Goal: Download file/media

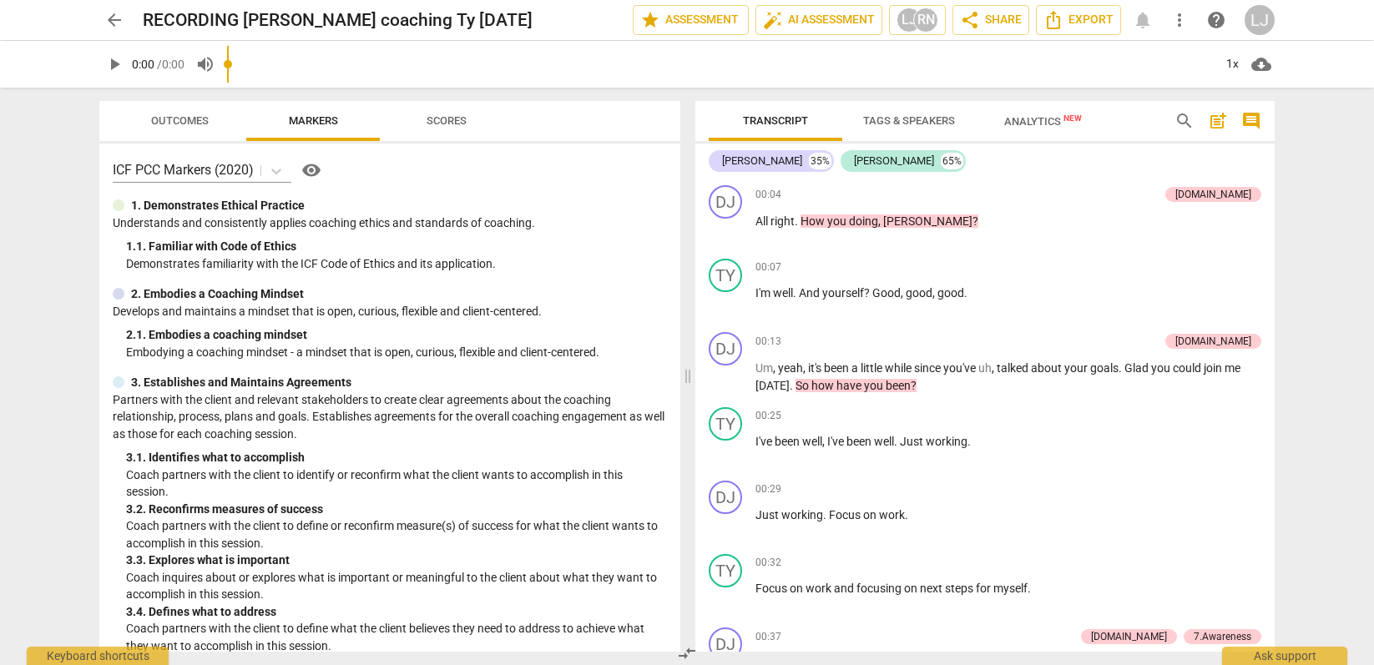
click at [115, 18] on span "arrow_back" at bounding box center [114, 20] width 20 height 20
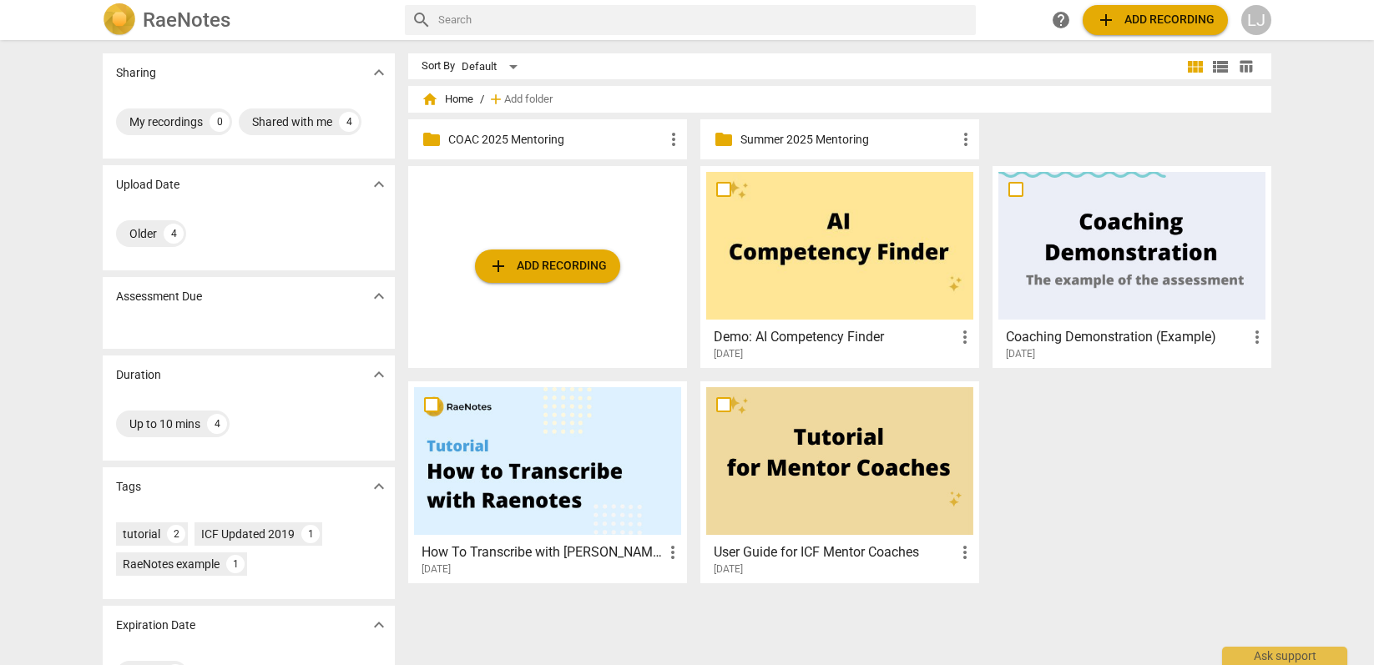
click at [444, 94] on span "home Home" at bounding box center [448, 99] width 52 height 17
click at [426, 99] on span "home" at bounding box center [430, 99] width 17 height 17
click at [495, 135] on p "COAC 2025 Mentoring" at bounding box center [555, 140] width 215 height 18
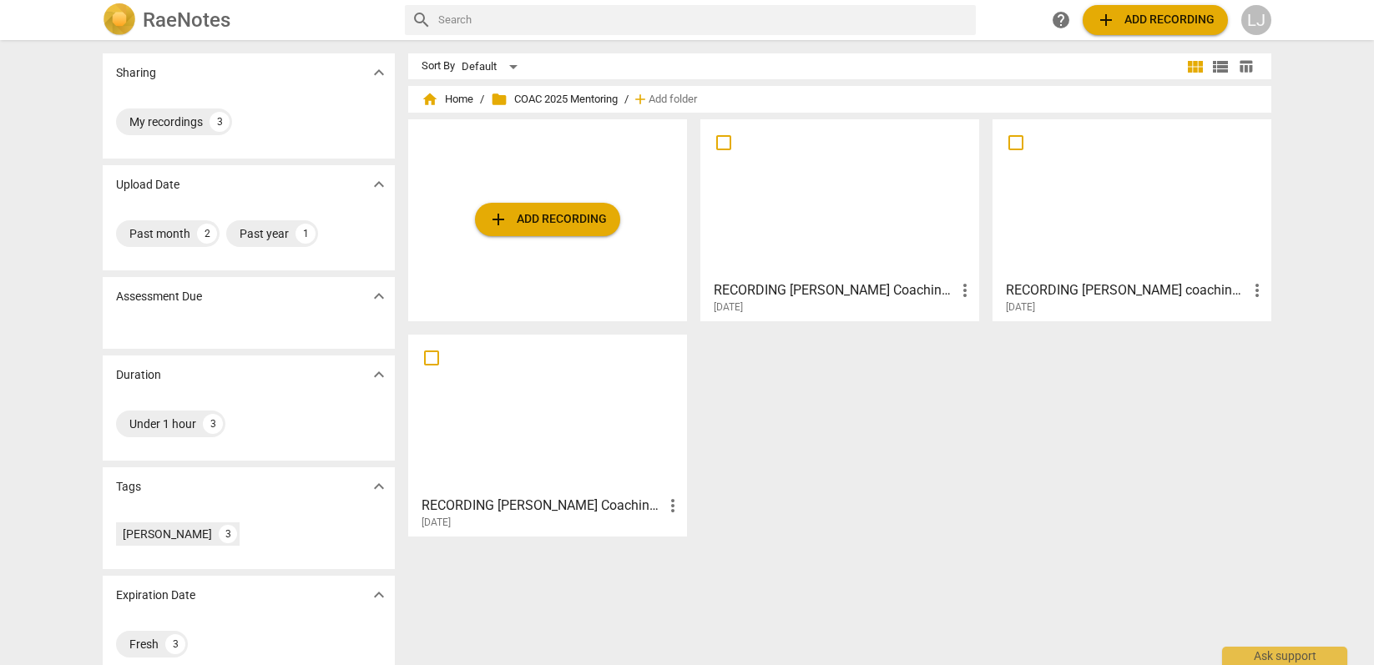
click at [518, 227] on span "add Add recording" at bounding box center [547, 220] width 119 height 20
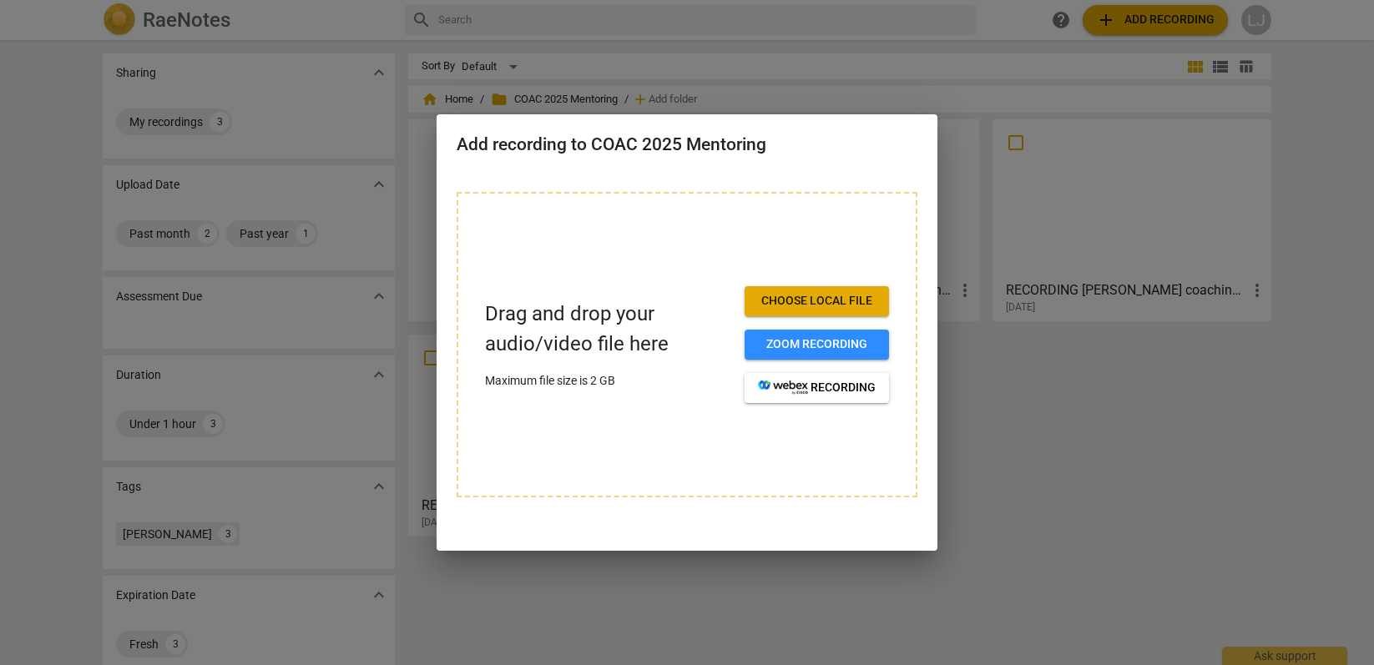
click at [591, 64] on div at bounding box center [687, 332] width 1374 height 665
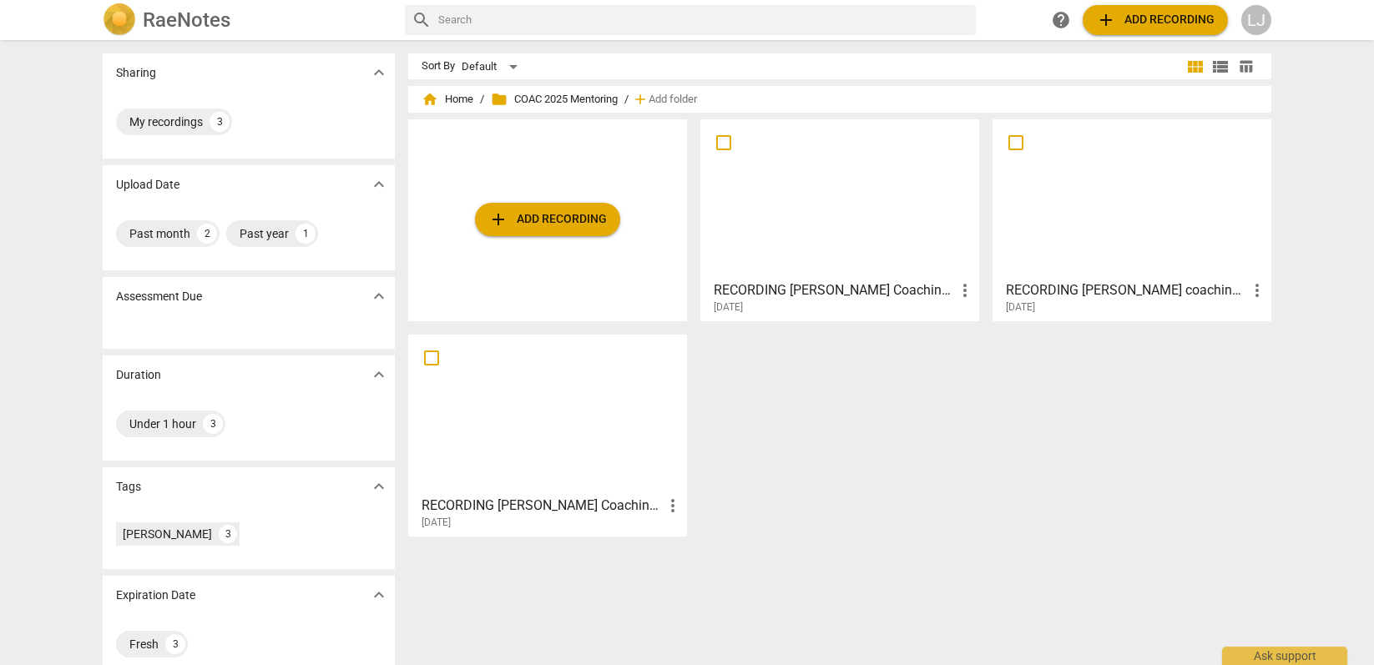
click at [855, 236] on div at bounding box center [839, 199] width 267 height 148
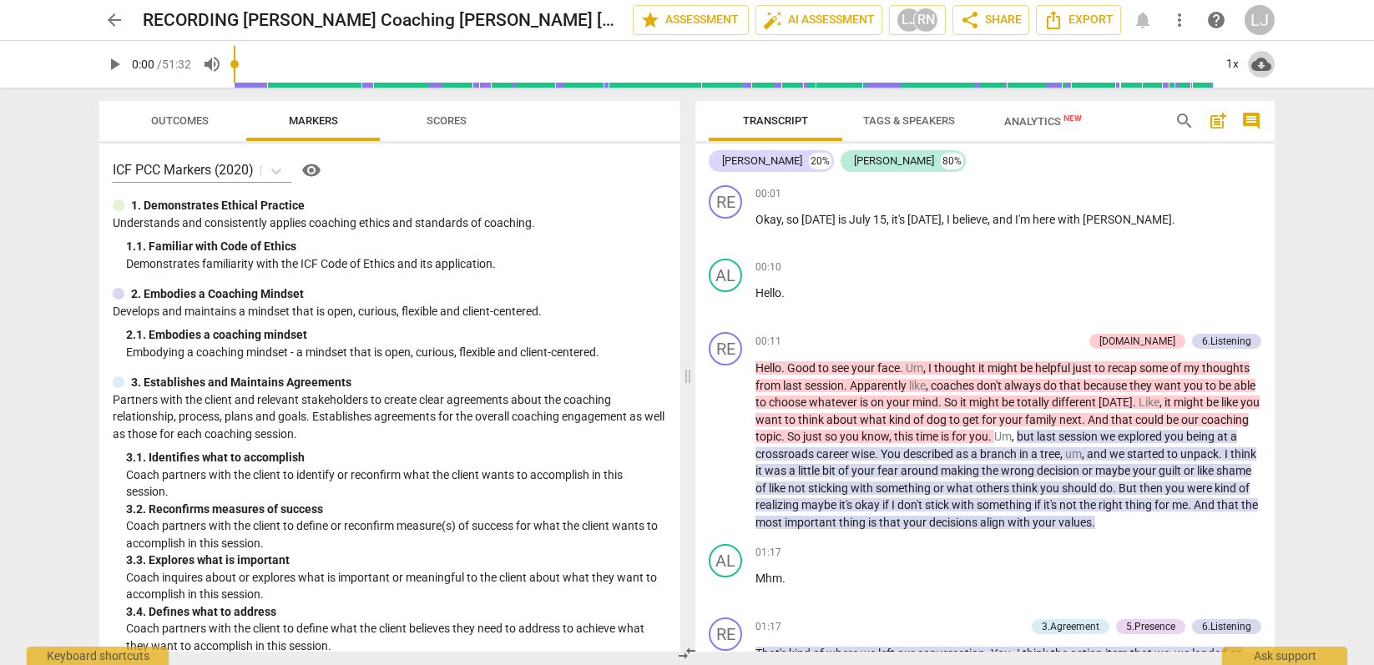
click at [1262, 65] on span "cloud_download" at bounding box center [1262, 64] width 20 height 20
click at [1129, 237] on div at bounding box center [687, 332] width 1374 height 665
click at [115, 15] on span "arrow_back" at bounding box center [114, 20] width 20 height 20
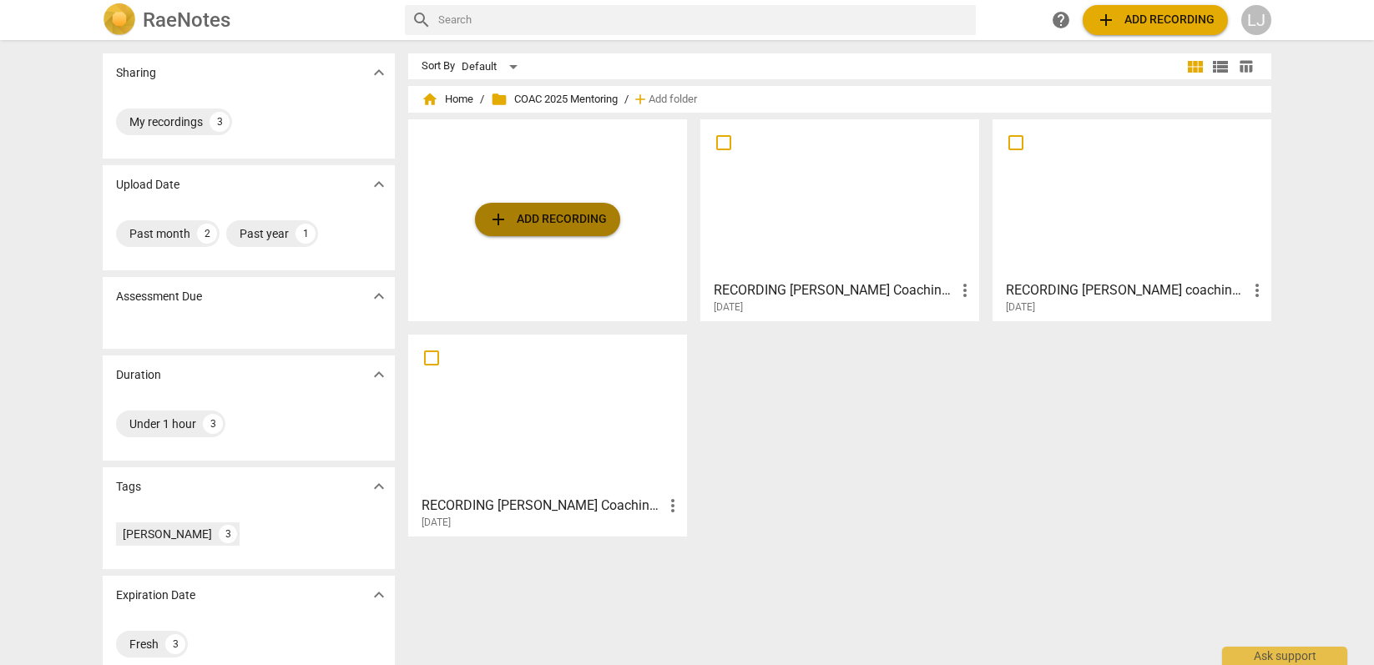
click at [538, 220] on span "add Add recording" at bounding box center [547, 220] width 119 height 20
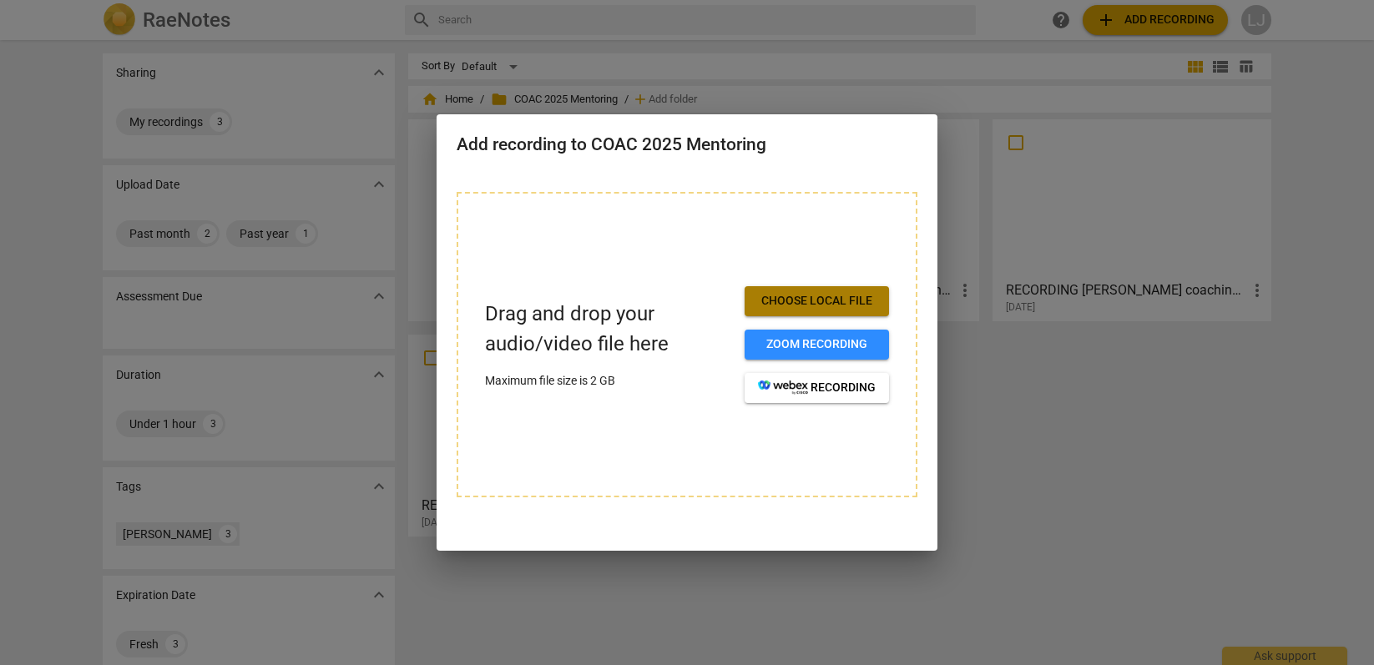
click at [856, 302] on span "Choose local file" at bounding box center [817, 301] width 118 height 17
click at [796, 295] on span "Choose local file" at bounding box center [817, 301] width 118 height 17
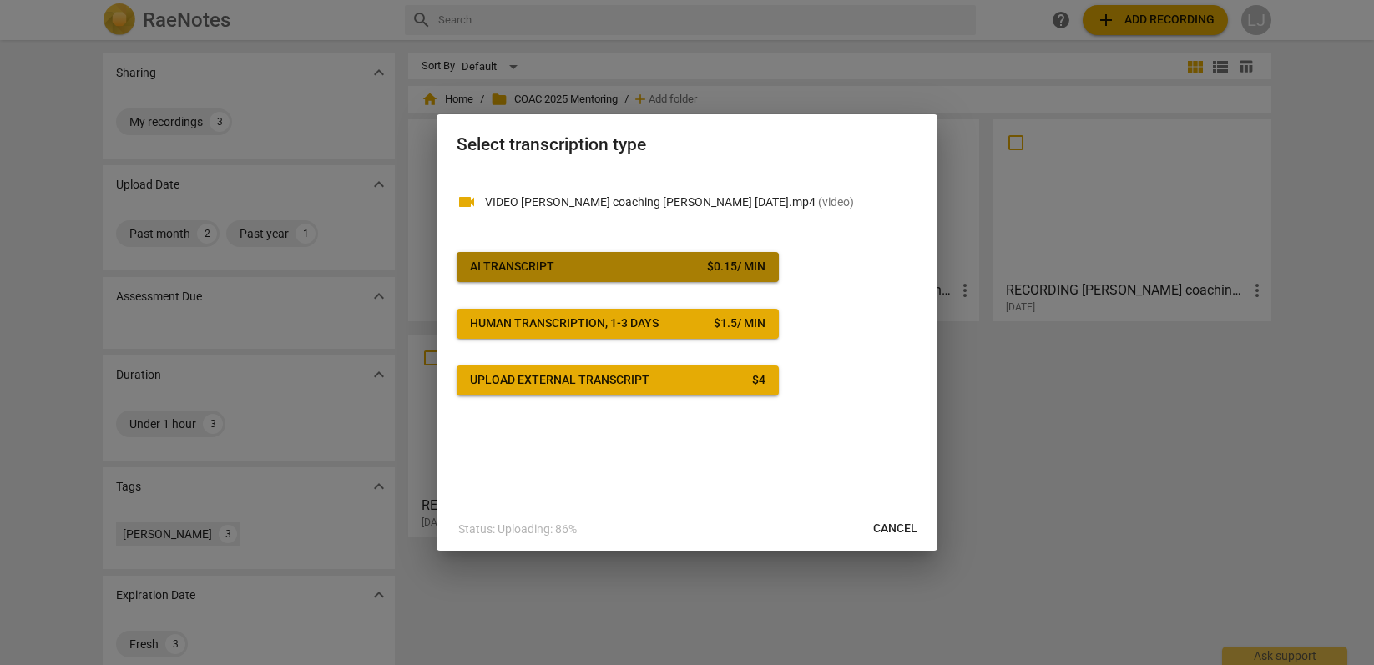
click at [532, 265] on div "AI Transcript" at bounding box center [512, 267] width 84 height 17
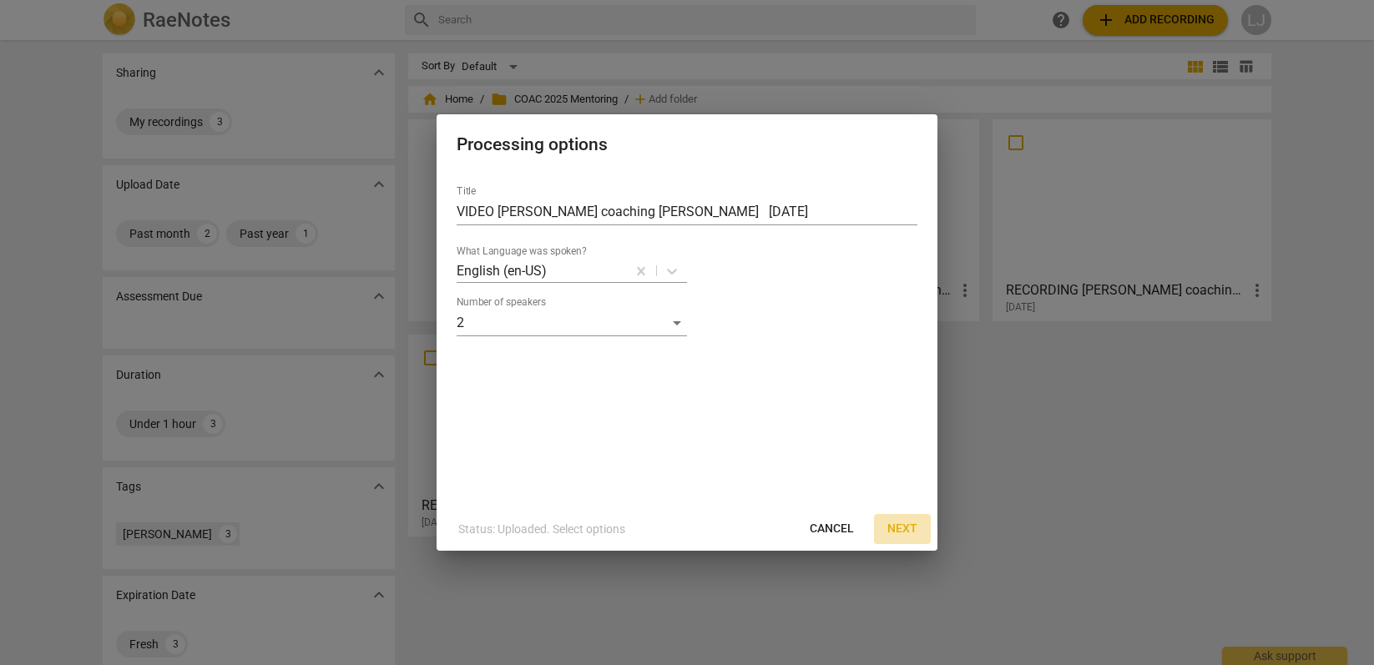
click at [908, 524] on span "Next" at bounding box center [903, 529] width 30 height 17
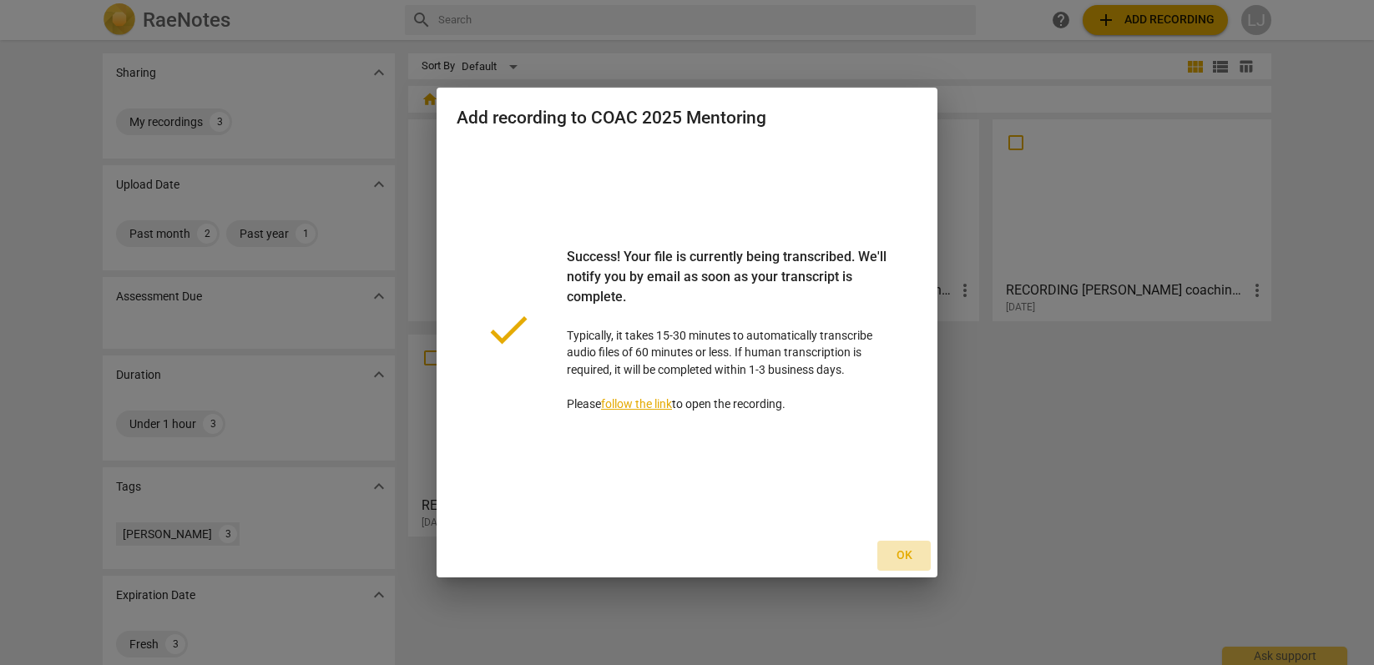
click at [904, 554] on span "Ok" at bounding box center [904, 556] width 27 height 17
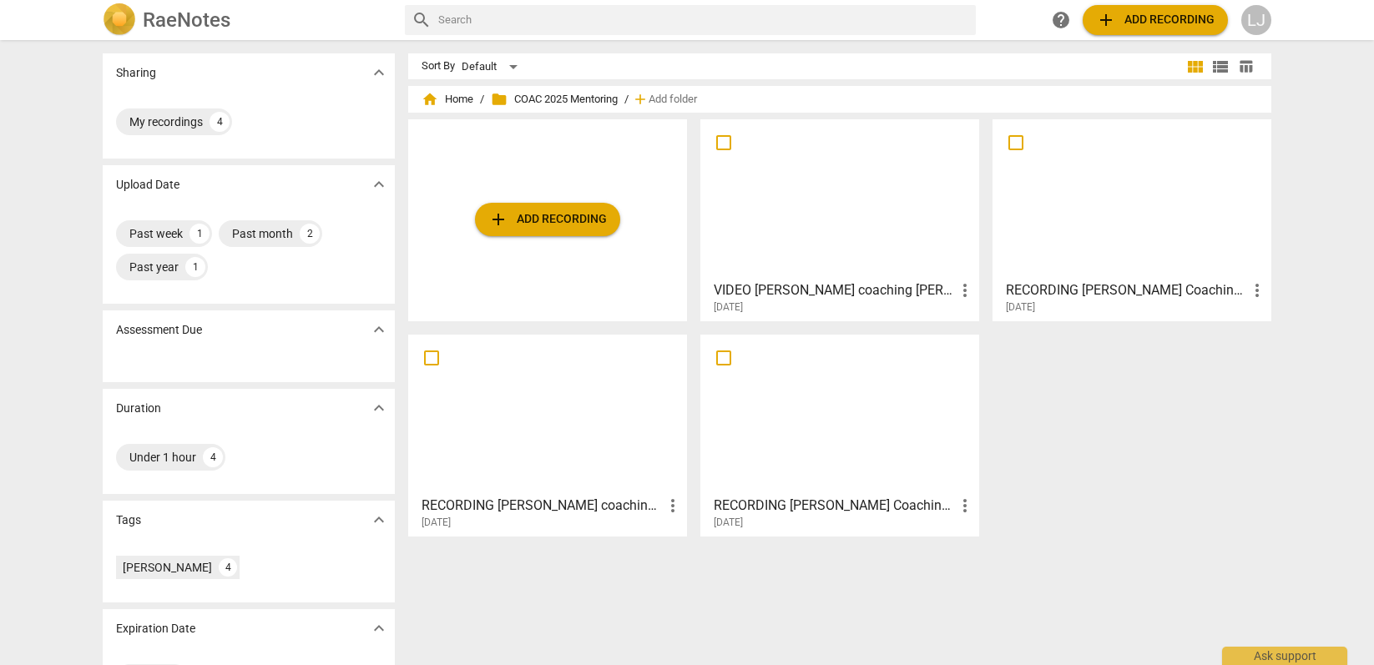
click at [908, 230] on div at bounding box center [839, 199] width 267 height 148
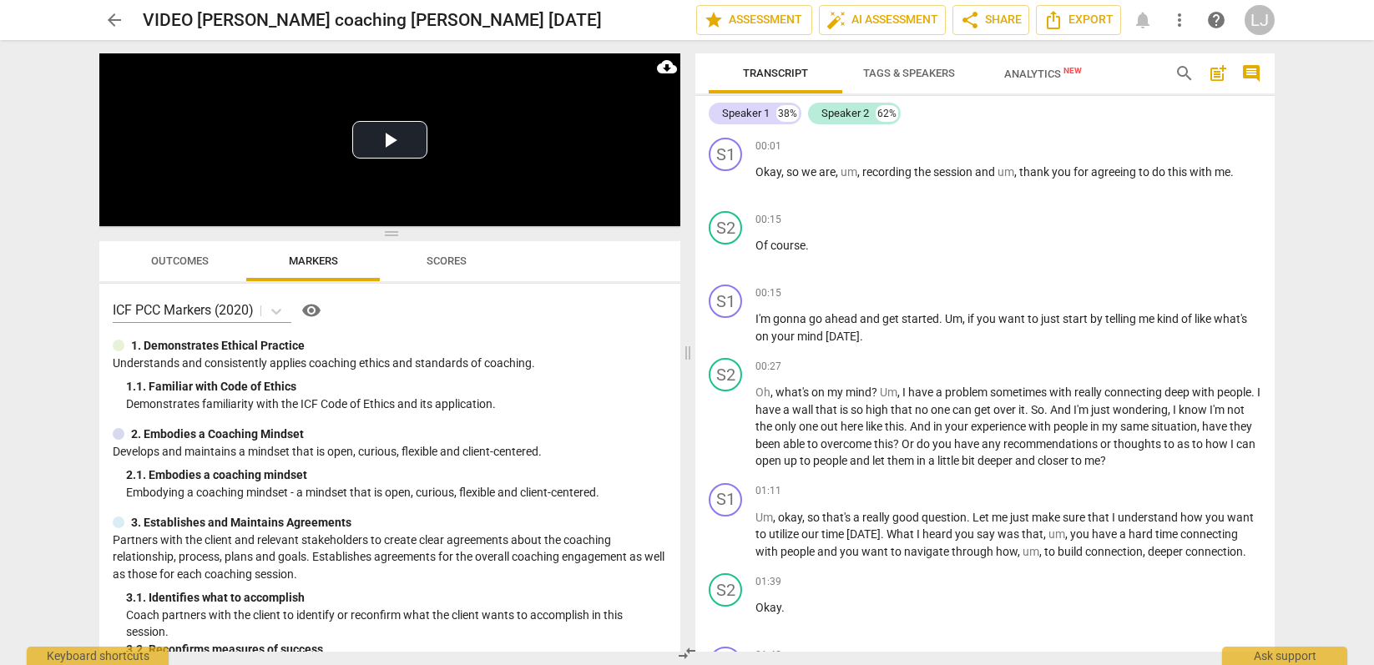
click at [1181, 26] on span "more_vert" at bounding box center [1180, 20] width 20 height 20
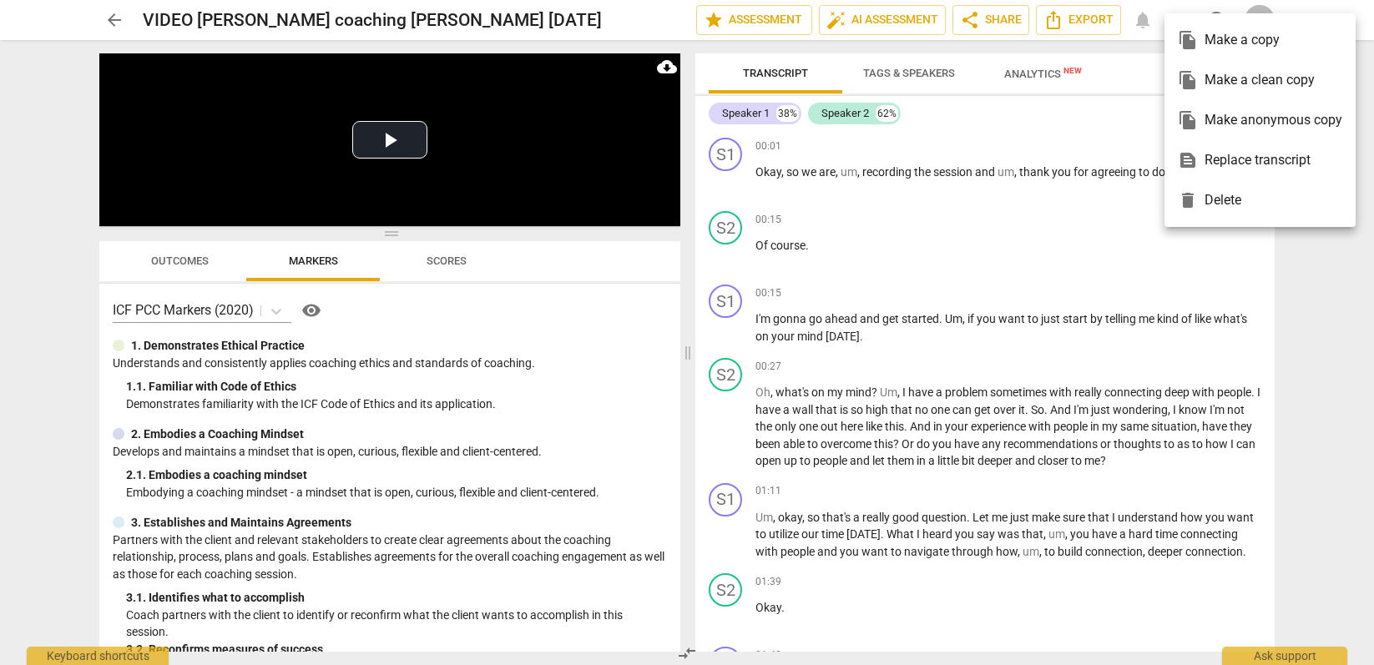
click at [1295, 355] on div at bounding box center [687, 332] width 1374 height 665
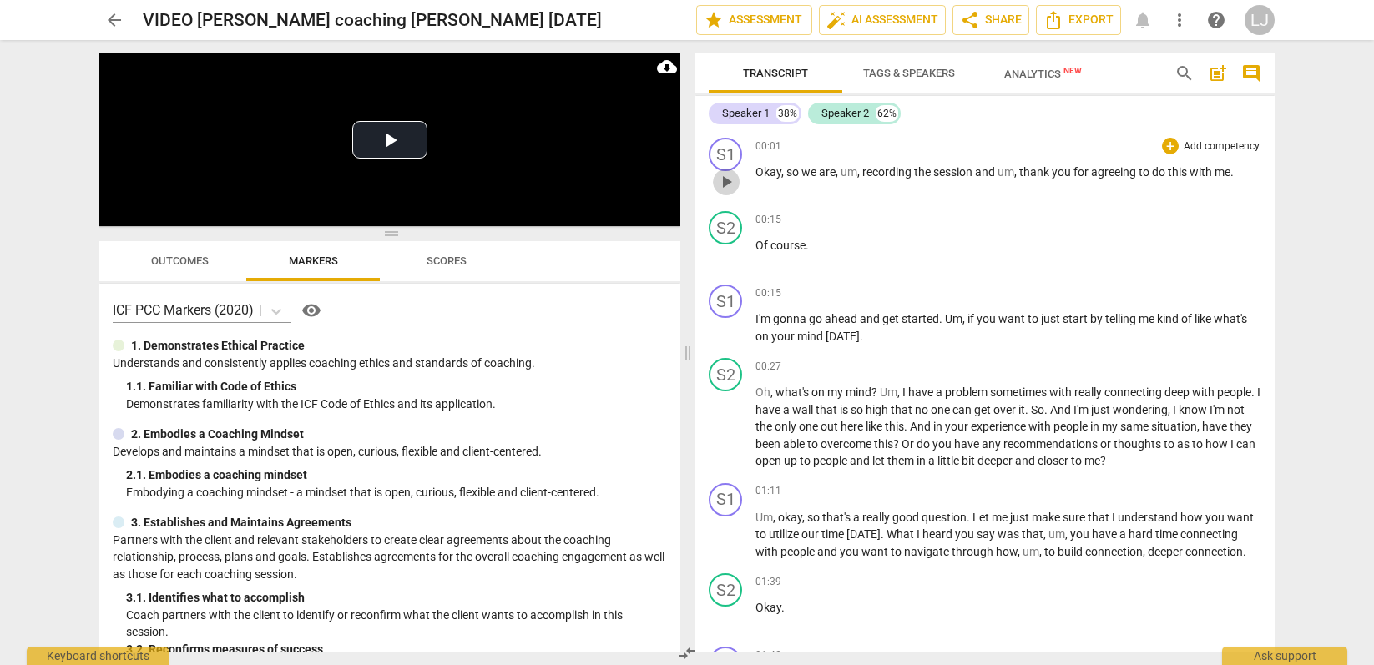
click at [729, 176] on span "play_arrow" at bounding box center [726, 182] width 20 height 20
click at [729, 176] on span "pause" at bounding box center [726, 182] width 20 height 20
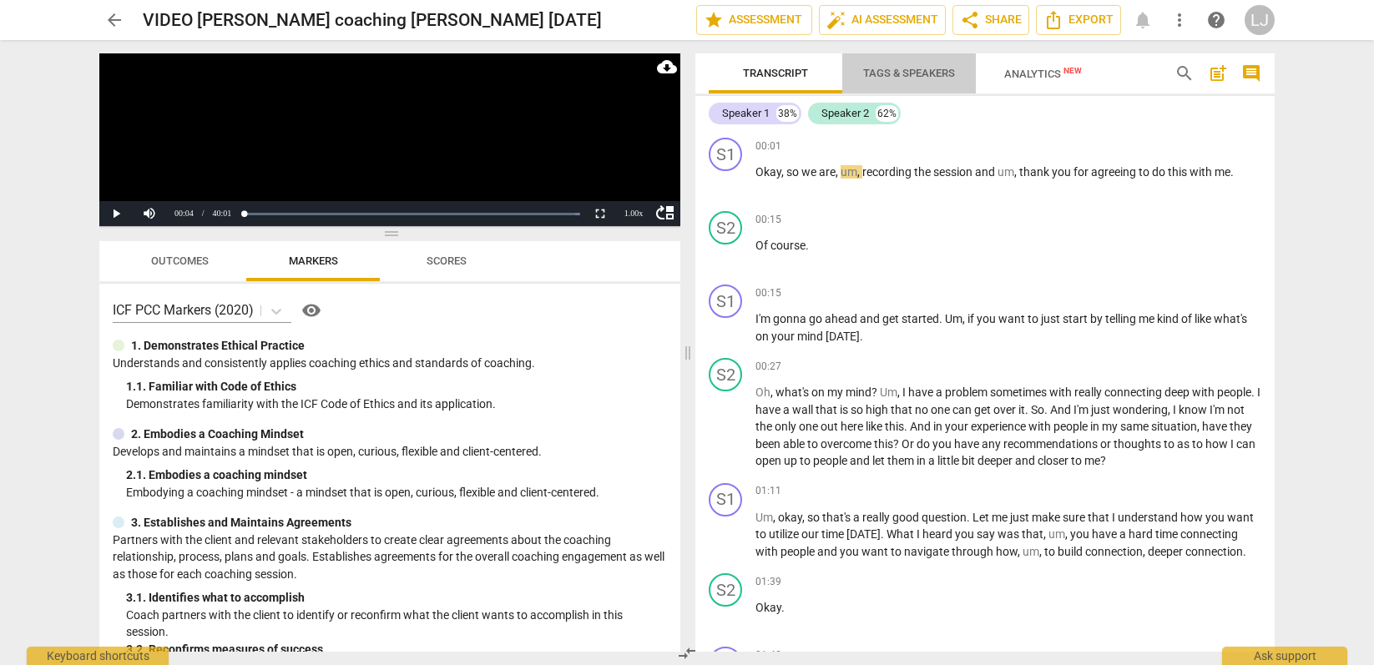
click at [932, 72] on span "Tags & Speakers" at bounding box center [909, 73] width 92 height 13
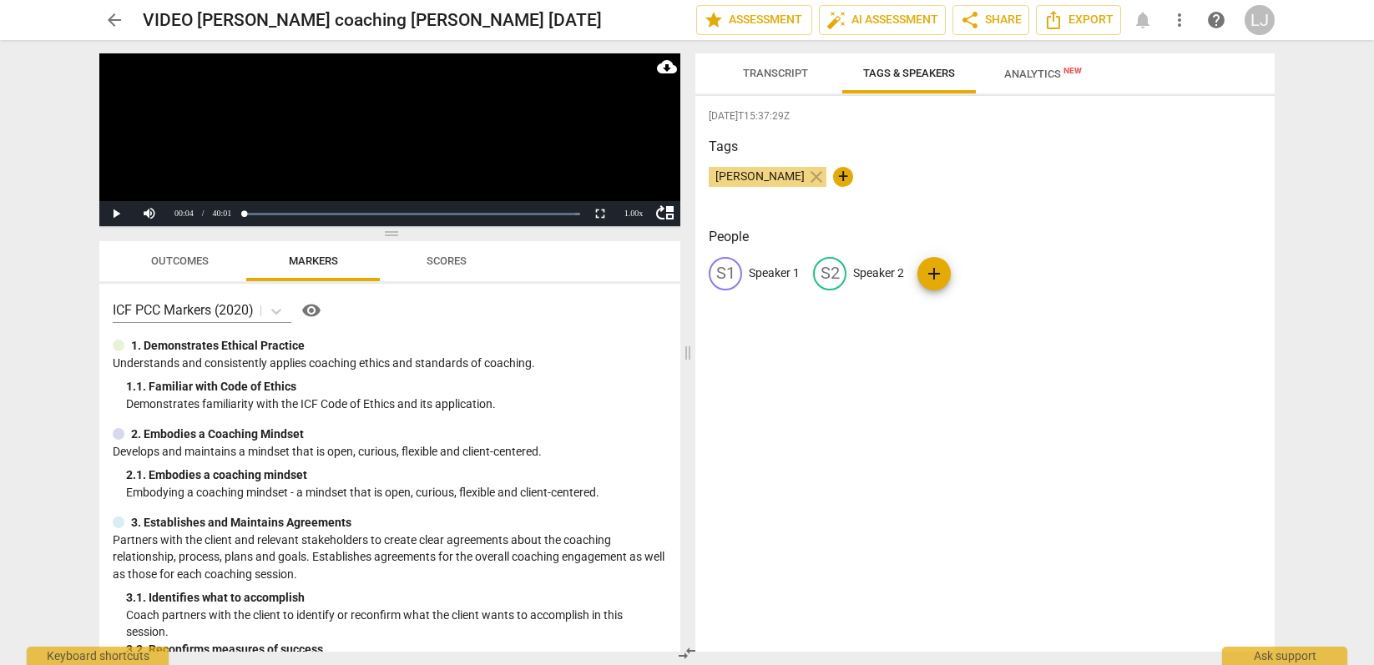
click at [766, 273] on p "Speaker 1" at bounding box center [774, 274] width 51 height 18
type input "[PERSON_NAME]"
click at [971, 272] on p "Speaker 2" at bounding box center [987, 274] width 51 height 18
type input "[PERSON_NAME]"
click at [974, 419] on div "[DATE]T15:37:29Z Tags [PERSON_NAME] close + People SH [PERSON_NAME] edit [PERSO…" at bounding box center [985, 374] width 579 height 556
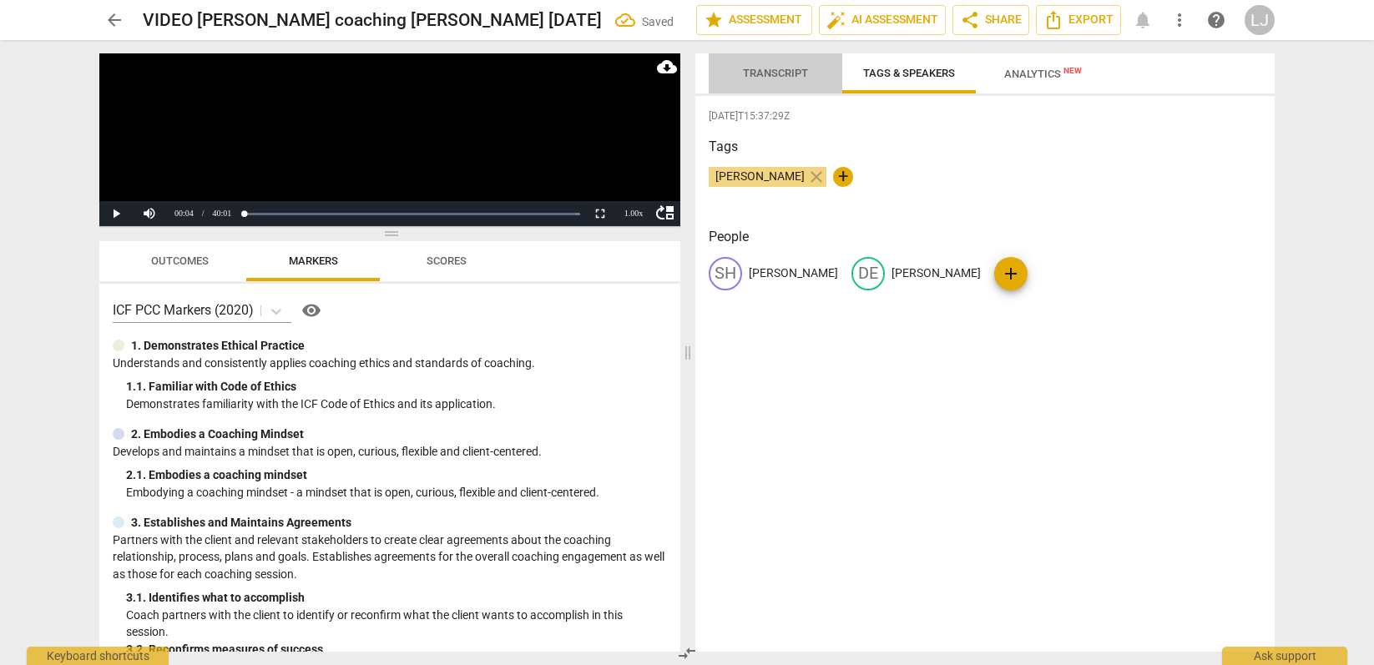
click at [764, 68] on span "Transcript" at bounding box center [775, 73] width 65 height 13
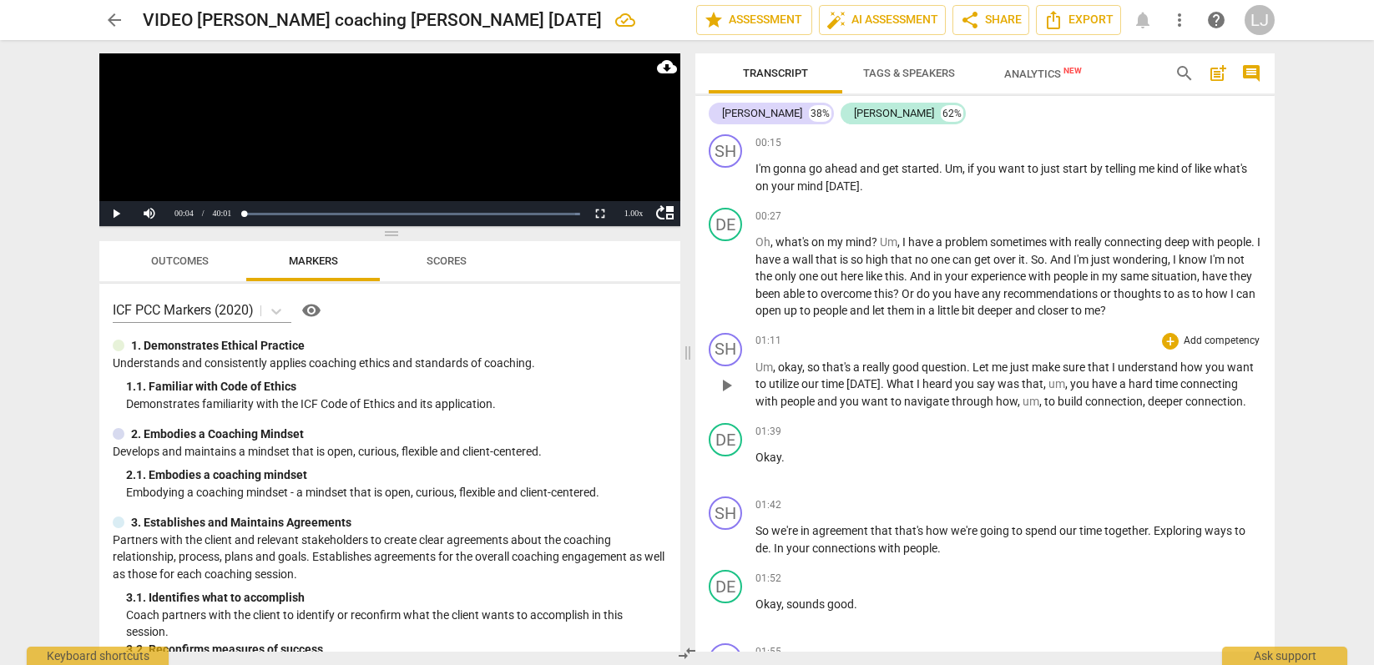
scroll to position [153, 0]
click at [1186, 406] on span "connection" at bounding box center [1215, 398] width 58 height 13
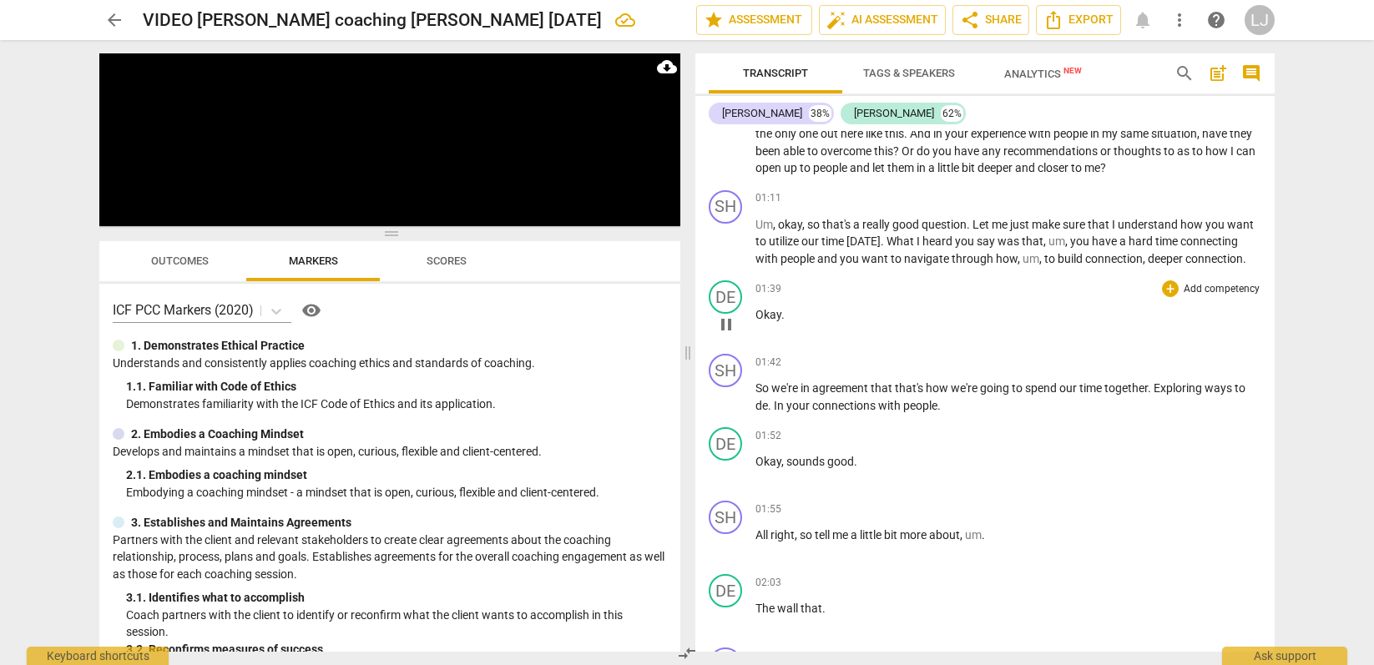
scroll to position [294, 0]
click at [767, 412] on span "de" at bounding box center [762, 404] width 13 height 13
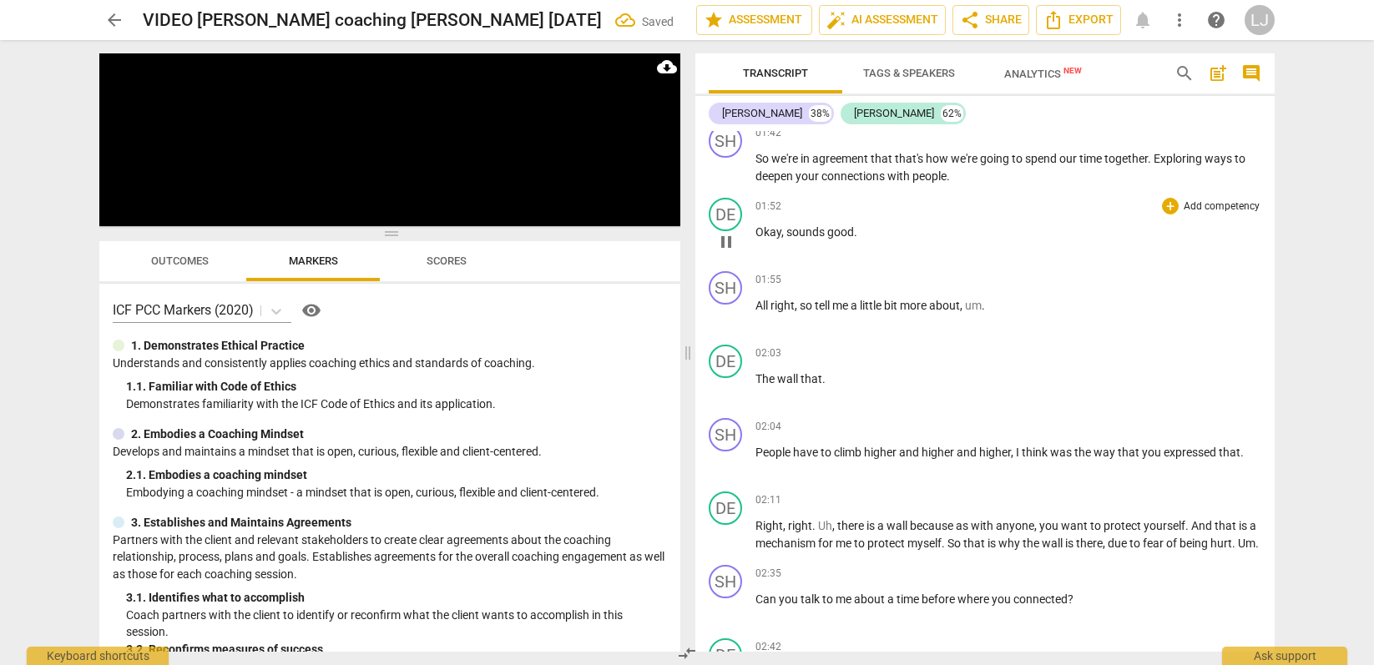
scroll to position [558, 0]
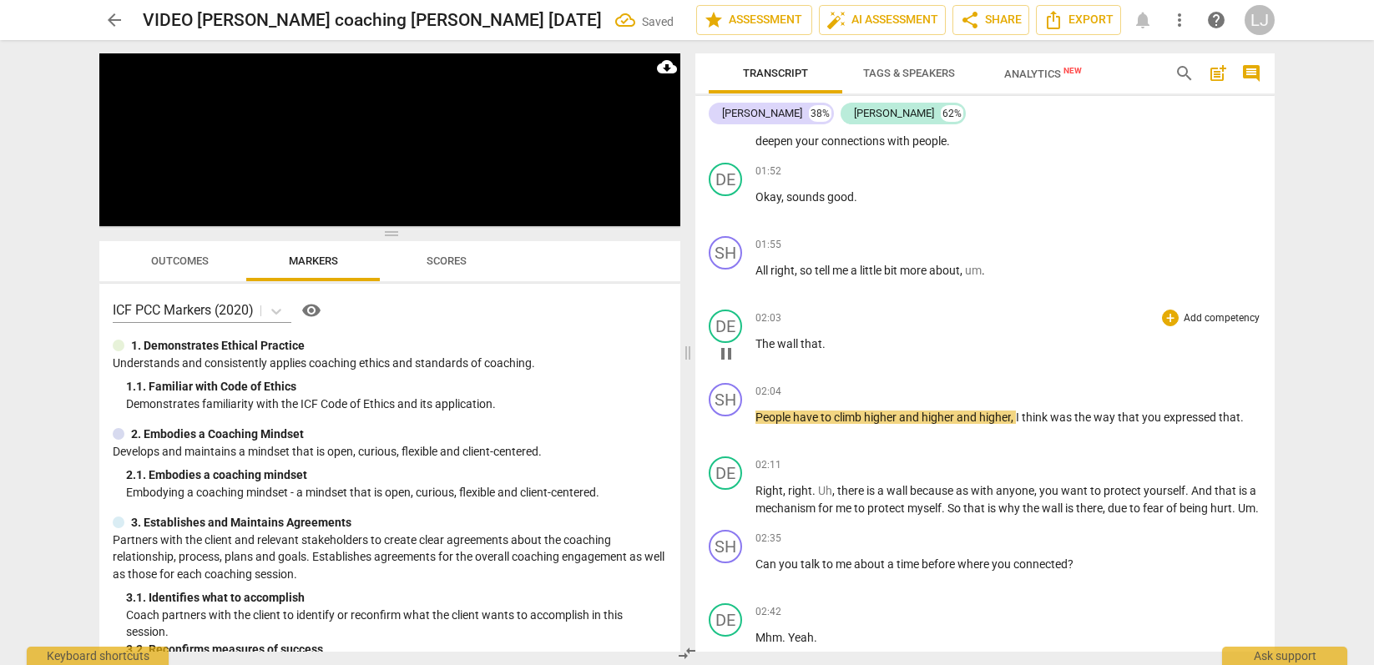
click at [759, 351] on span "The" at bounding box center [767, 343] width 22 height 13
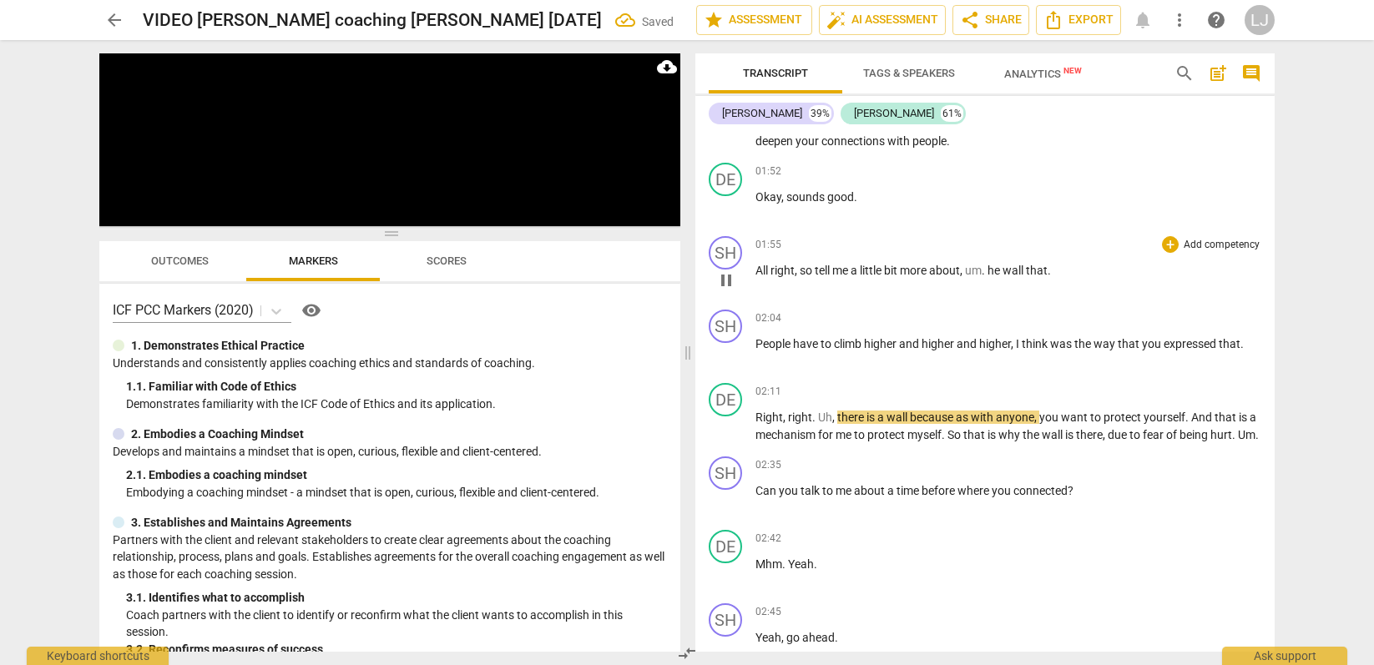
click at [988, 277] on span "." at bounding box center [985, 270] width 6 height 13
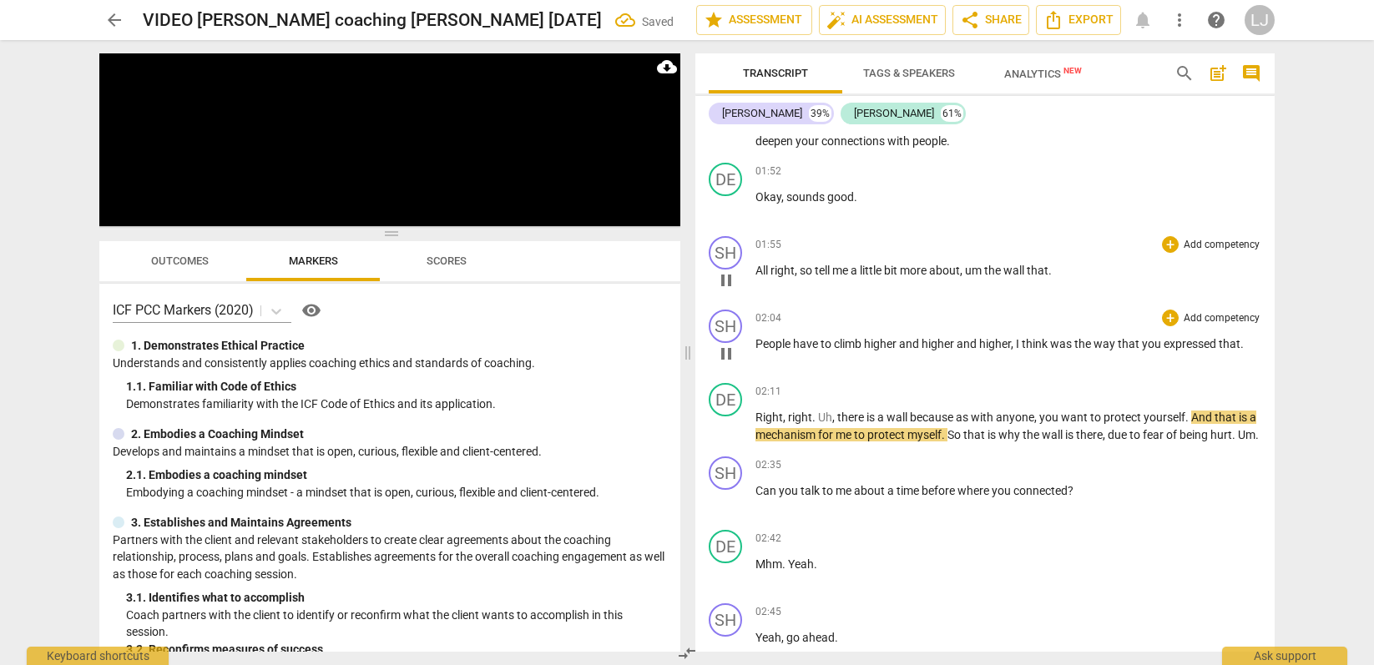
click at [756, 351] on span "People" at bounding box center [775, 343] width 38 height 13
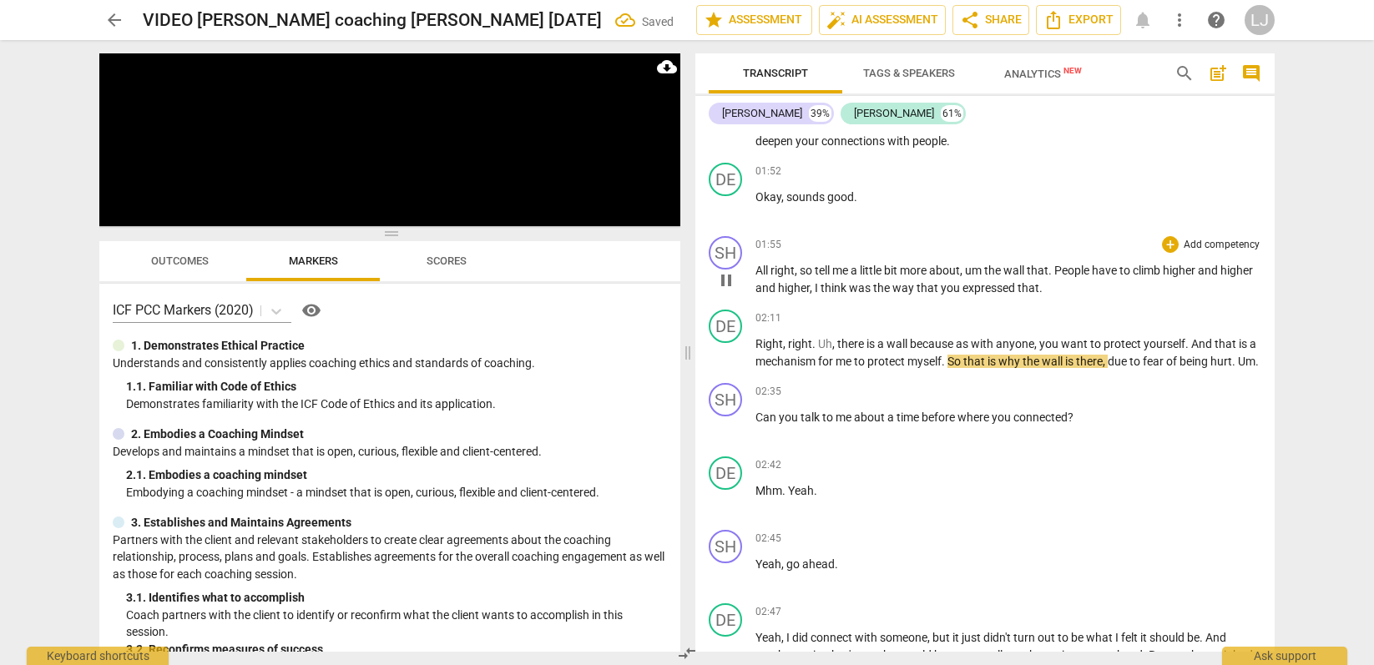
click at [1055, 277] on span "." at bounding box center [1052, 270] width 6 height 13
click at [1238, 368] on span "Um" at bounding box center [1247, 361] width 18 height 13
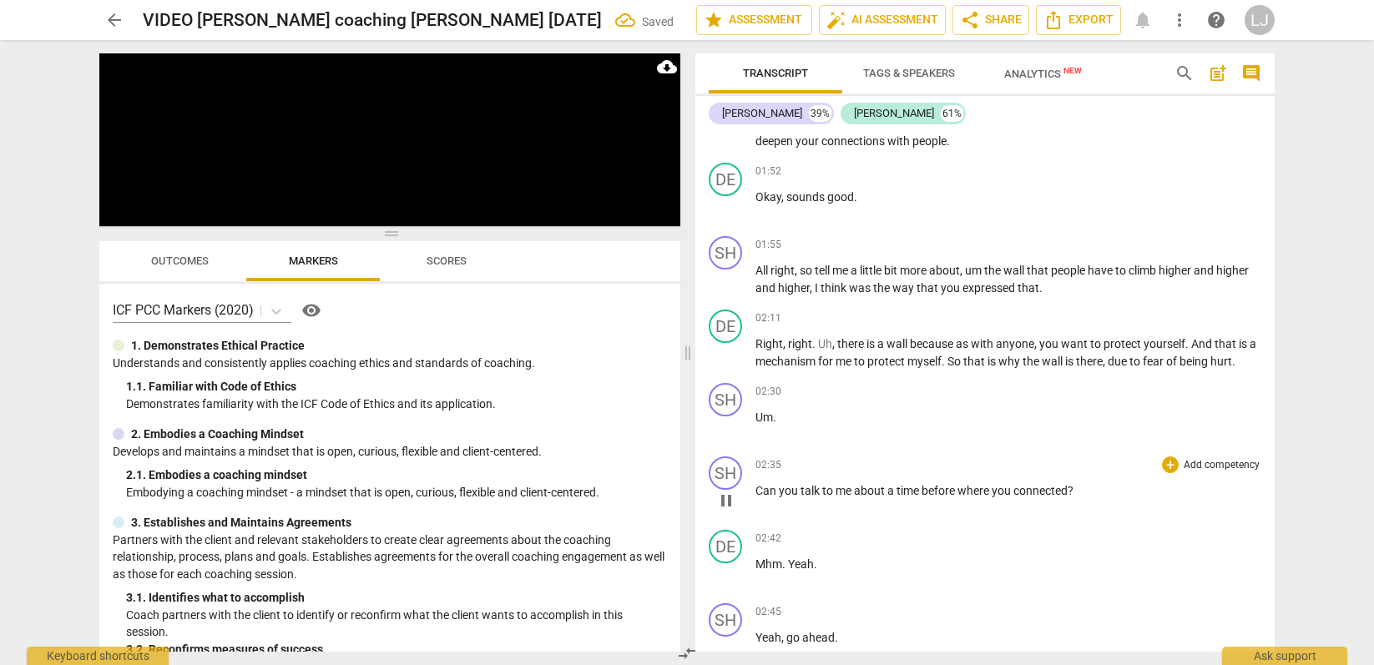
click at [757, 498] on span "Can" at bounding box center [767, 490] width 23 height 13
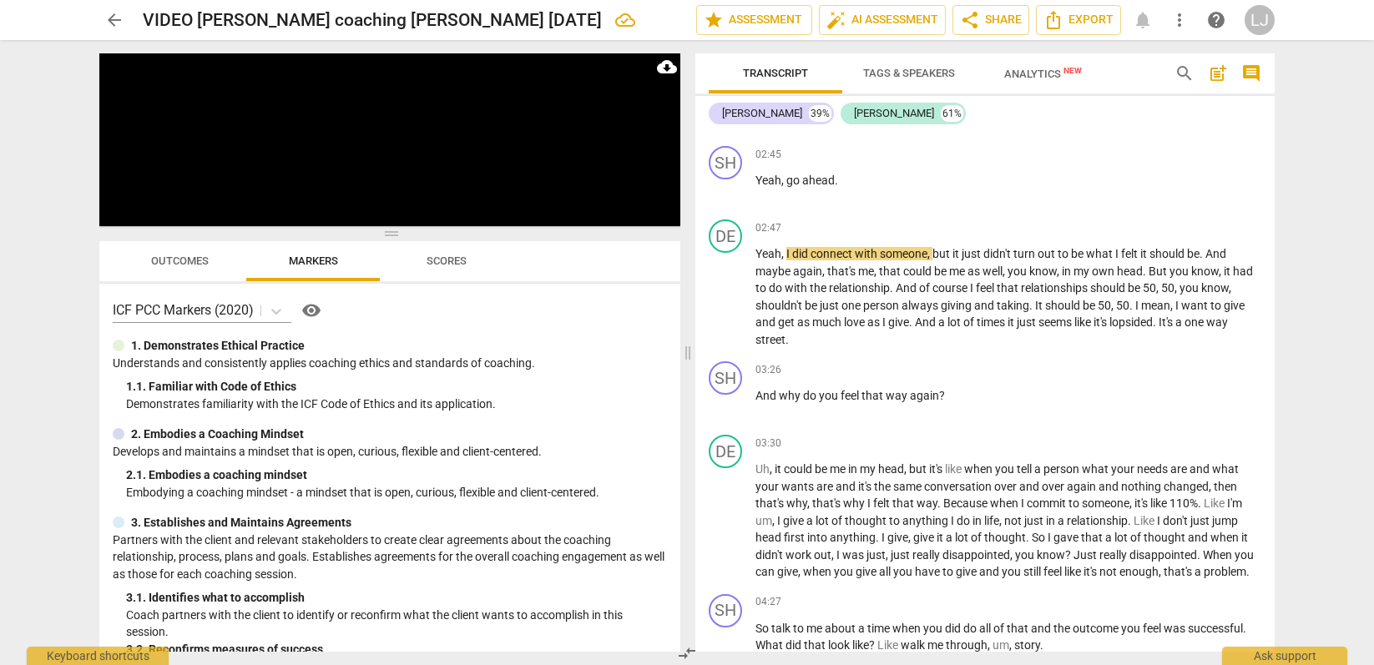
scroll to position [957, 0]
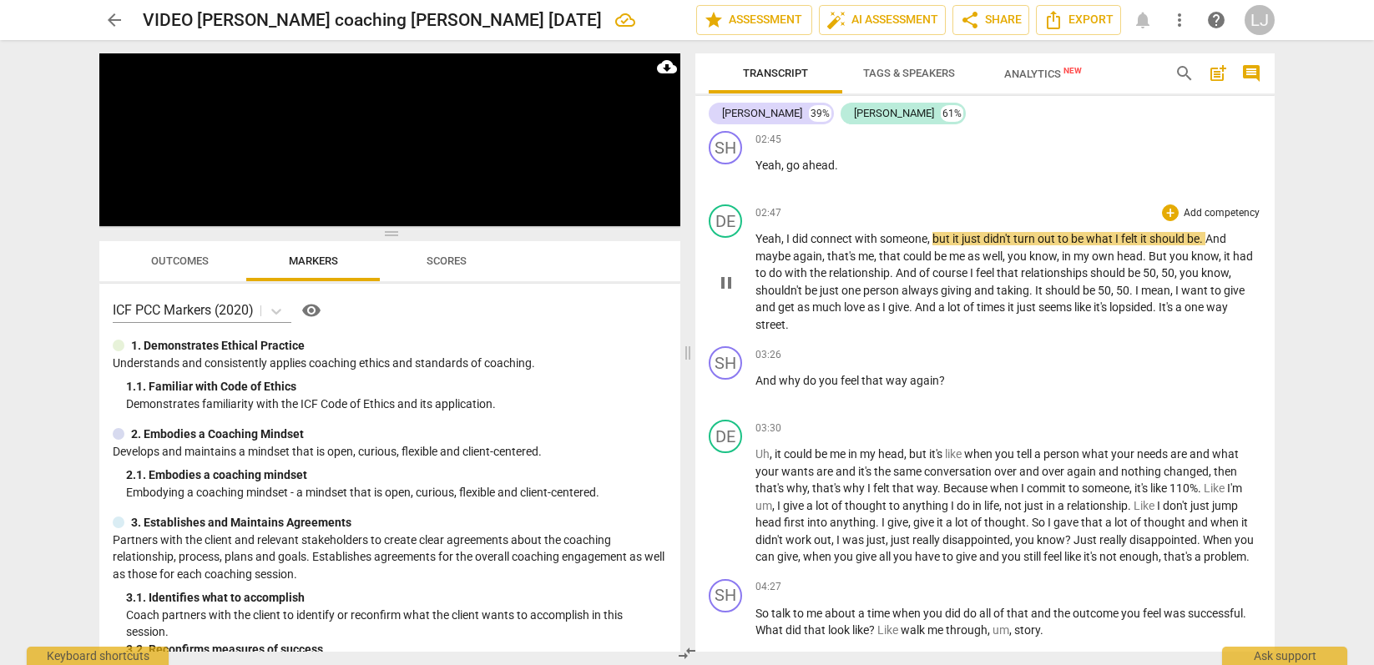
click at [1207, 314] on span "one" at bounding box center [1196, 307] width 22 height 13
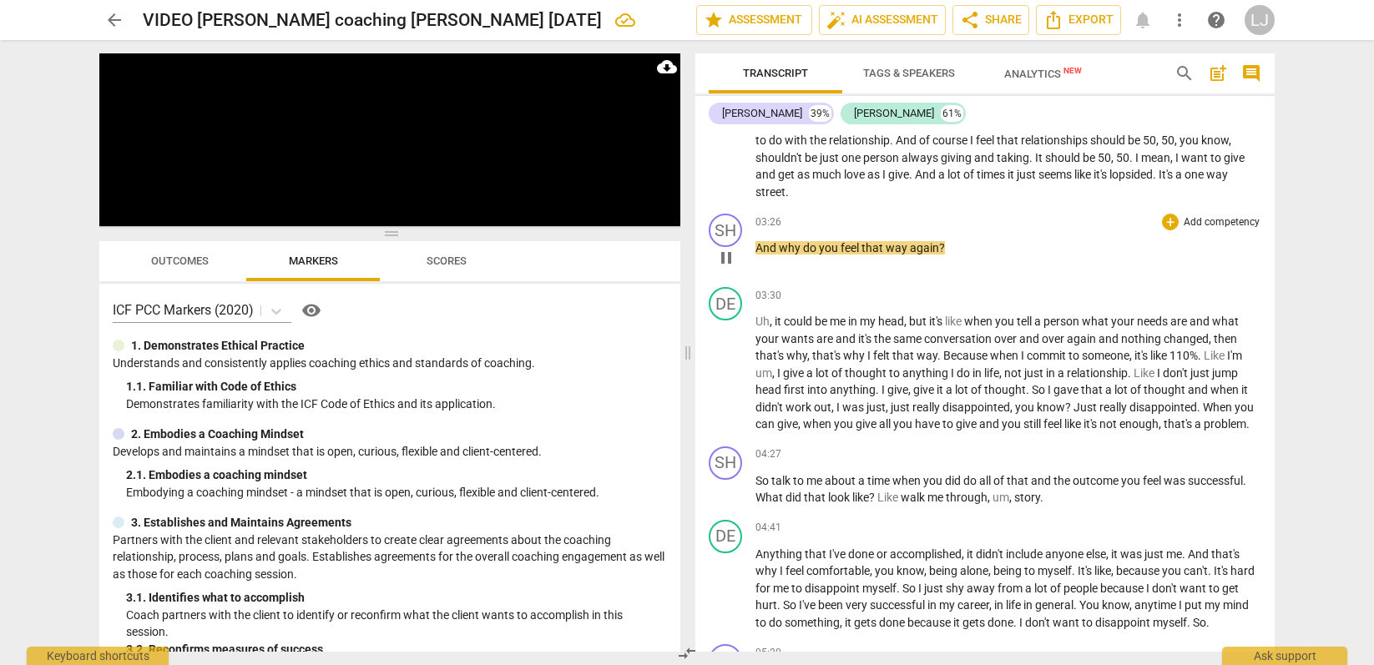
scroll to position [1092, 0]
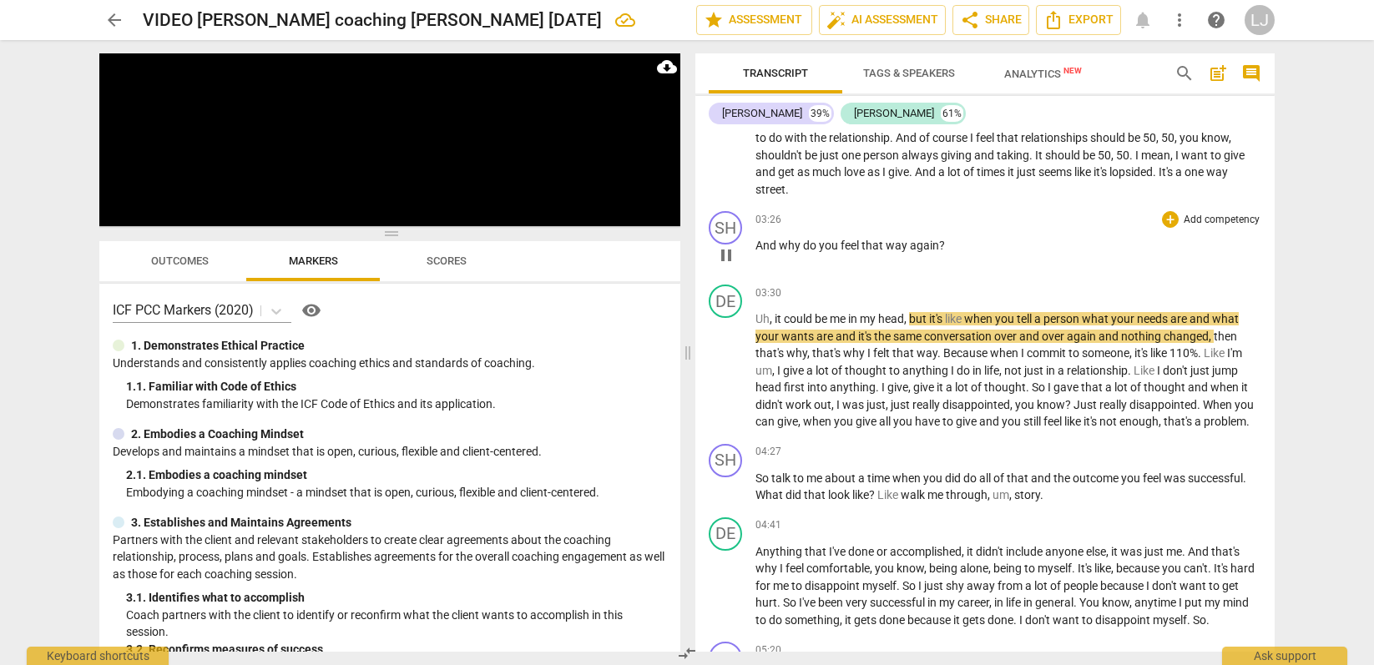
click at [910, 252] on span "again" at bounding box center [924, 245] width 29 height 13
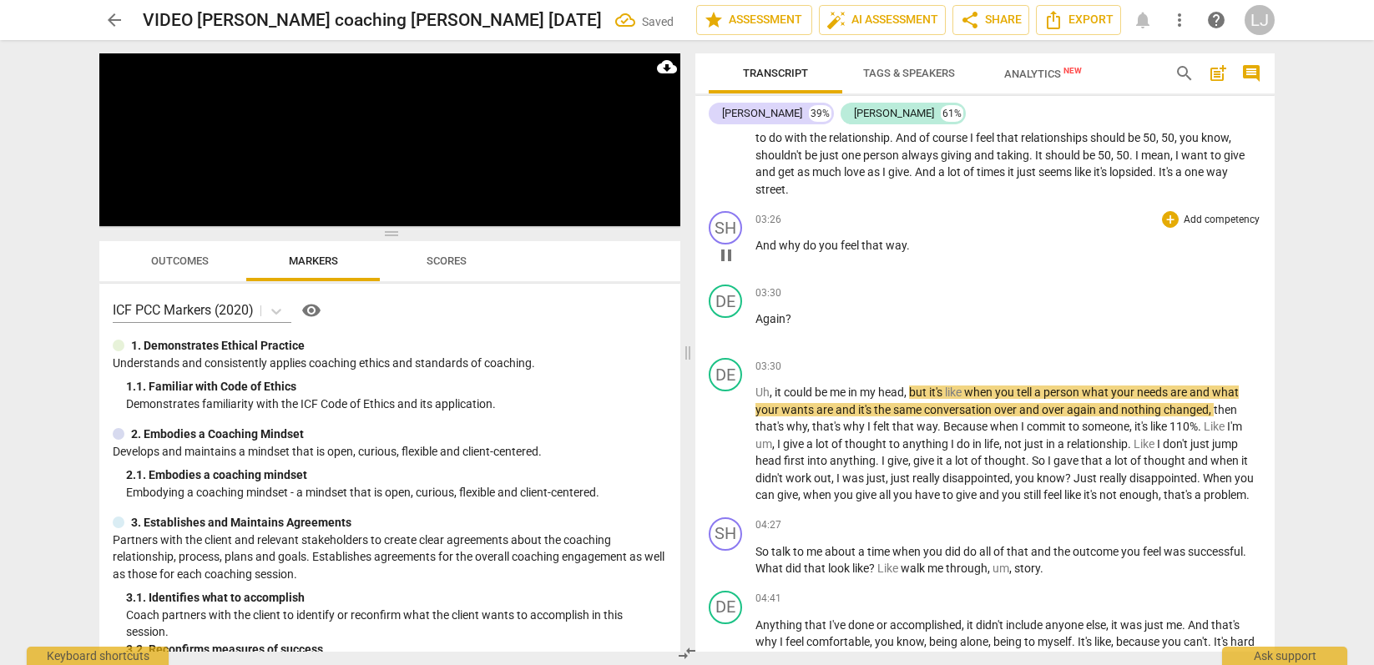
click at [913, 255] on p "And why do you feel that way ." at bounding box center [1009, 246] width 506 height 18
click at [756, 399] on span "Uh" at bounding box center [763, 392] width 14 height 13
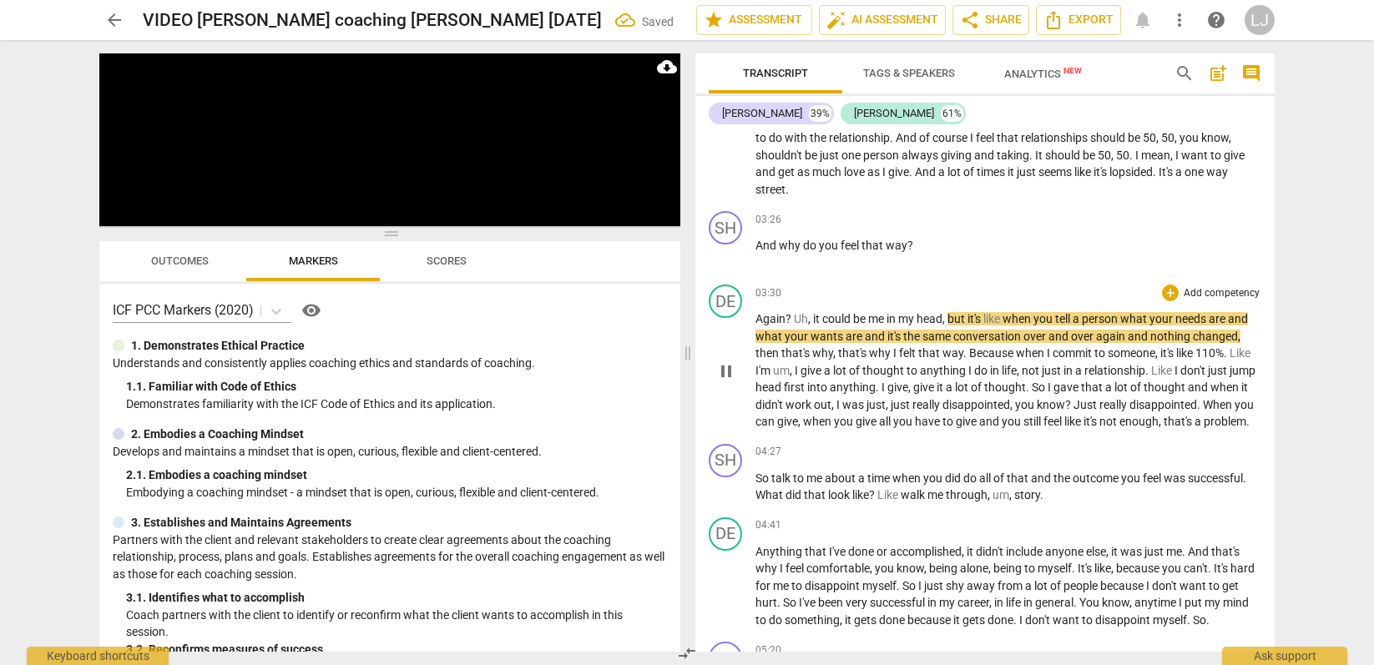
click at [789, 326] on span "?" at bounding box center [790, 318] width 8 height 13
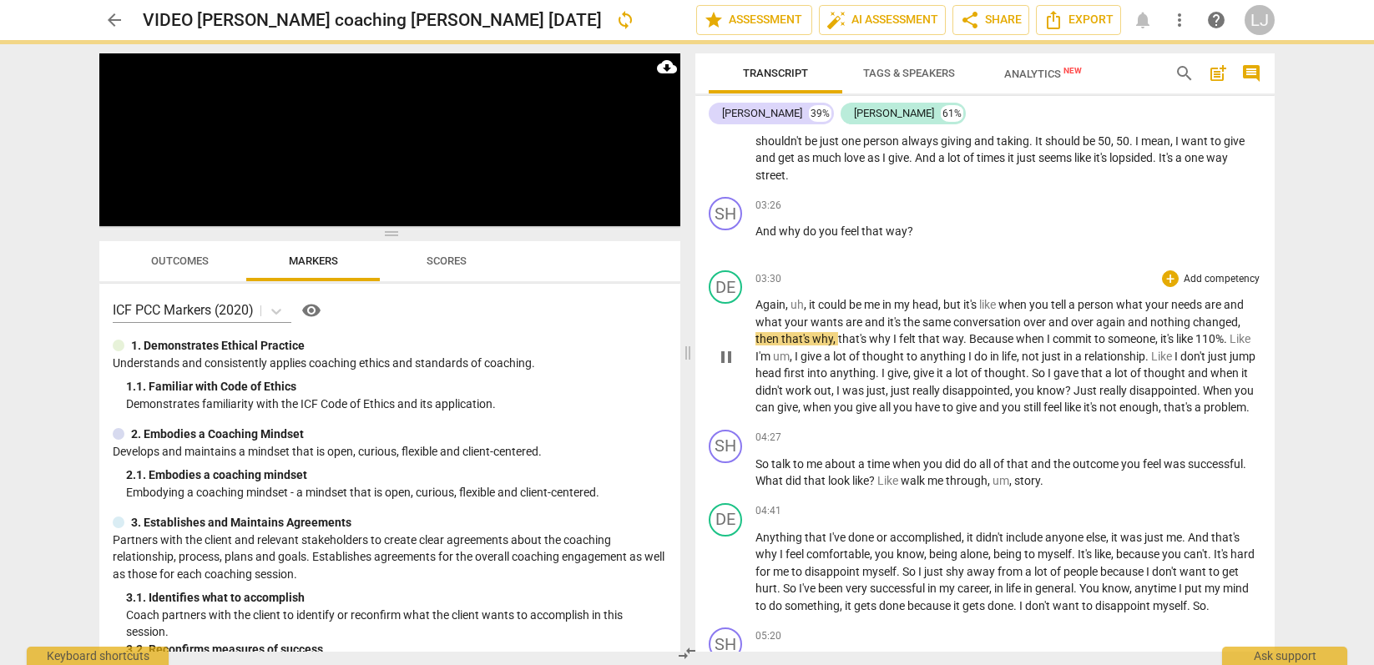
scroll to position [1114, 0]
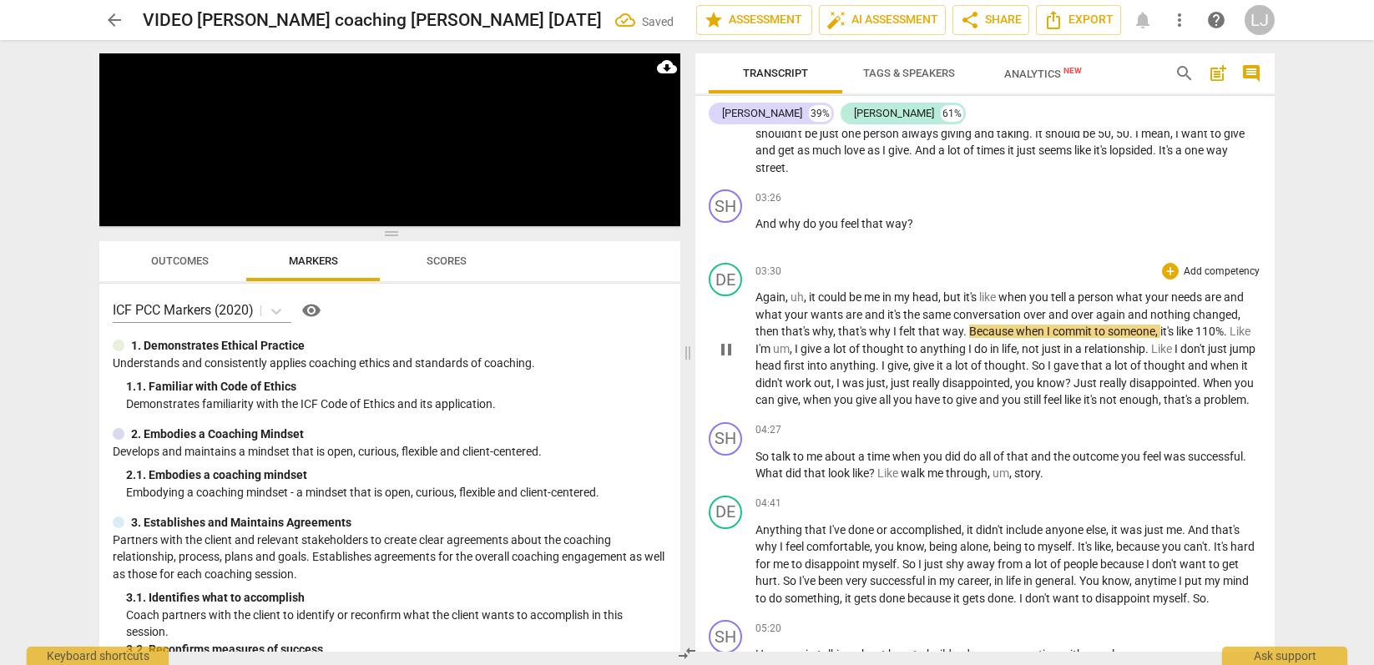
click at [1195, 407] on span "that's" at bounding box center [1179, 399] width 31 height 13
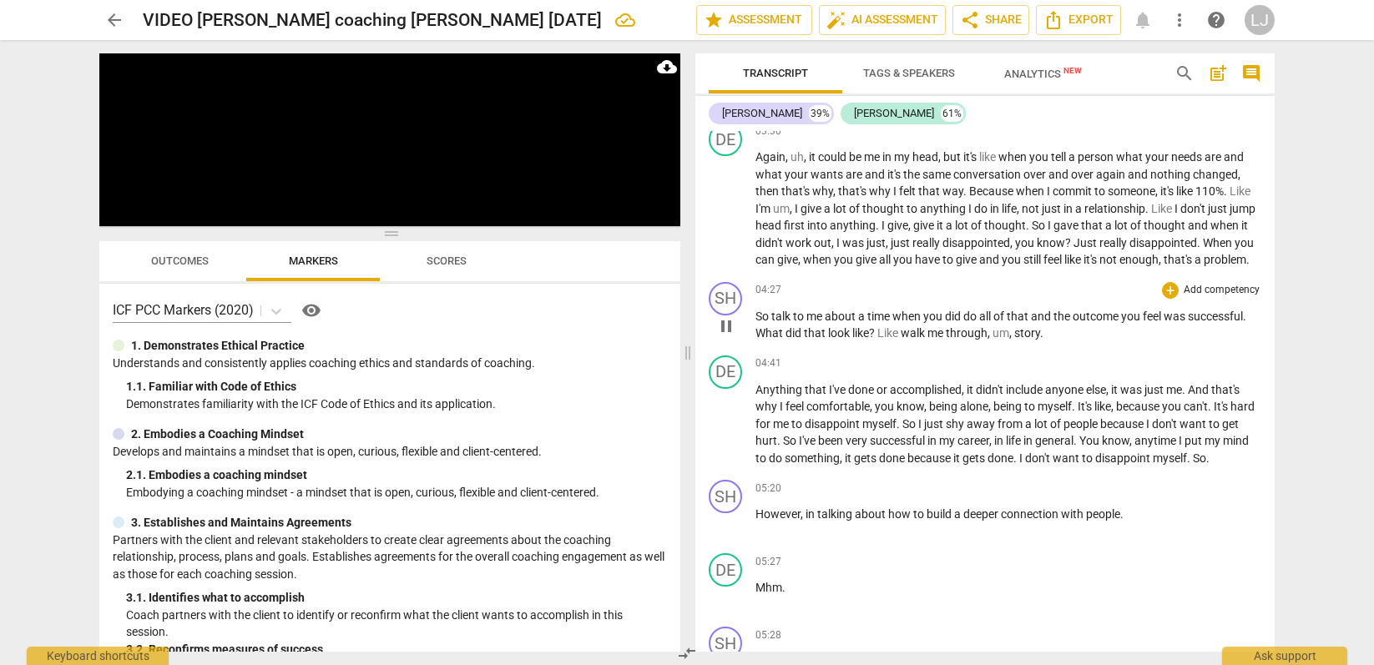
scroll to position [1261, 0]
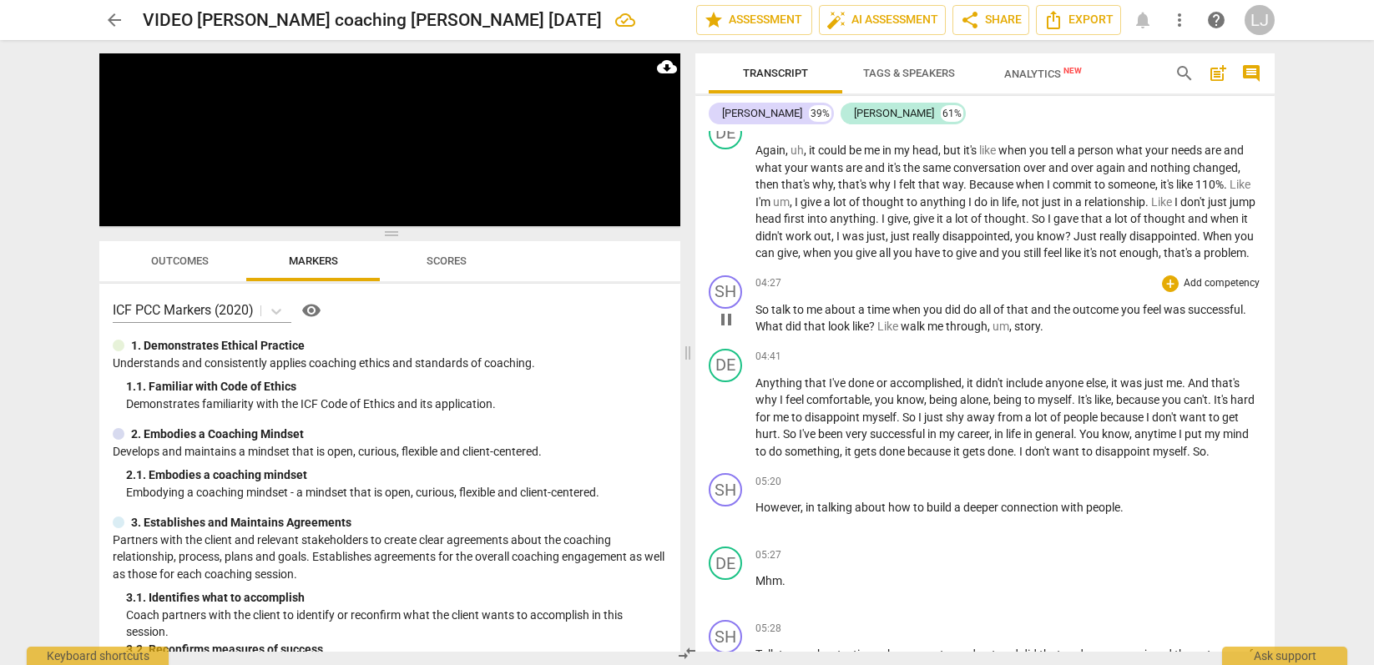
click at [1014, 333] on span "," at bounding box center [1011, 326] width 5 height 13
click at [1187, 458] on span "myself" at bounding box center [1170, 451] width 34 height 13
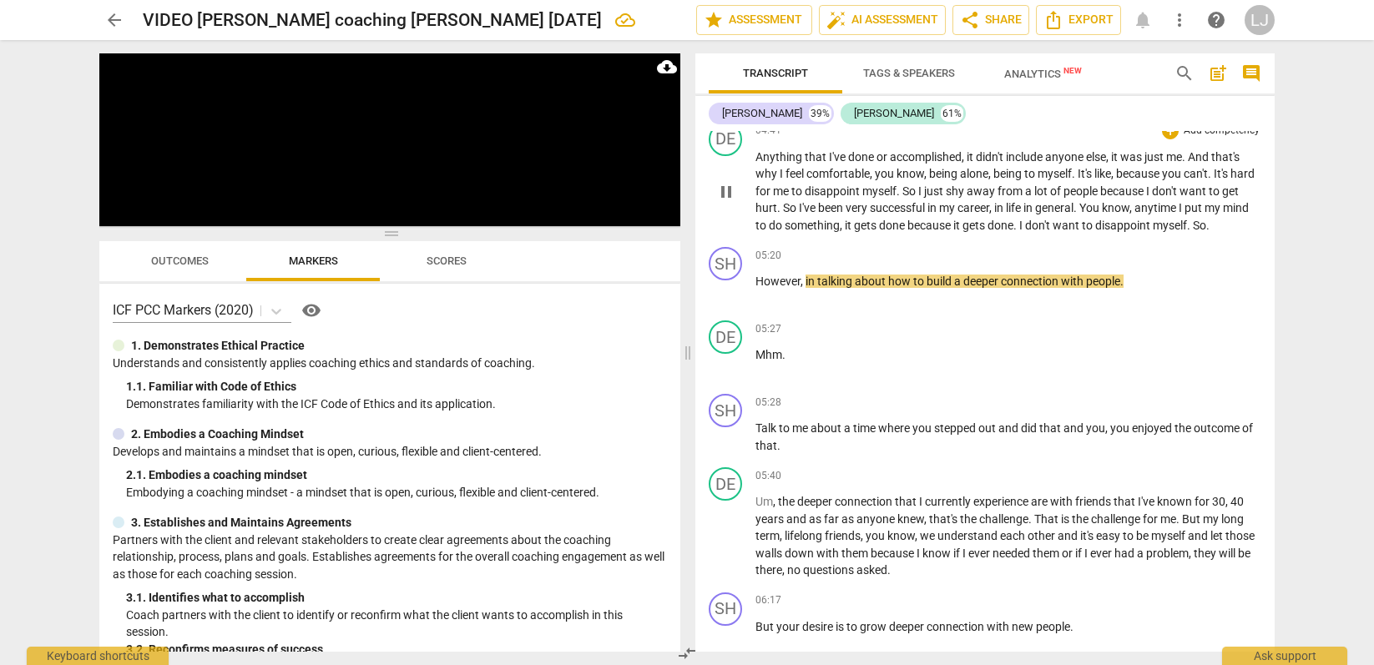
scroll to position [1490, 0]
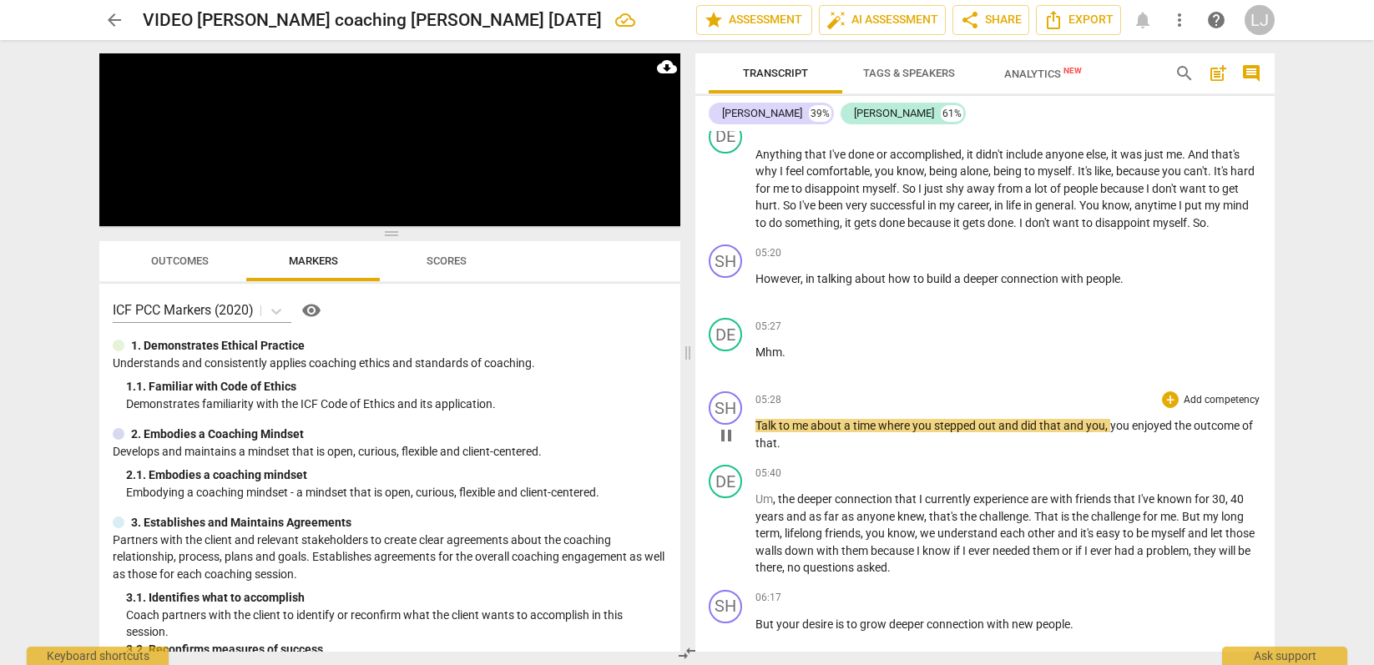
click at [1209, 433] on span "outcome" at bounding box center [1218, 425] width 48 height 13
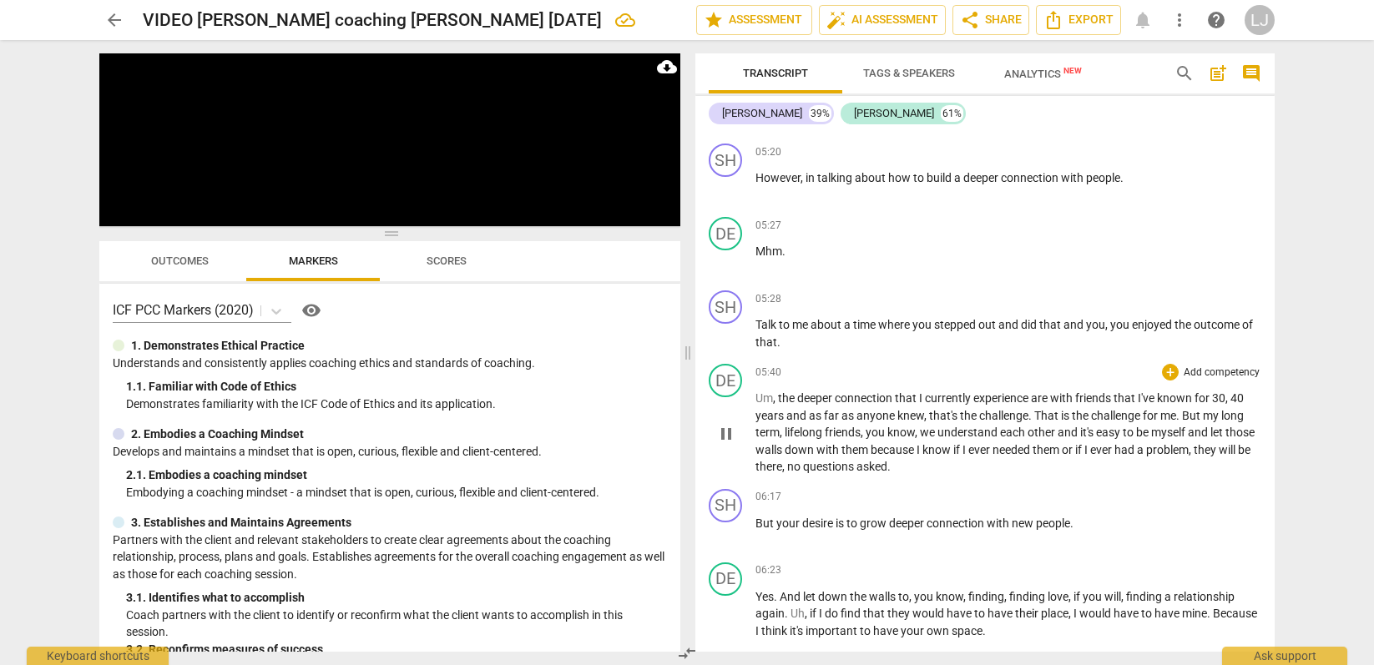
scroll to position [1596, 0]
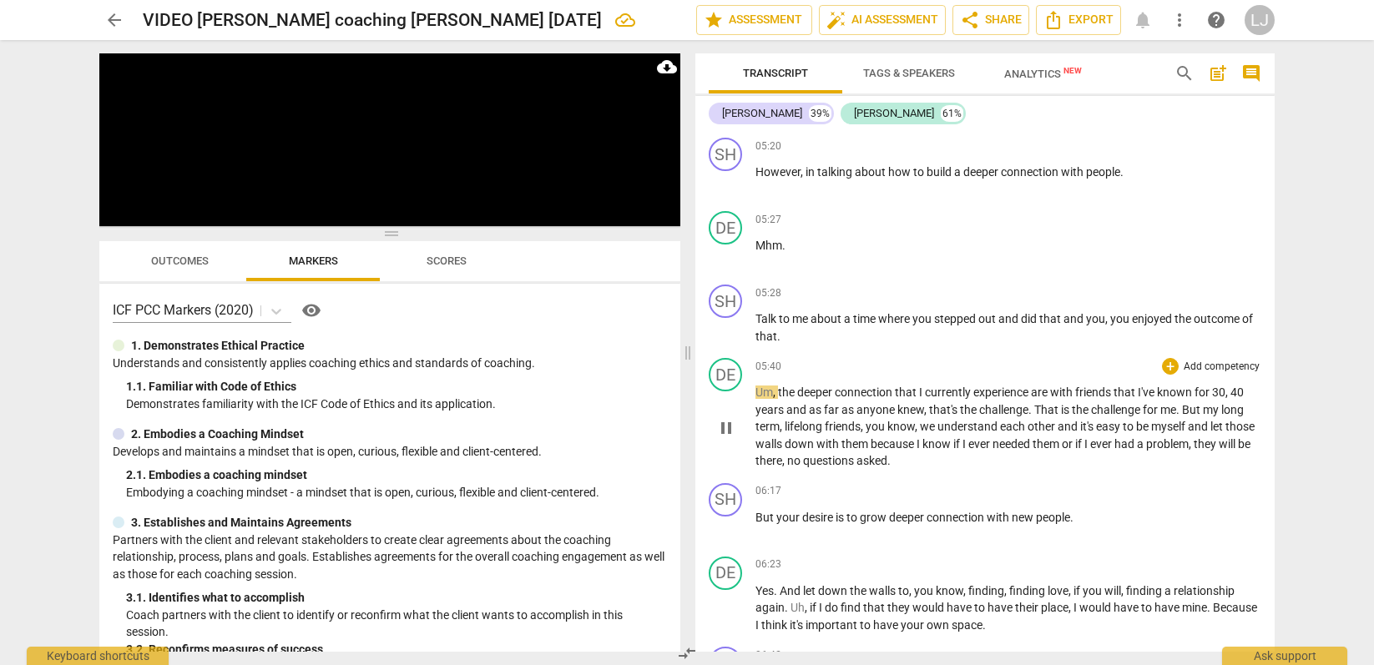
click at [1219, 451] on span "they" at bounding box center [1206, 444] width 25 height 13
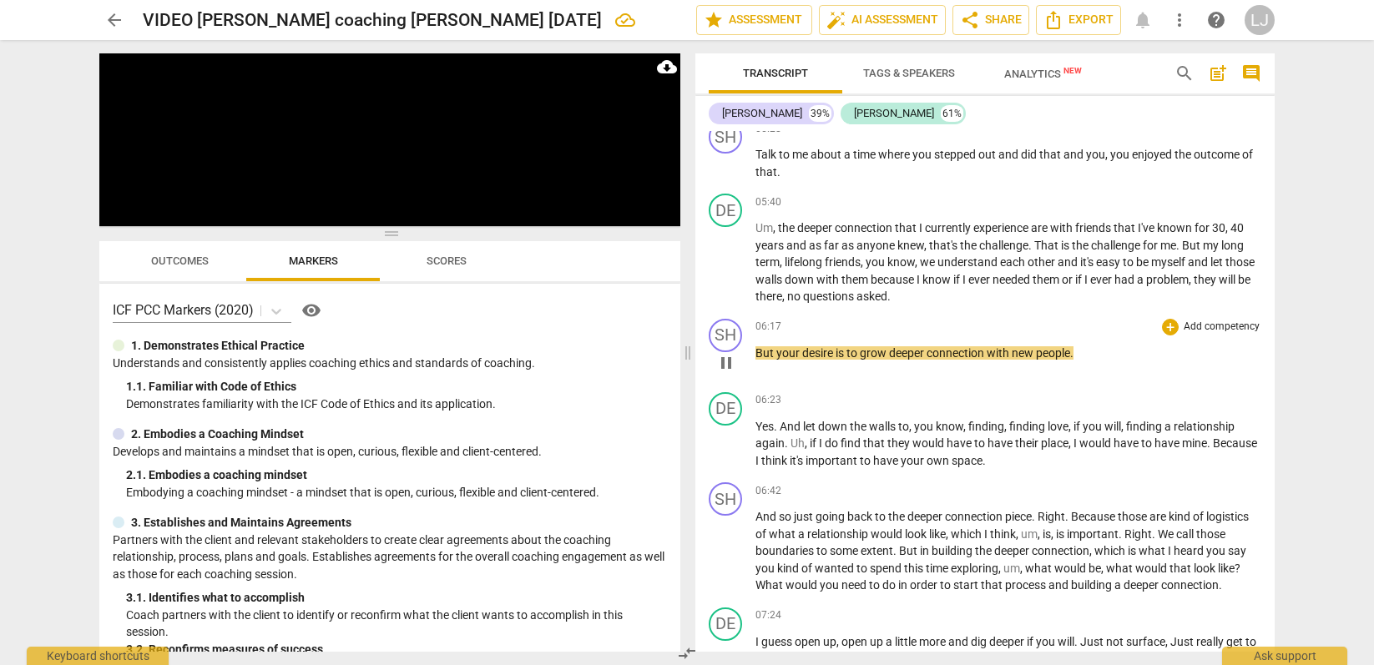
scroll to position [1773, 0]
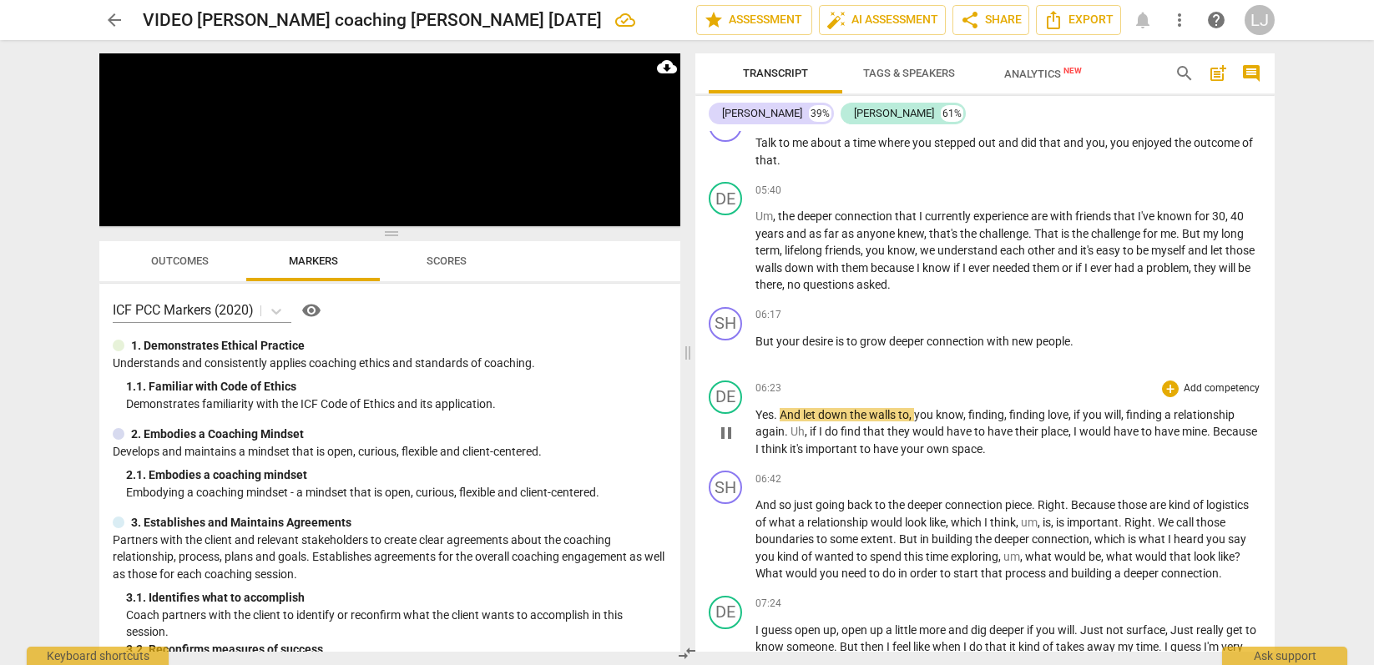
click at [952, 456] on span "own" at bounding box center [939, 449] width 25 height 13
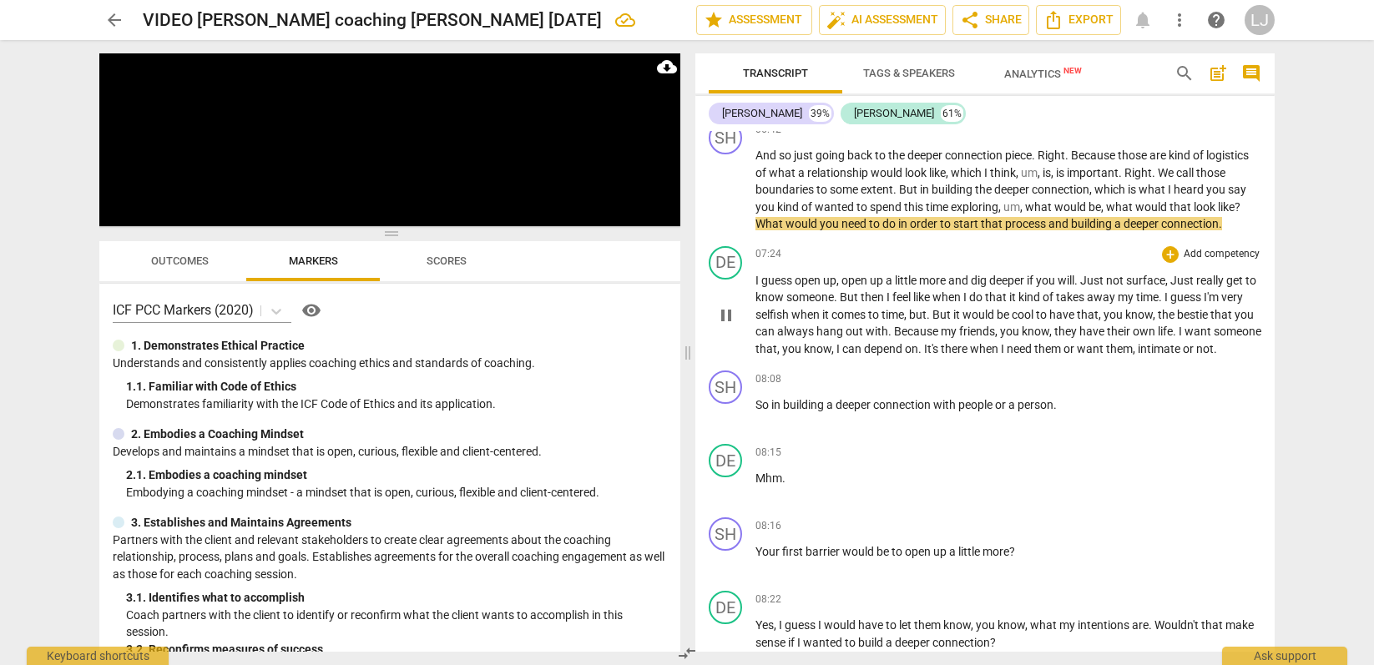
scroll to position [2169, 0]
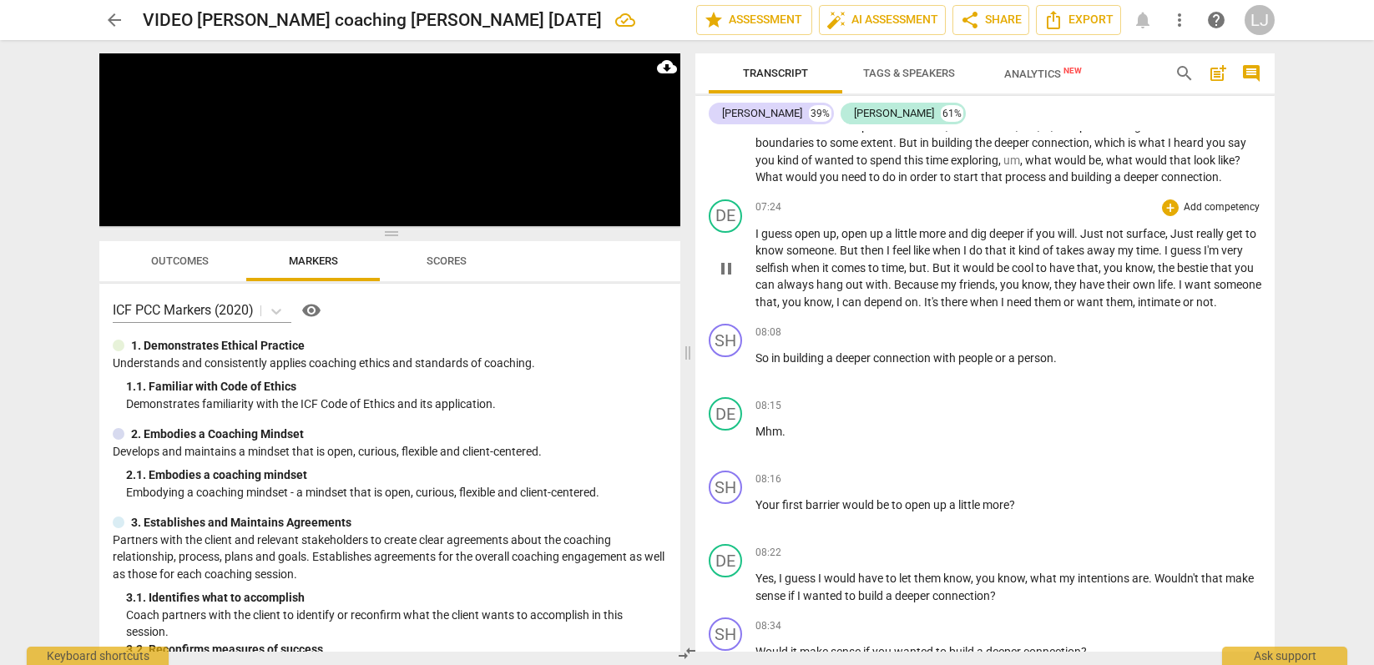
click at [1133, 309] on span "them" at bounding box center [1119, 302] width 27 height 13
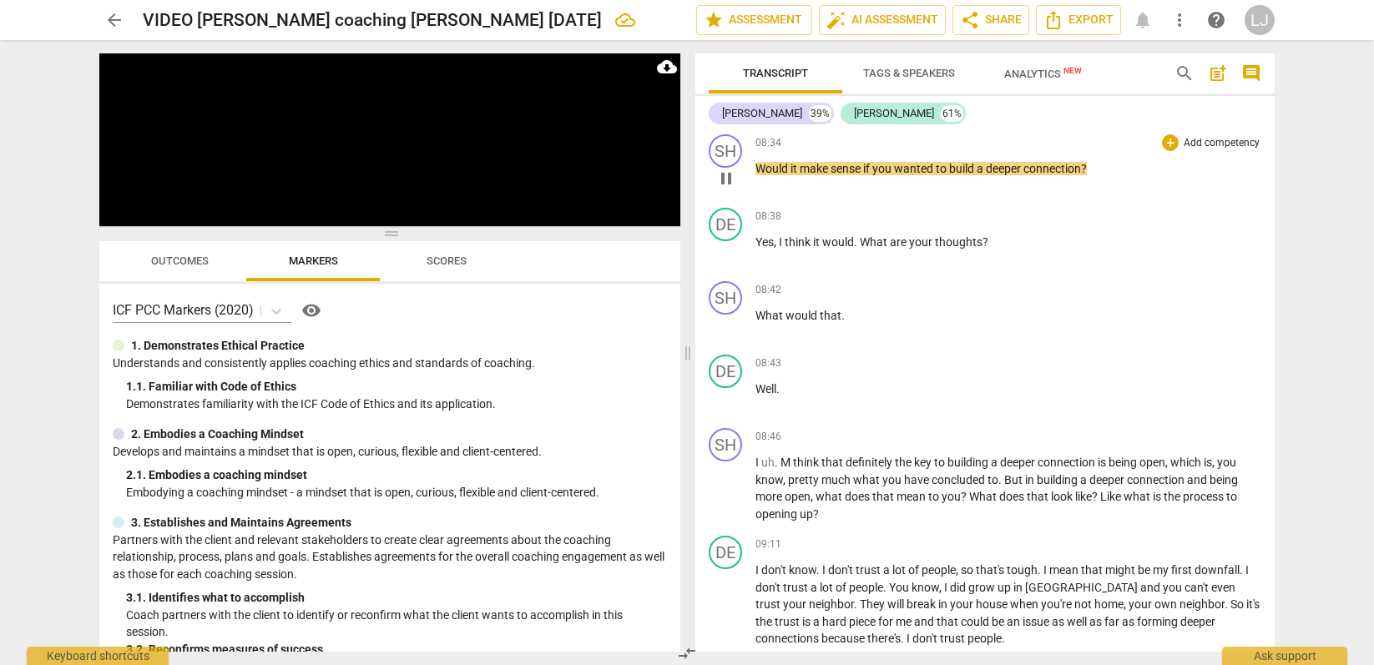
scroll to position [2674, 0]
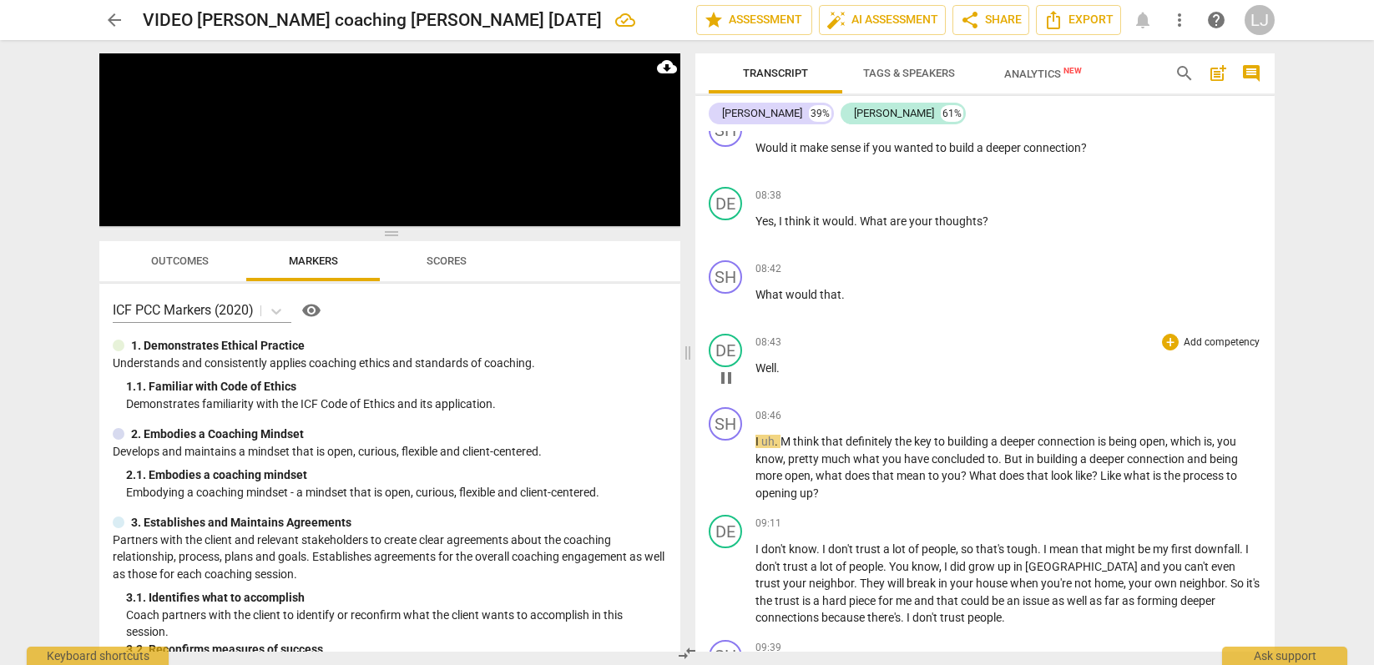
click at [756, 375] on span "Well" at bounding box center [766, 368] width 21 height 13
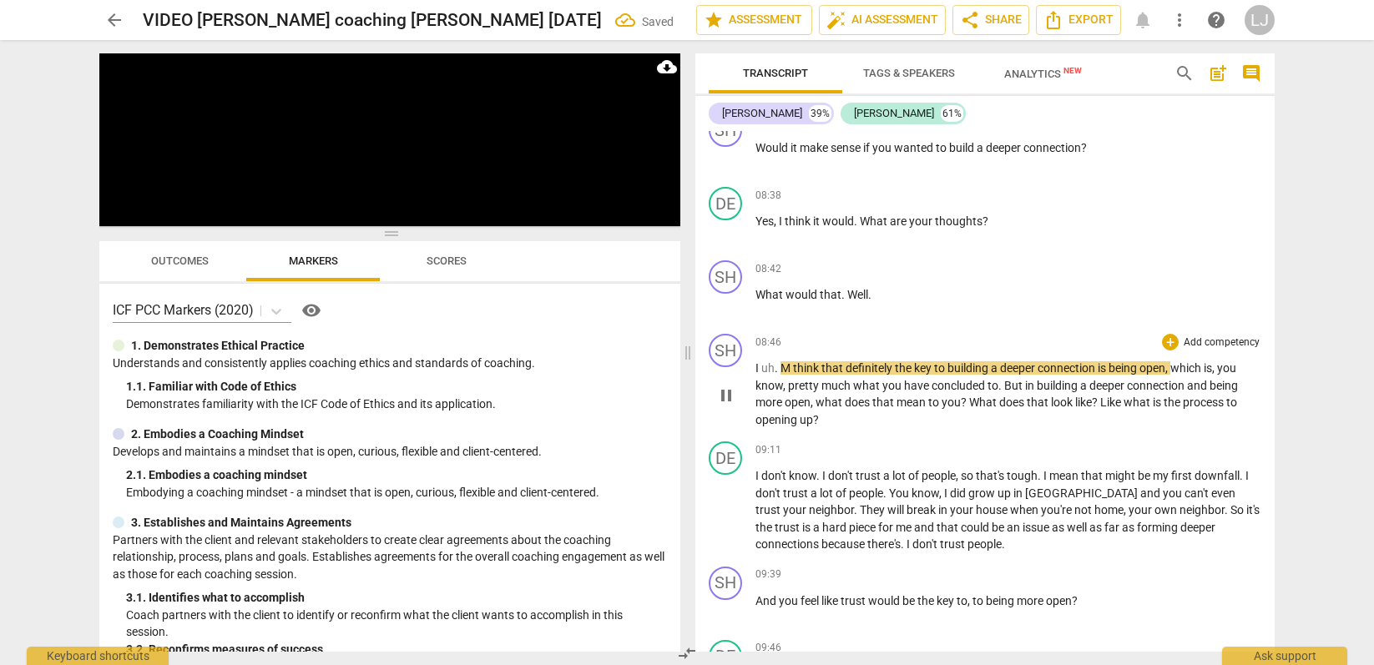
click at [757, 375] on span "I" at bounding box center [759, 368] width 6 height 13
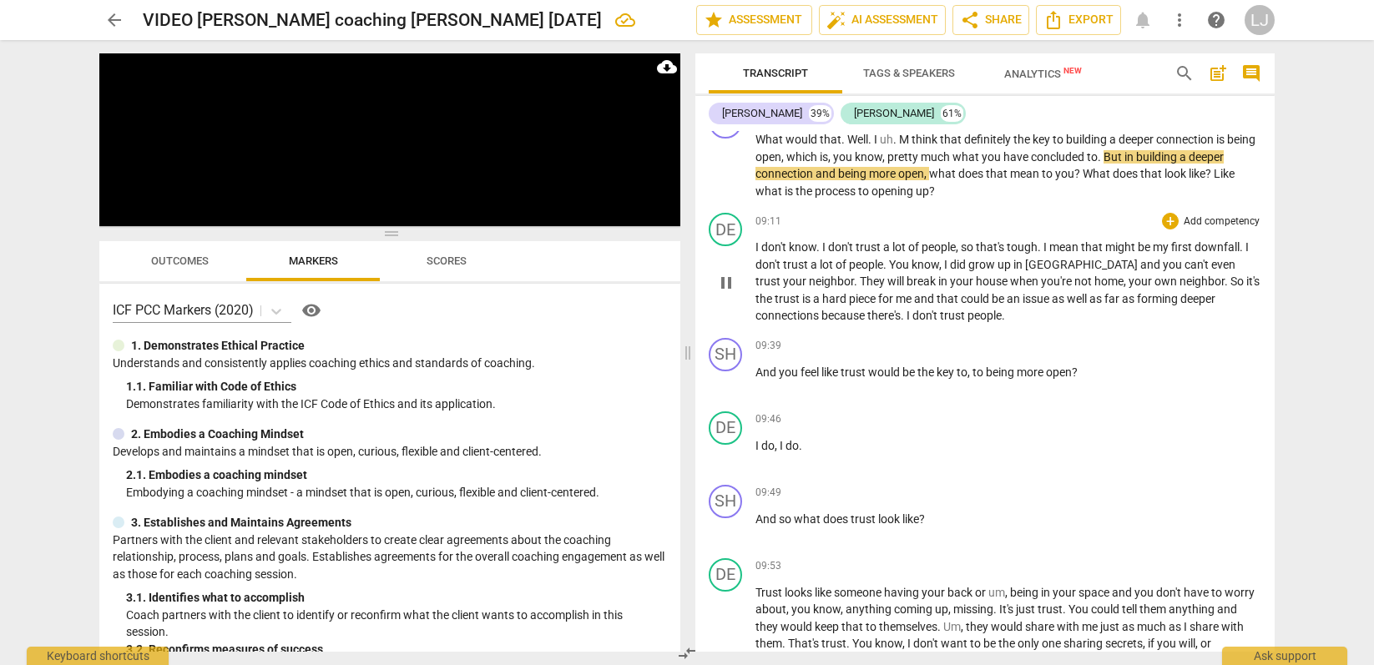
scroll to position [2876, 0]
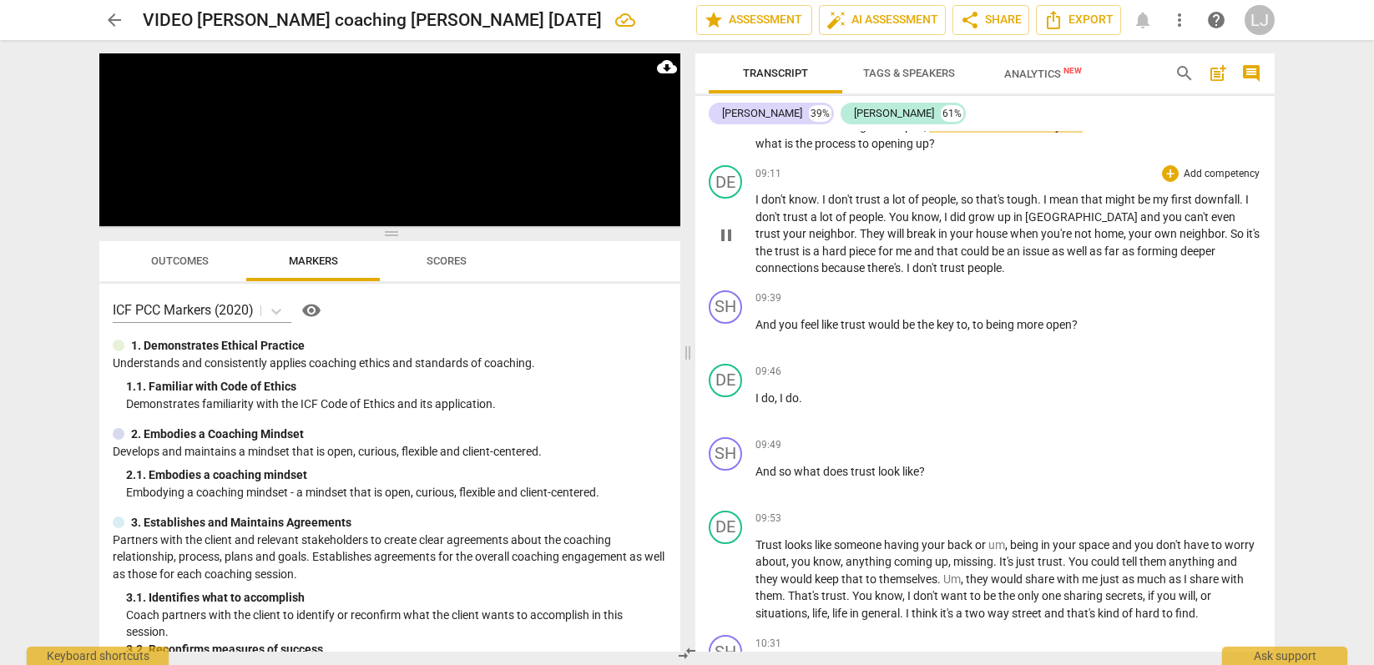
click at [955, 275] on span "trust" at bounding box center [954, 267] width 28 height 13
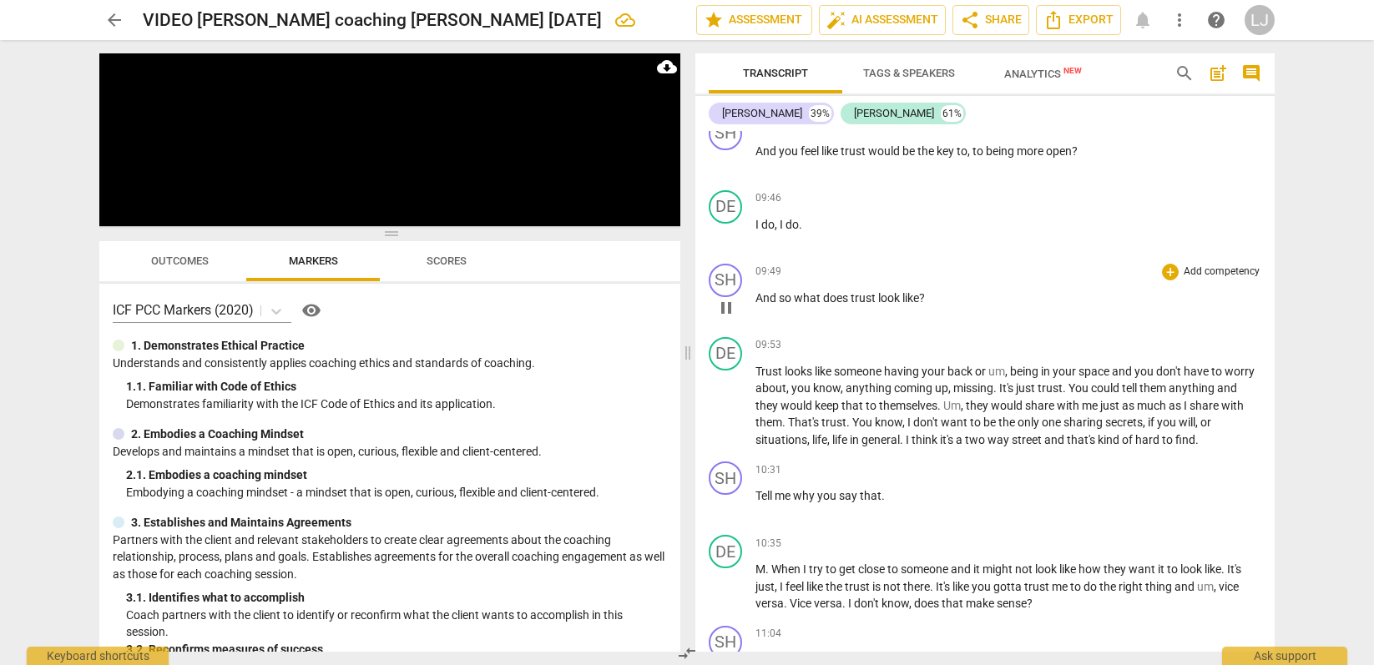
scroll to position [3057, 0]
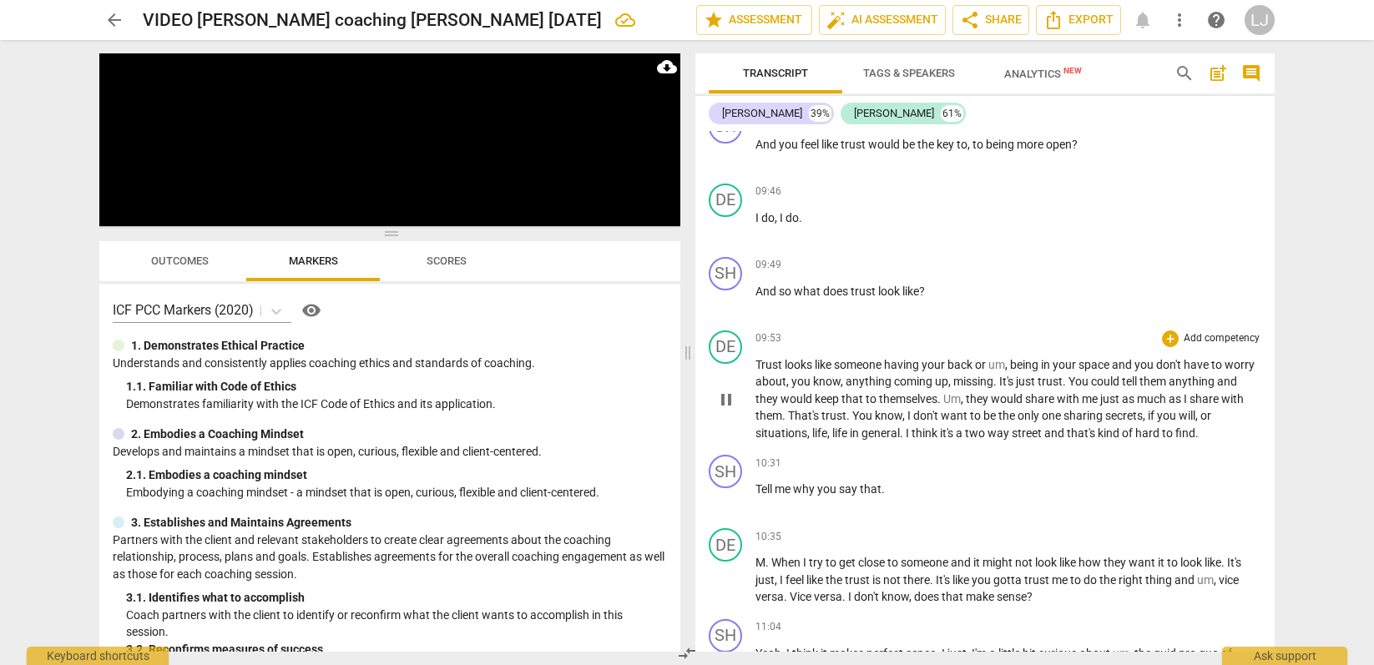
click at [1141, 440] on span "hard" at bounding box center [1149, 433] width 27 height 13
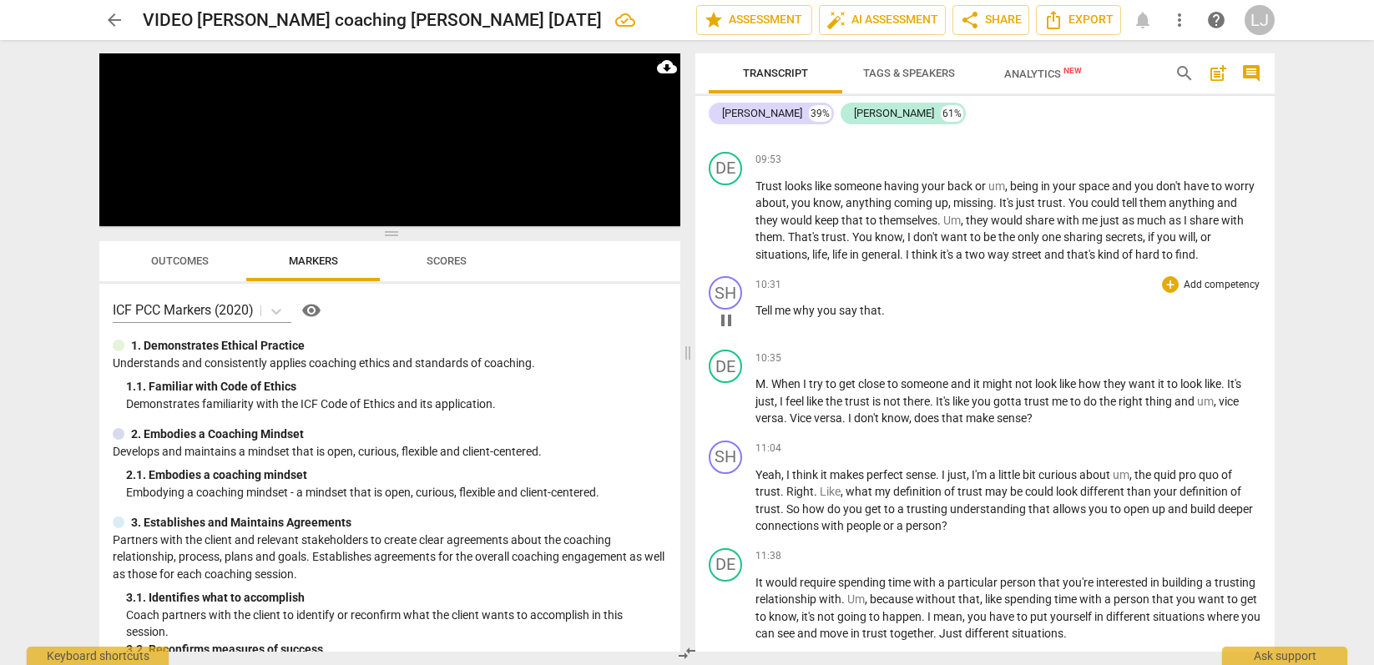
scroll to position [3253, 0]
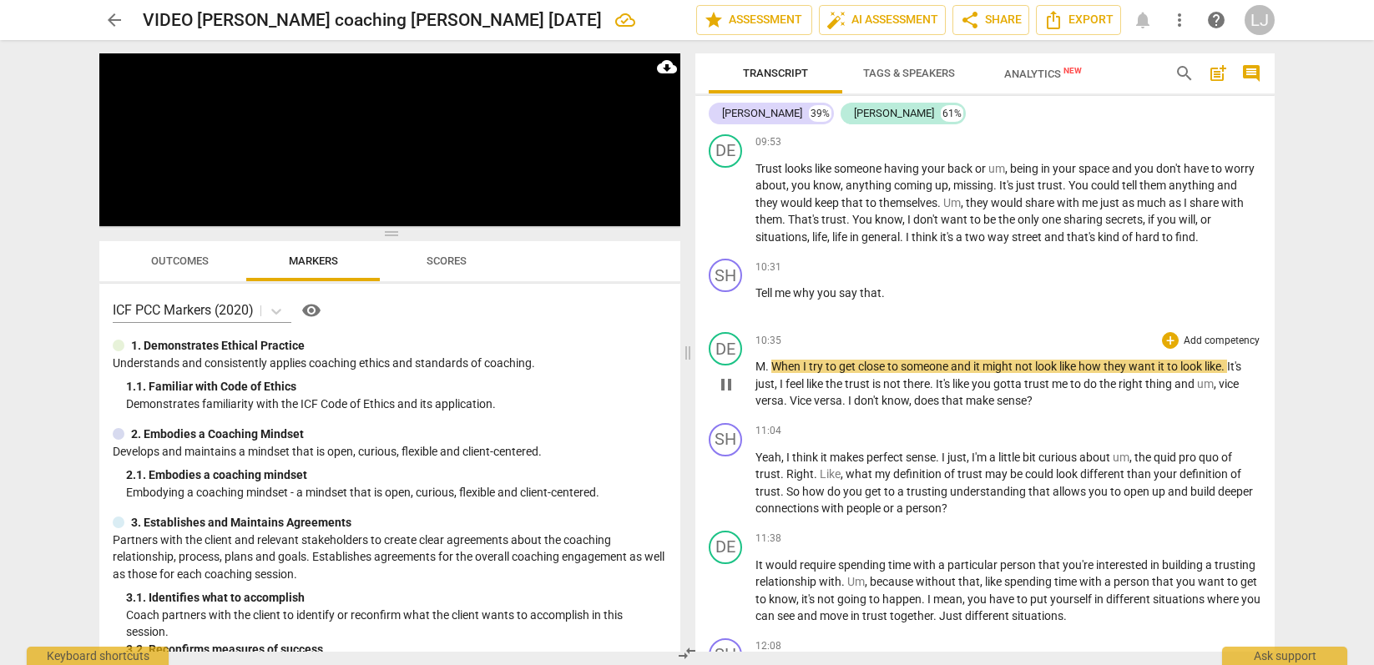
click at [759, 373] on span "M" at bounding box center [761, 366] width 10 height 13
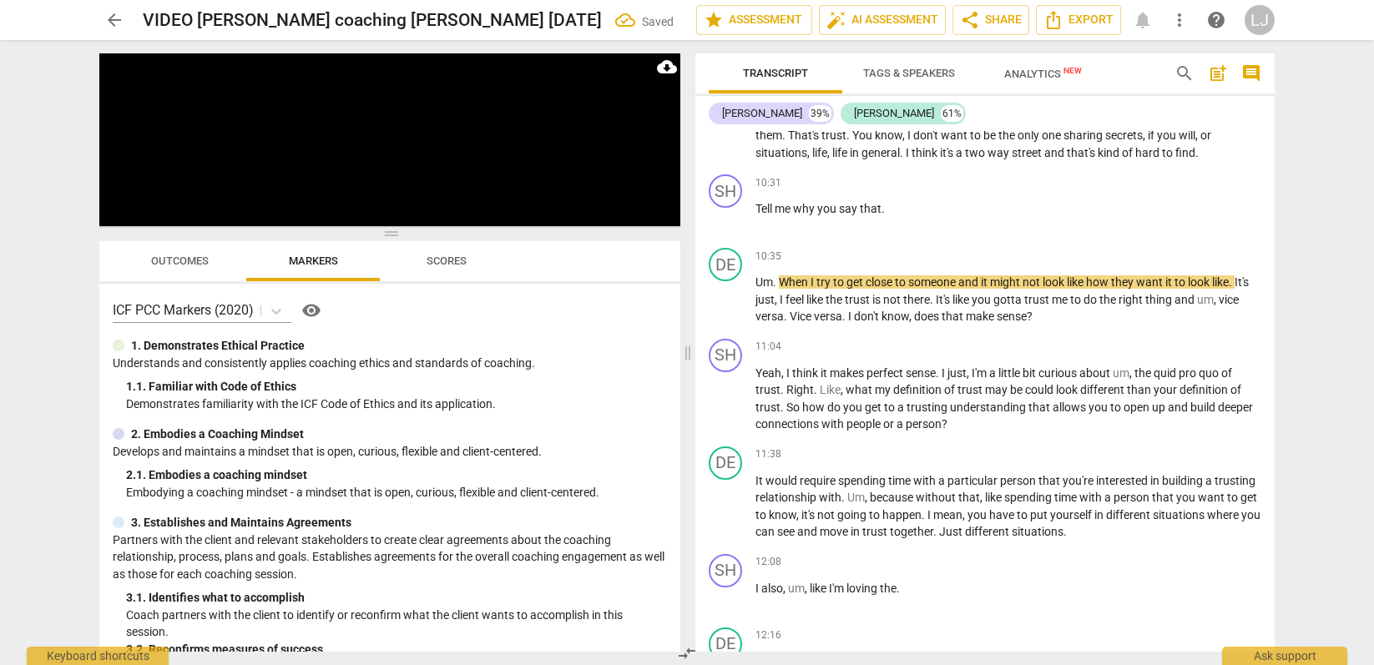
scroll to position [3451, 0]
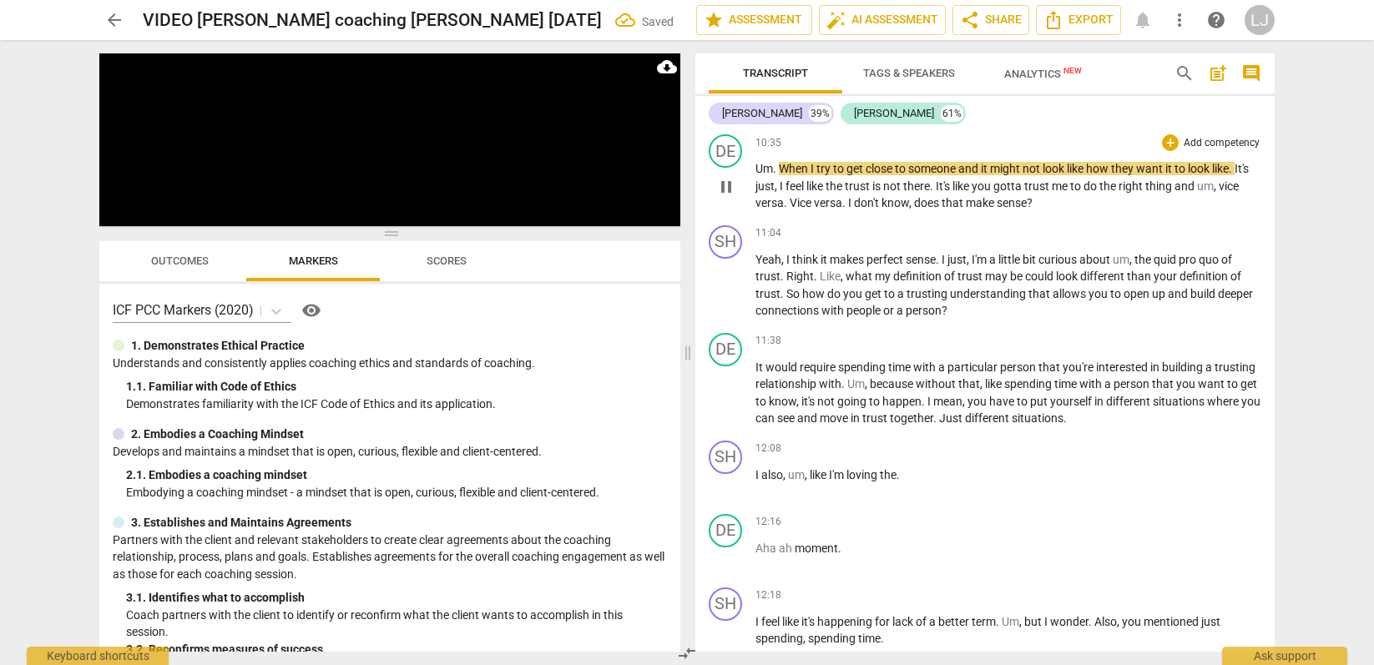
click at [942, 210] on span "does" at bounding box center [928, 202] width 28 height 13
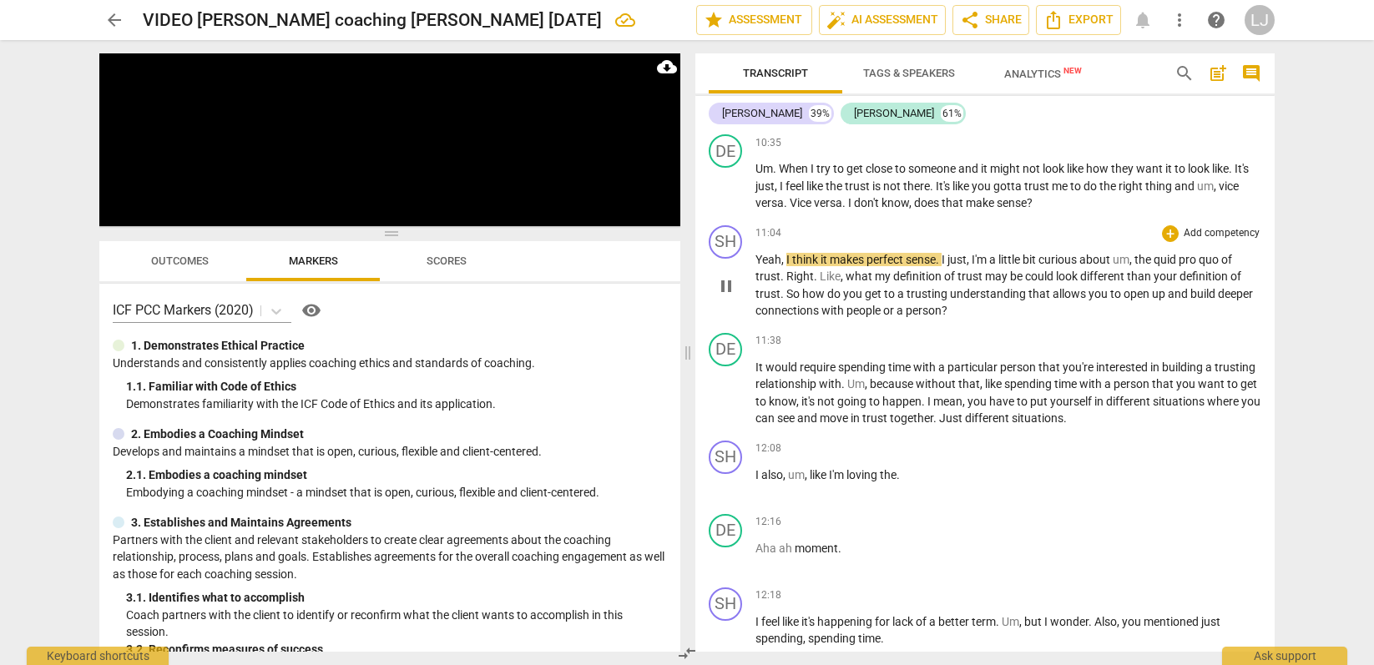
click at [874, 317] on span "people" at bounding box center [865, 310] width 37 height 13
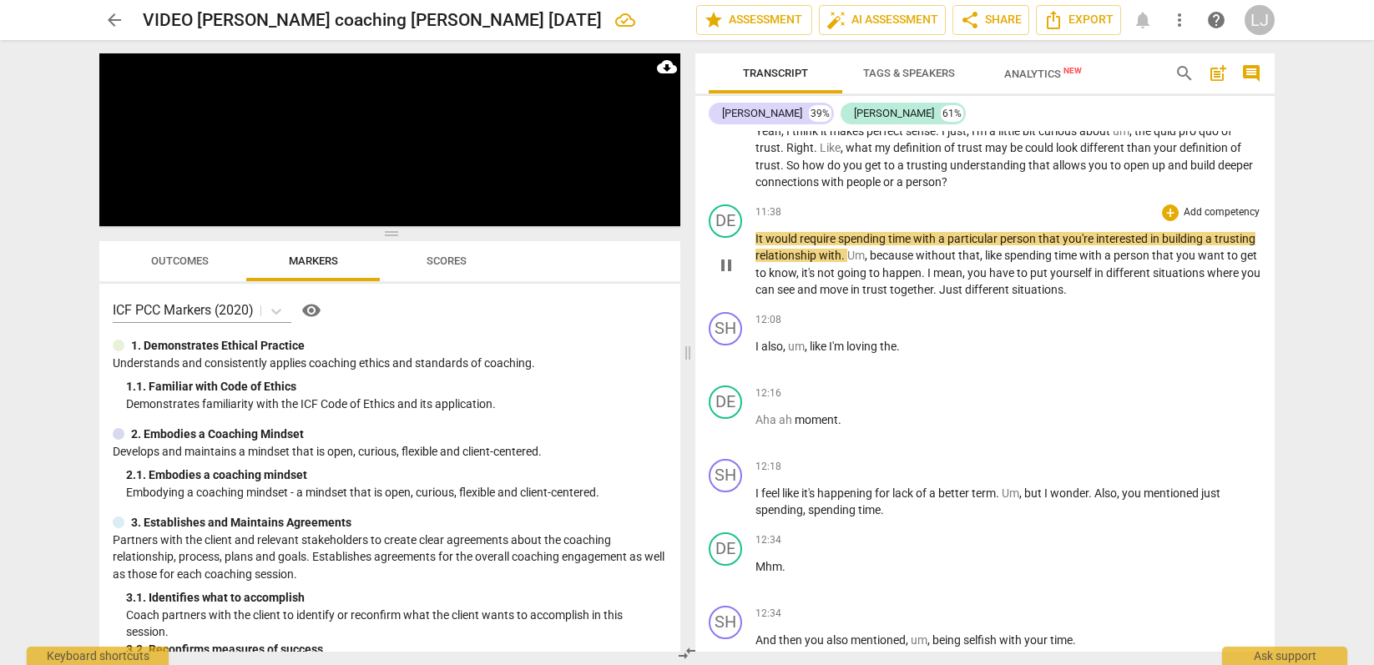
scroll to position [3591, 0]
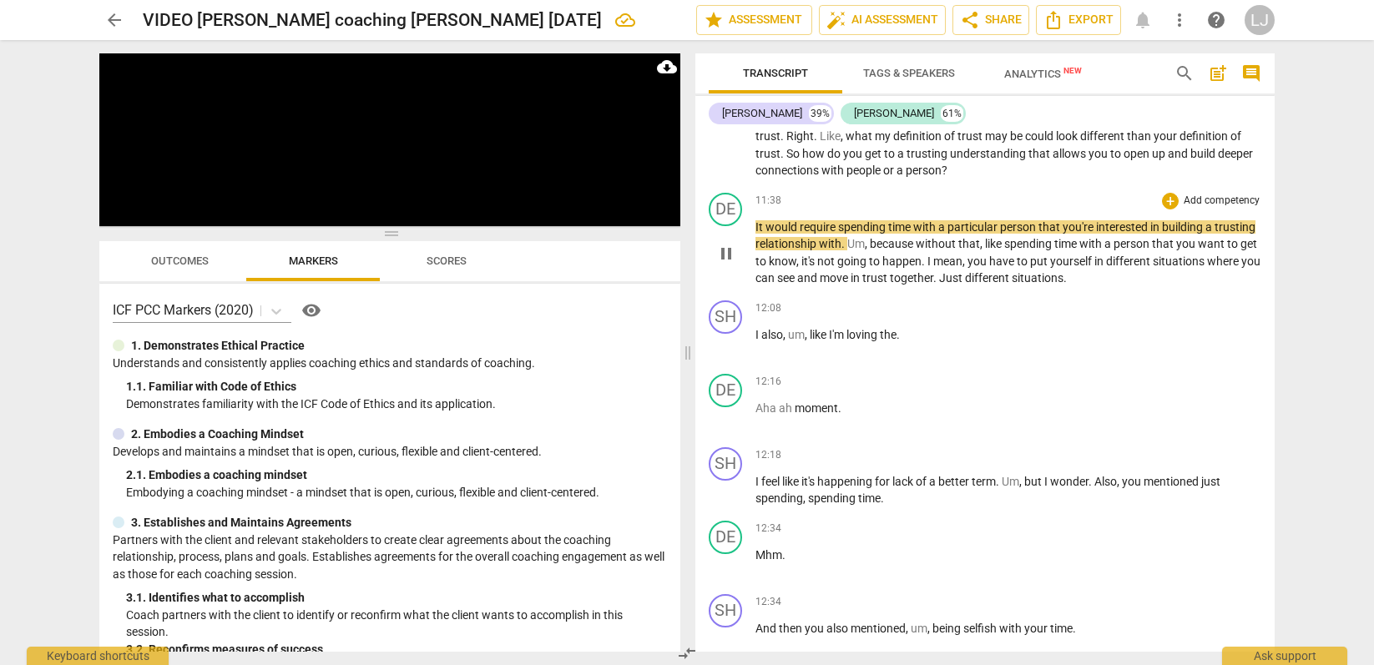
click at [965, 285] on span "Just" at bounding box center [952, 277] width 26 height 13
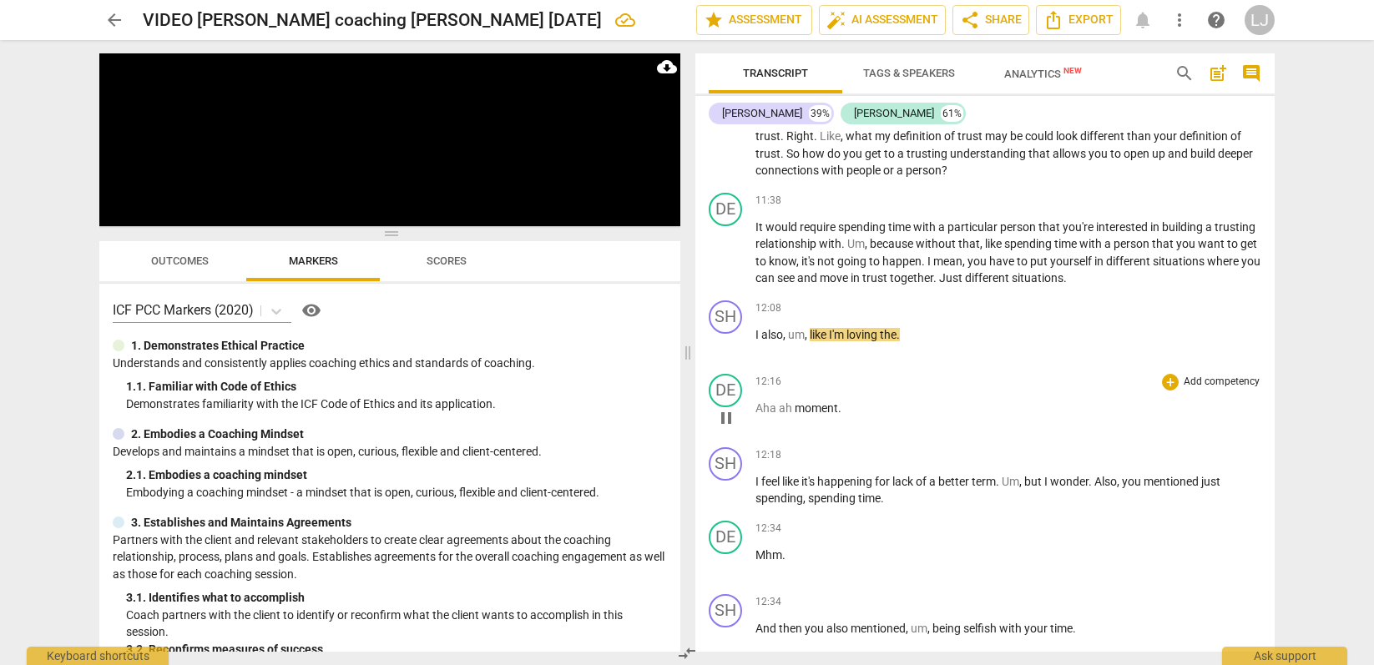
click at [756, 415] on span "Aha" at bounding box center [767, 408] width 23 height 13
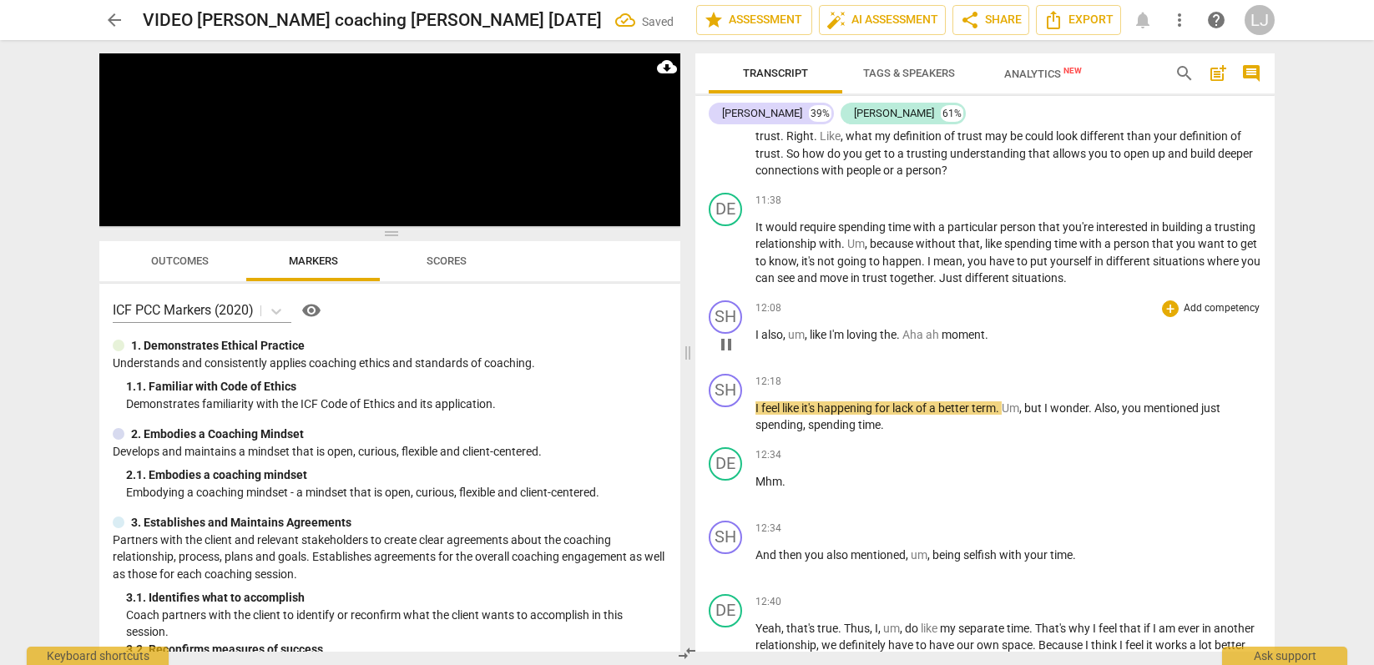
click at [939, 341] on span "ah" at bounding box center [934, 334] width 16 height 13
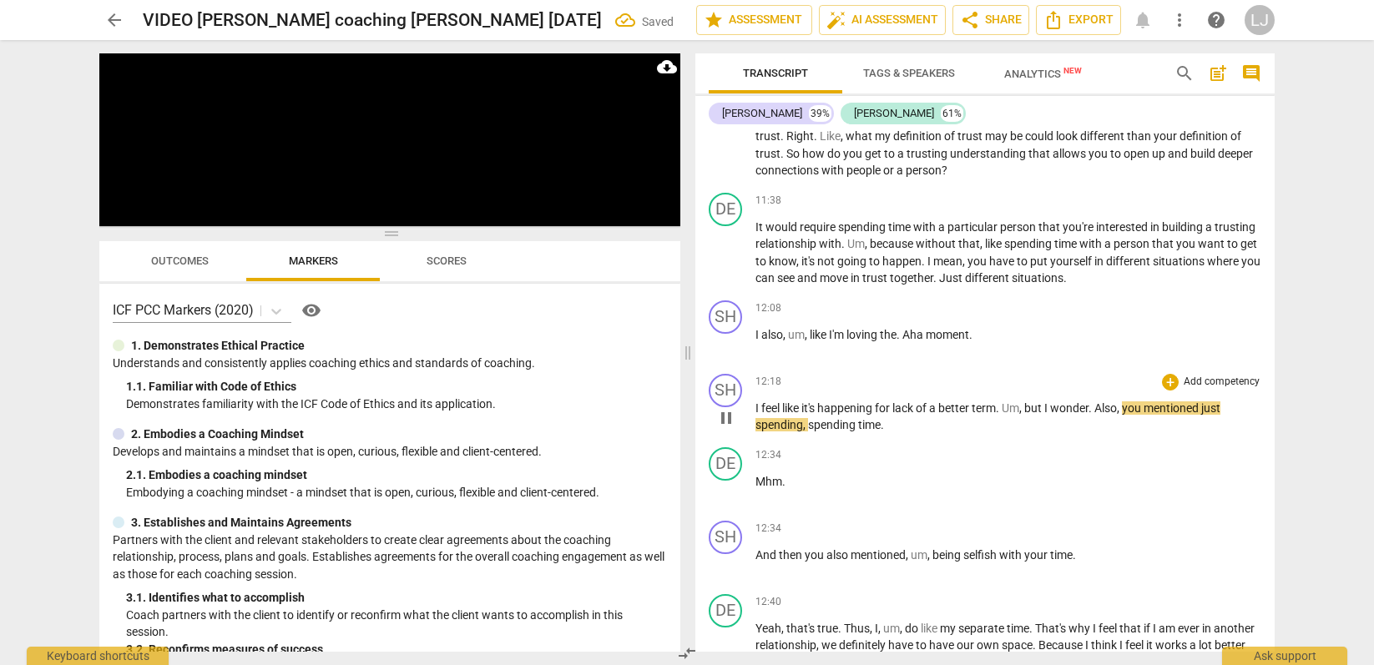
click at [756, 415] on span "I" at bounding box center [759, 408] width 6 height 13
click at [755, 429] on div "play_arrow pause" at bounding box center [734, 418] width 43 height 22
click at [756, 415] on span "I" at bounding box center [759, 408] width 6 height 13
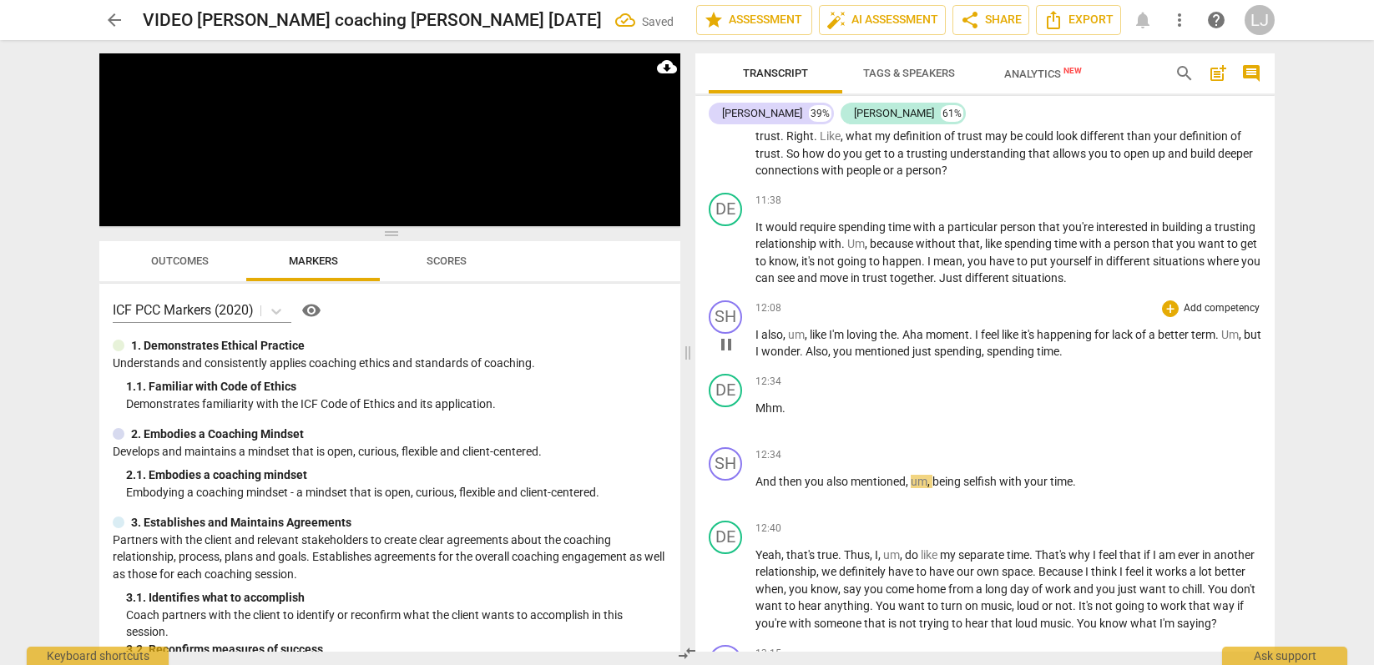
click at [975, 341] on span "." at bounding box center [972, 334] width 6 height 13
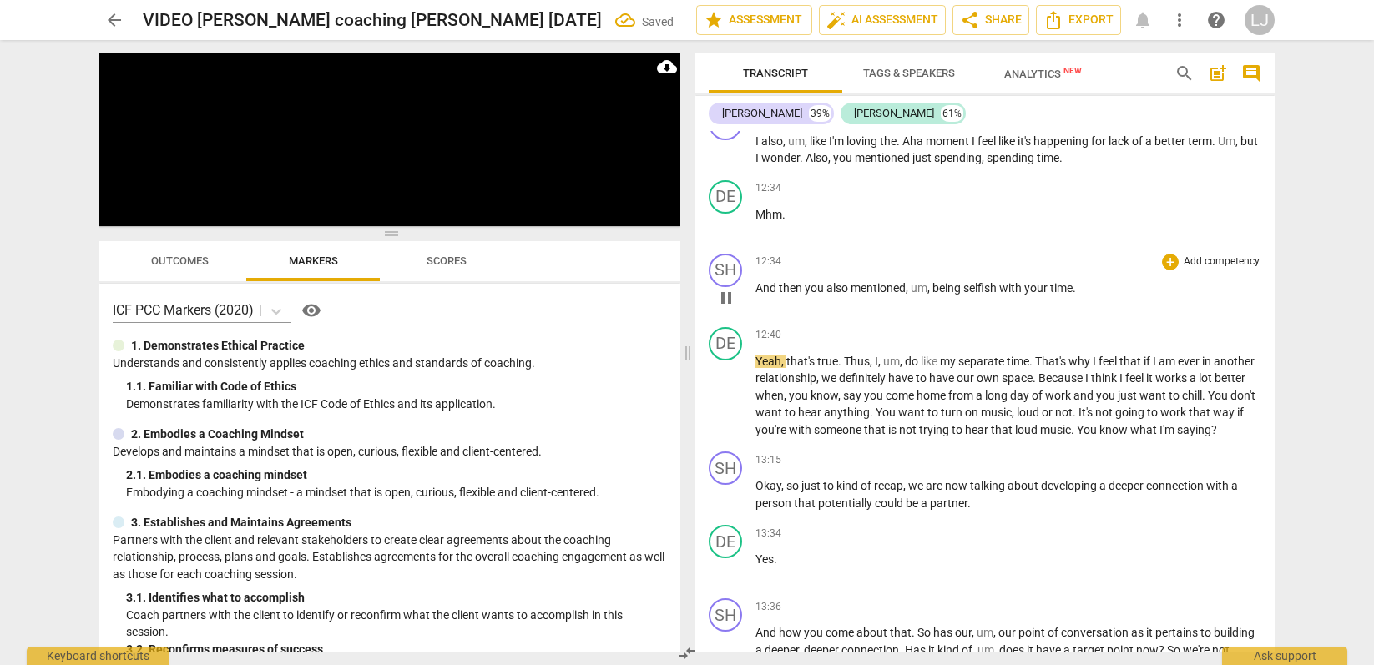
scroll to position [3799, 0]
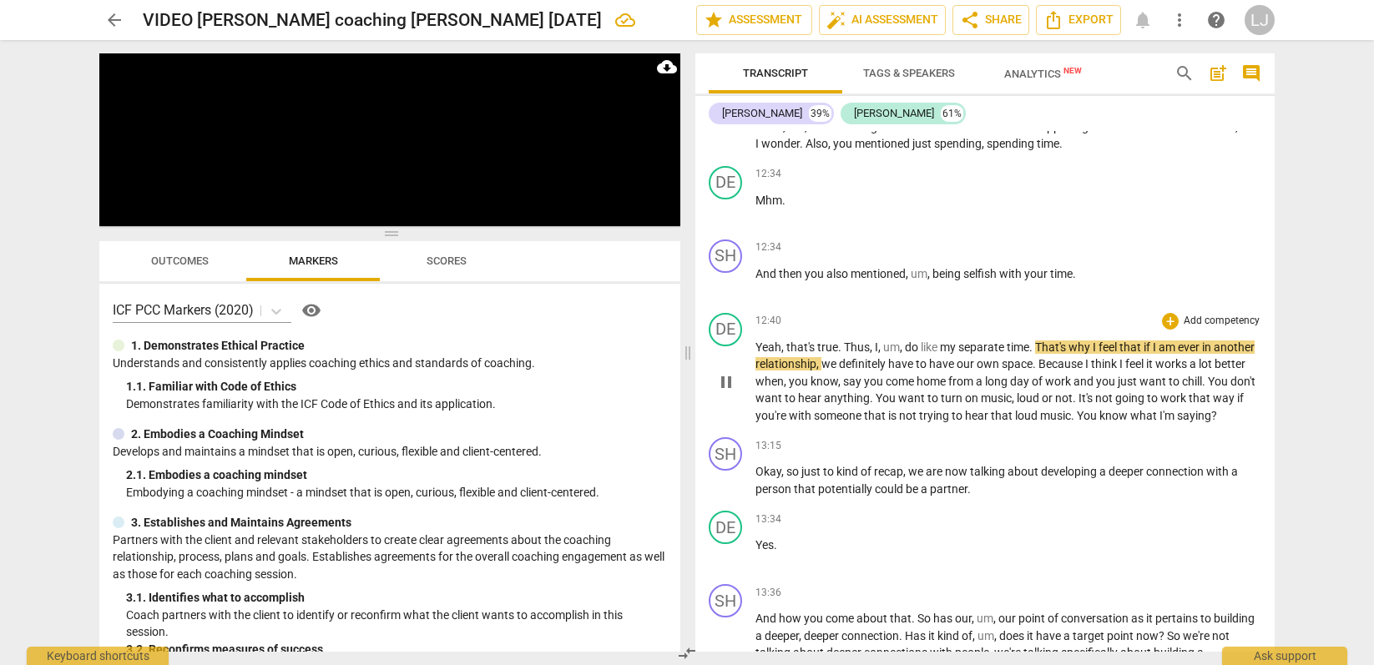
click at [1131, 422] on span "know" at bounding box center [1115, 415] width 31 height 13
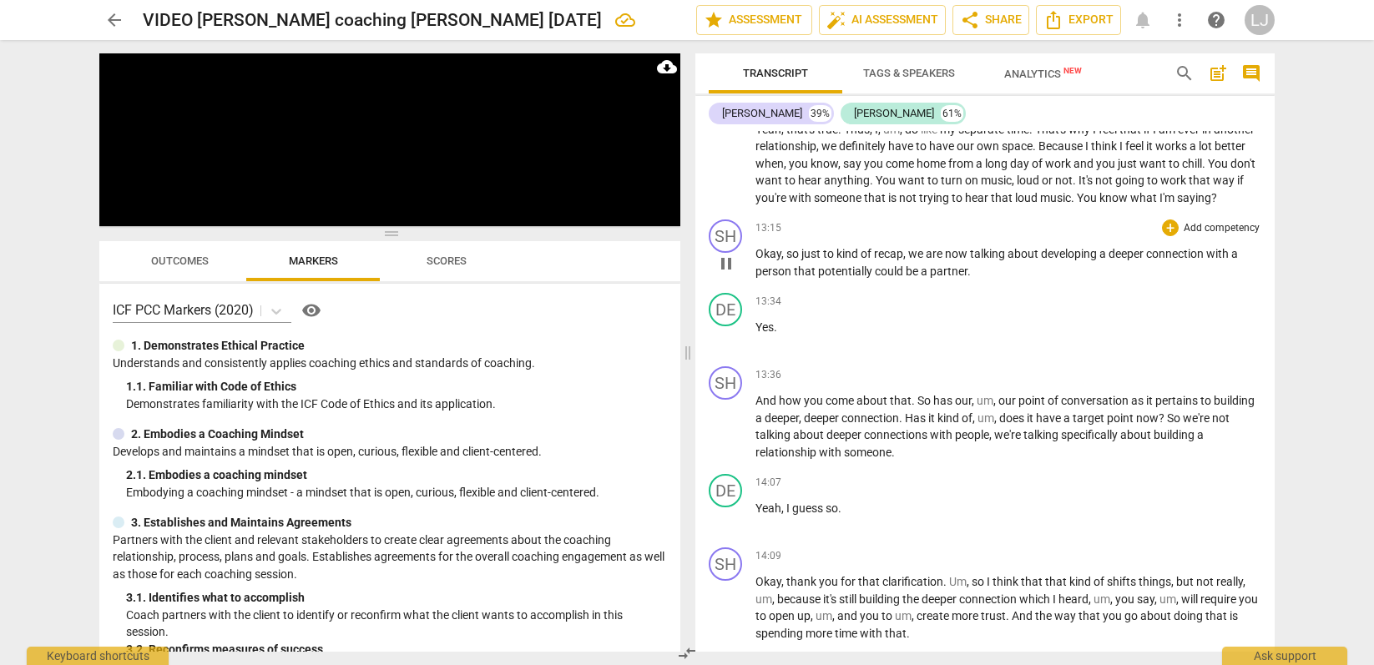
scroll to position [4041, 0]
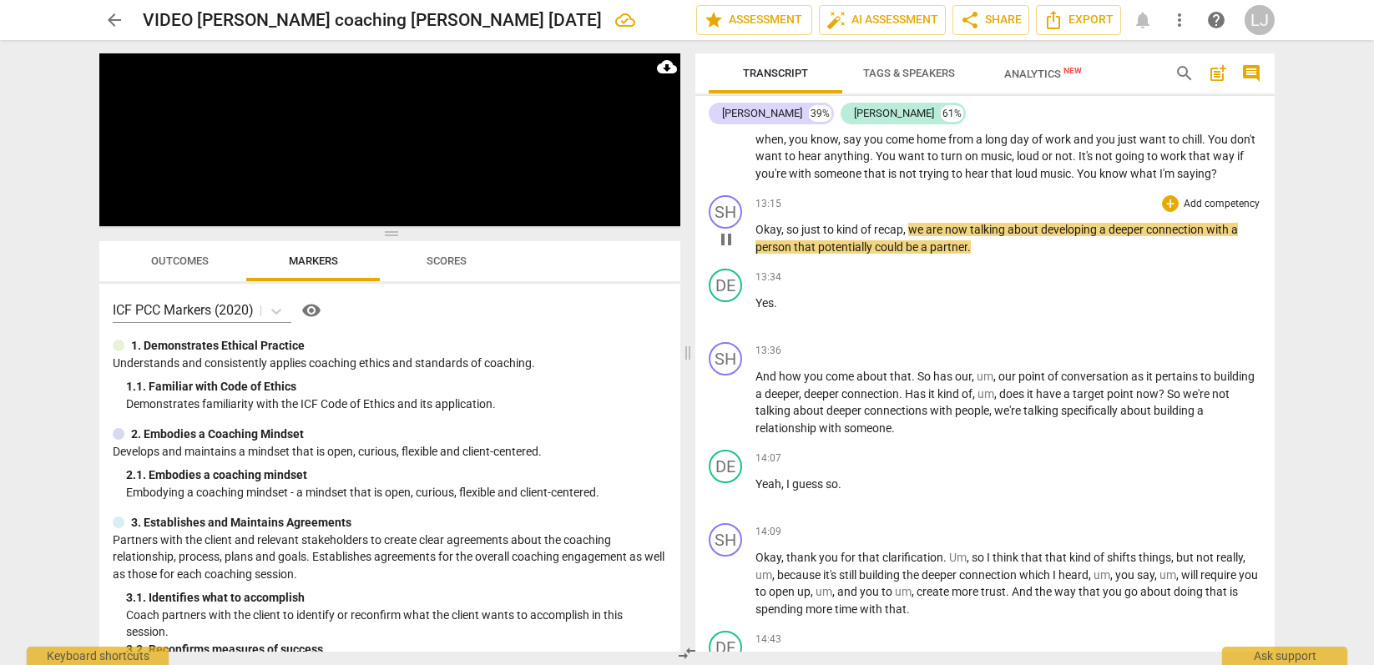
click at [884, 254] on span "could" at bounding box center [890, 246] width 31 height 13
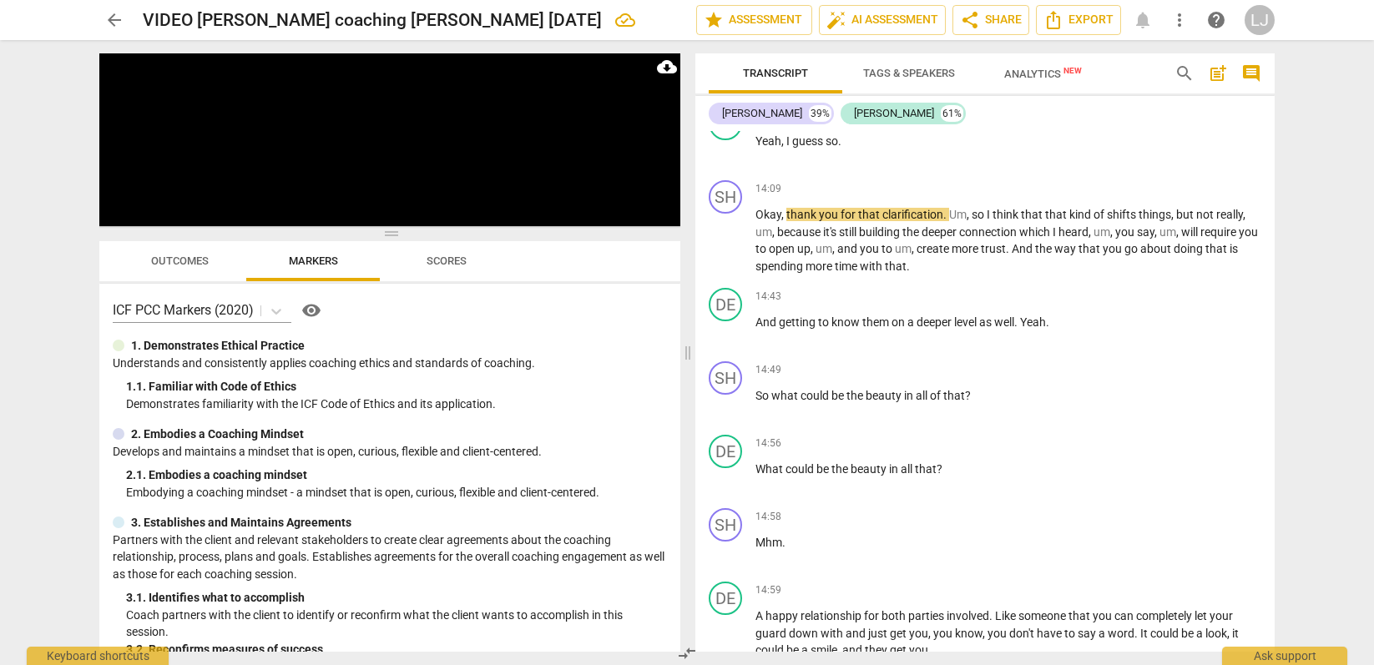
scroll to position [4389, 0]
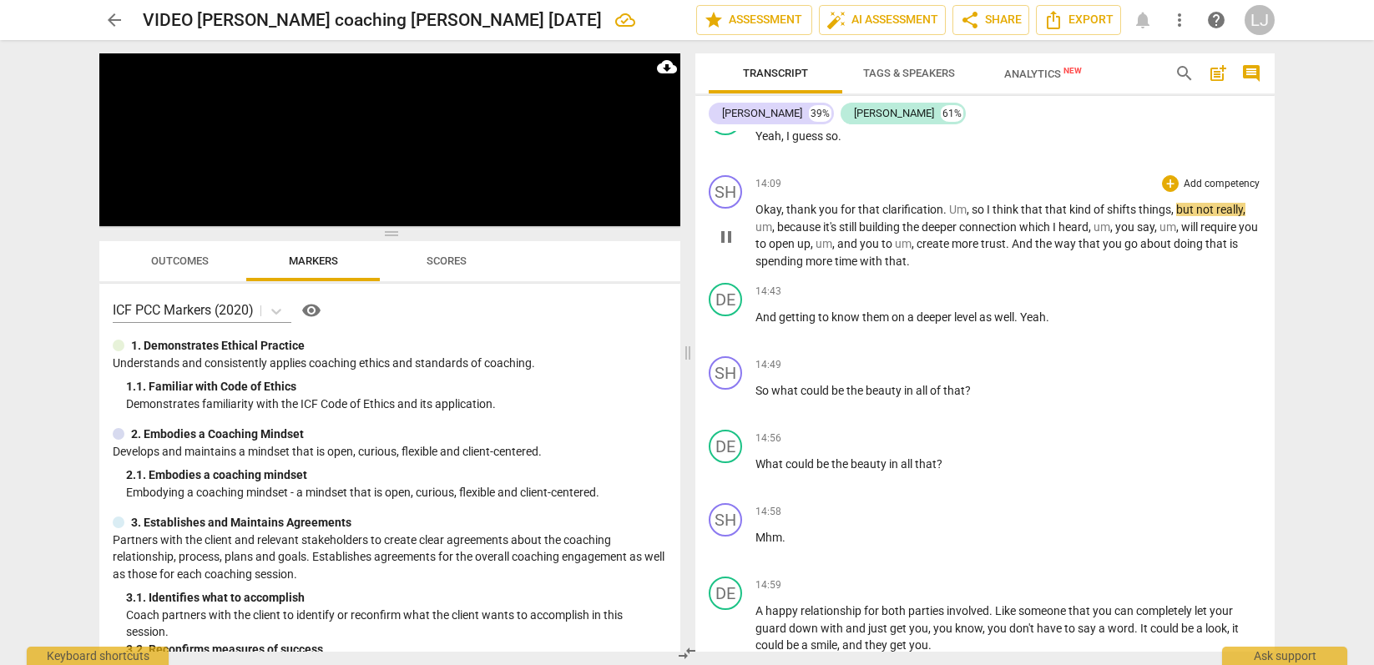
click at [856, 268] on span "time" at bounding box center [847, 261] width 25 height 13
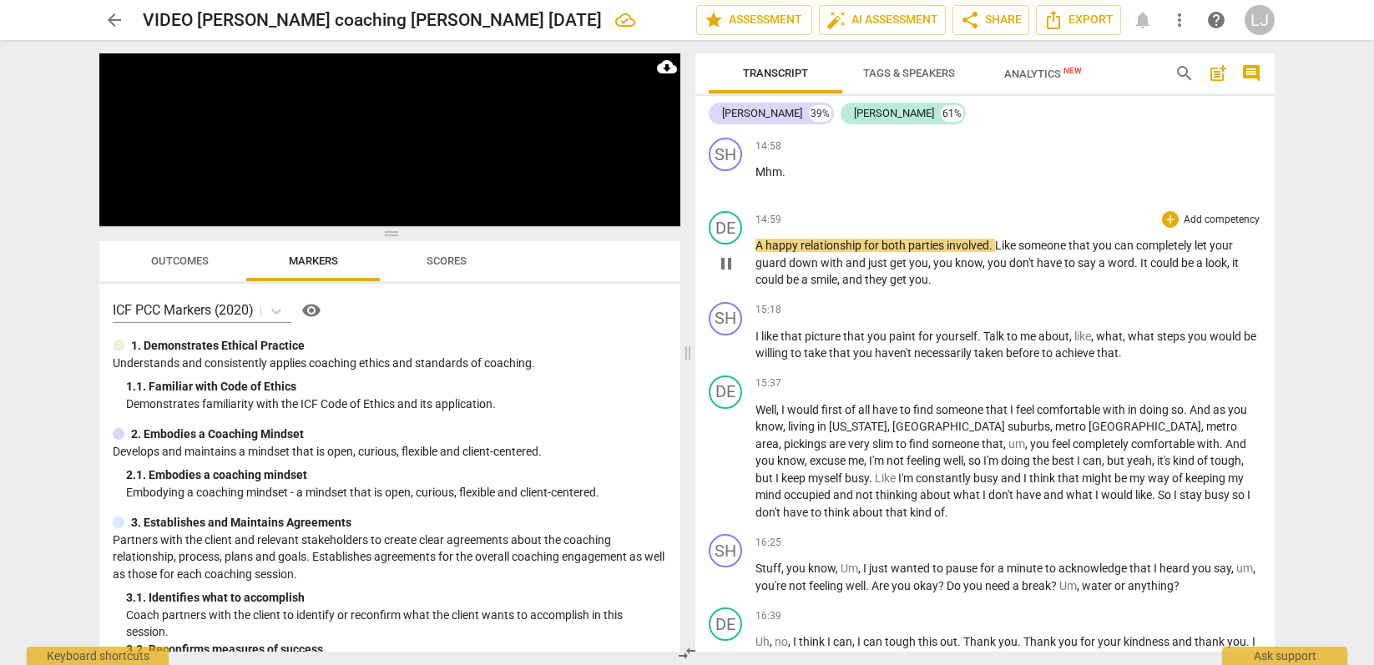
scroll to position [4763, 0]
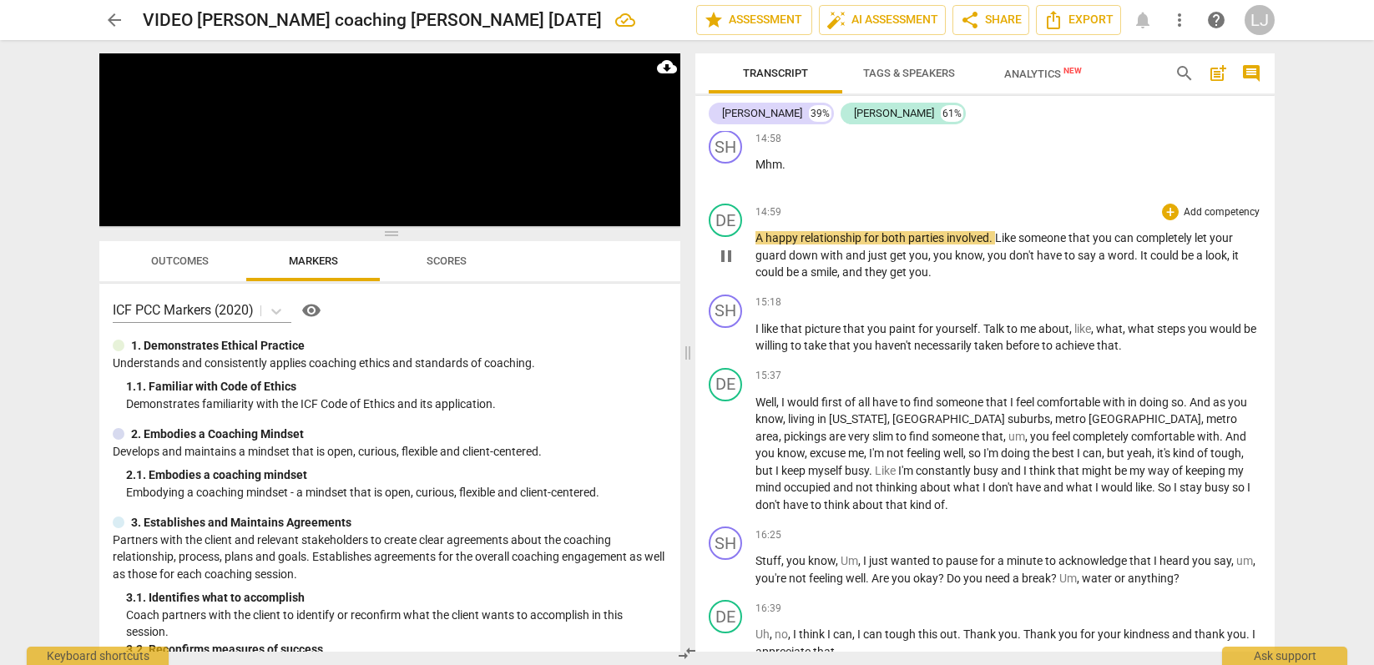
click at [878, 279] on span "they" at bounding box center [877, 272] width 25 height 13
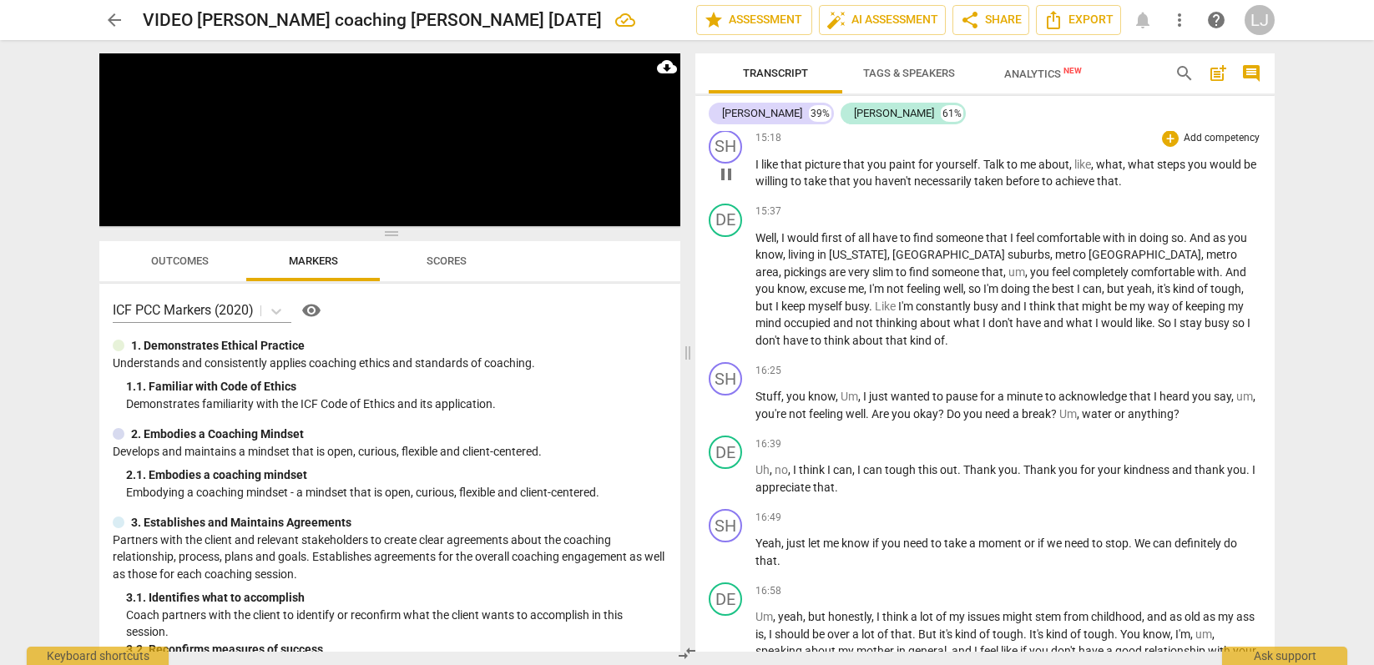
scroll to position [4945, 0]
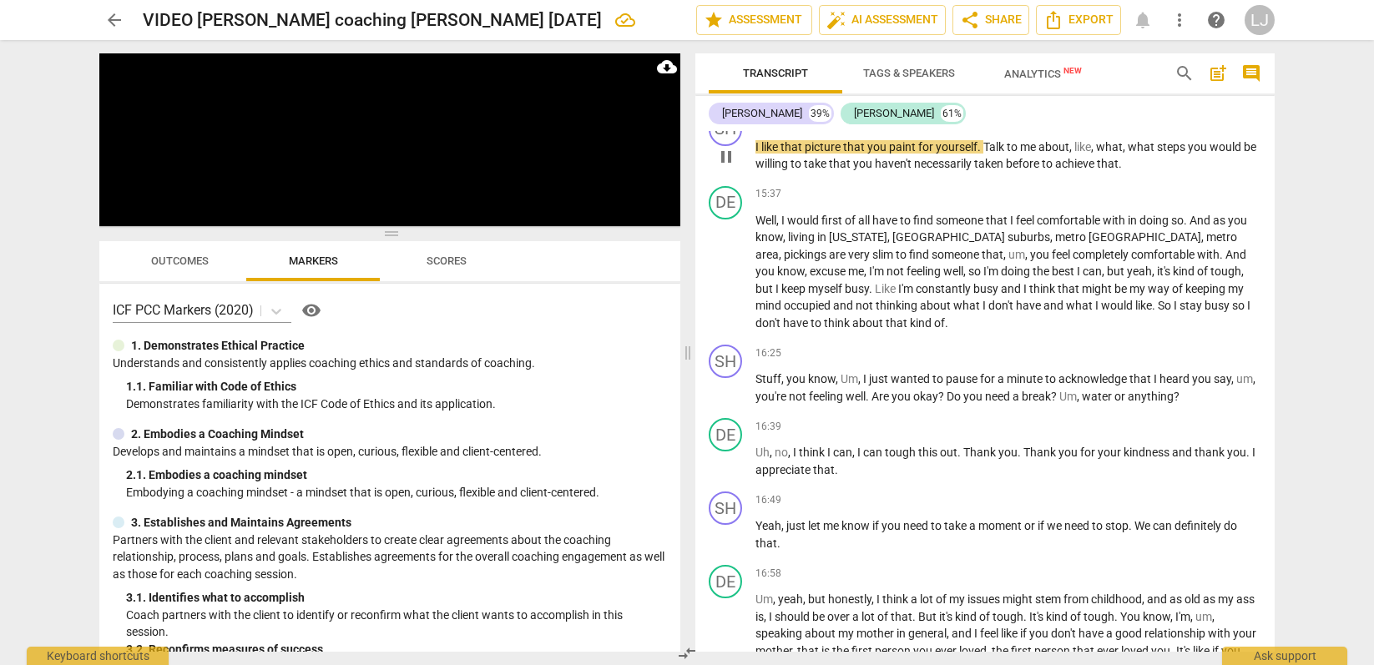
click at [1040, 170] on span "before" at bounding box center [1024, 163] width 36 height 13
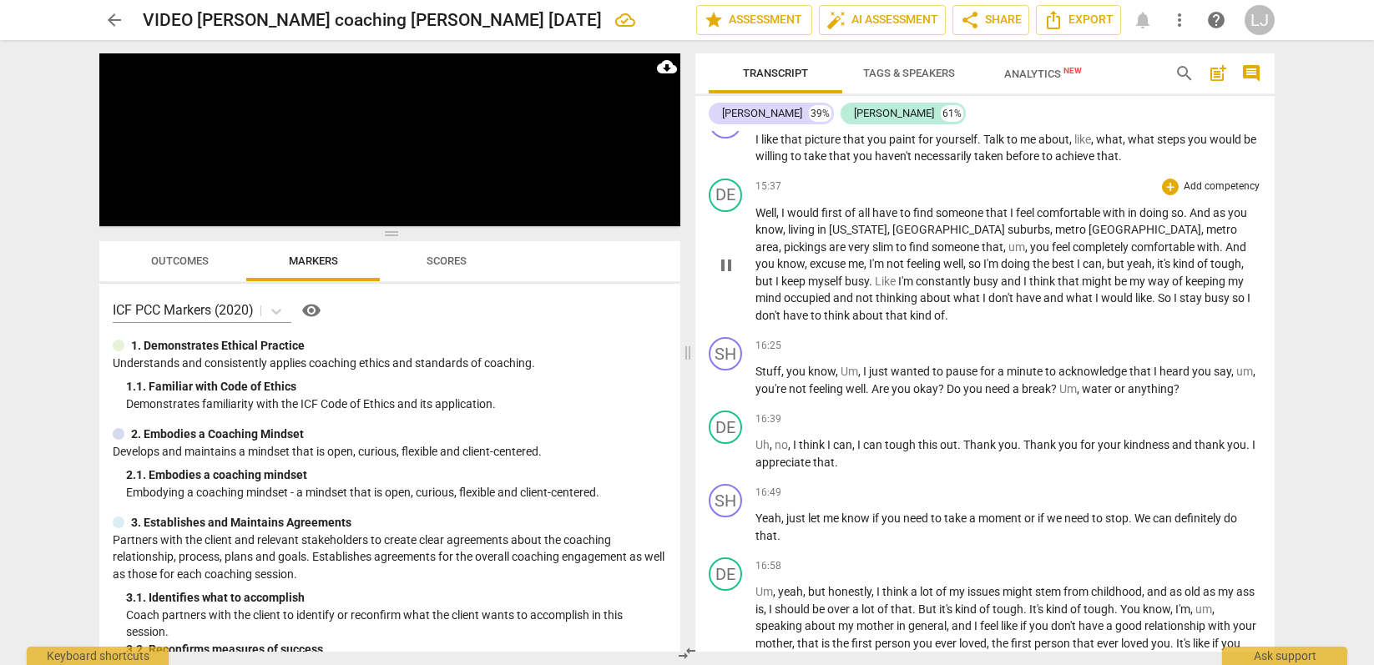
scroll to position [4955, 0]
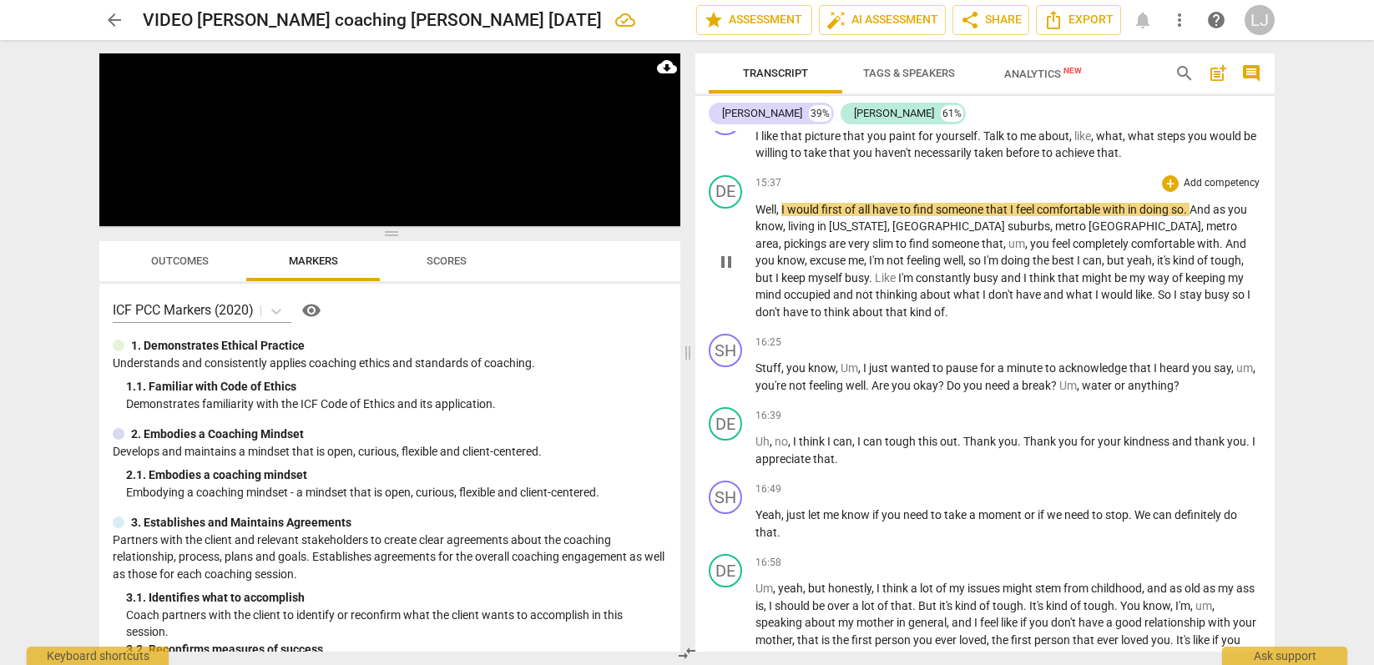
click at [852, 319] on span "about" at bounding box center [868, 312] width 33 height 13
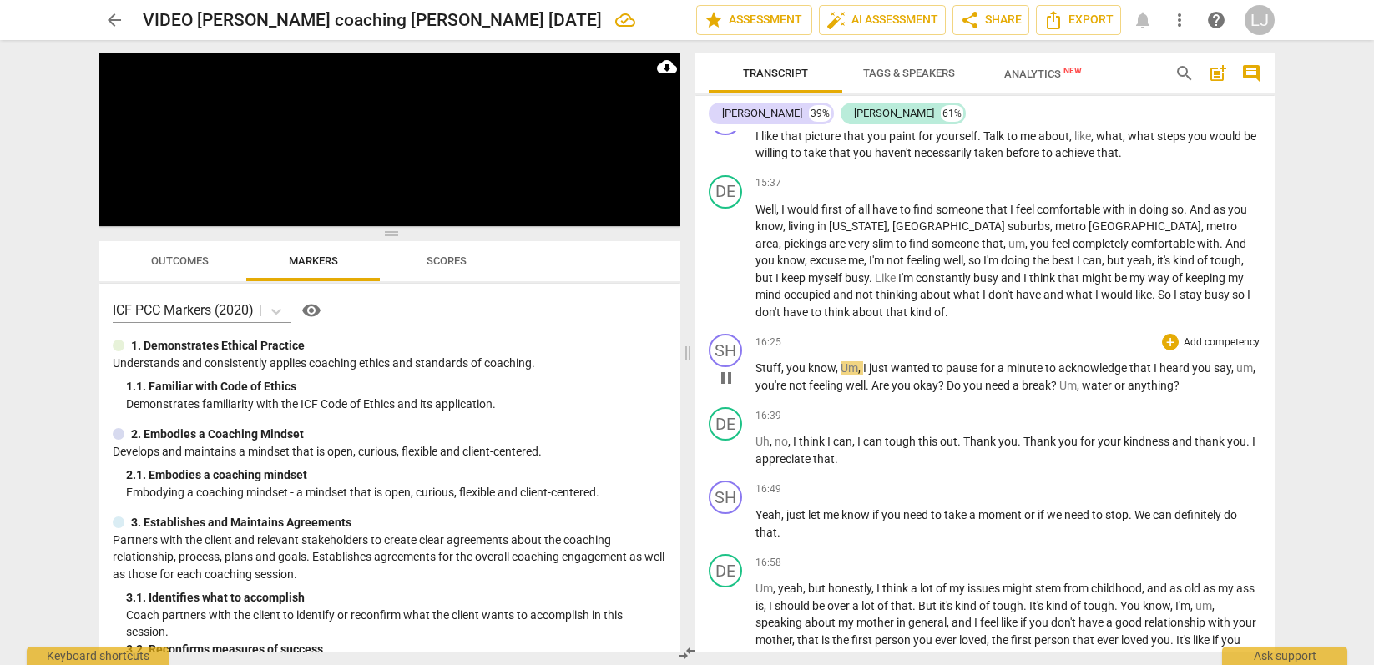
scroll to position [4957, 0]
click at [756, 373] on span "Stuff" at bounding box center [769, 366] width 26 height 13
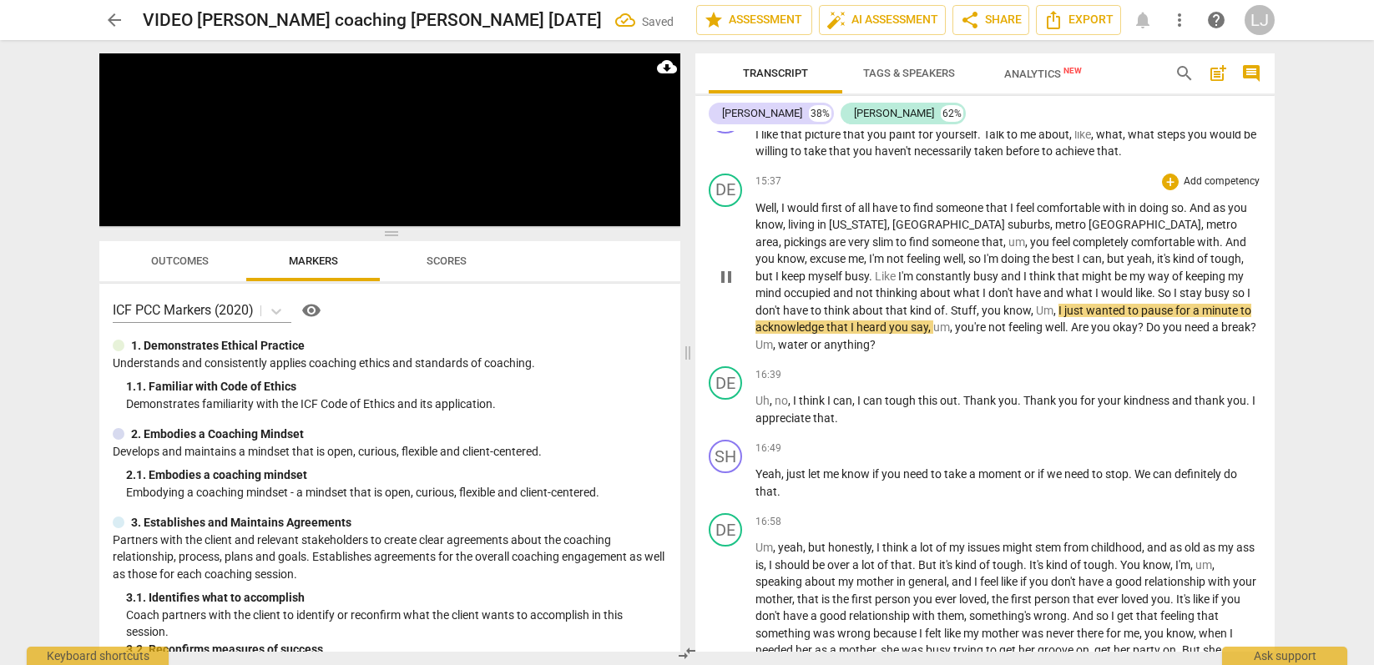
click at [951, 317] on span "Stuff" at bounding box center [964, 310] width 26 height 13
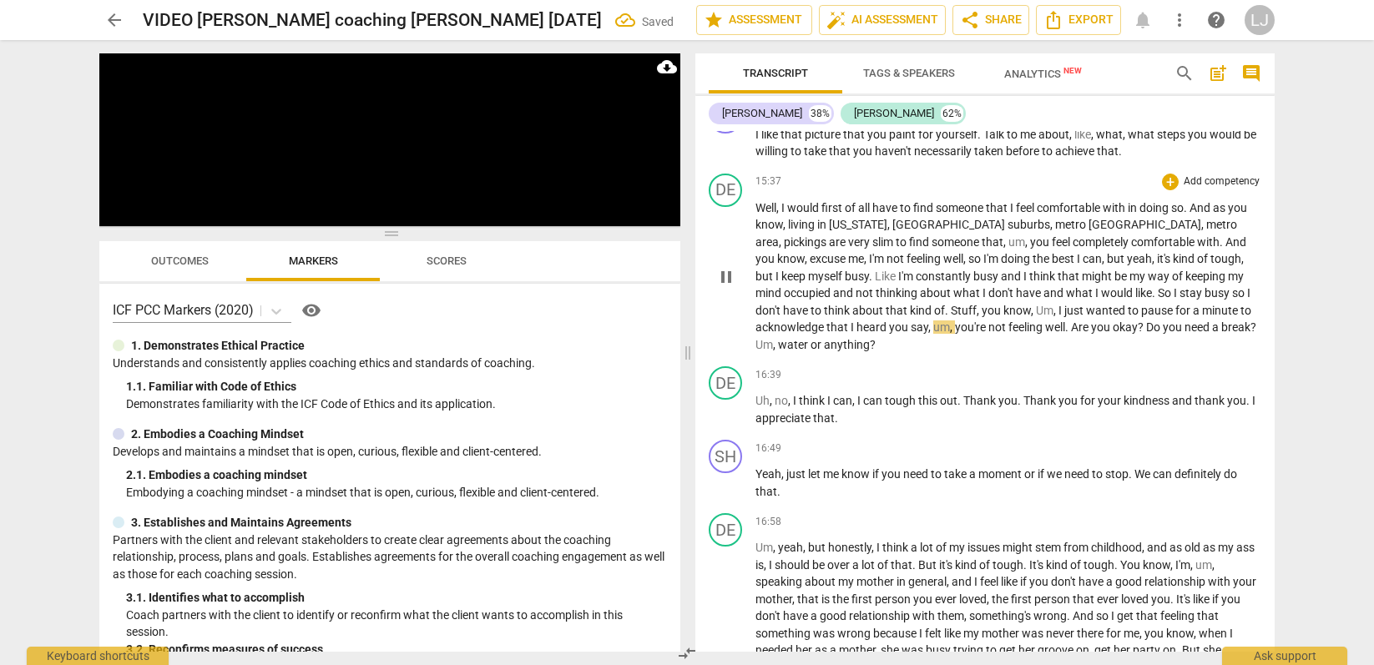
click at [945, 317] on span "." at bounding box center [948, 310] width 6 height 13
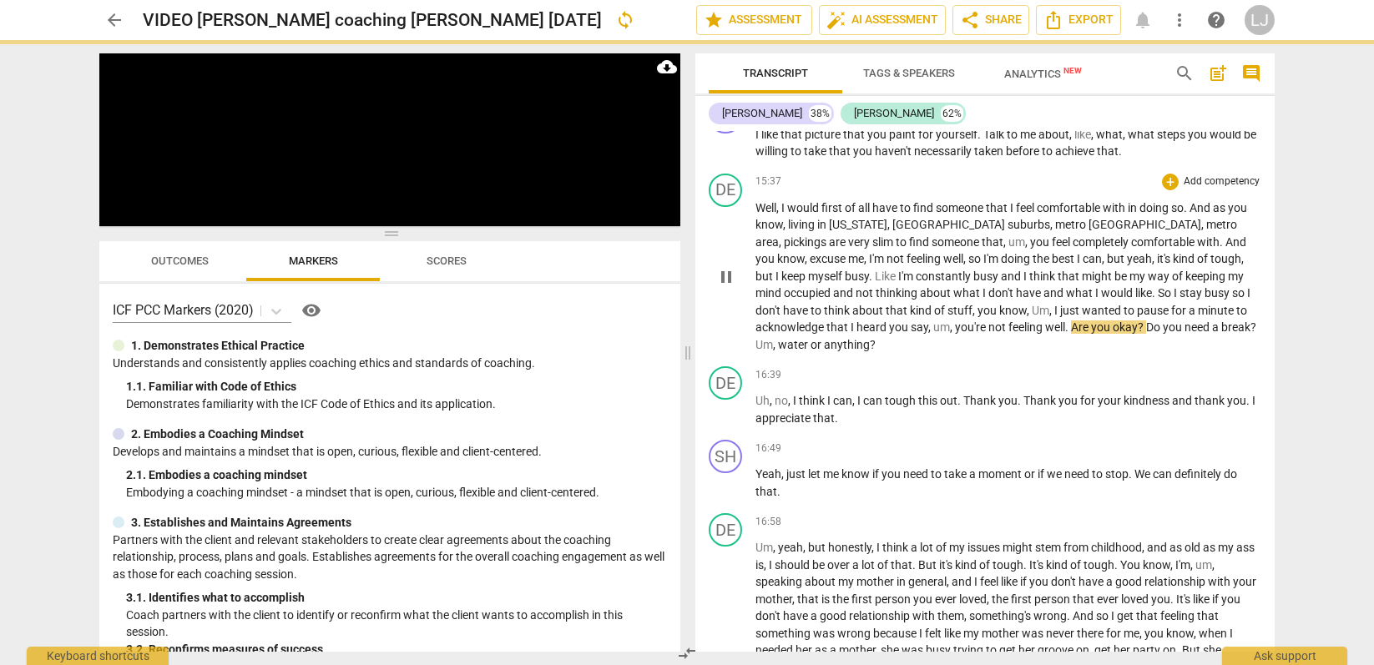
click at [999, 317] on span "know" at bounding box center [1013, 310] width 28 height 13
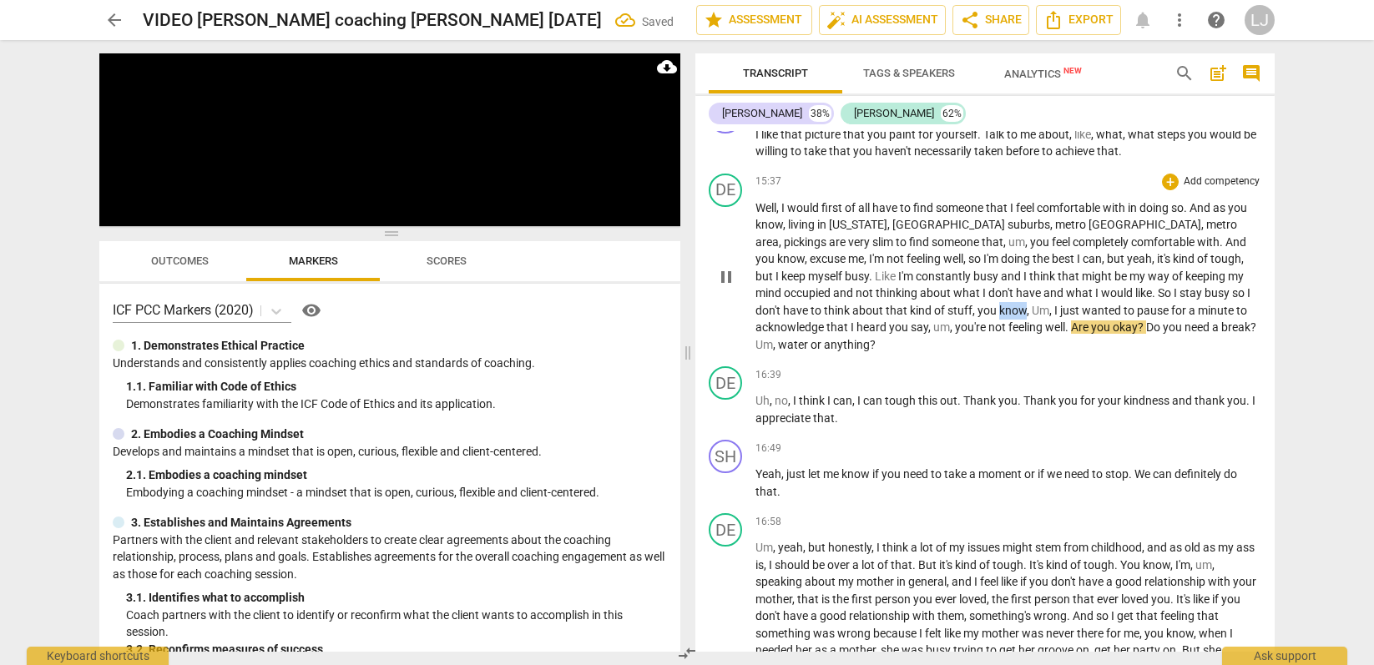
click at [999, 317] on span "know" at bounding box center [1013, 310] width 28 height 13
click at [1032, 317] on span "Um" at bounding box center [1041, 310] width 18 height 13
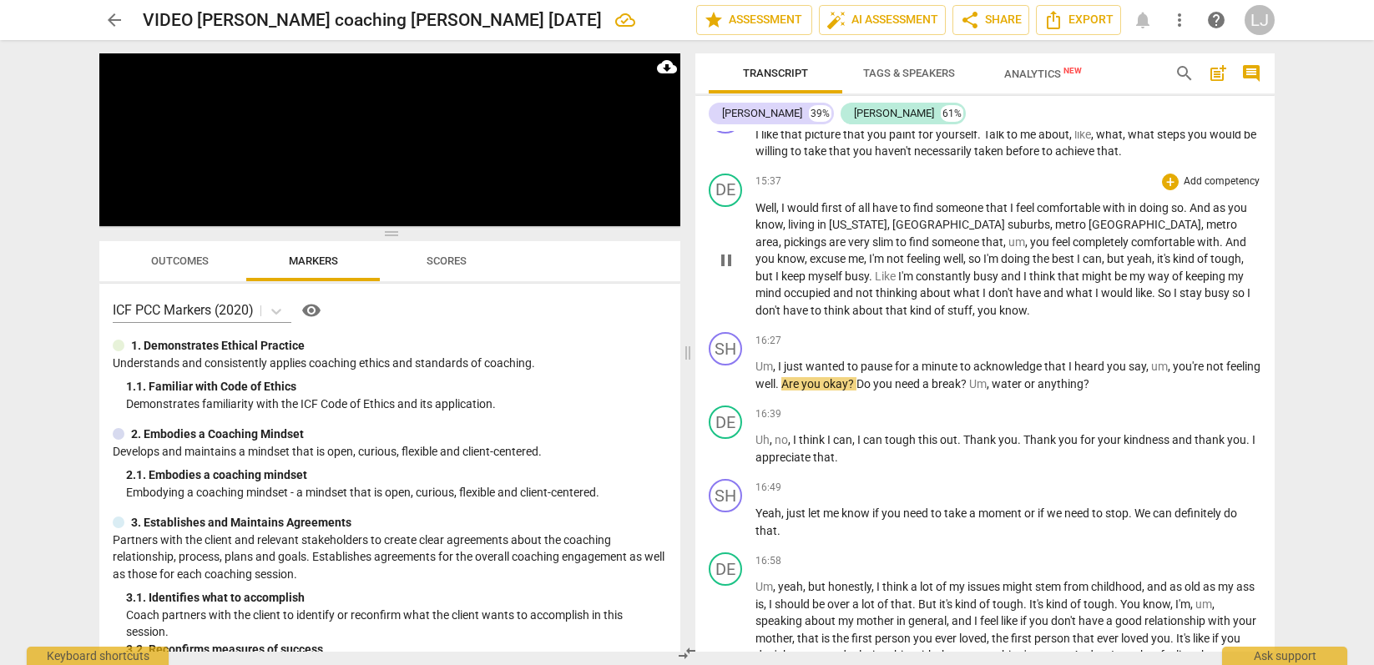
click at [805, 266] on span "know" at bounding box center [791, 258] width 28 height 13
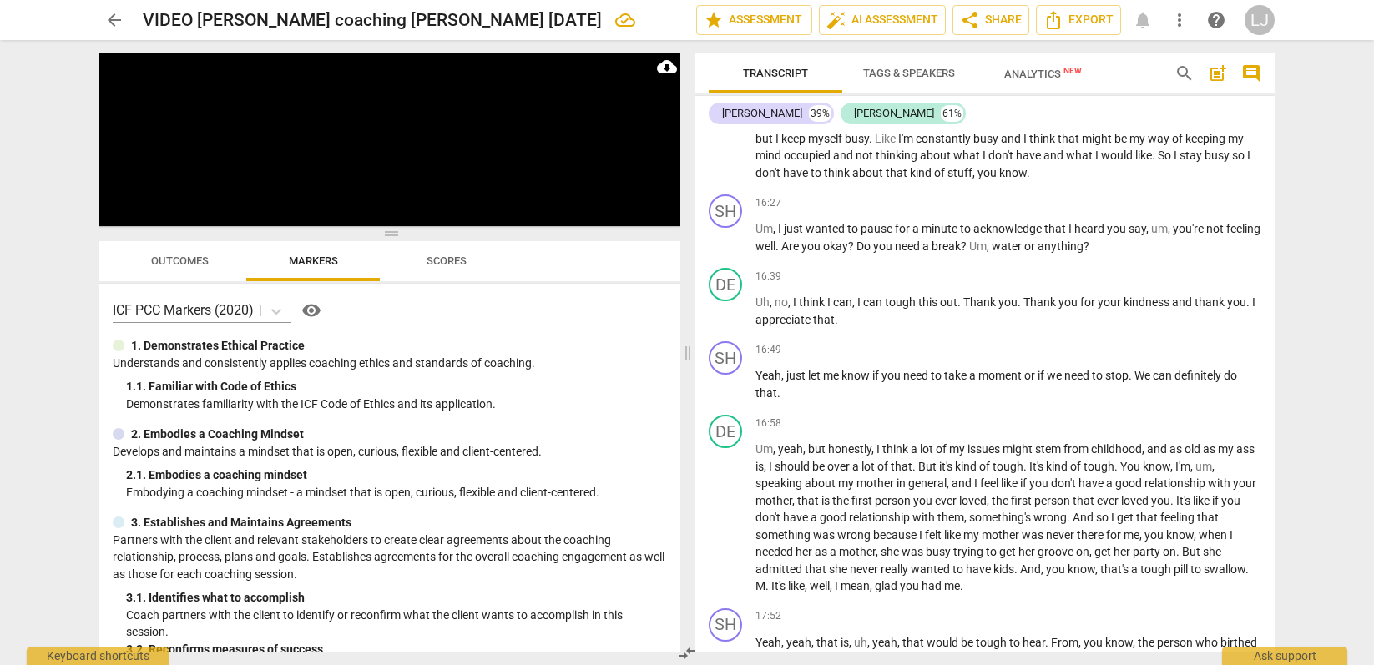
scroll to position [5112, 0]
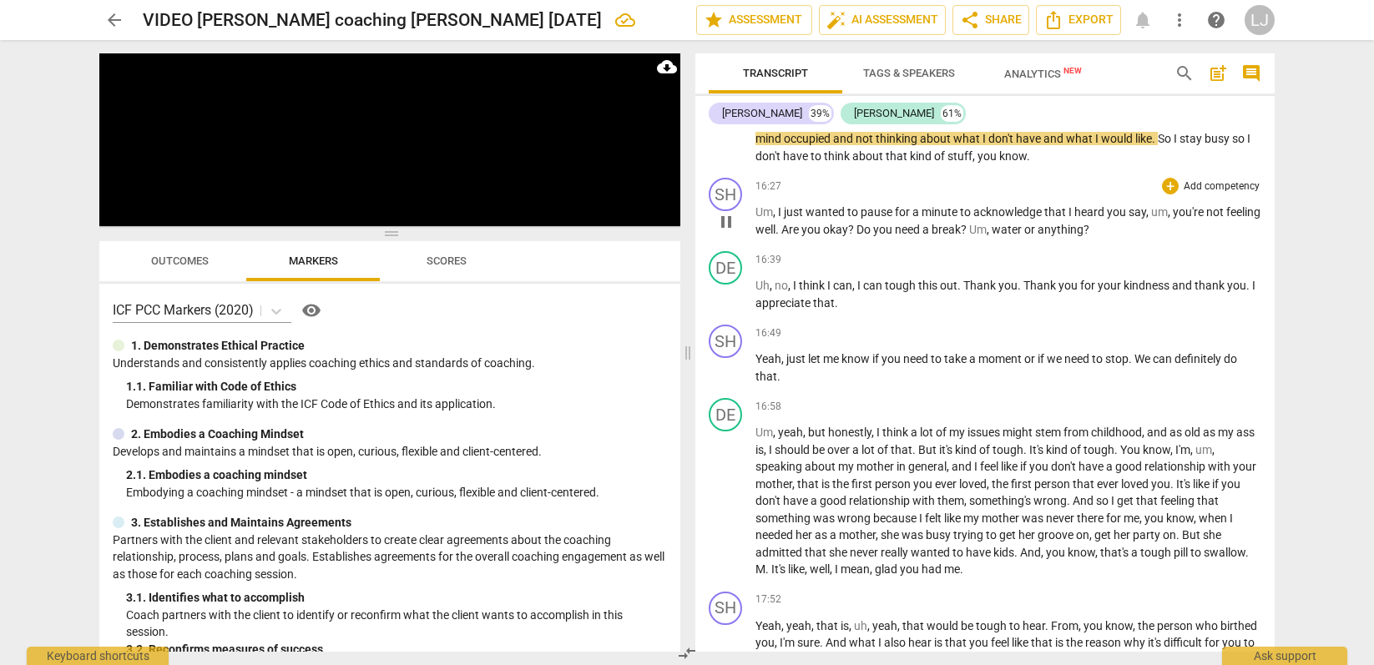
click at [954, 219] on span "minute" at bounding box center [941, 211] width 38 height 13
click at [955, 219] on span "minute" at bounding box center [941, 211] width 38 height 13
click at [993, 219] on span "acknowledge" at bounding box center [1009, 211] width 71 height 13
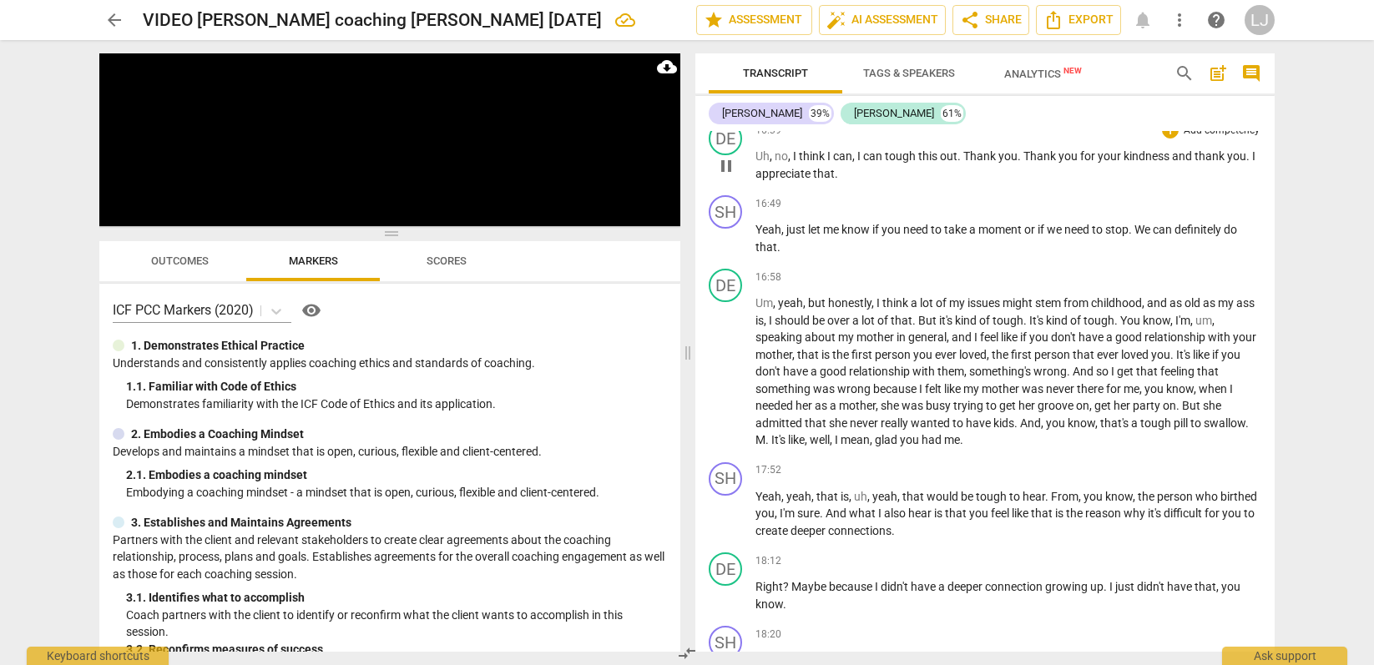
scroll to position [5263, 0]
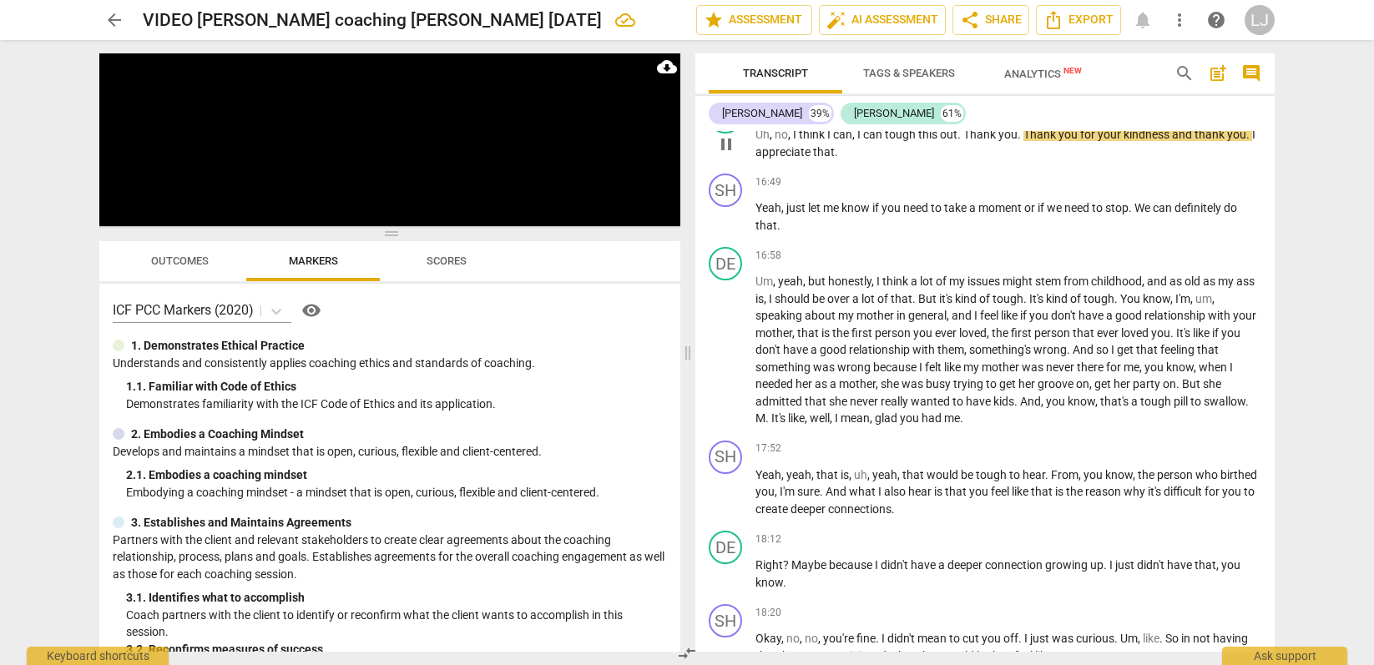
click at [776, 159] on span "appreciate" at bounding box center [785, 151] width 58 height 13
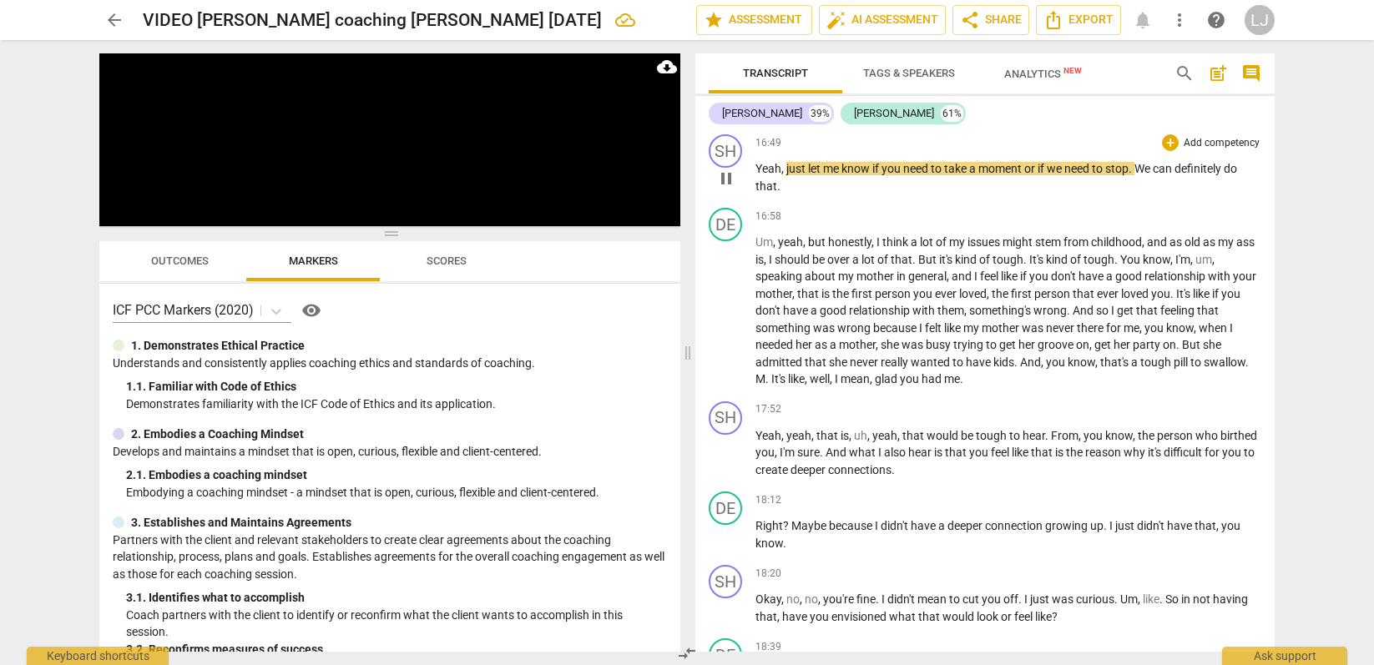
scroll to position [5303, 0]
click at [767, 192] on span "that" at bounding box center [767, 185] width 22 height 13
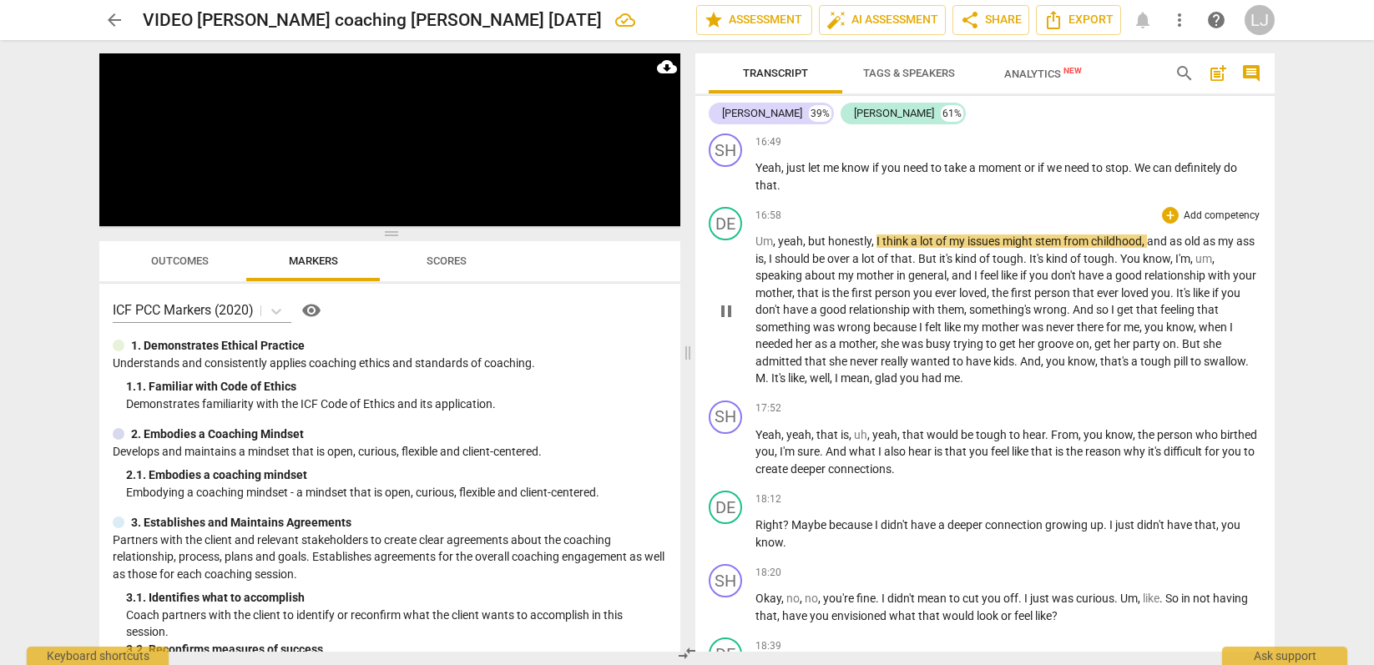
click at [756, 248] on span "Um" at bounding box center [765, 241] width 18 height 13
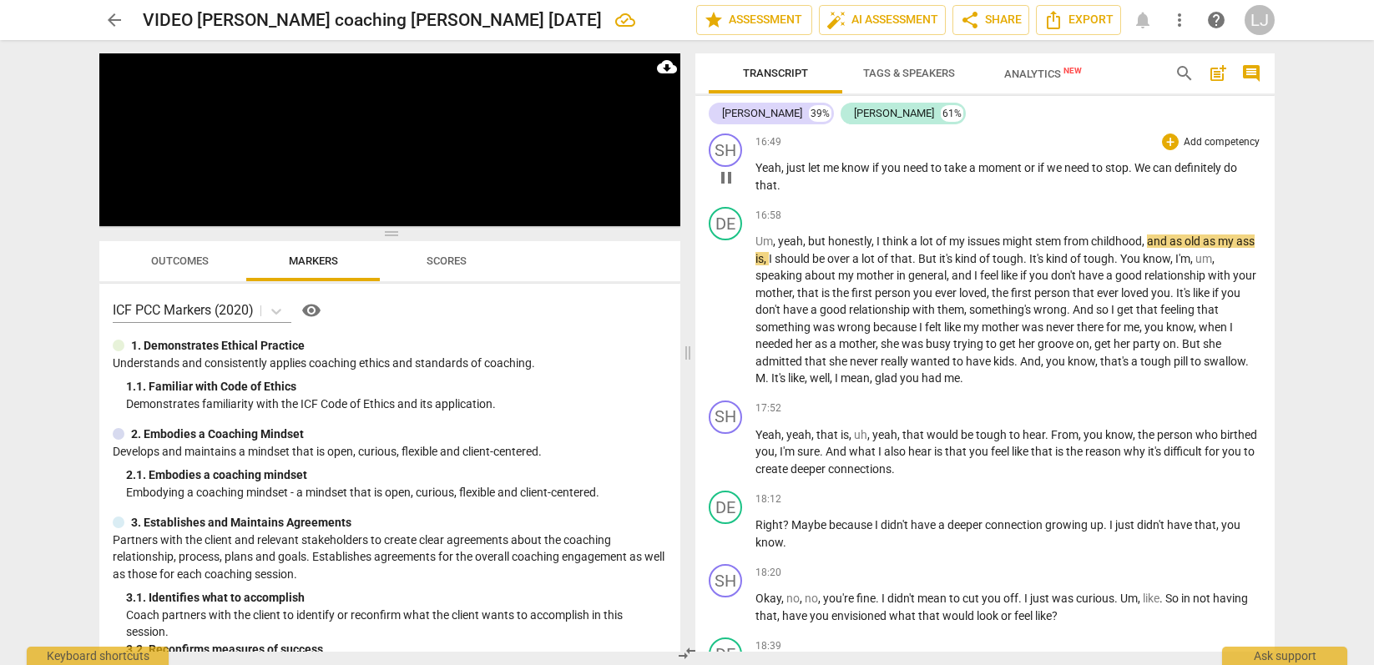
click at [764, 192] on span "that" at bounding box center [767, 185] width 22 height 13
click at [756, 248] on span "Um" at bounding box center [765, 241] width 18 height 13
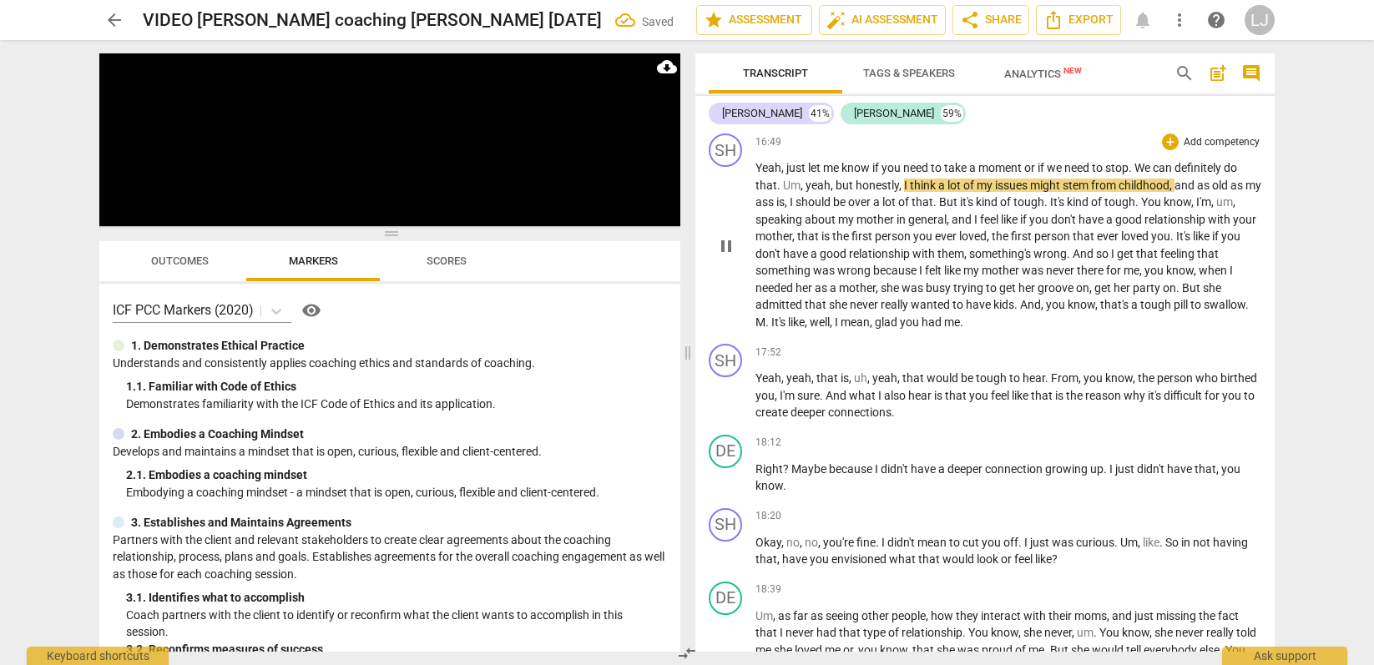
click at [806, 192] on span "yeah" at bounding box center [818, 185] width 25 height 13
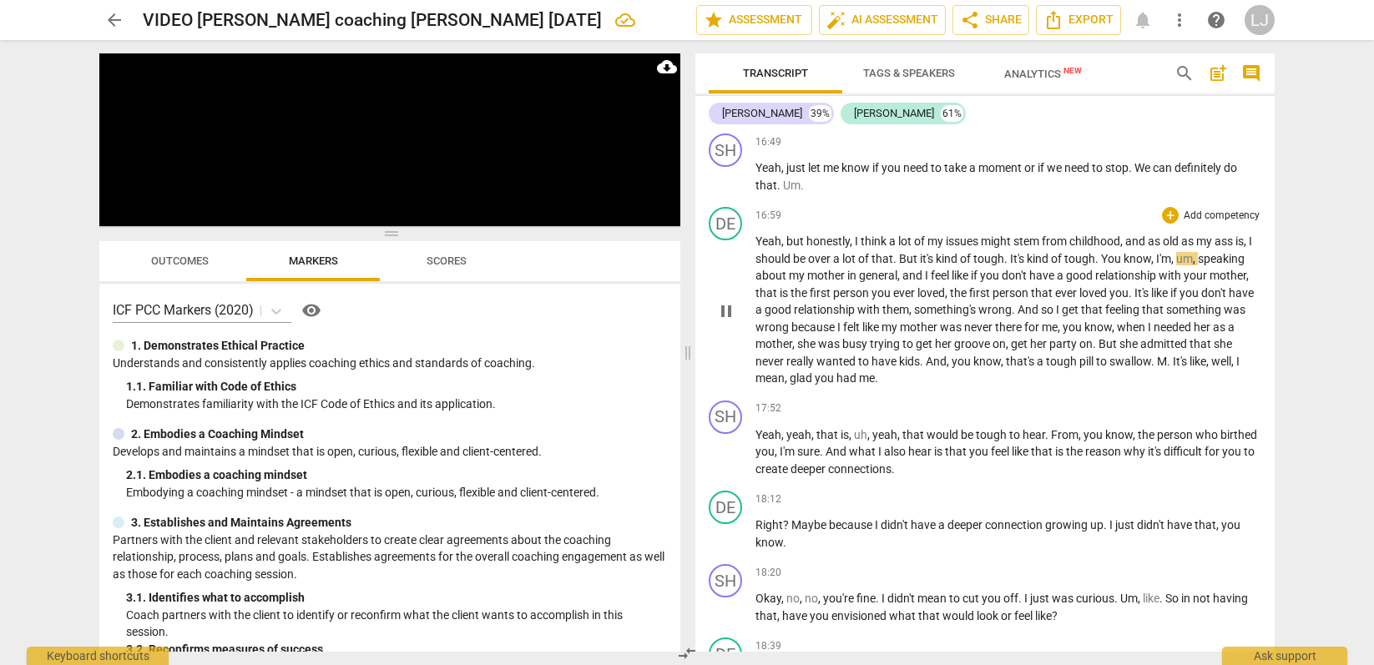
click at [1127, 368] on span "swallow" at bounding box center [1131, 361] width 42 height 13
click at [1057, 368] on span "tough" at bounding box center [1062, 361] width 33 height 13
click at [1166, 368] on span "M" at bounding box center [1162, 361] width 10 height 13
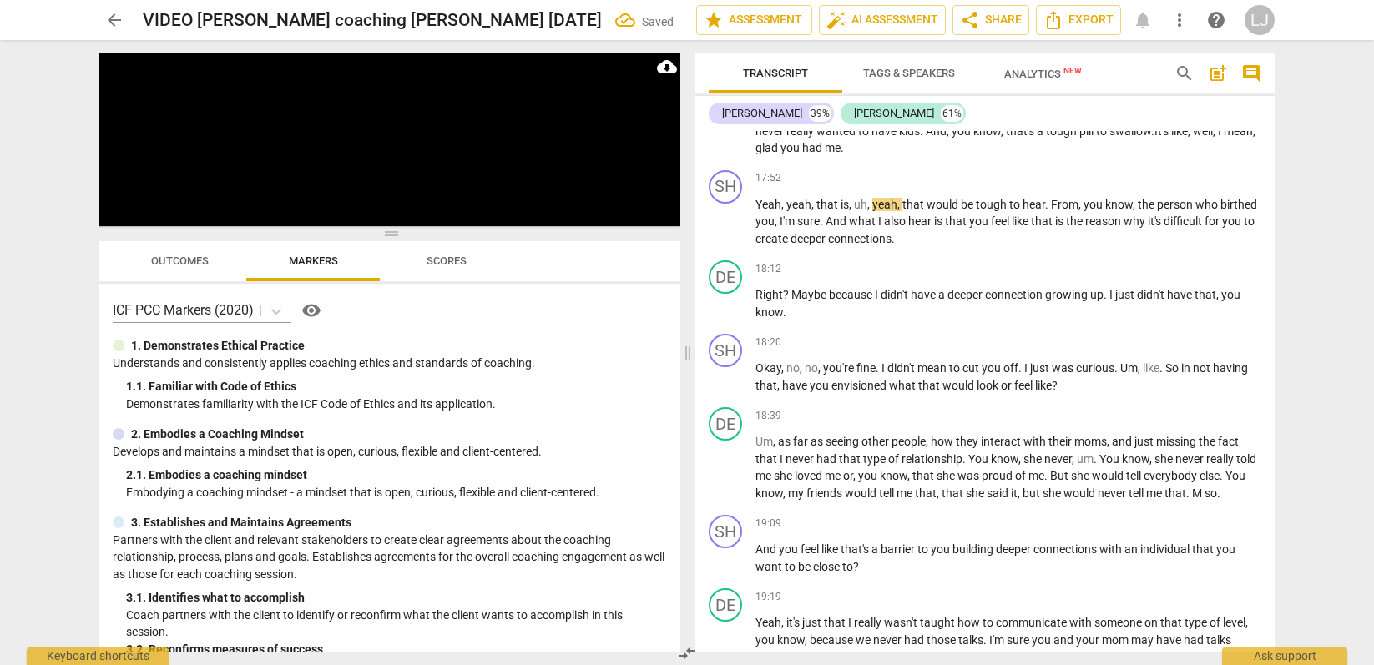
scroll to position [5543, 0]
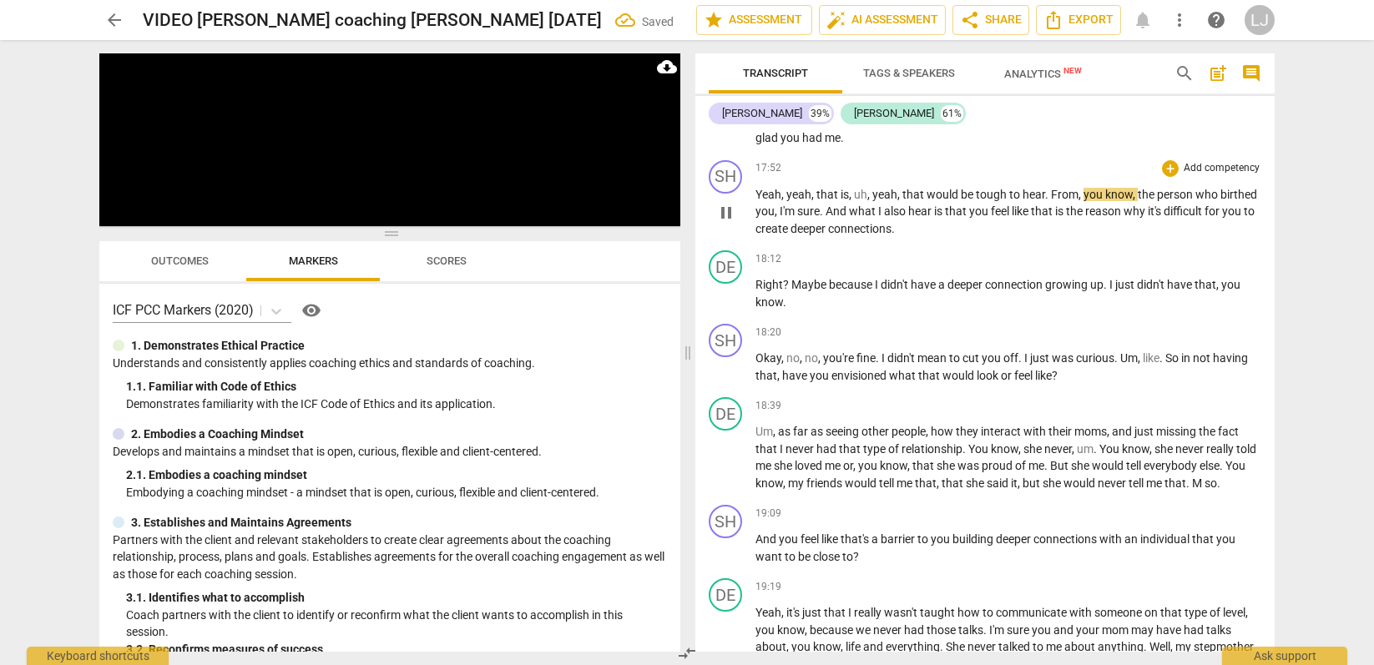
click at [1235, 218] on span "you" at bounding box center [1233, 211] width 22 height 13
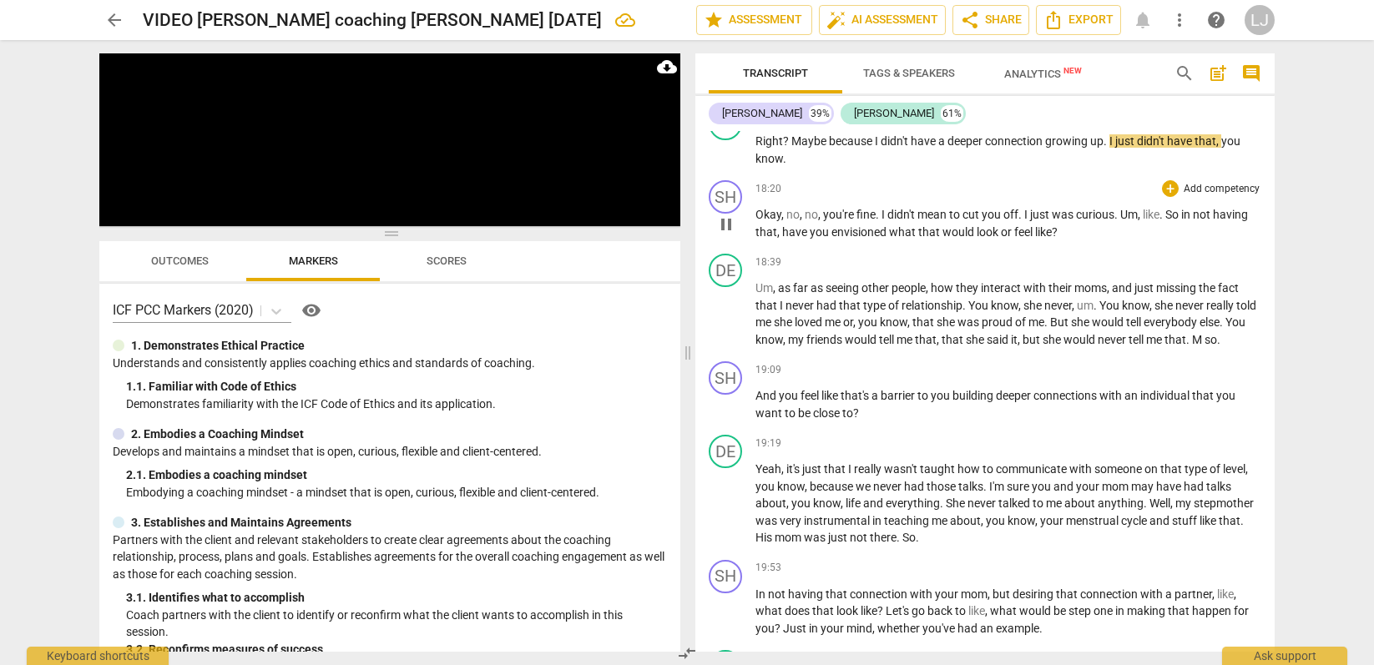
scroll to position [5689, 0]
click at [1023, 236] on span "feel" at bounding box center [1024, 229] width 21 height 13
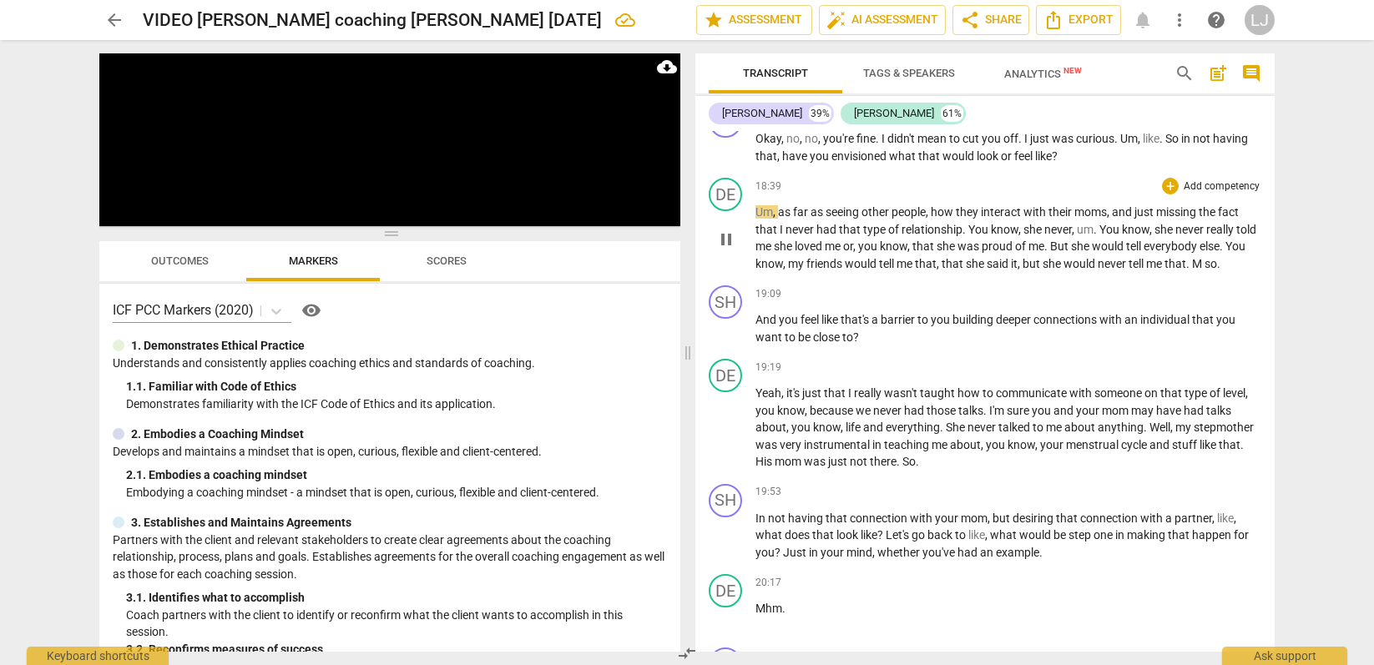
scroll to position [5769, 0]
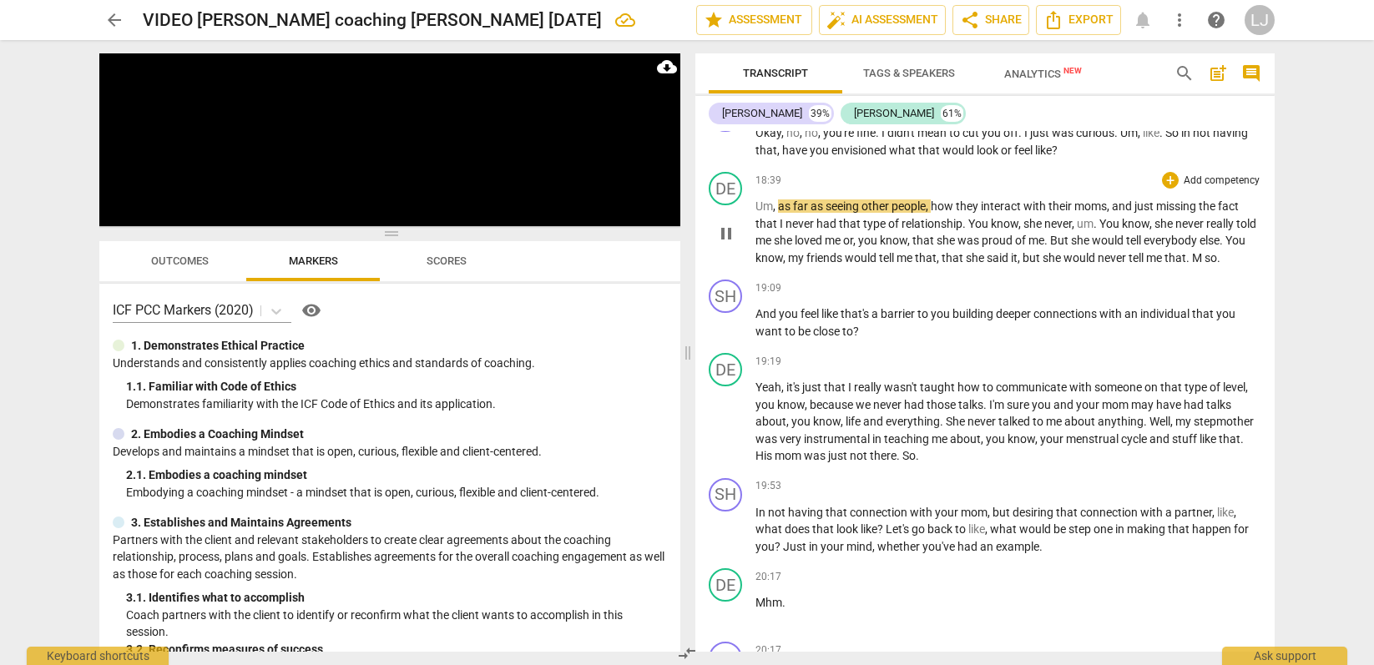
click at [1146, 265] on span "tell" at bounding box center [1138, 257] width 18 height 13
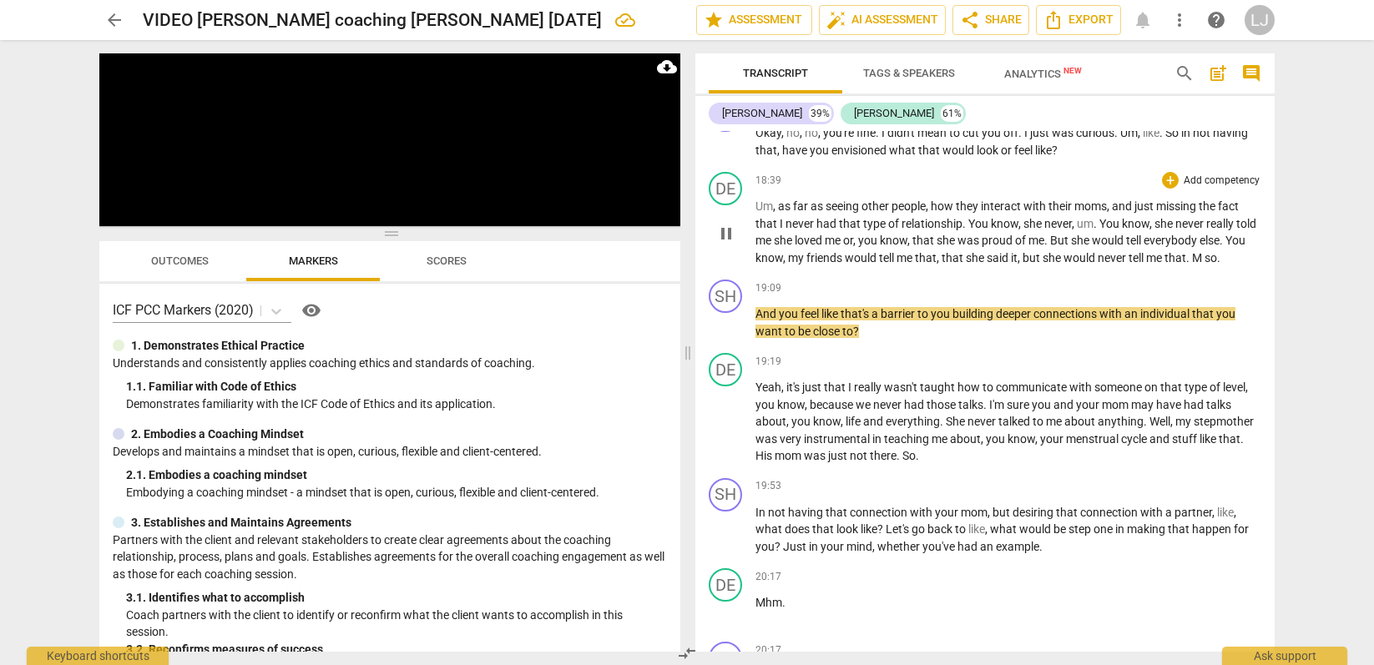
click at [1043, 265] on span "but" at bounding box center [1033, 257] width 20 height 13
click at [1205, 265] on span "M" at bounding box center [1198, 257] width 13 height 13
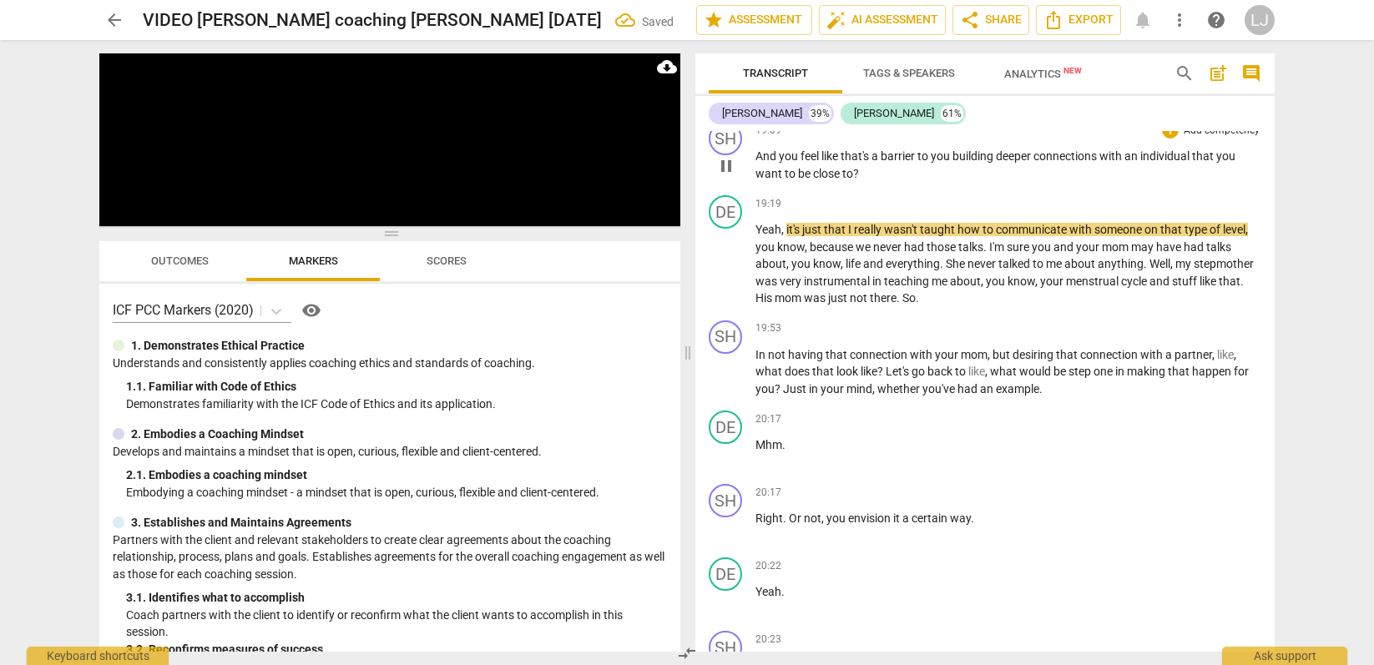
scroll to position [5946, 0]
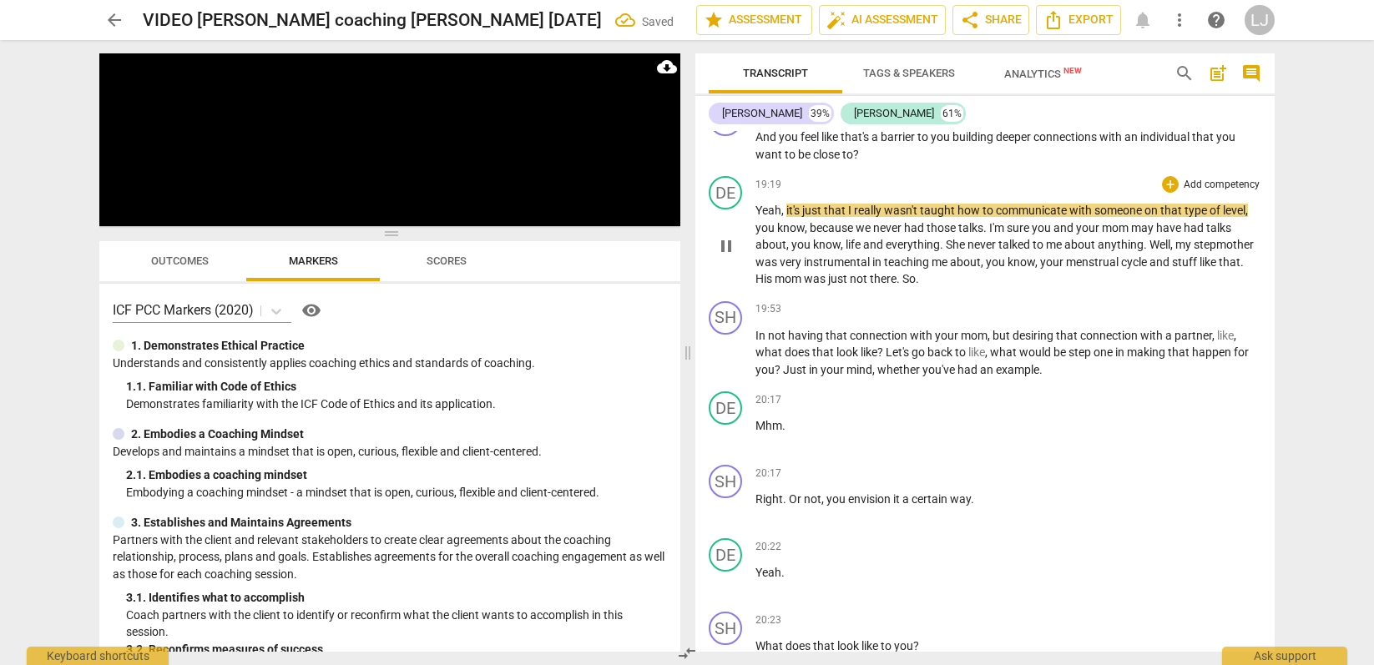
click at [832, 286] on span "just" at bounding box center [839, 278] width 22 height 13
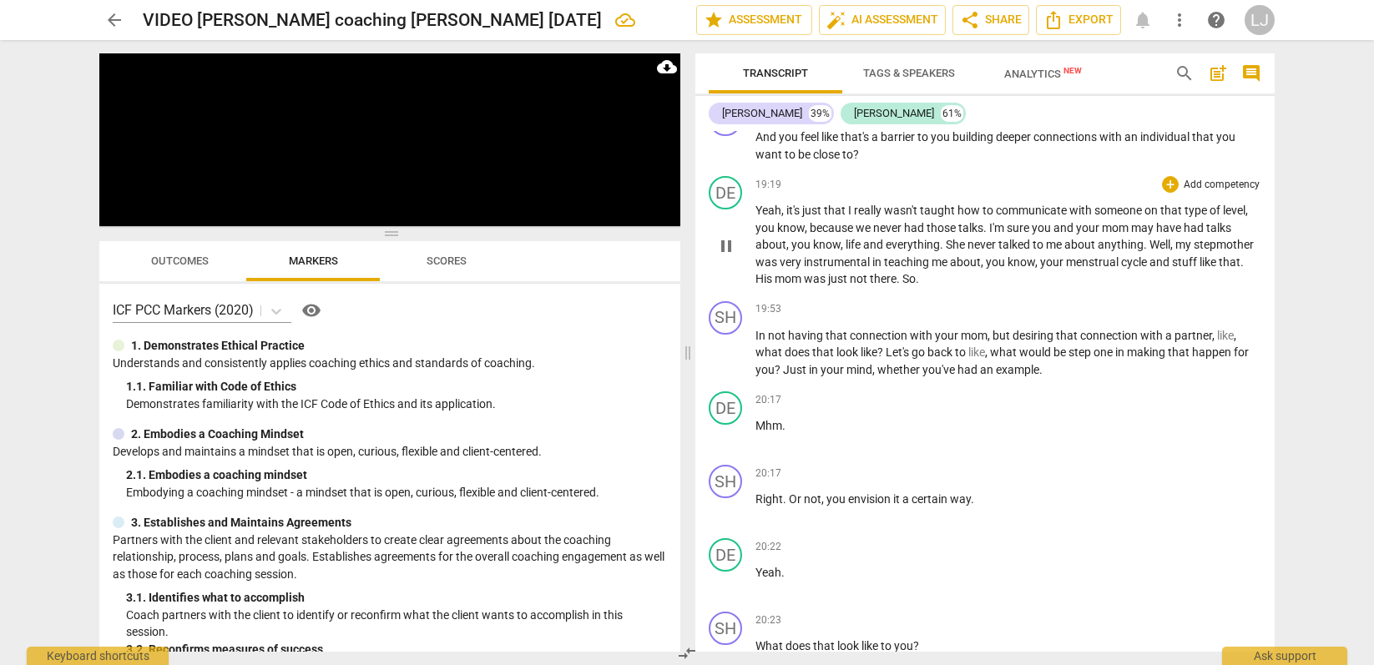
click at [905, 286] on span "So" at bounding box center [909, 278] width 13 height 13
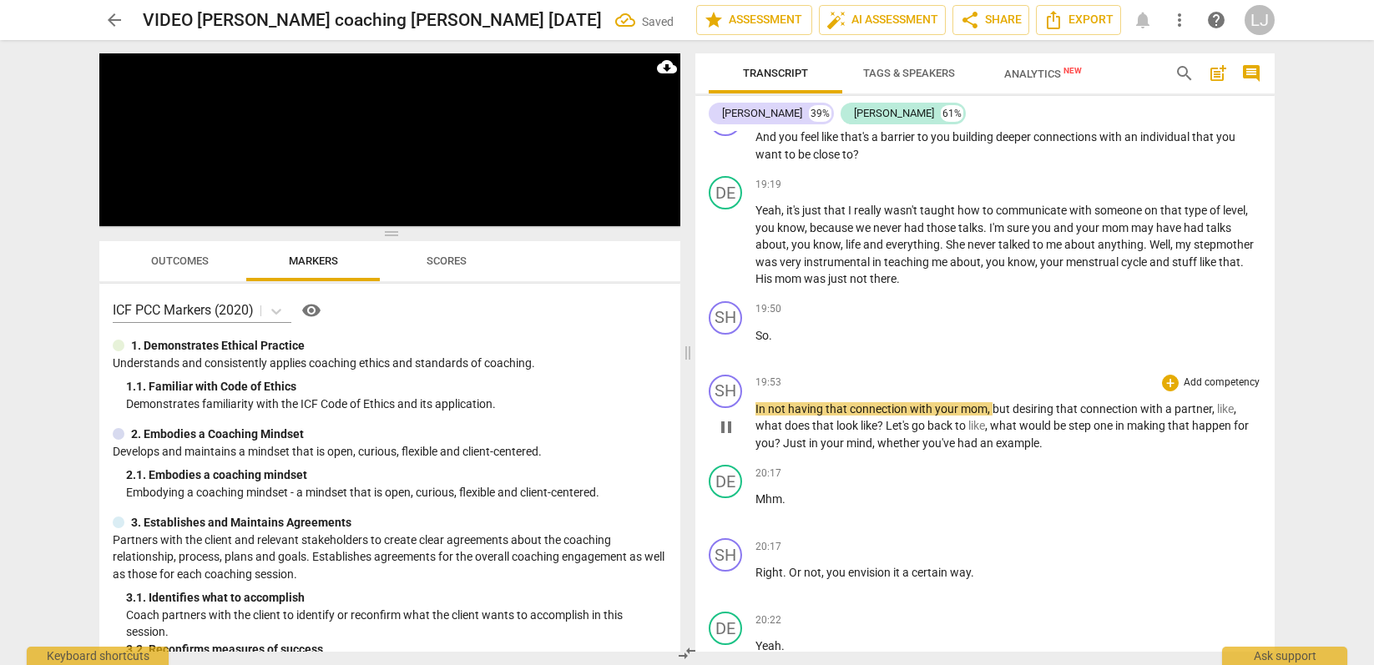
click at [756, 416] on span "In" at bounding box center [762, 408] width 13 height 13
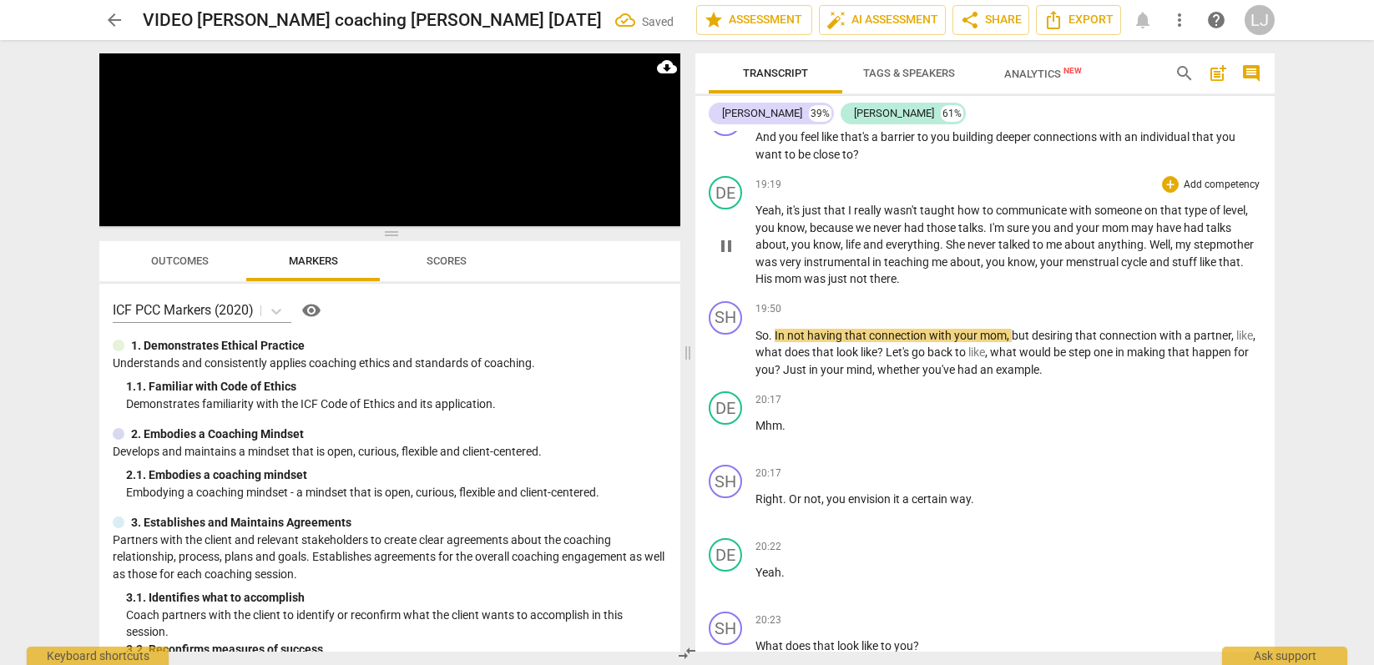
click at [954, 295] on div "DE play_arrow pause 19:19 + Add competency keyboard_arrow_right Yeah , it's jus…" at bounding box center [985, 231] width 579 height 125
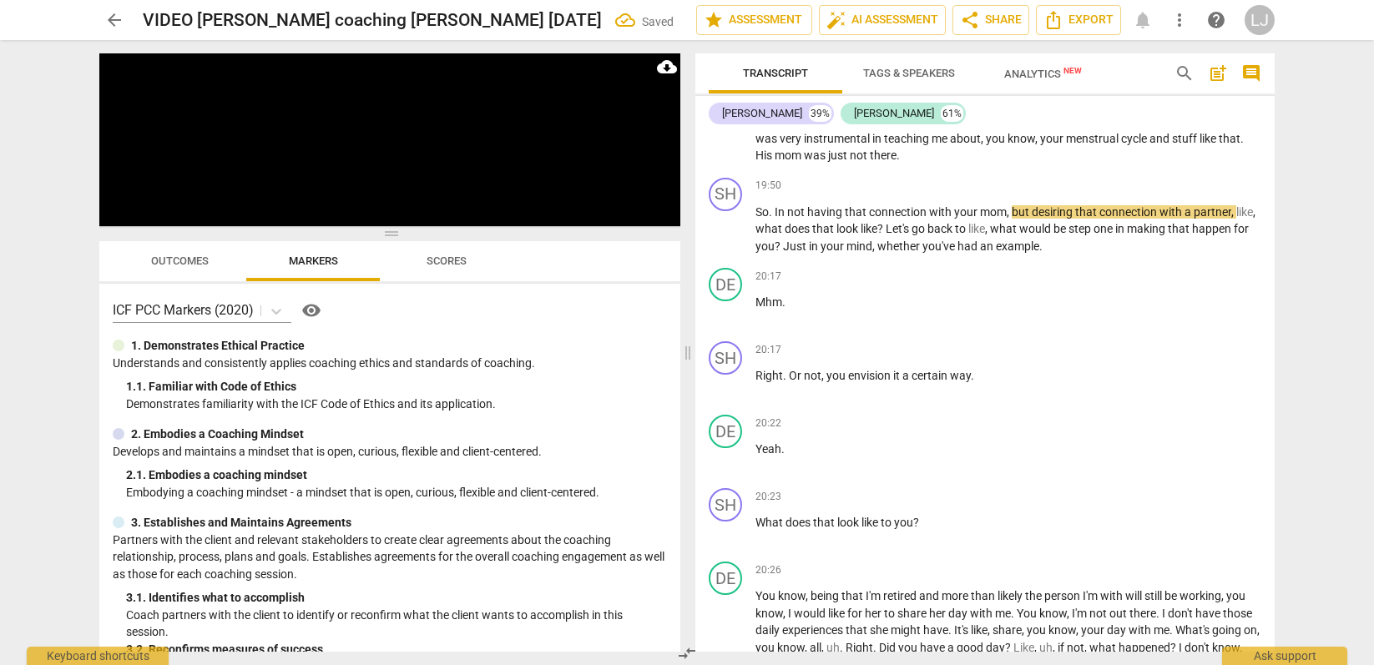
scroll to position [6075, 0]
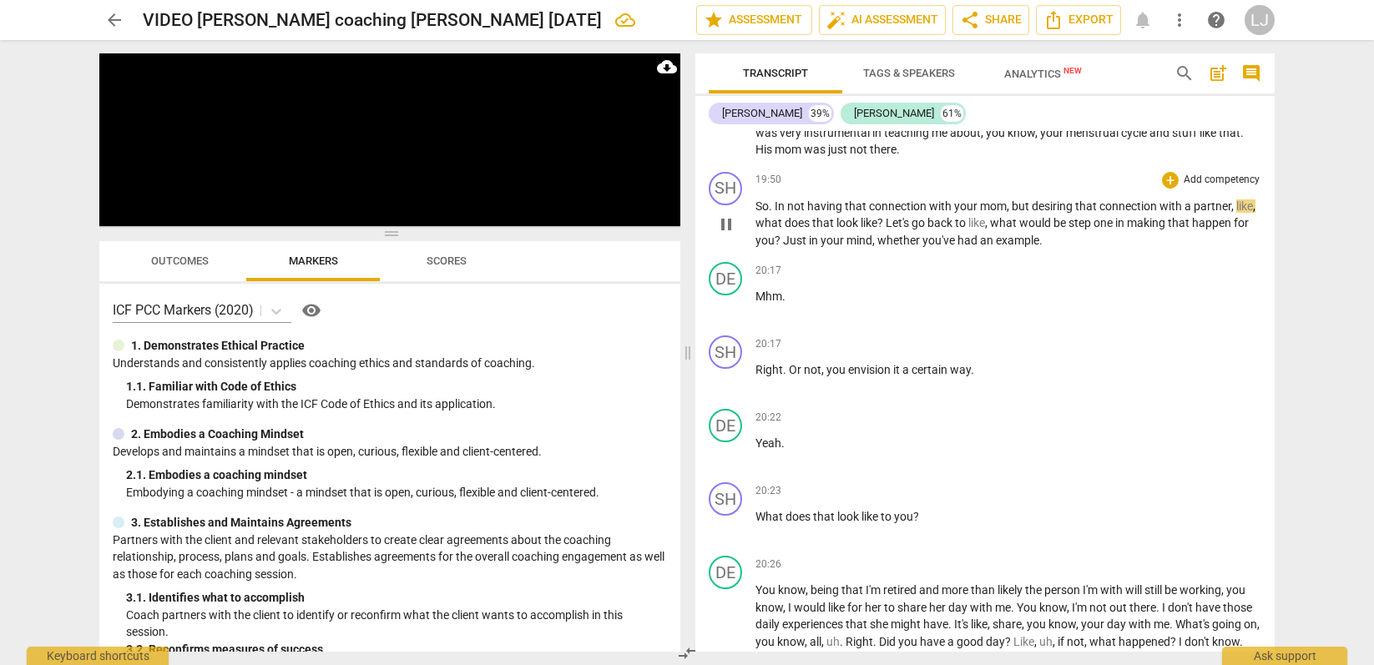
click at [938, 247] on span "you've" at bounding box center [940, 240] width 35 height 13
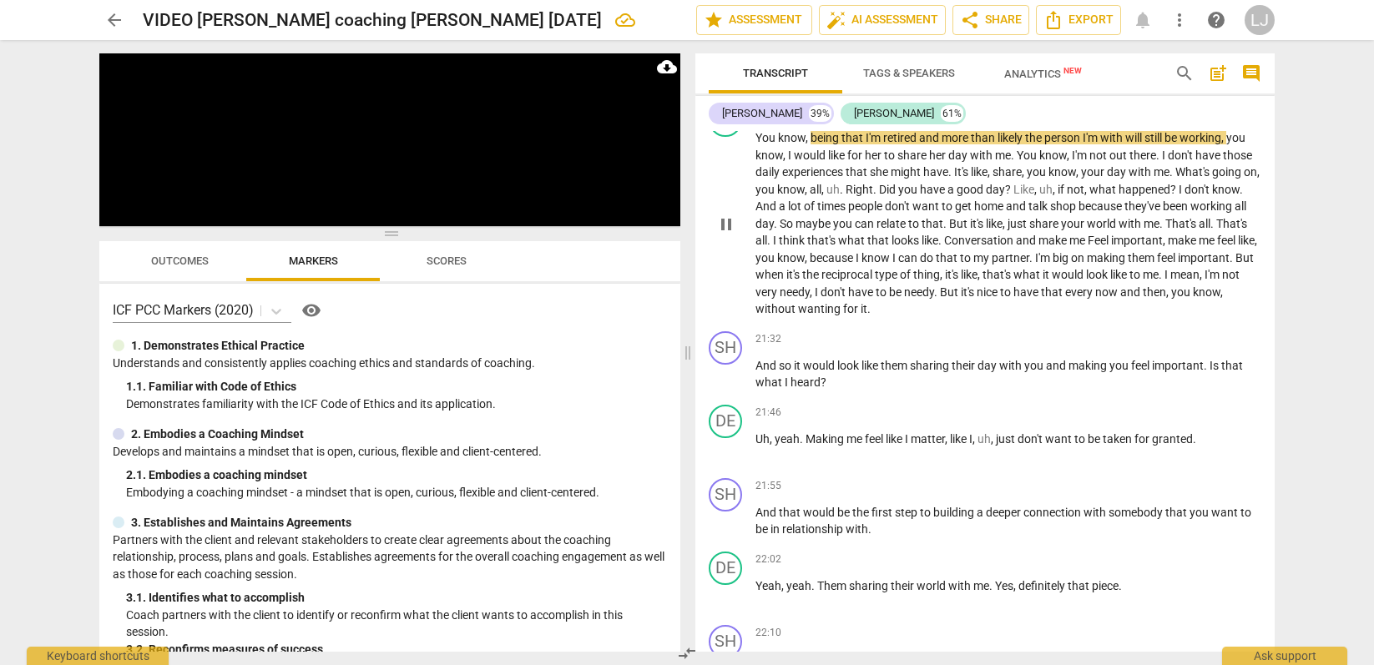
scroll to position [6534, 0]
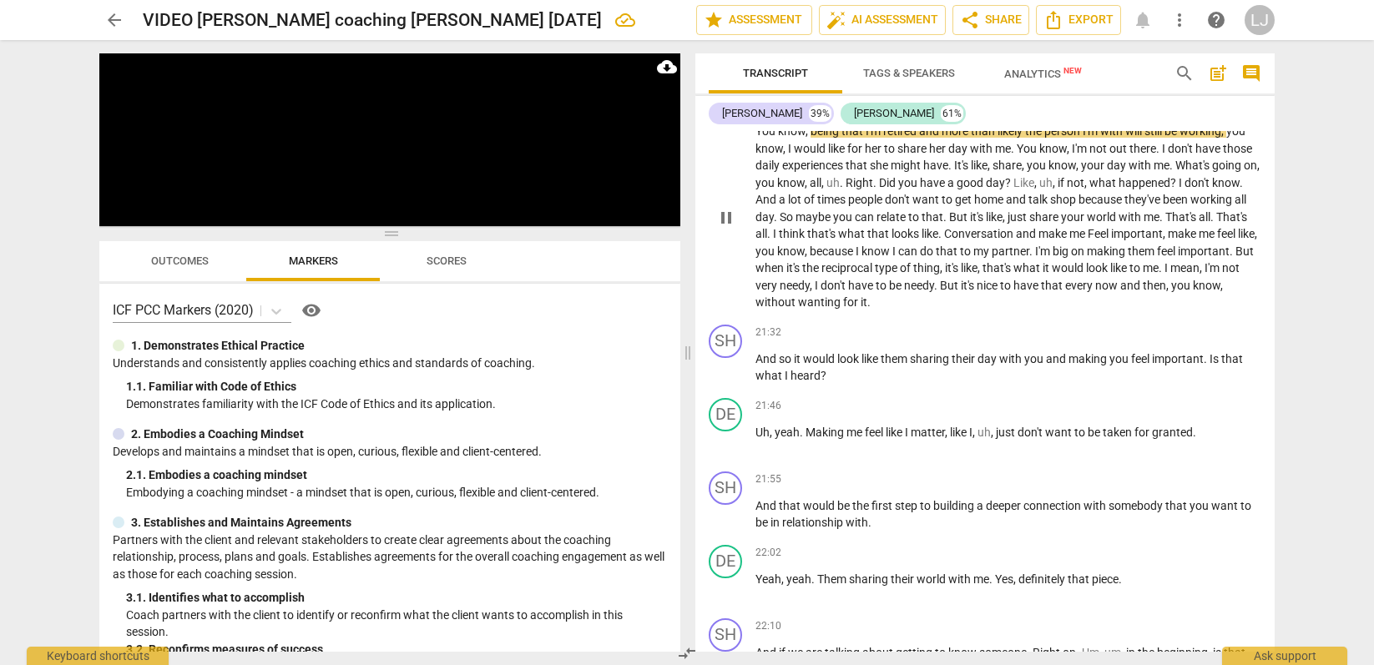
click at [843, 309] on span "wanting" at bounding box center [820, 302] width 45 height 13
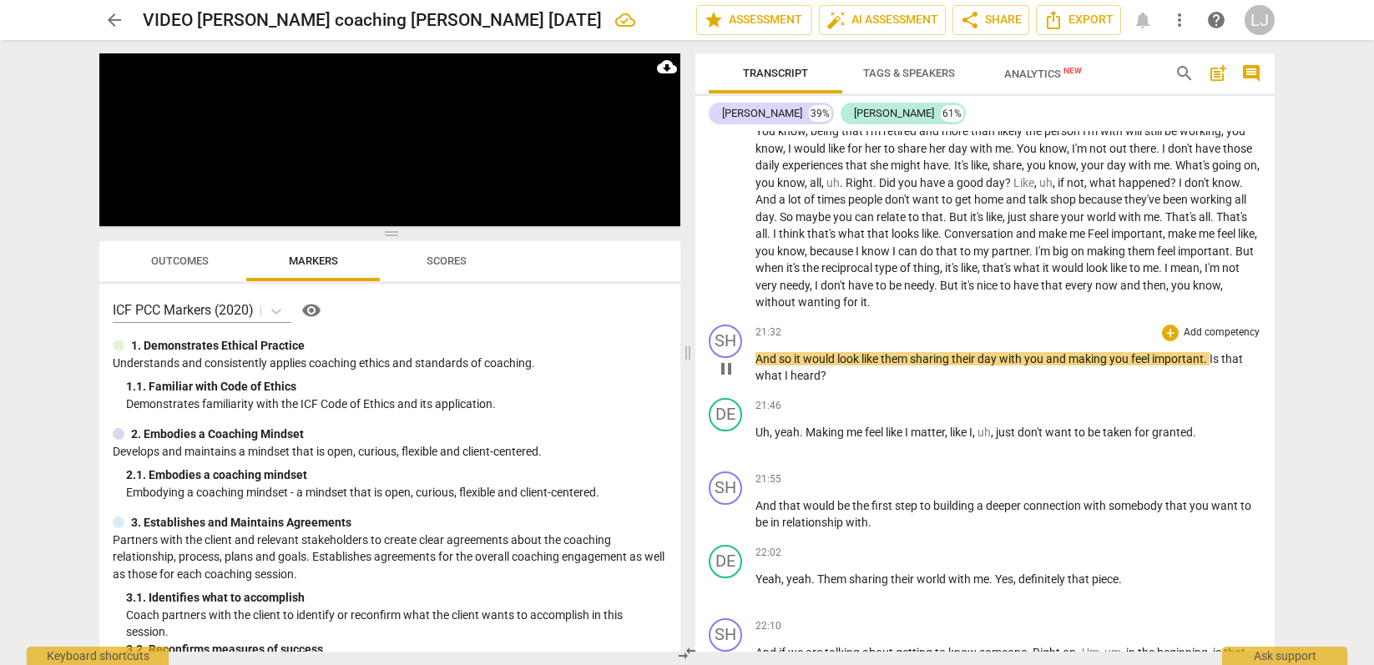
click at [772, 382] on span "what" at bounding box center [770, 375] width 29 height 13
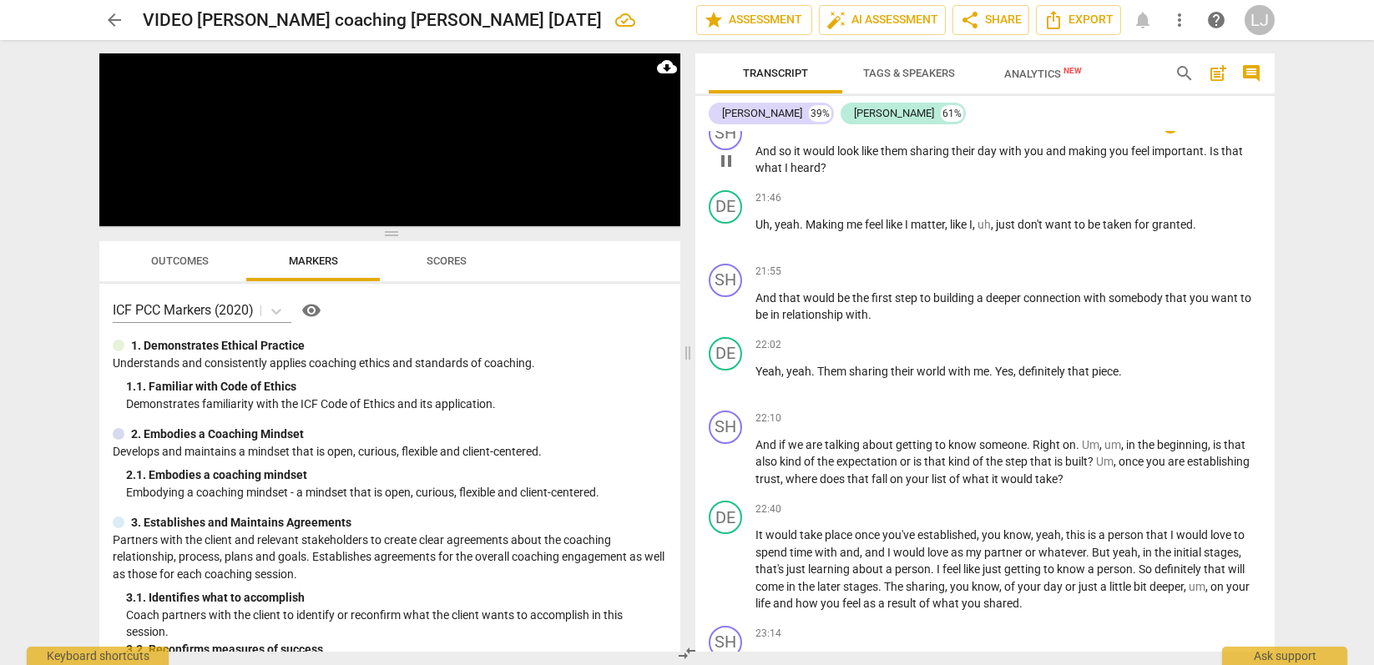
scroll to position [6750, 0]
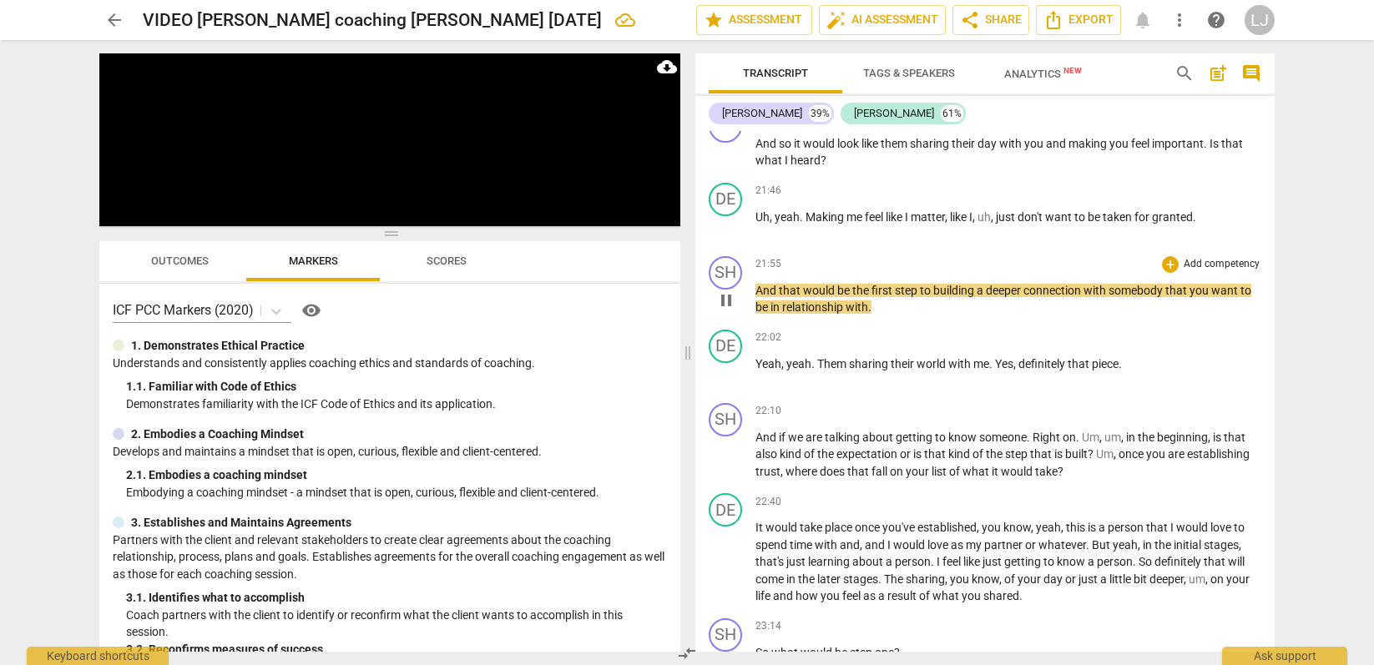
click at [812, 314] on span "relationship" at bounding box center [813, 307] width 63 height 13
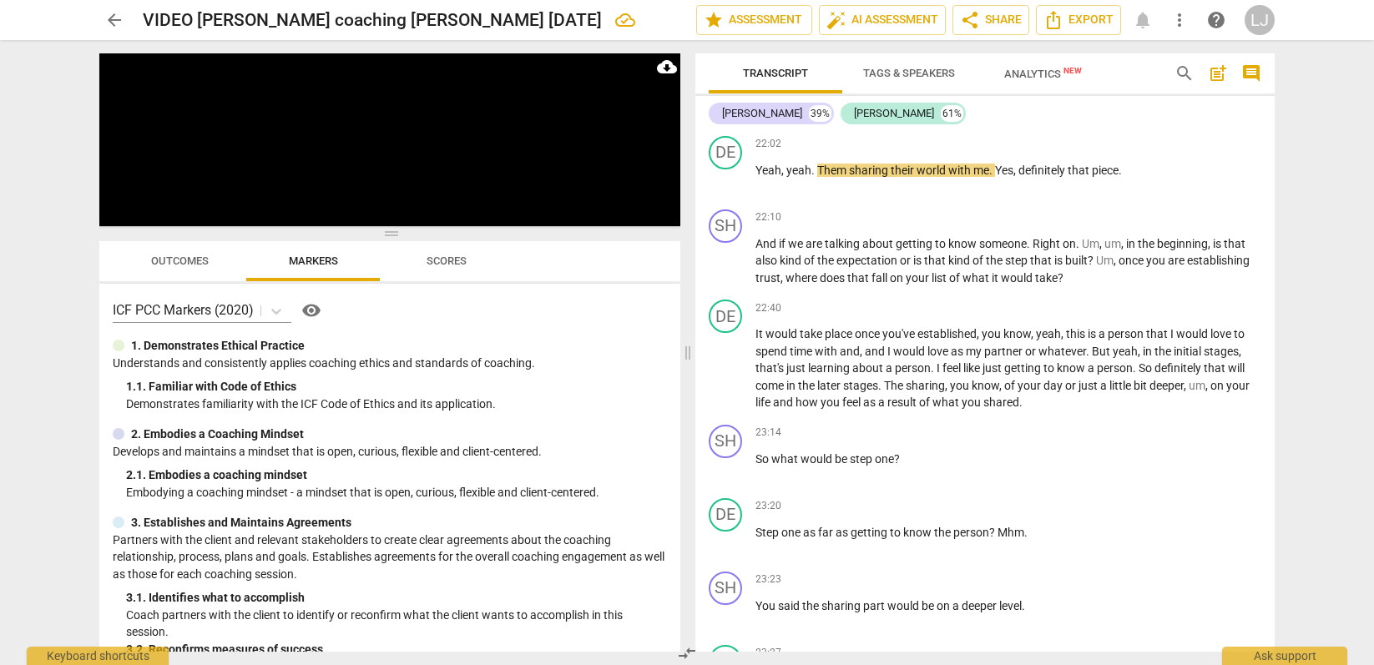
scroll to position [6948, 0]
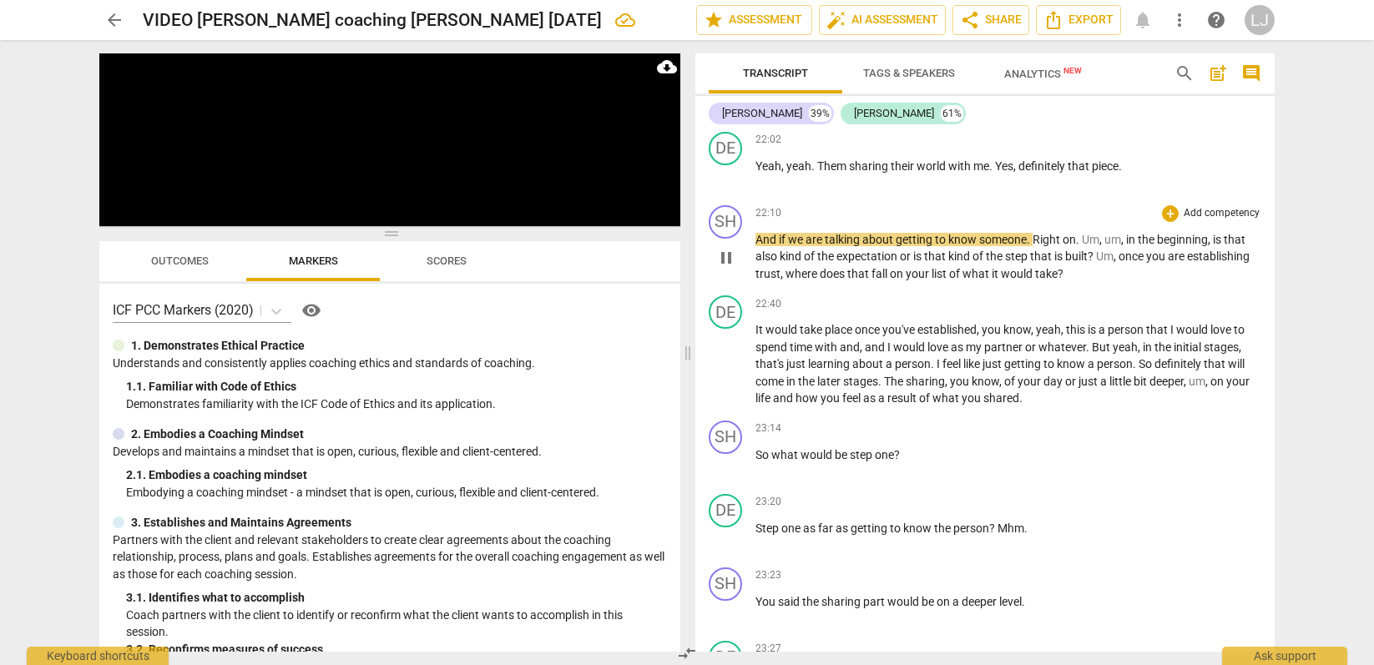
click at [1010, 281] on span "would" at bounding box center [1018, 273] width 34 height 13
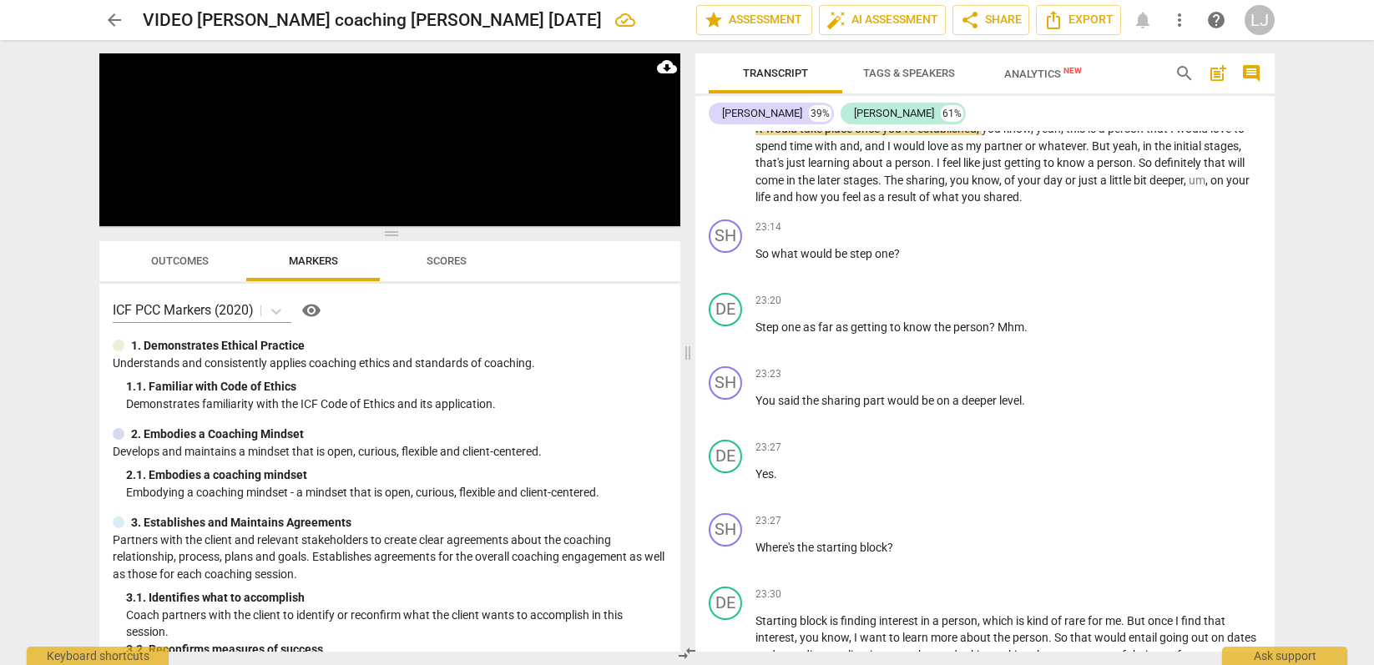
scroll to position [7151, 0]
click at [905, 201] on span "result" at bounding box center [904, 194] width 32 height 13
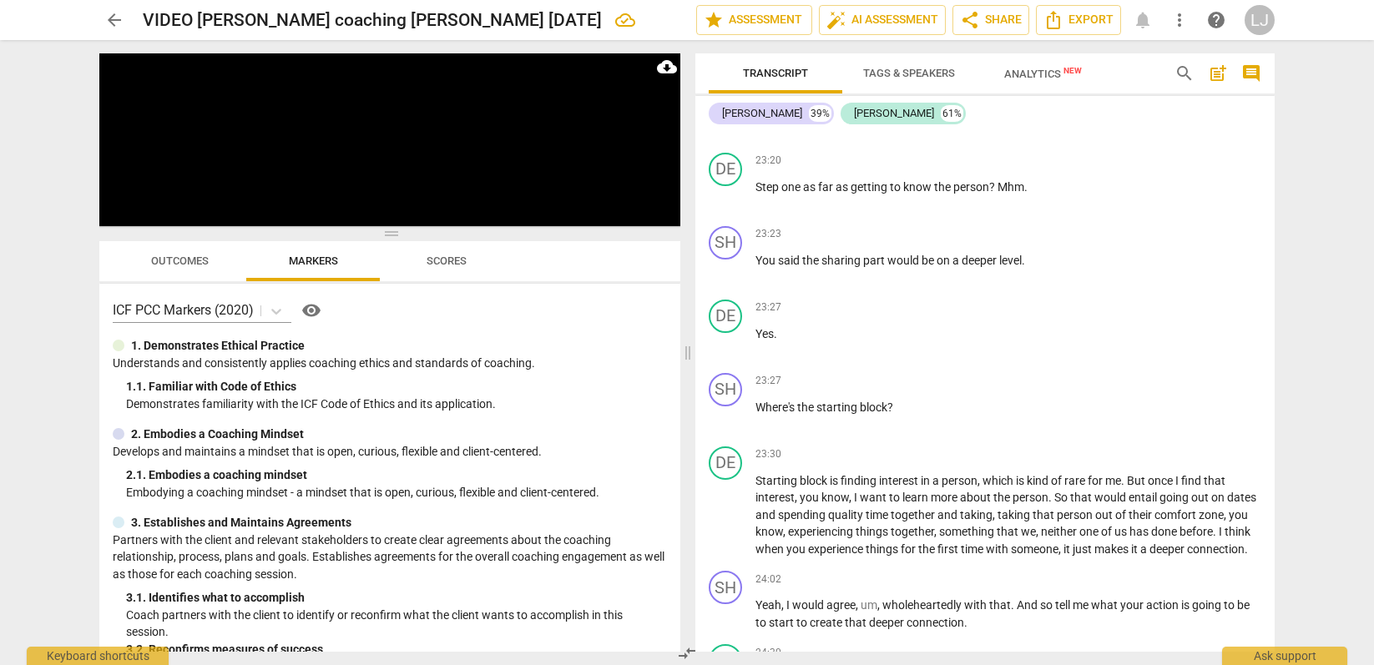
scroll to position [7293, 0]
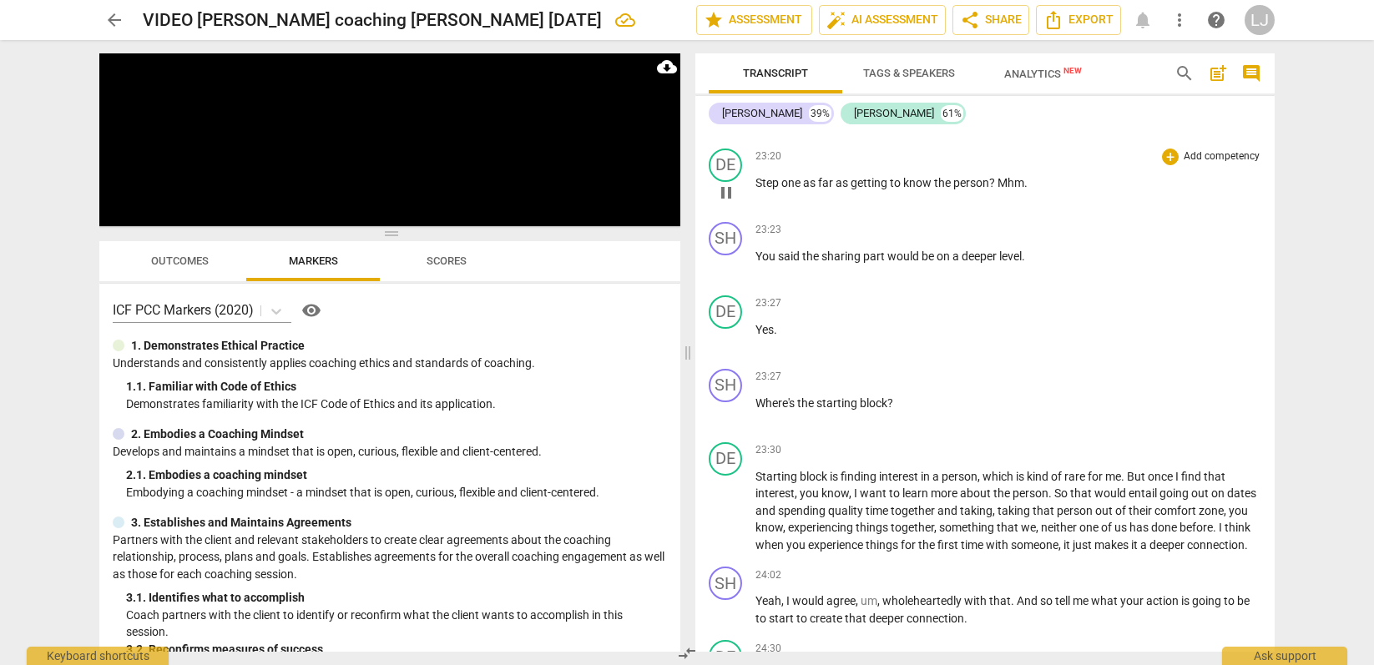
click at [999, 190] on span "Mhm" at bounding box center [1011, 182] width 27 height 13
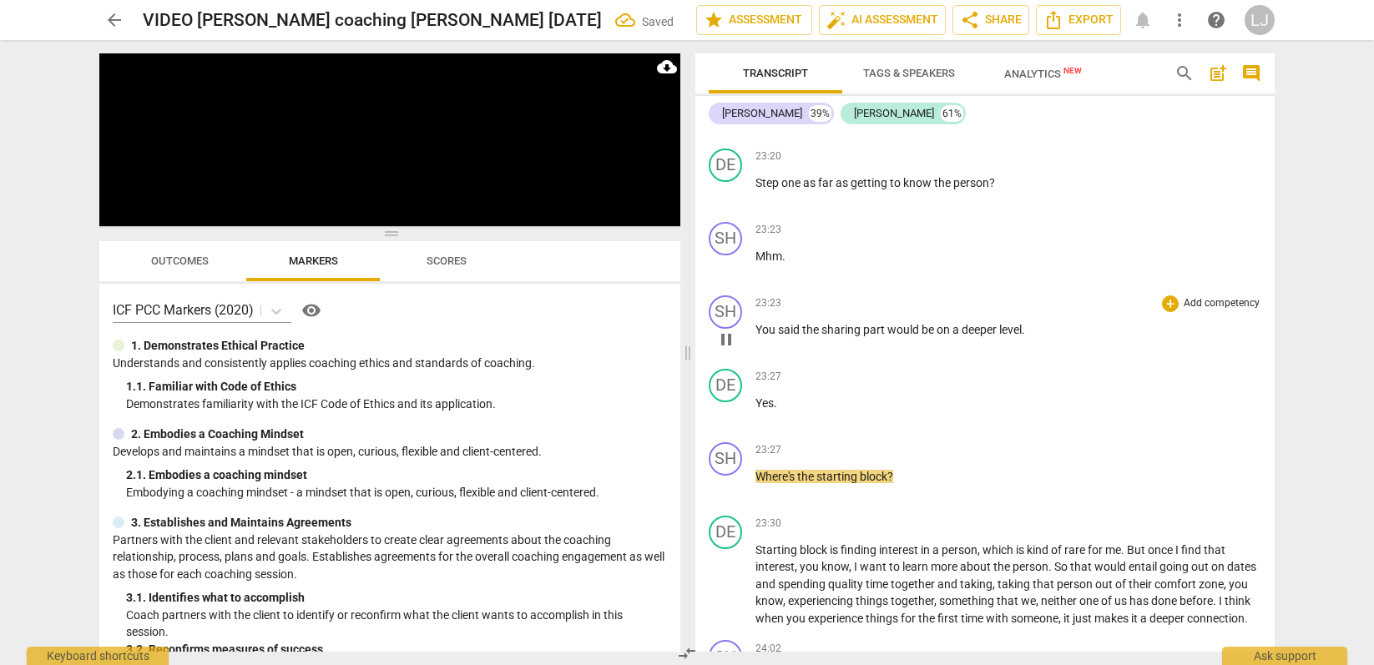
click at [758, 336] on span "You" at bounding box center [767, 329] width 23 height 13
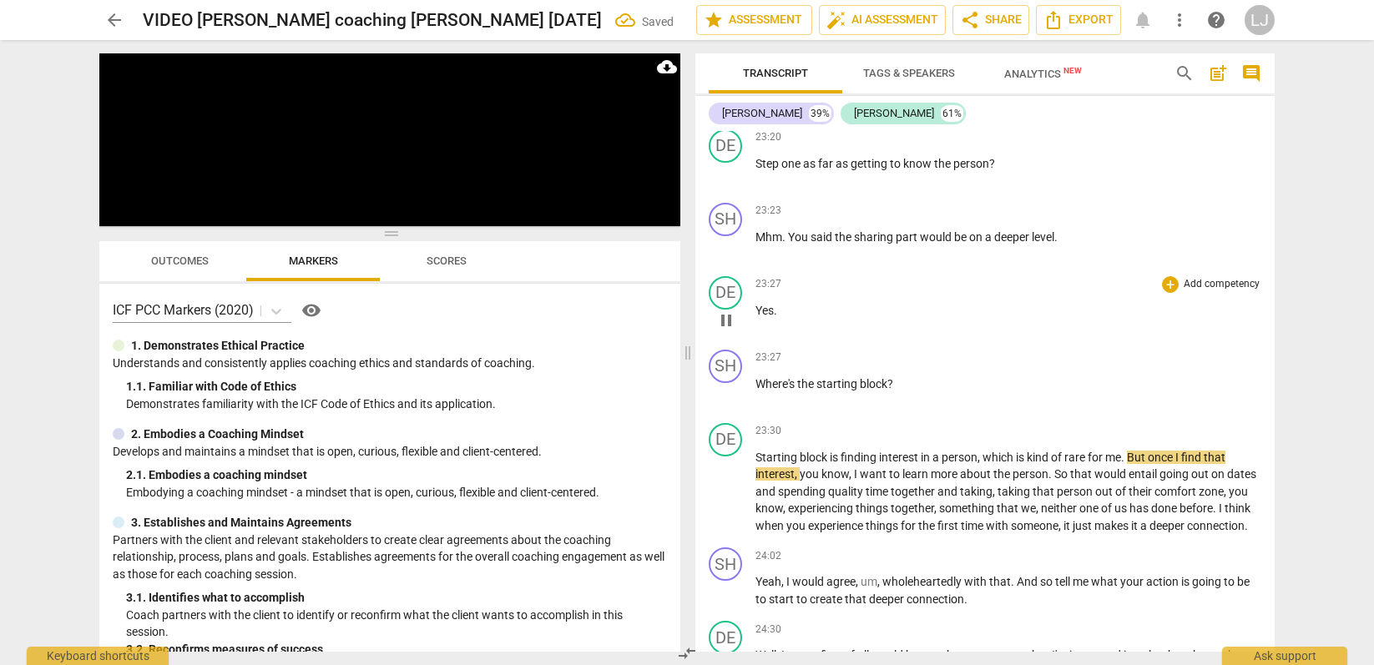
scroll to position [7320, 0]
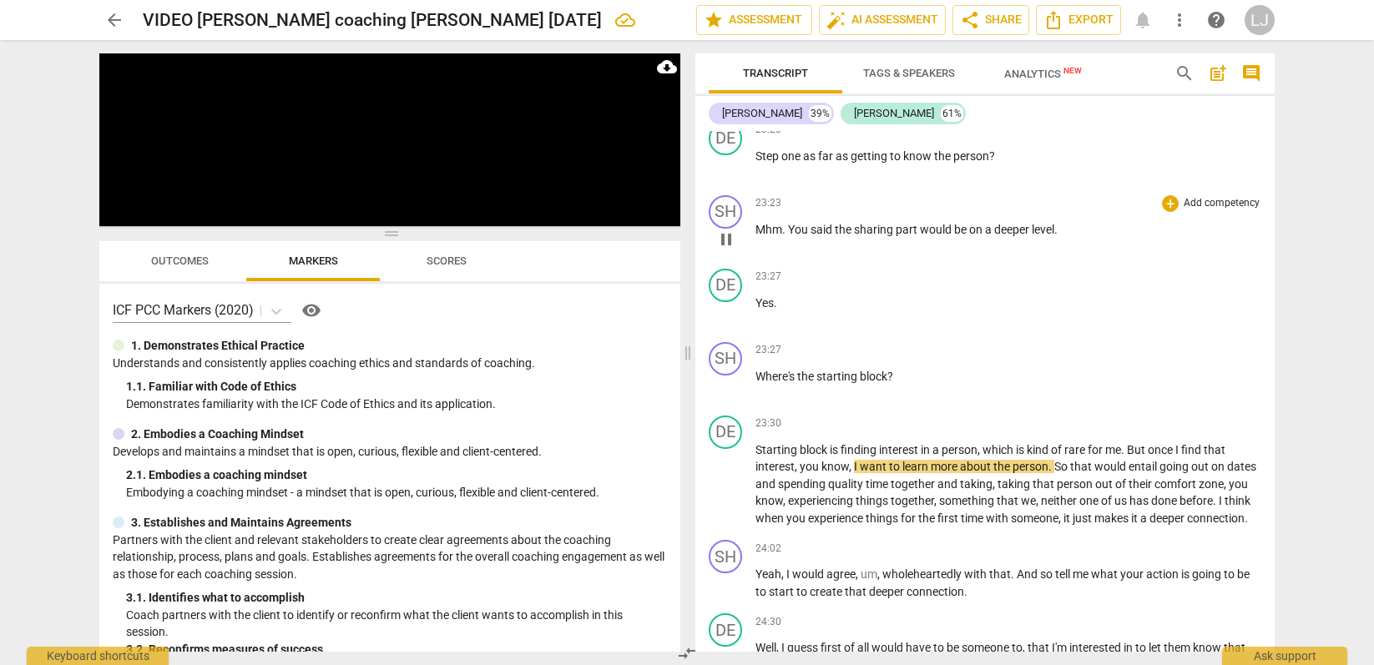
click at [1018, 236] on span "deeper" at bounding box center [1013, 229] width 38 height 13
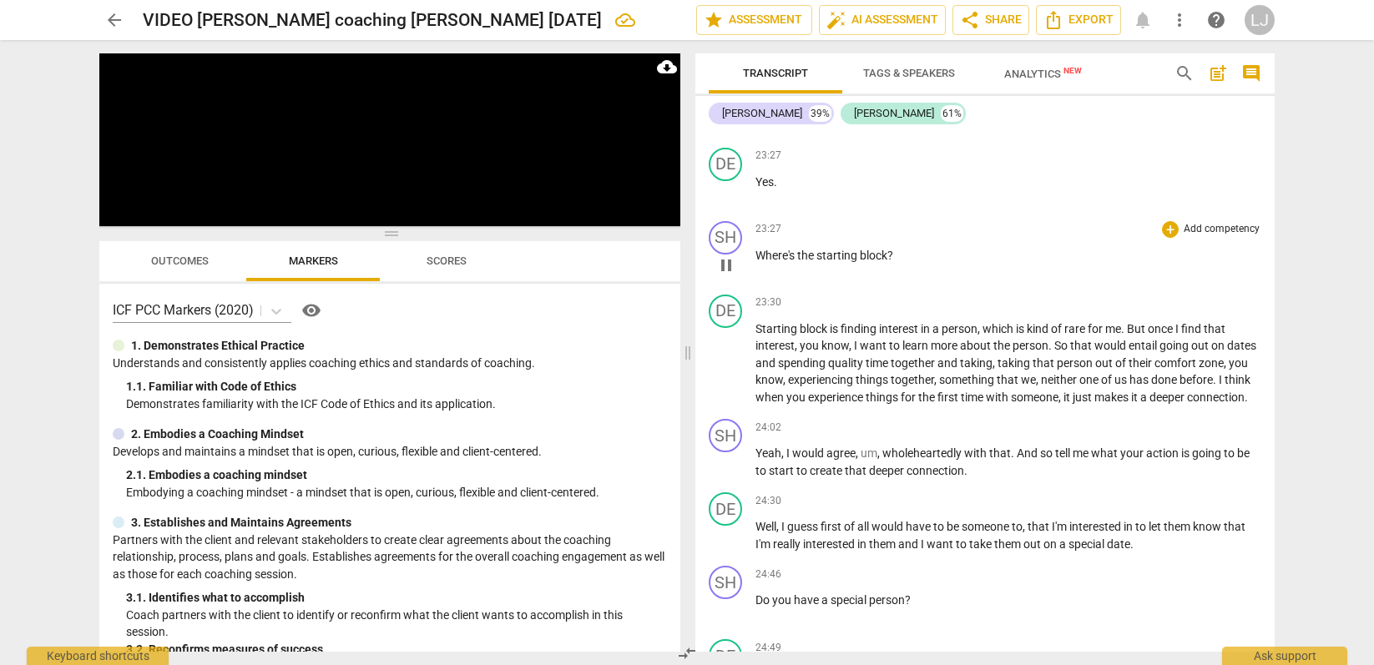
scroll to position [7450, 0]
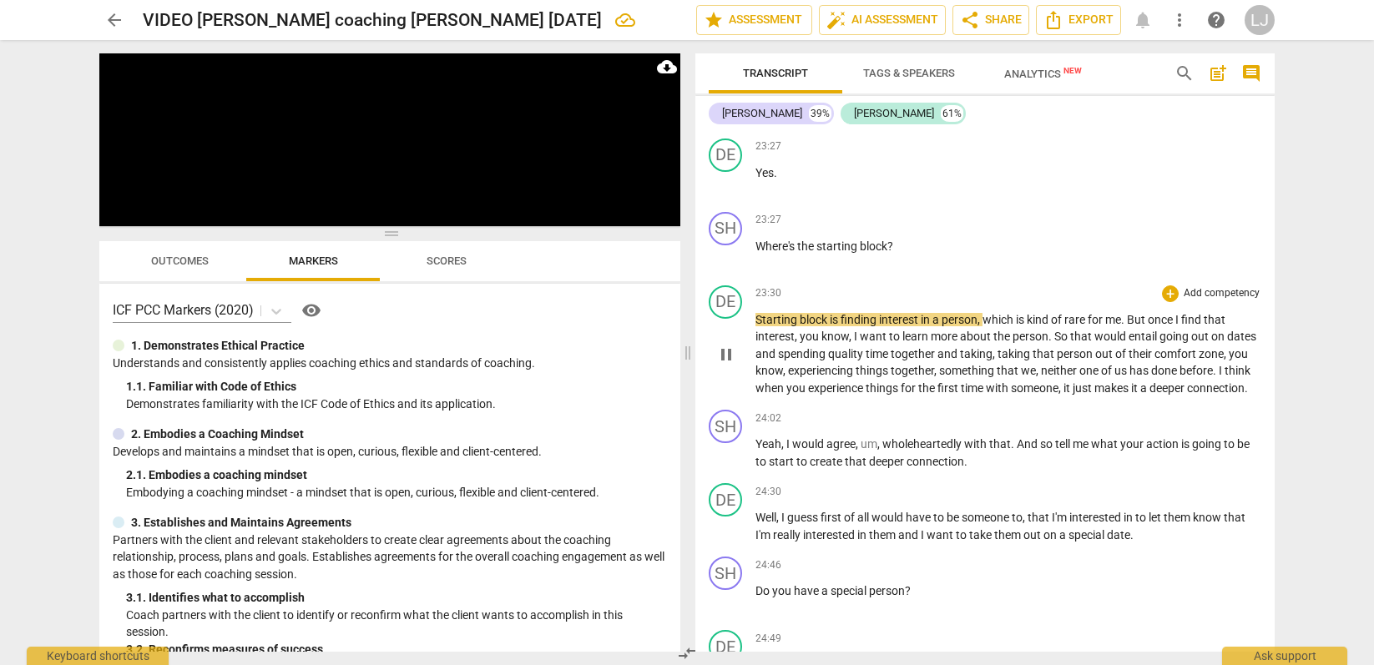
click at [1150, 395] on span "deeper" at bounding box center [1169, 388] width 38 height 13
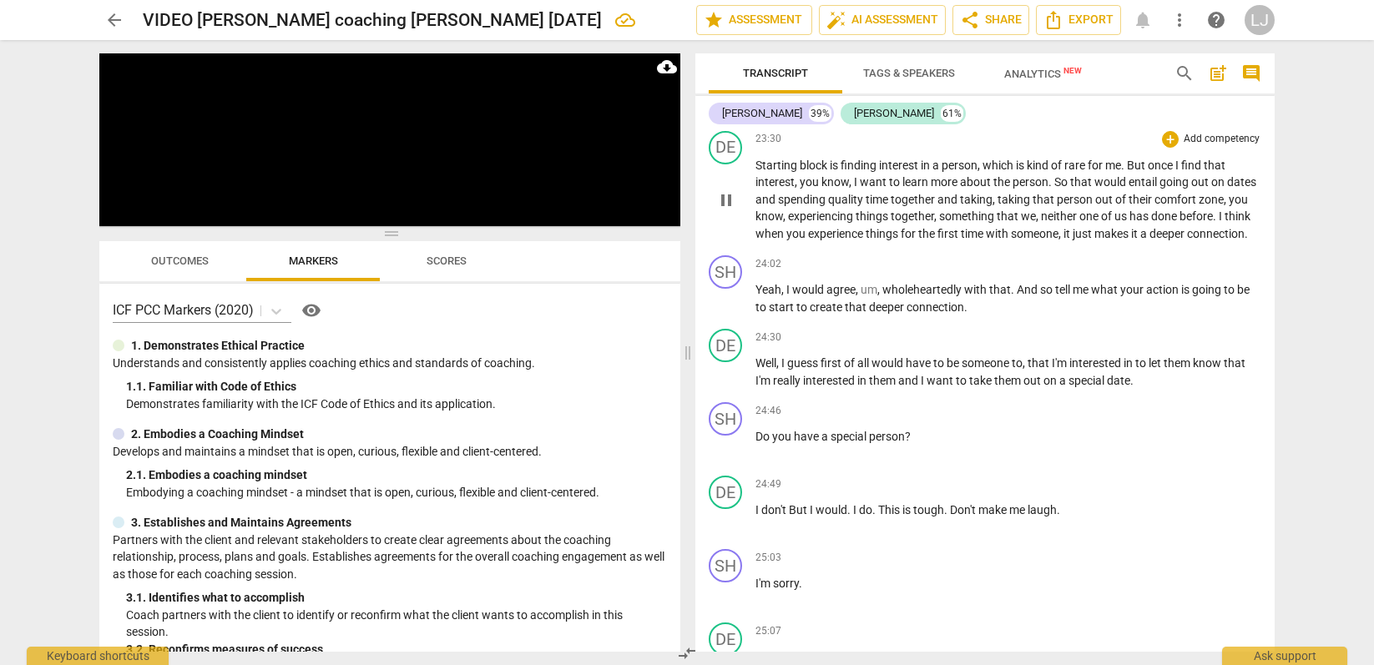
scroll to position [7618, 0]
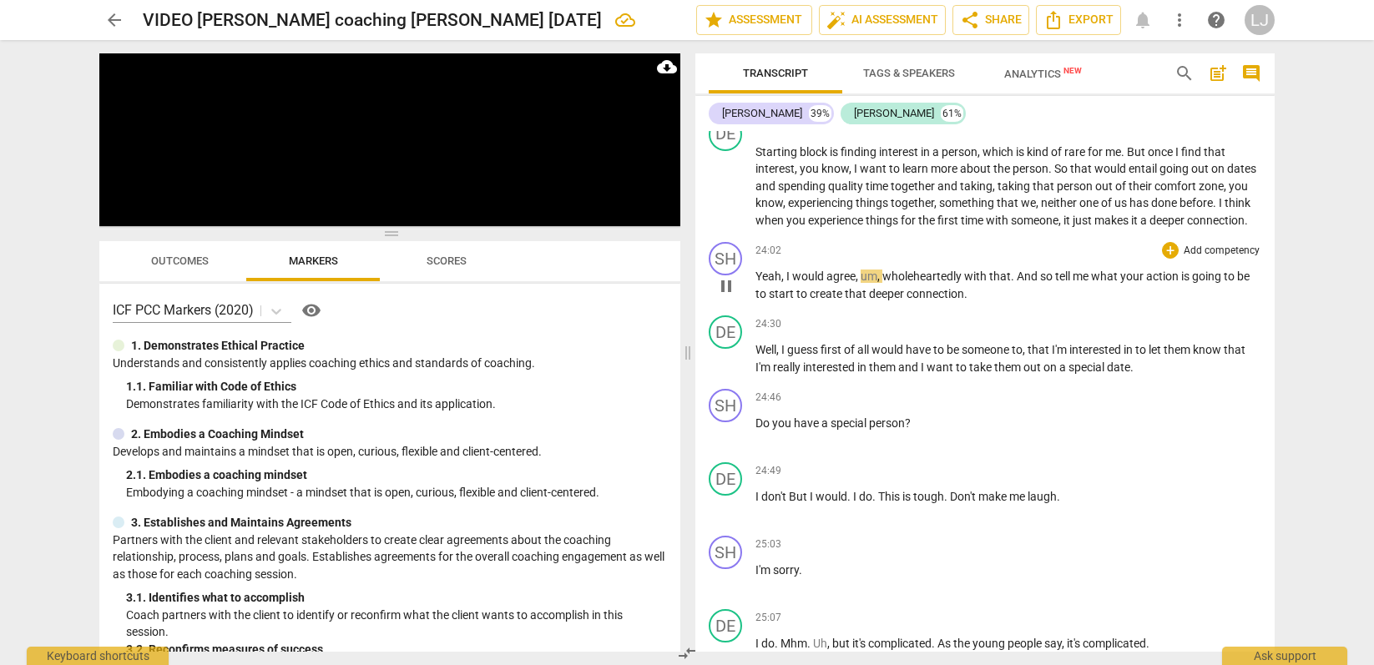
click at [892, 301] on span "deeper" at bounding box center [888, 293] width 38 height 13
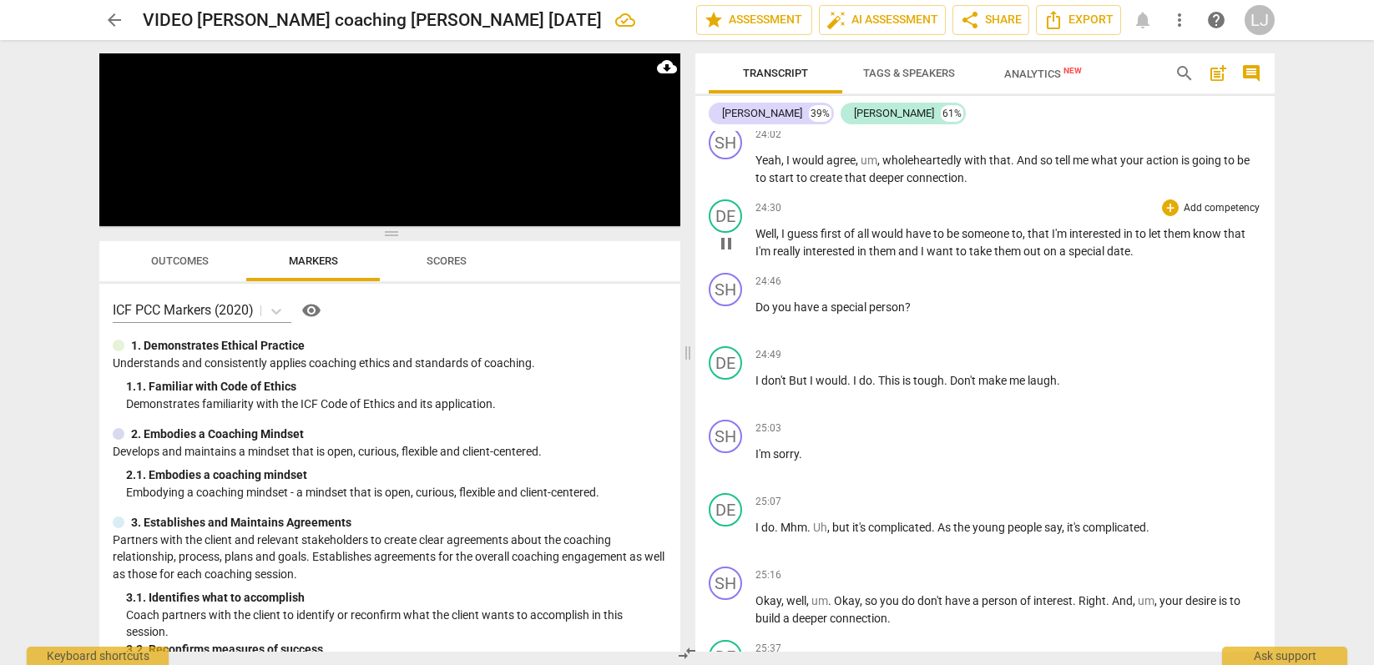
scroll to position [7735, 0]
click at [1005, 257] on span "them" at bounding box center [1008, 250] width 29 height 13
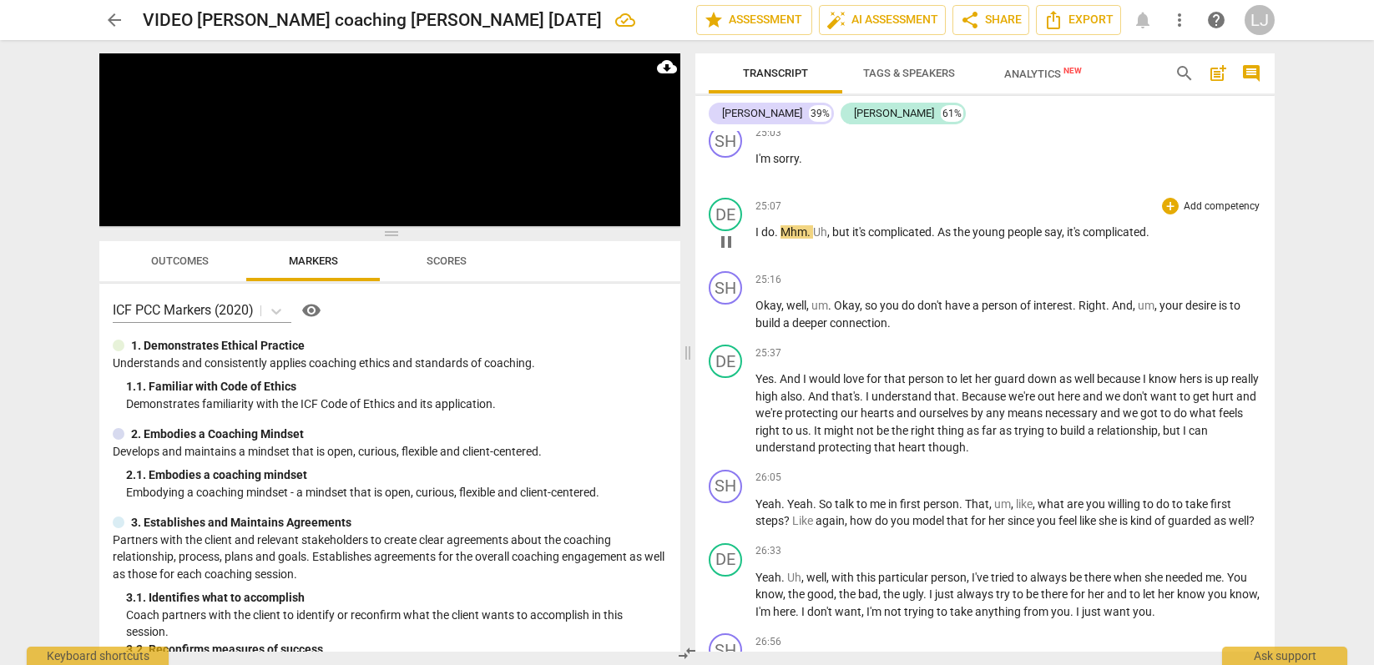
scroll to position [8032, 0]
click at [1104, 236] on span "complicated" at bounding box center [1114, 229] width 63 height 13
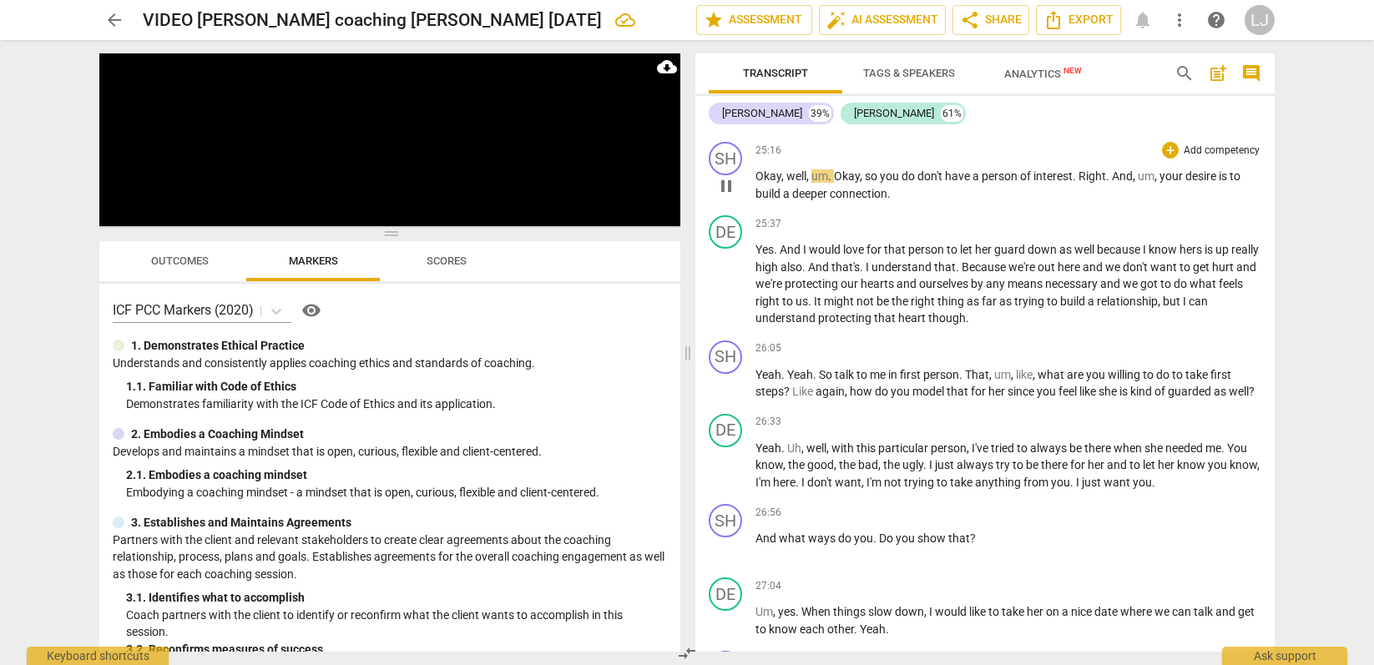
scroll to position [8163, 0]
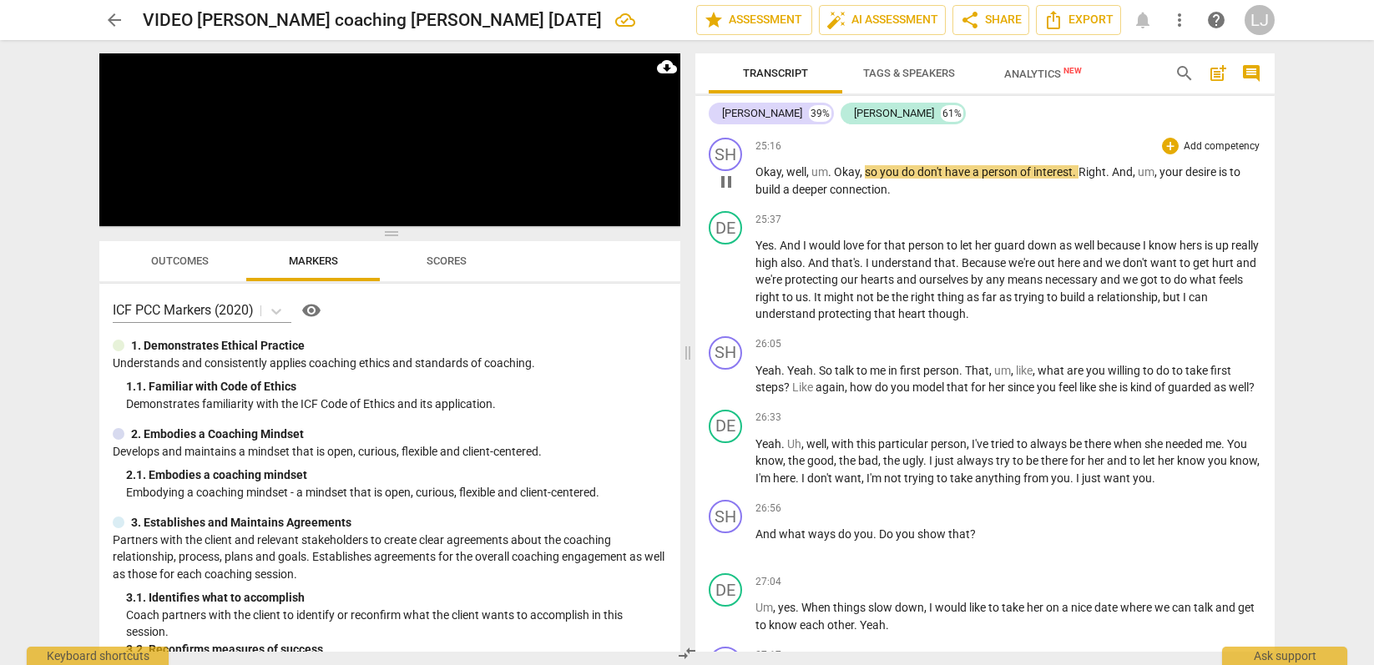
click at [820, 196] on span "deeper" at bounding box center [811, 189] width 38 height 13
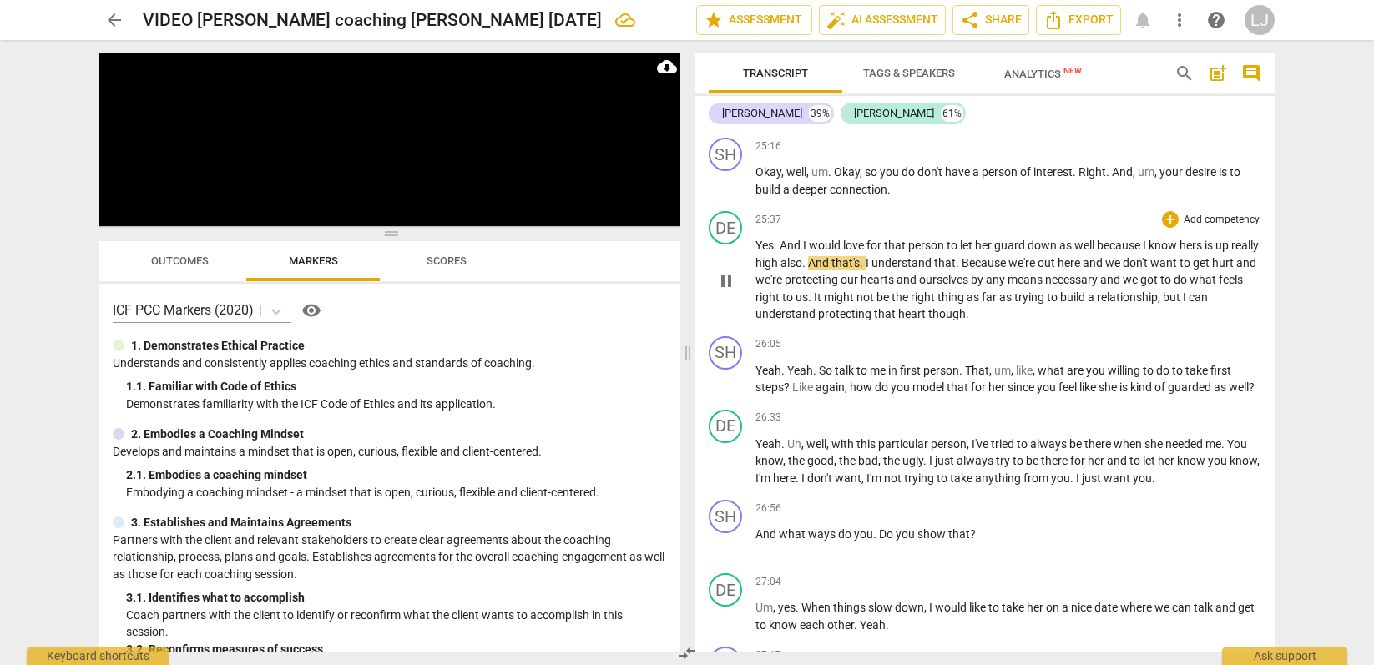
click at [849, 321] on span "protecting" at bounding box center [846, 313] width 56 height 13
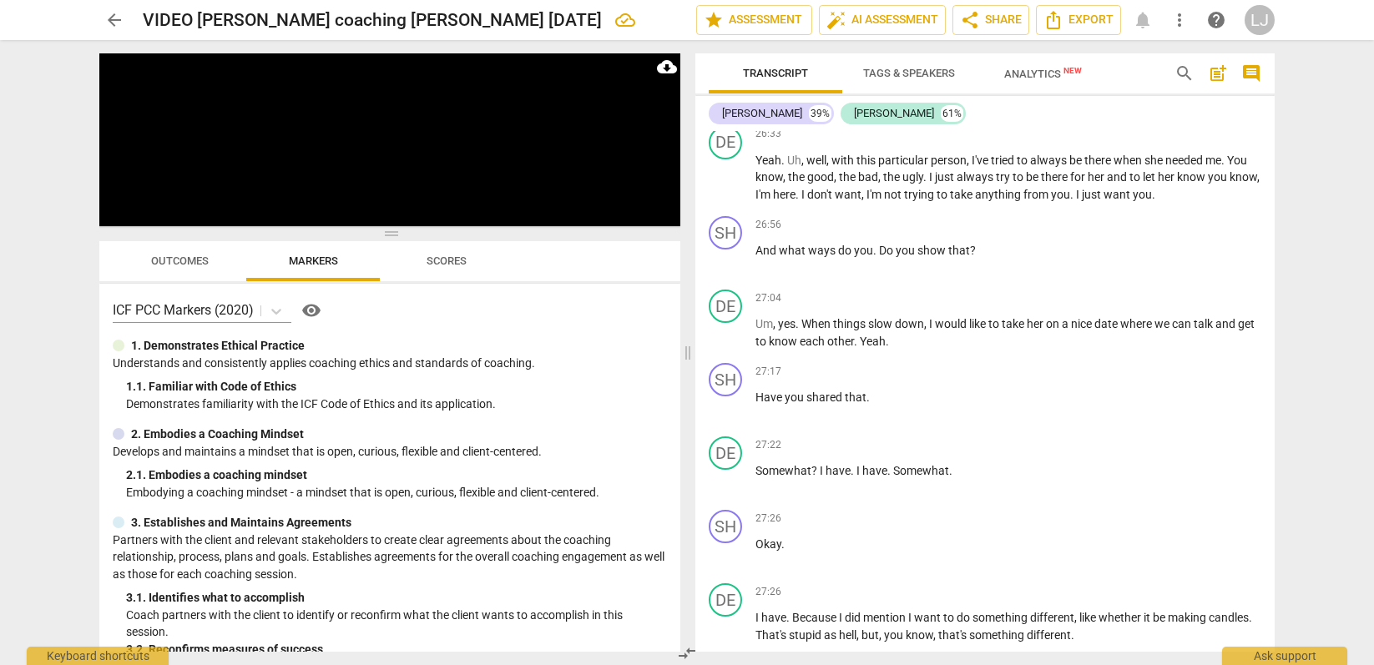
scroll to position [8451, 0]
click at [1064, 107] on span "feel" at bounding box center [1069, 100] width 21 height 13
click at [1024, 198] on span "anything" at bounding box center [999, 191] width 48 height 13
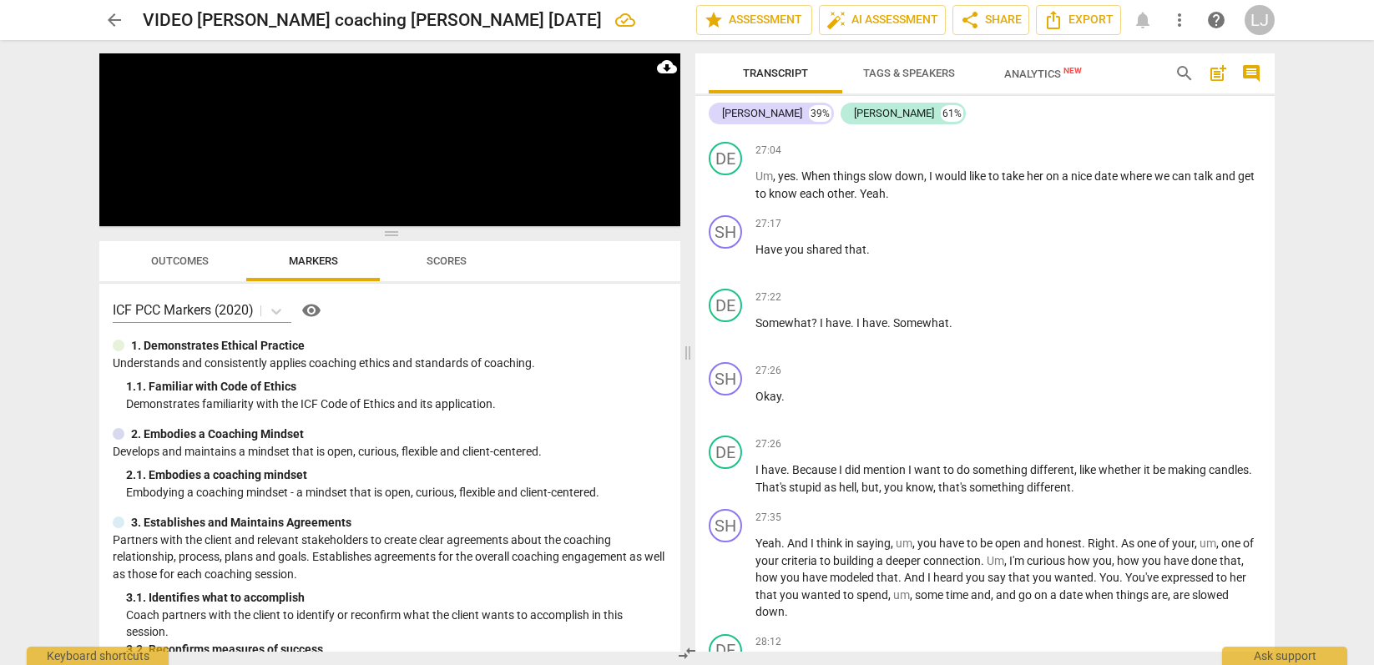
scroll to position [8610, 0]
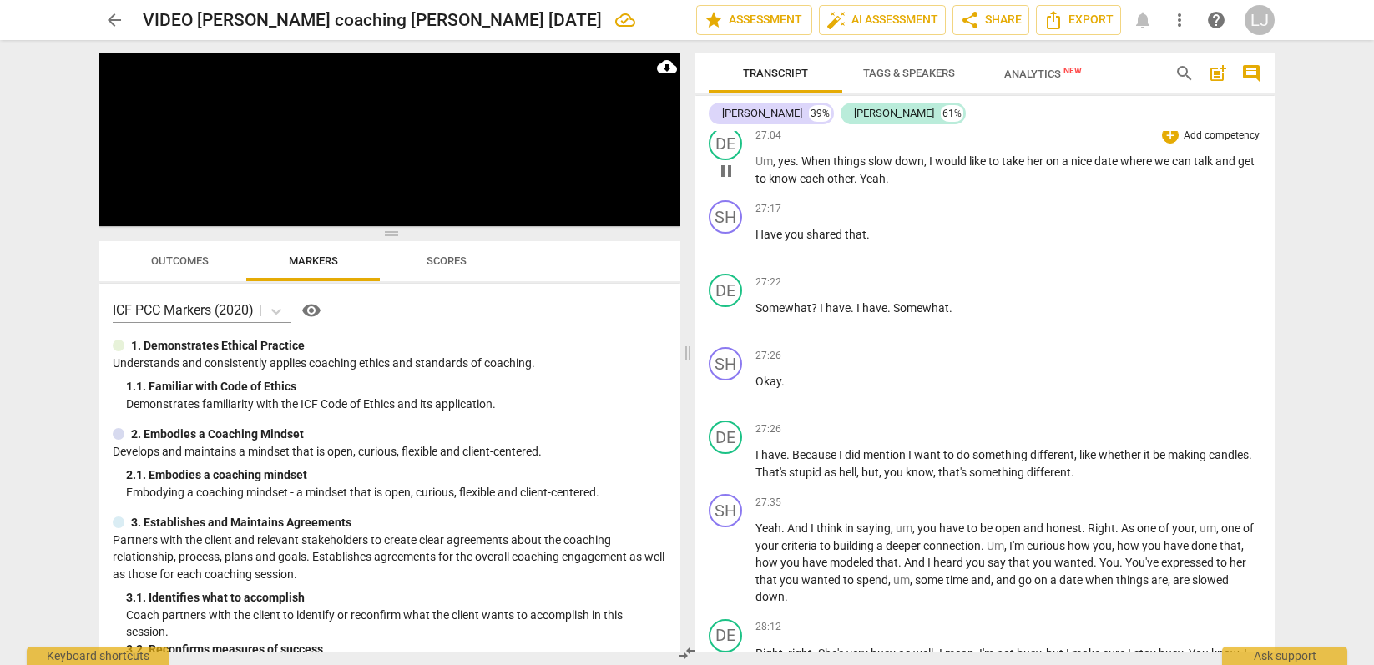
click at [1238, 168] on span "get" at bounding box center [1246, 160] width 17 height 13
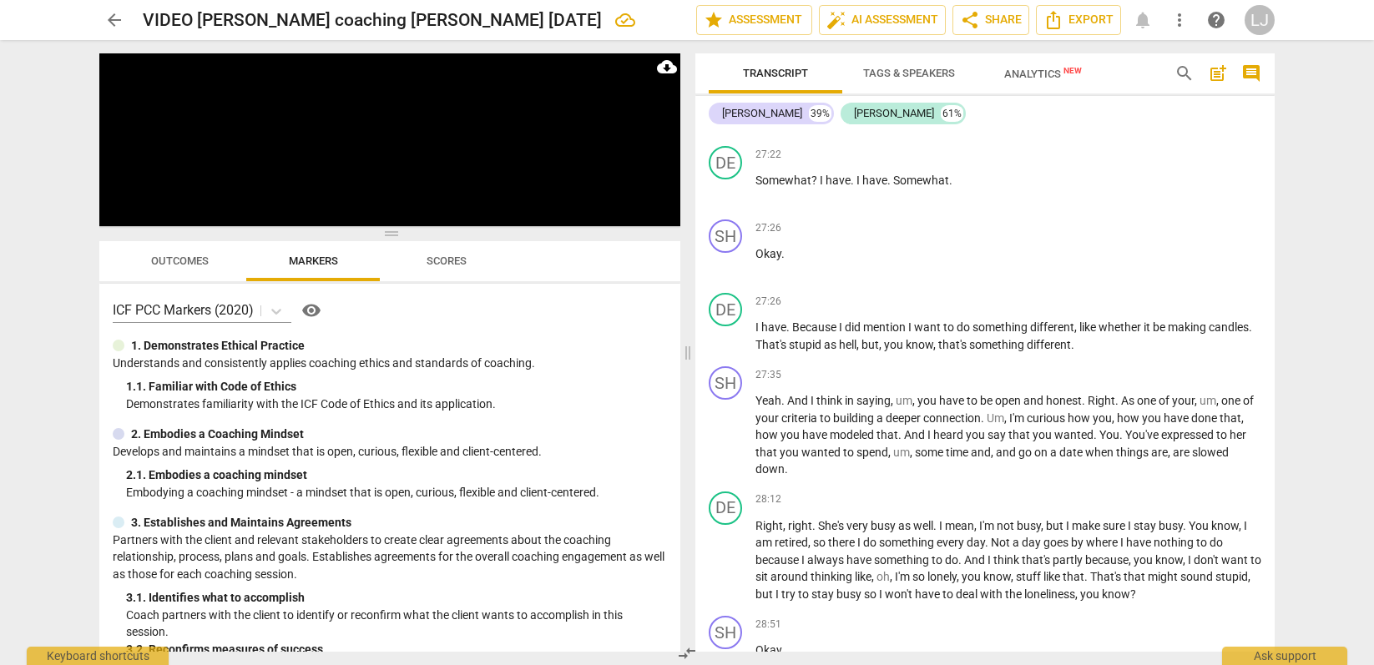
scroll to position [8739, 0]
click at [813, 186] on span "?" at bounding box center [816, 179] width 8 height 13
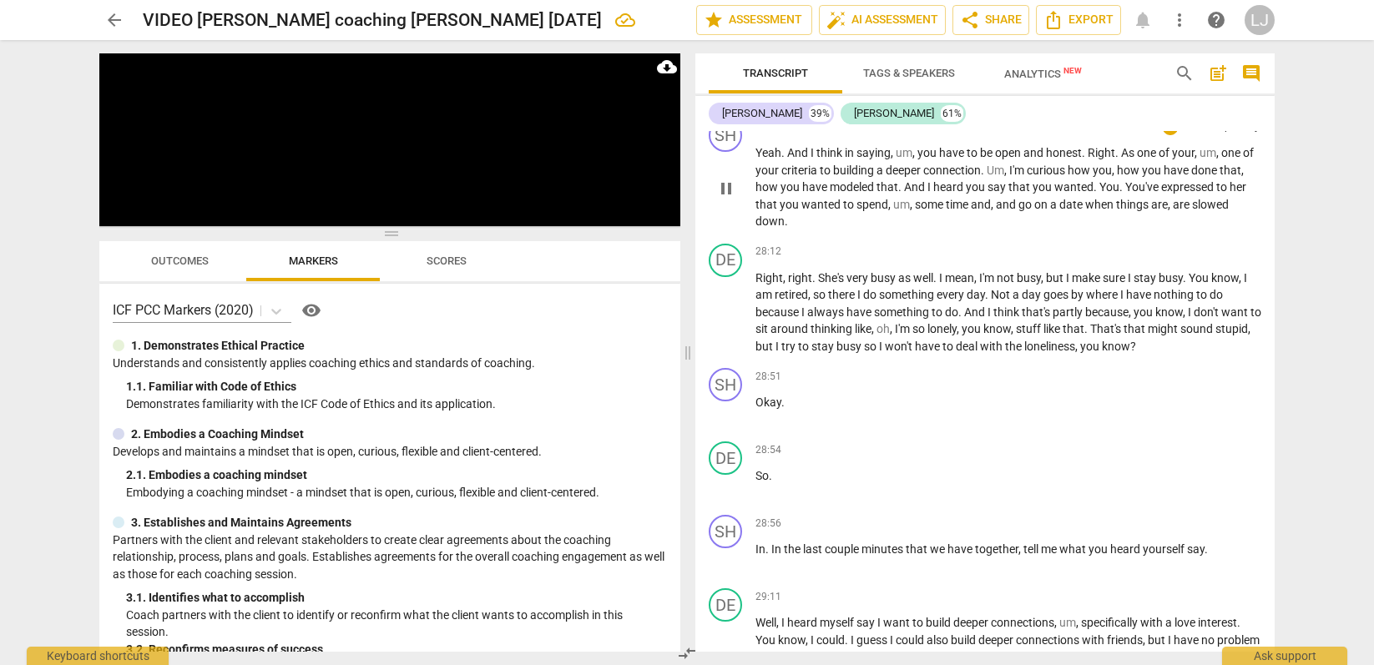
scroll to position [8989, 0]
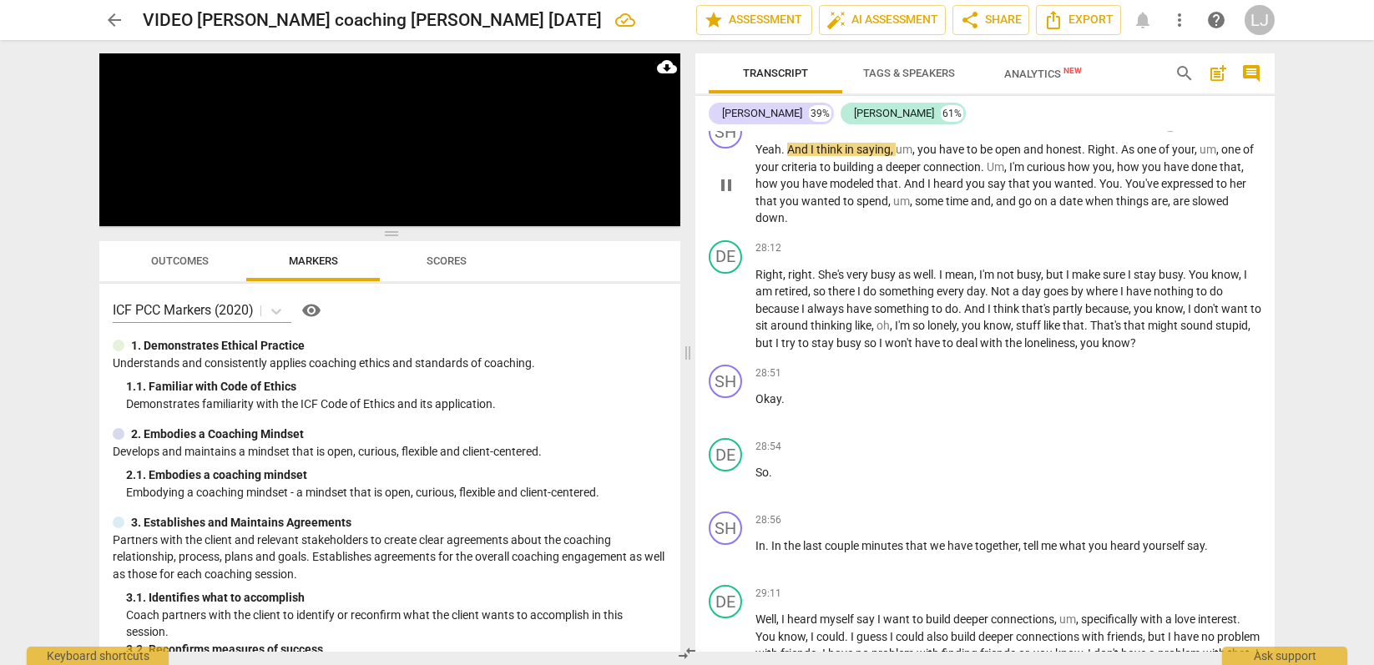
click at [1141, 208] on span "things" at bounding box center [1133, 201] width 35 height 13
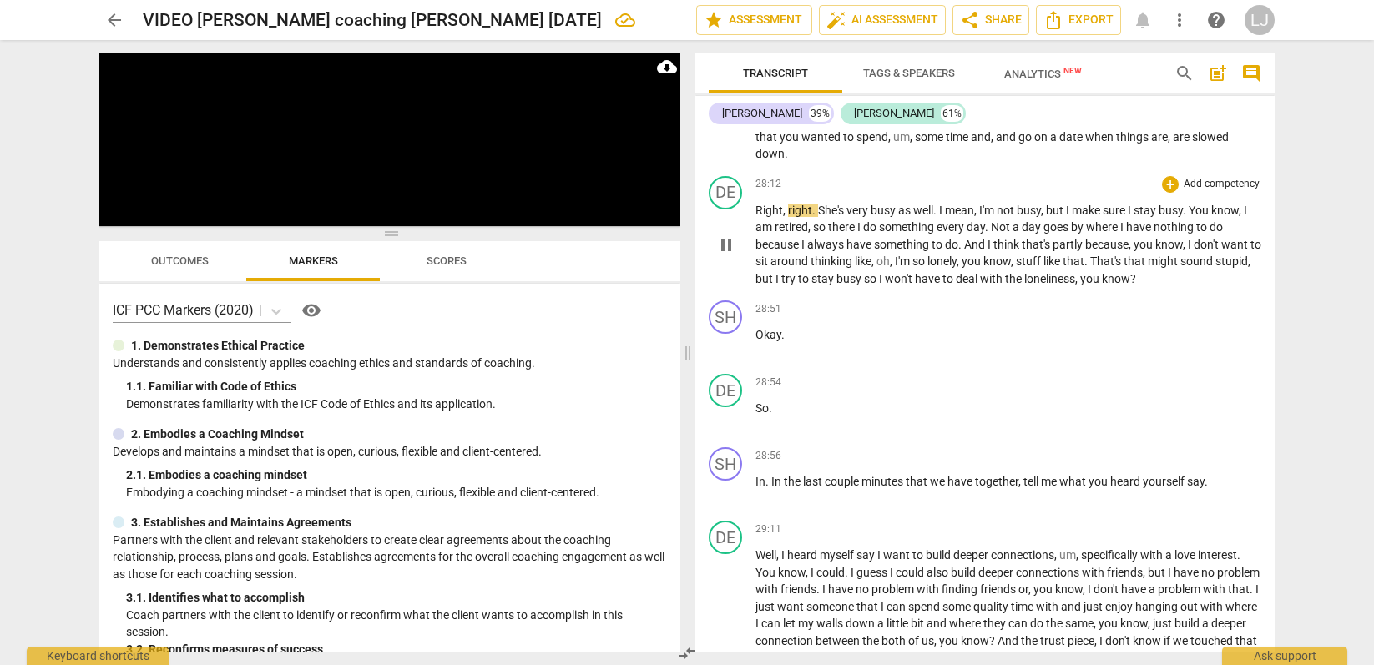
scroll to position [9055, 0]
click at [1075, 284] on span "loneliness" at bounding box center [1049, 277] width 51 height 13
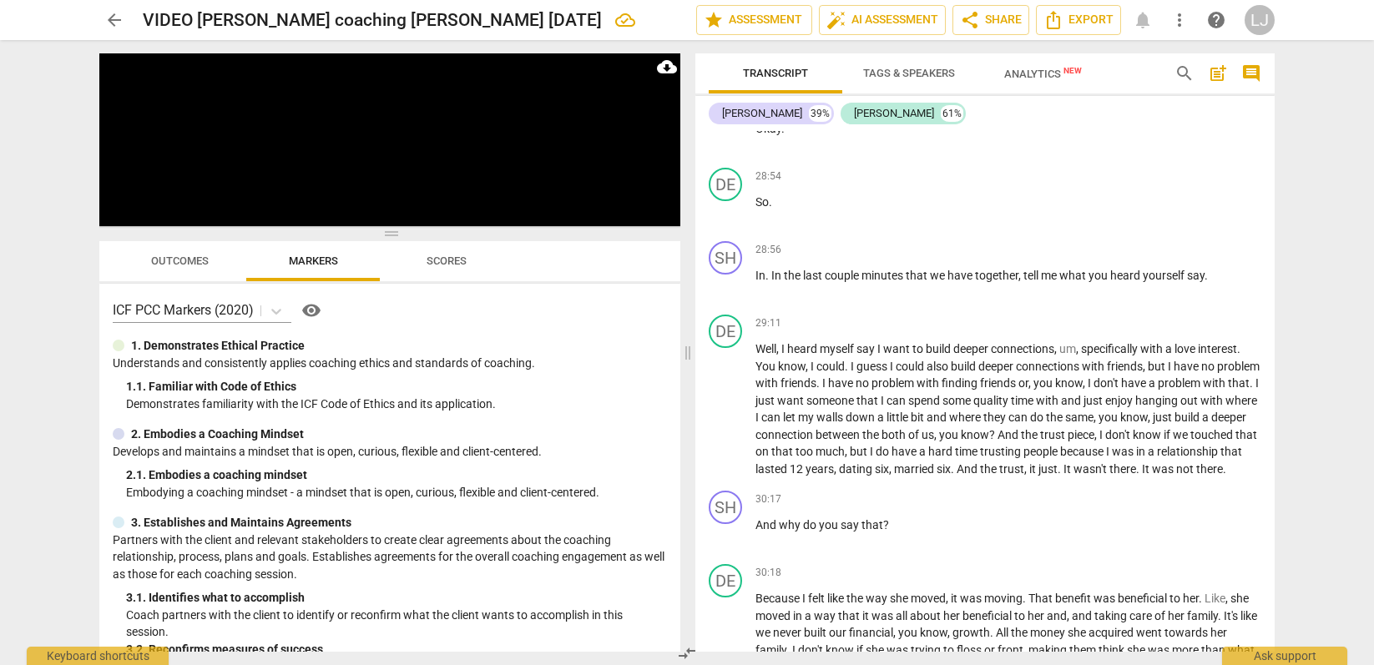
scroll to position [9261, 0]
click at [756, 208] on span "So" at bounding box center [762, 201] width 13 height 13
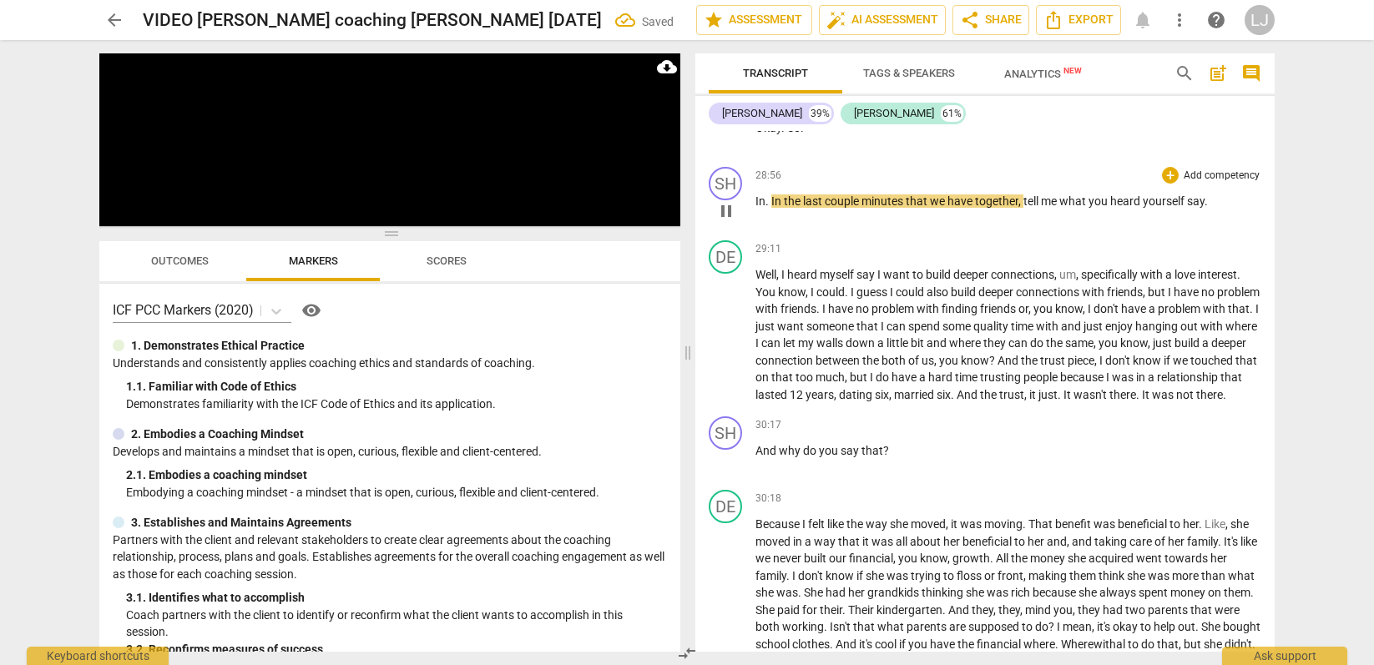
click at [757, 208] on span "In" at bounding box center [761, 201] width 10 height 13
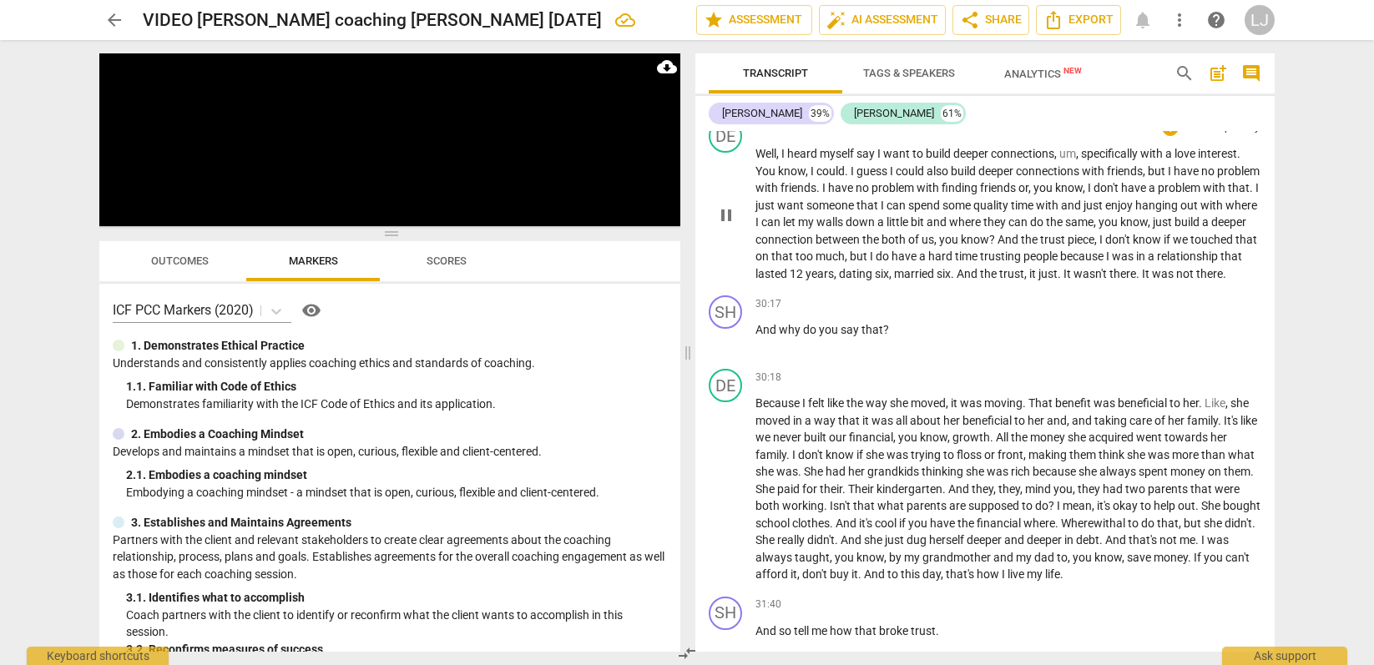
scroll to position [9310, 0]
click at [1110, 279] on span "wasn't" at bounding box center [1092, 272] width 36 height 13
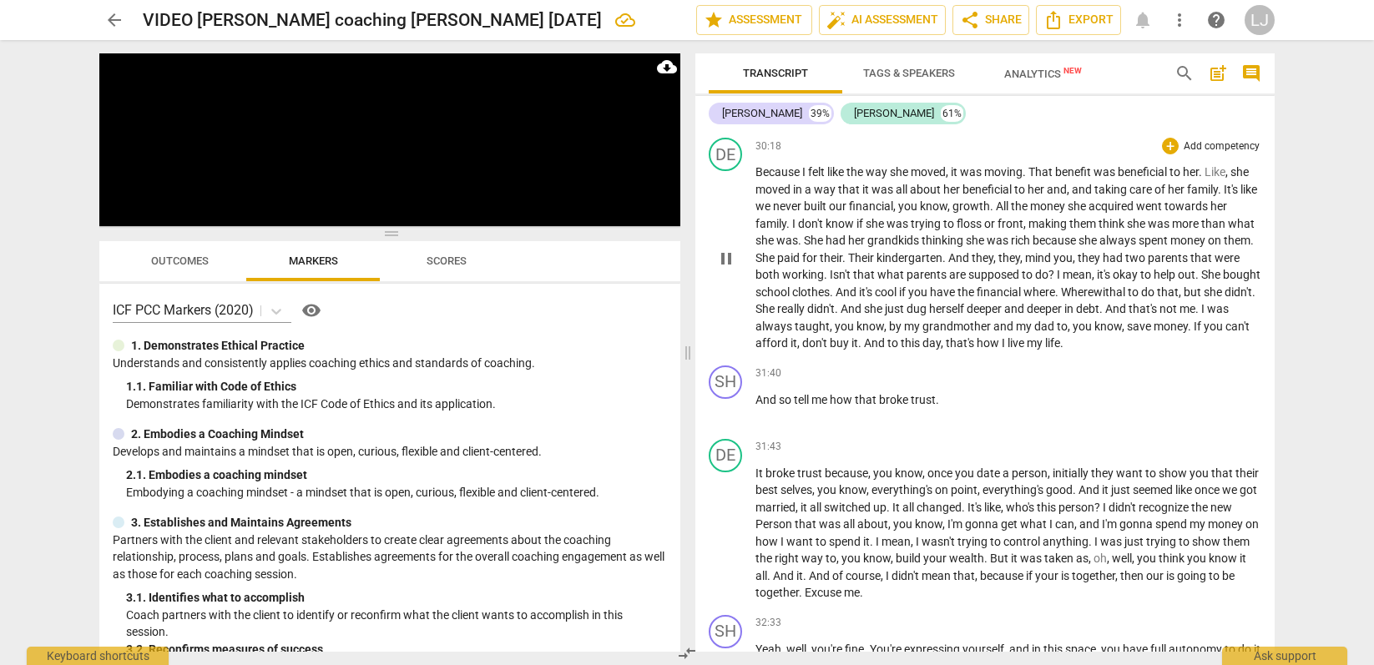
scroll to position [9572, 0]
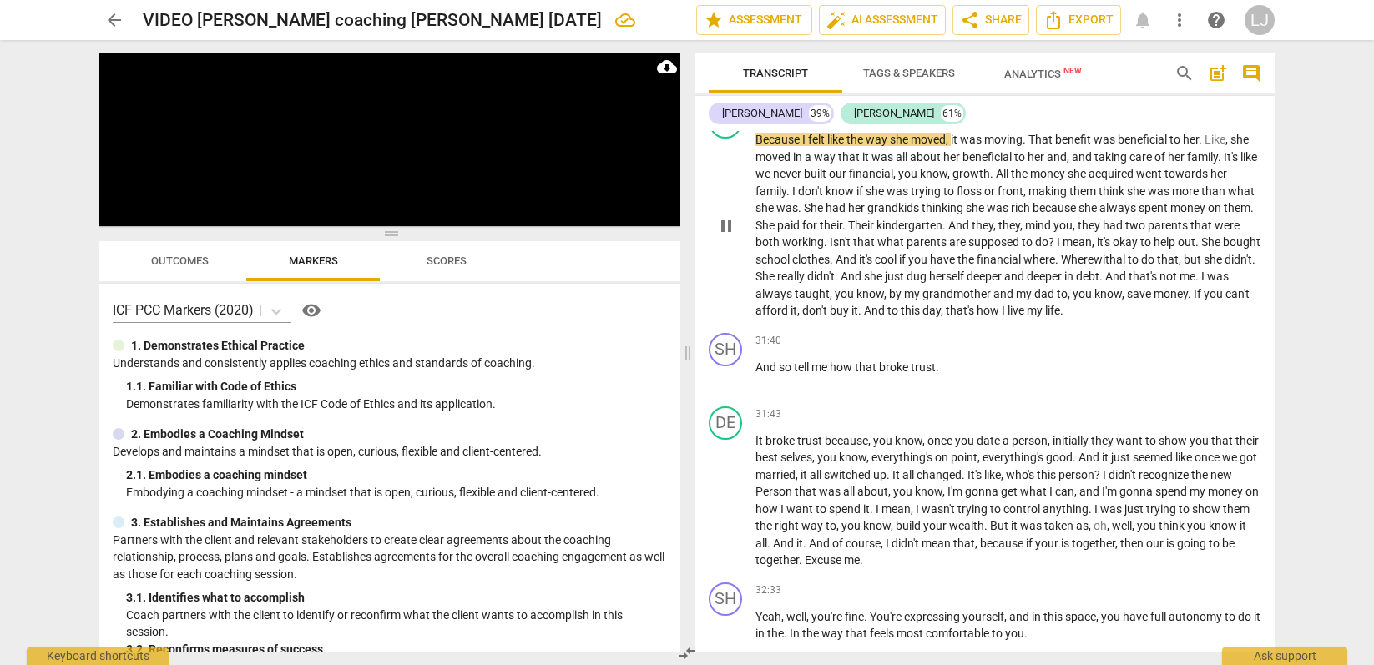
click at [977, 317] on span "that's" at bounding box center [961, 310] width 31 height 13
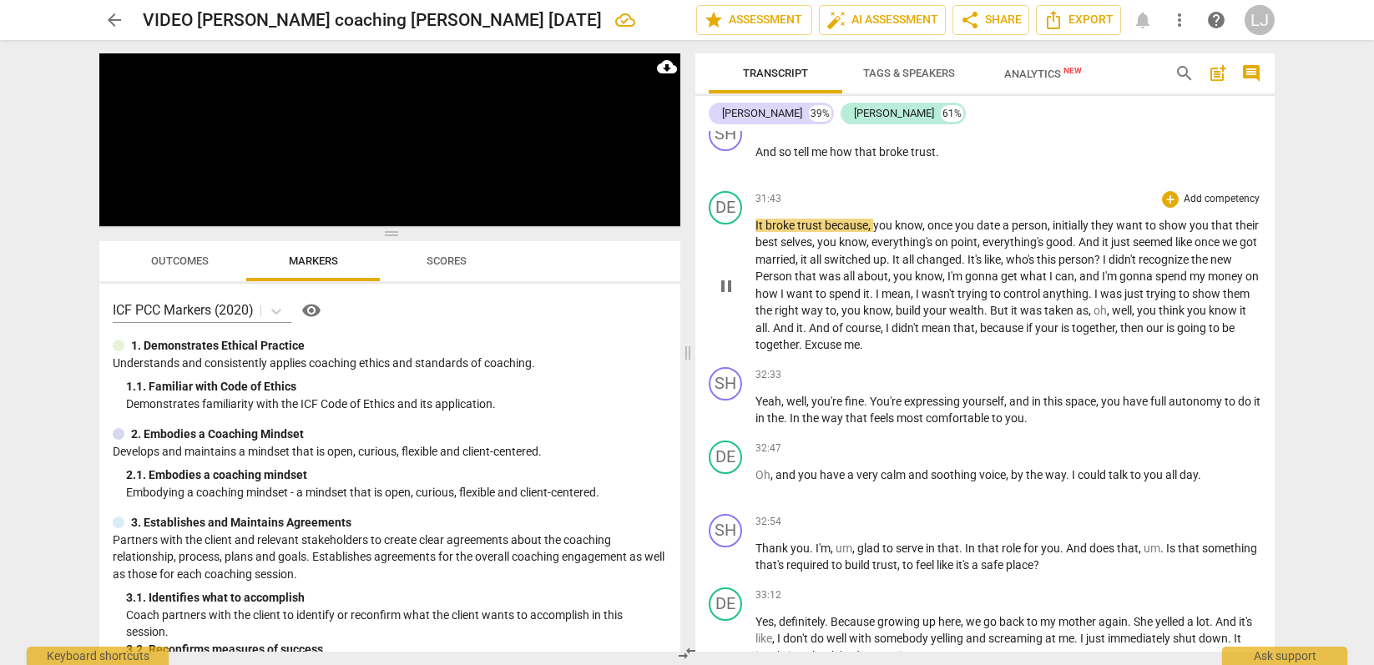
scroll to position [9795, 0]
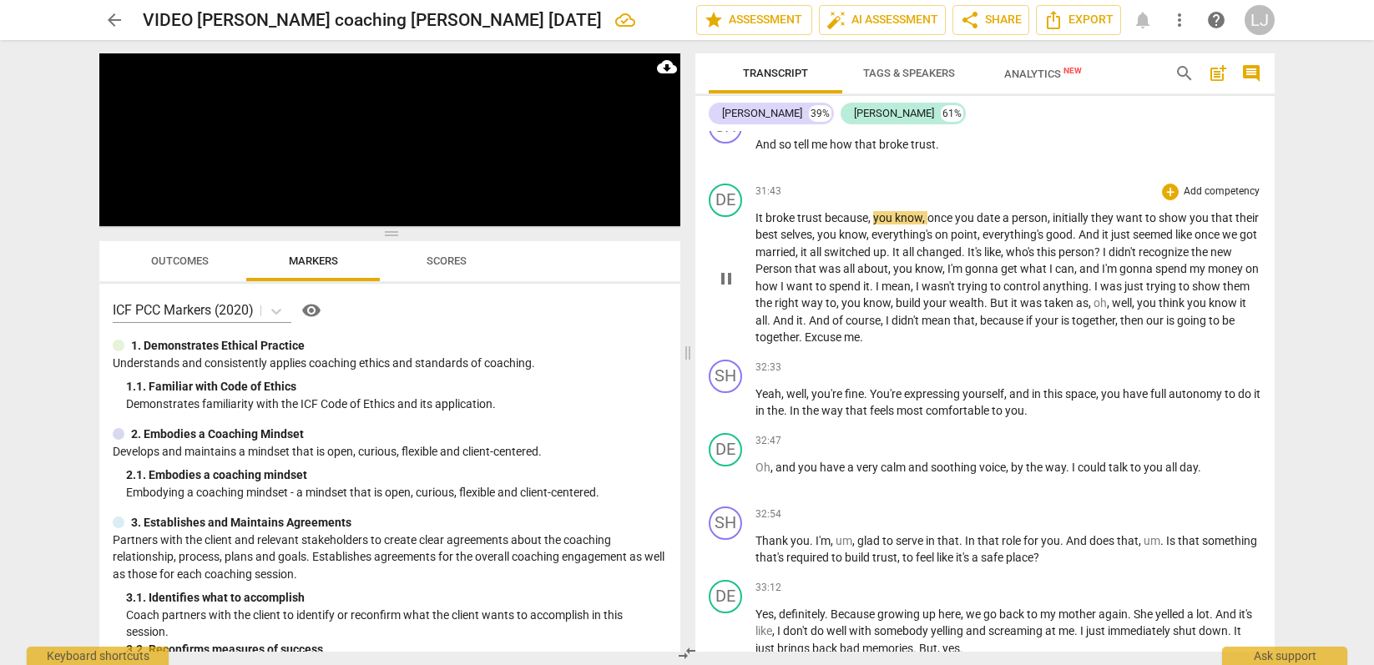
click at [1177, 327] on span "going" at bounding box center [1193, 320] width 32 height 13
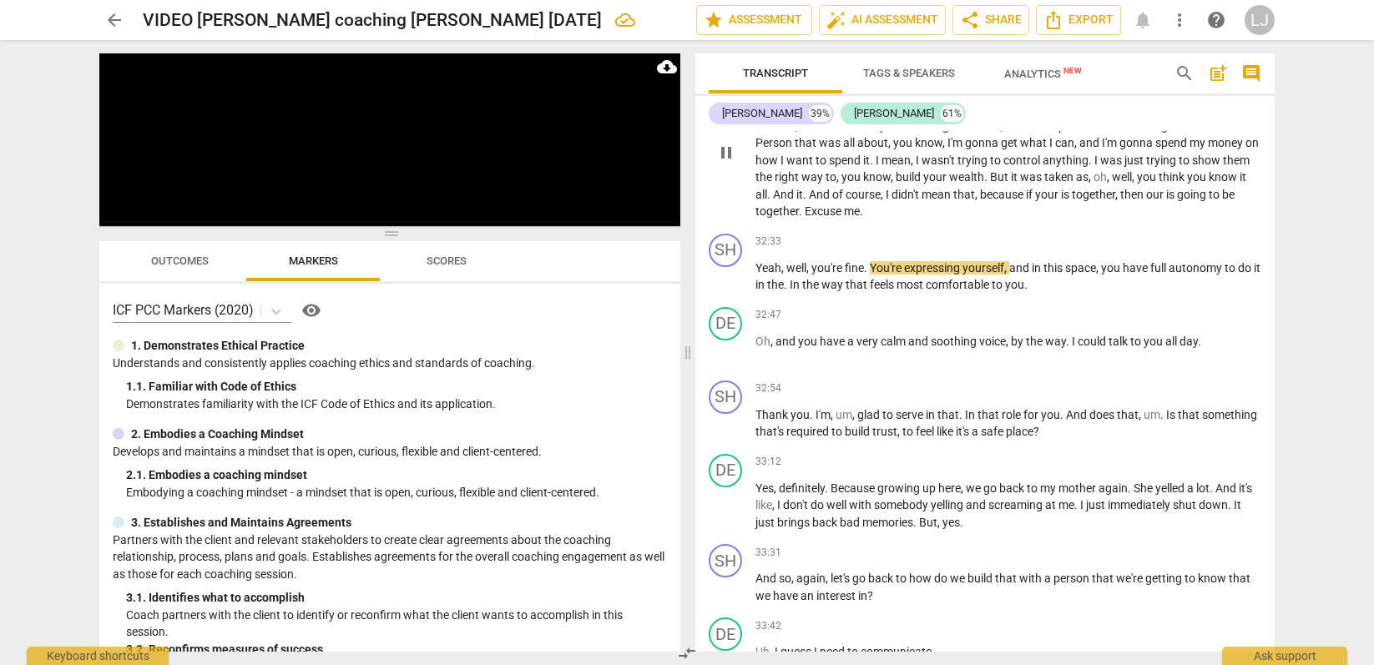
scroll to position [9927, 0]
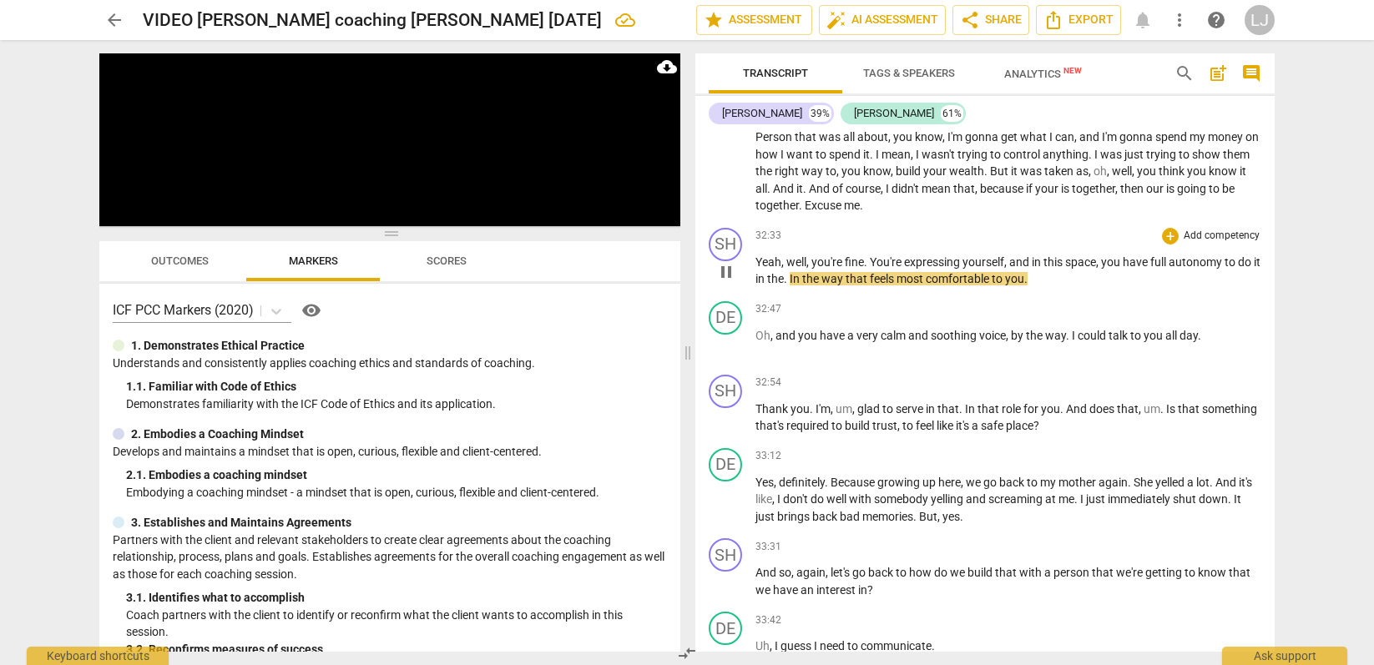
click at [955, 286] on span "comfortable" at bounding box center [959, 278] width 66 height 13
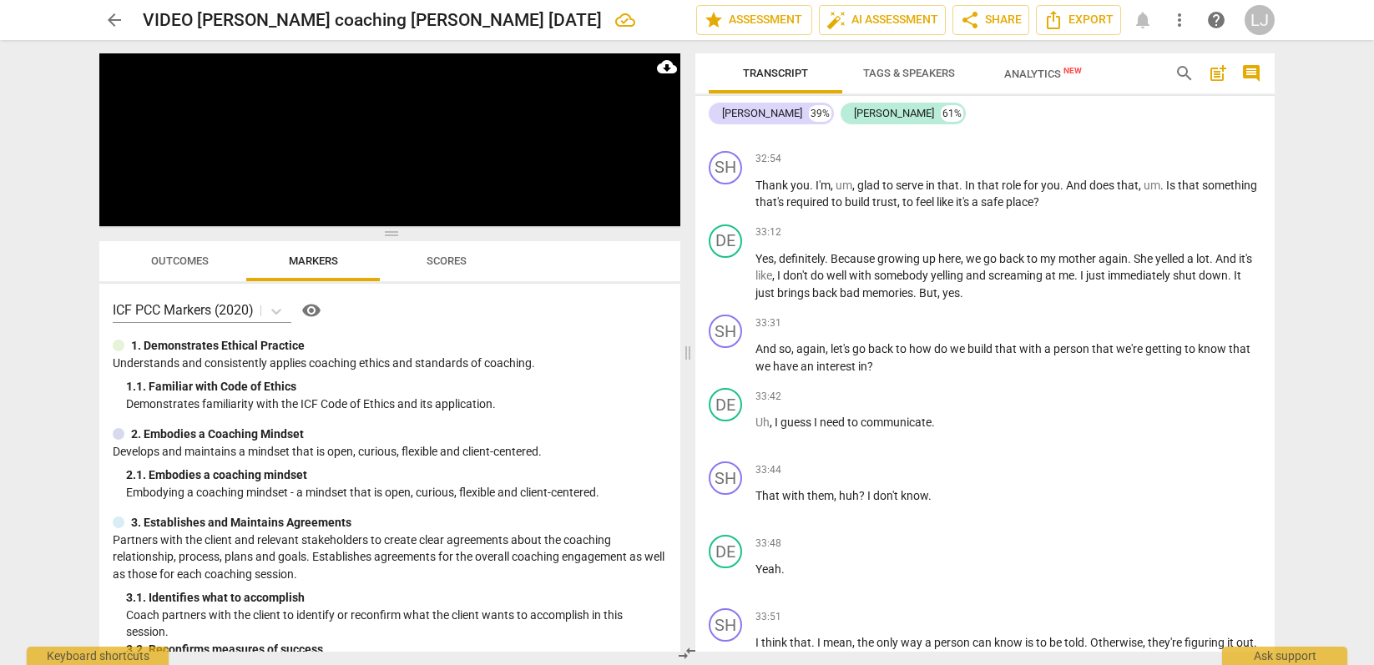
scroll to position [10152, 0]
click at [937, 207] on span "feel" at bounding box center [926, 200] width 21 height 13
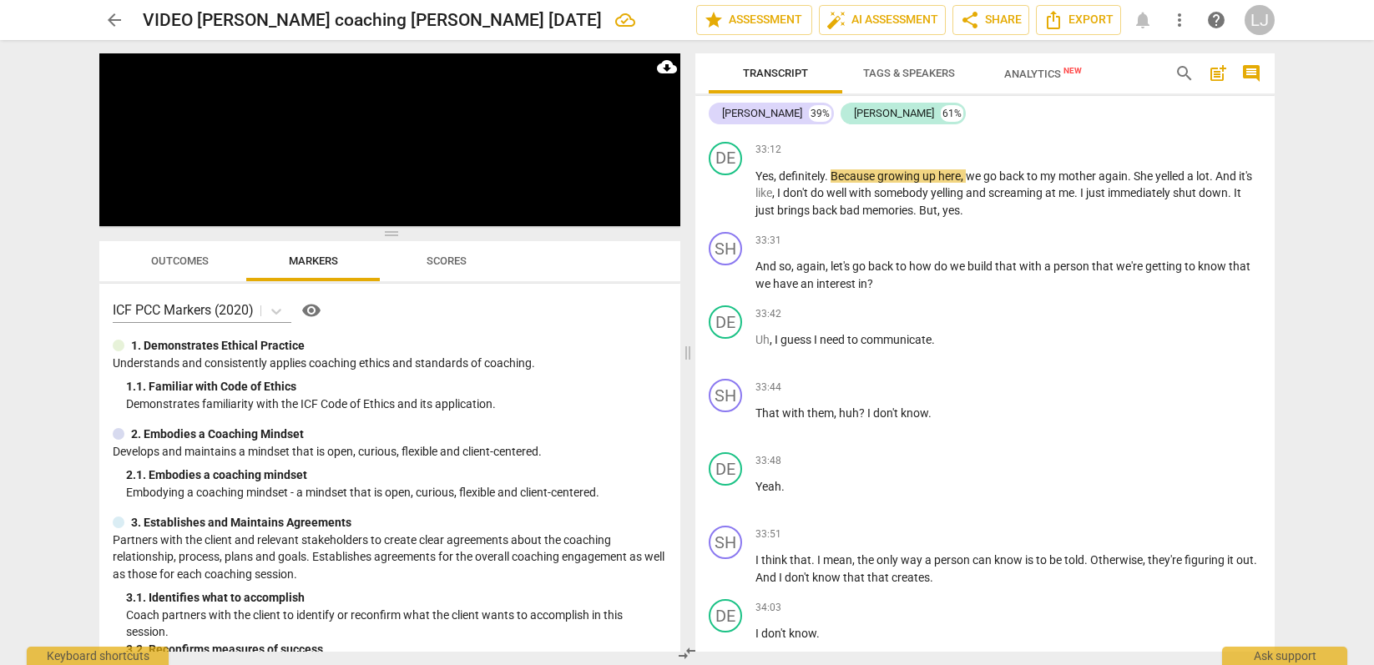
scroll to position [10237, 0]
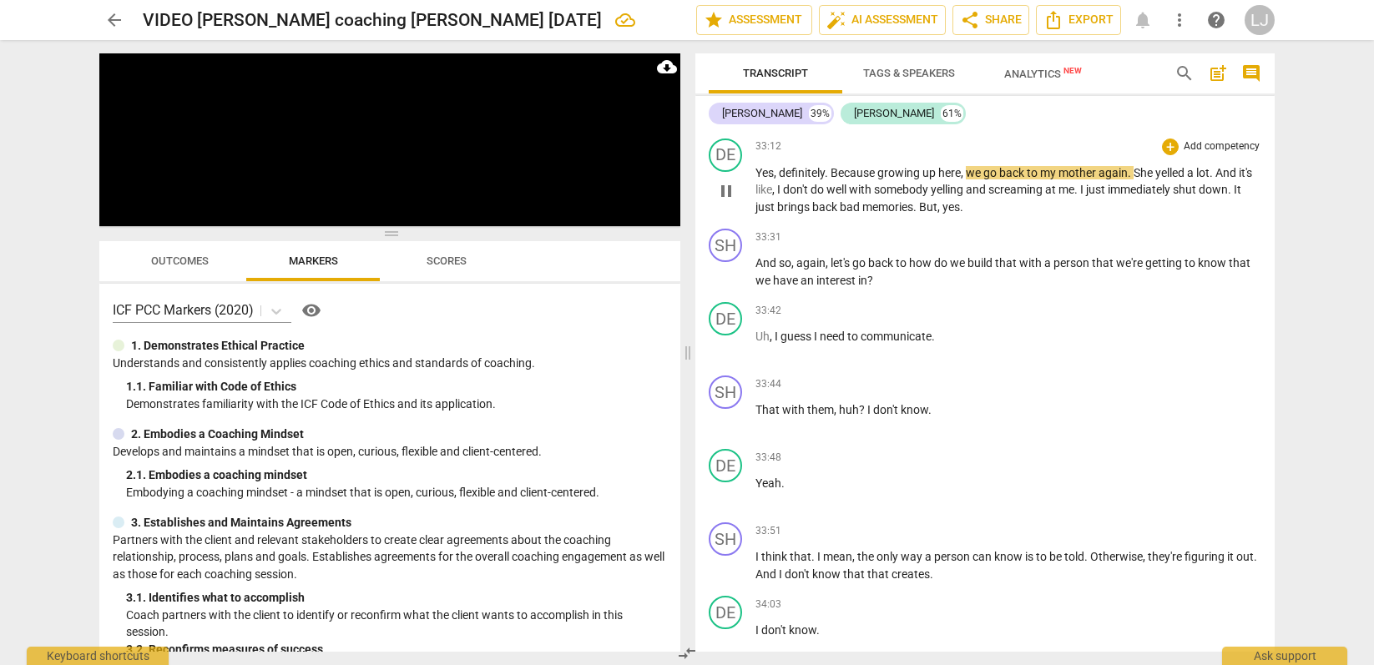
click at [836, 214] on span "back" at bounding box center [826, 206] width 28 height 13
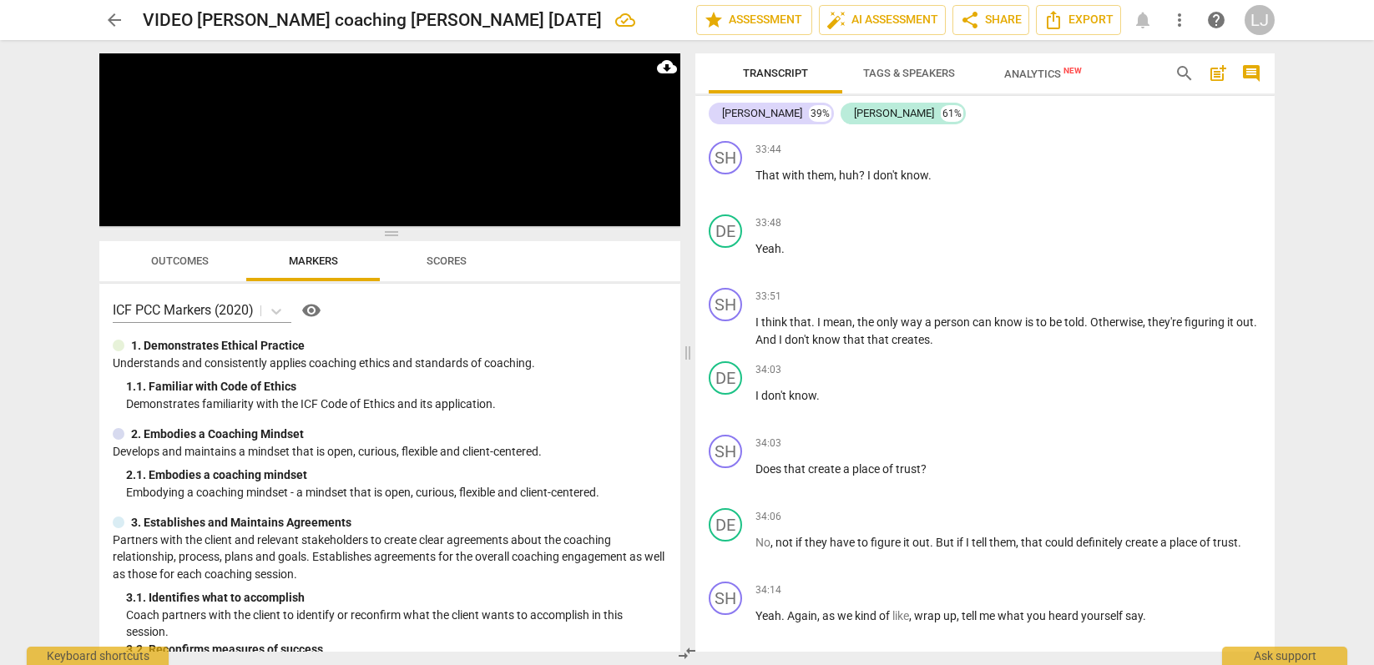
scroll to position [10472, 0]
click at [756, 181] on span "That" at bounding box center [769, 174] width 27 height 13
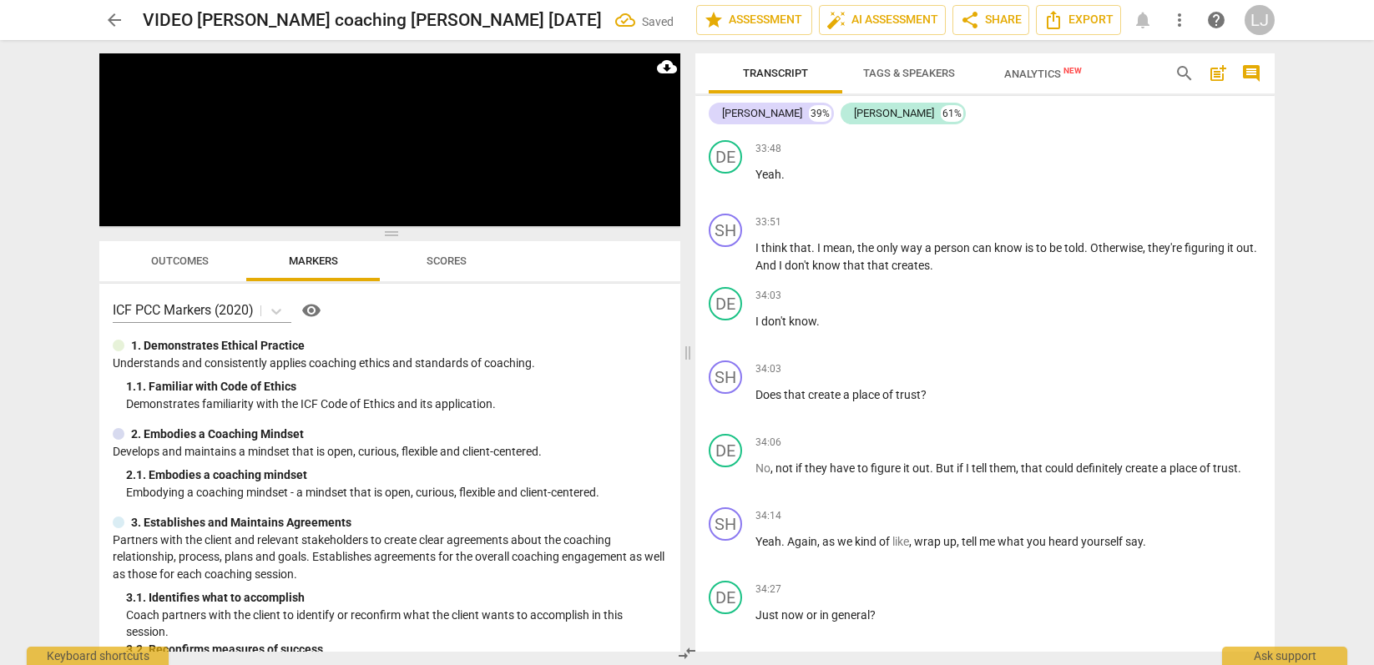
click at [1049, 108] on span "?" at bounding box center [1045, 100] width 8 height 13
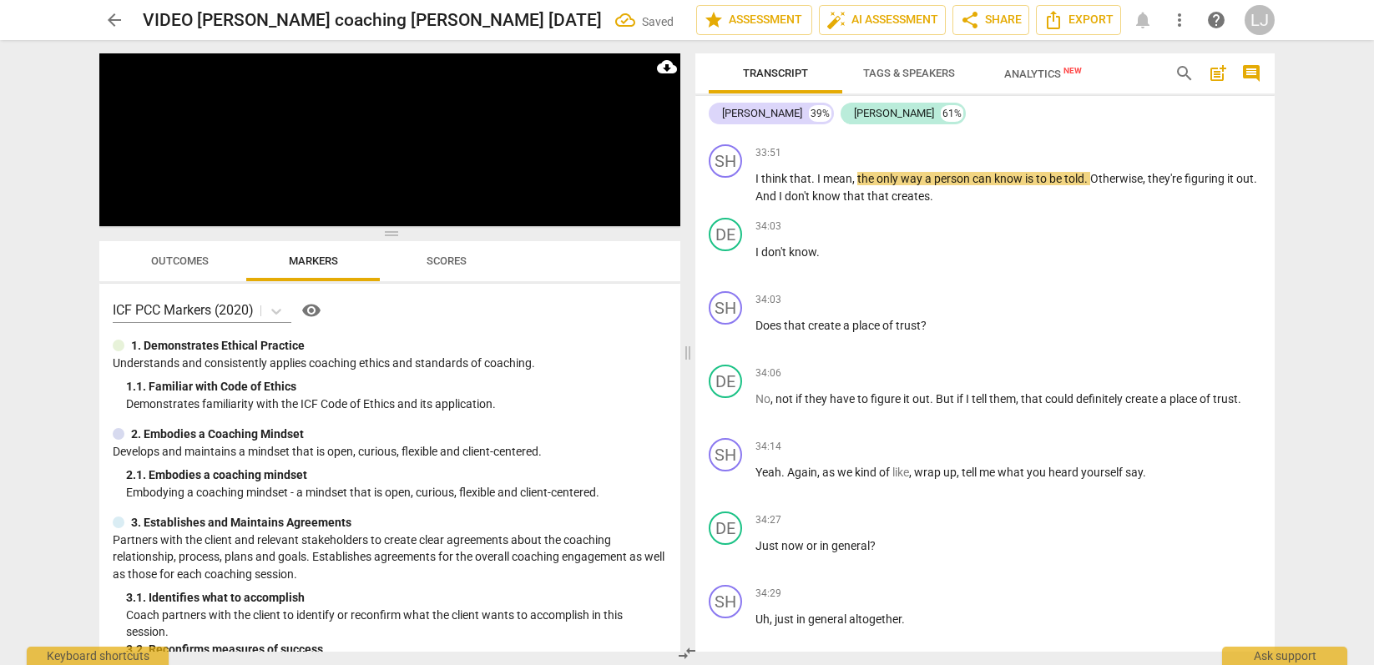
scroll to position [10618, 0]
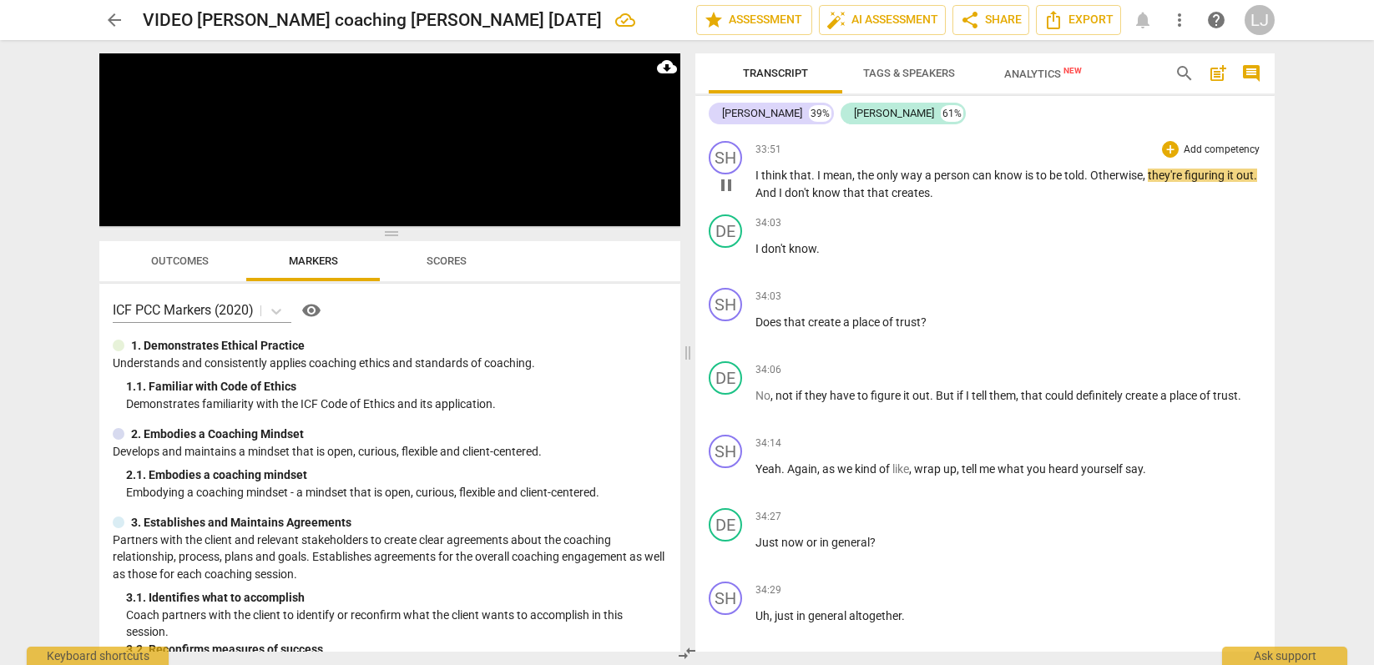
click at [925, 200] on span "creates" at bounding box center [911, 192] width 38 height 13
click at [756, 255] on span "I" at bounding box center [759, 248] width 6 height 13
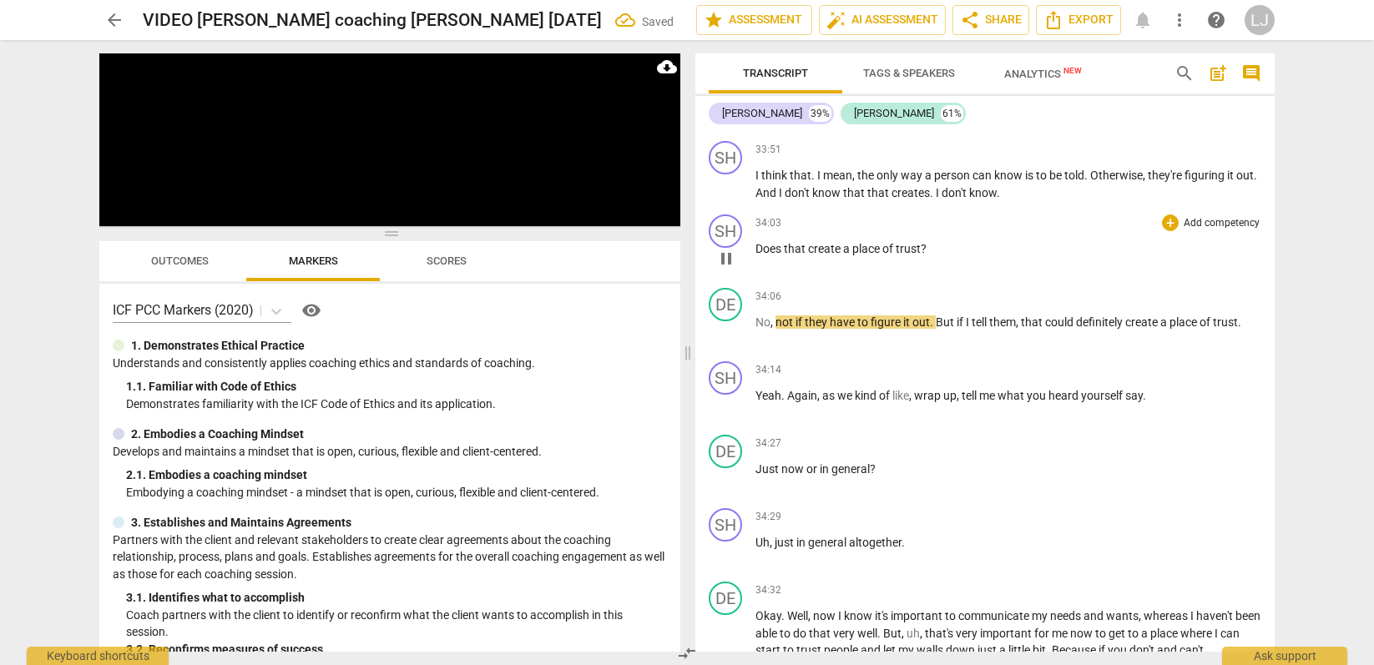
click at [758, 255] on span "Does" at bounding box center [770, 248] width 28 height 13
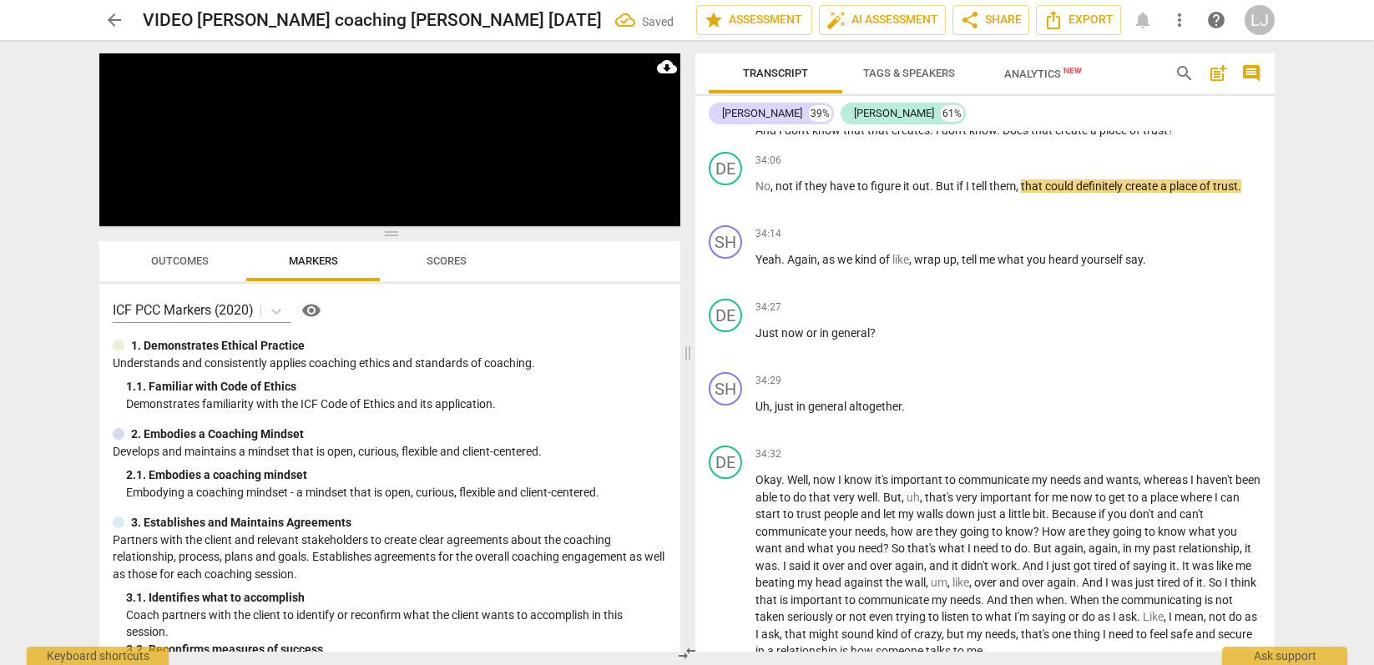
scroll to position [10709, 0]
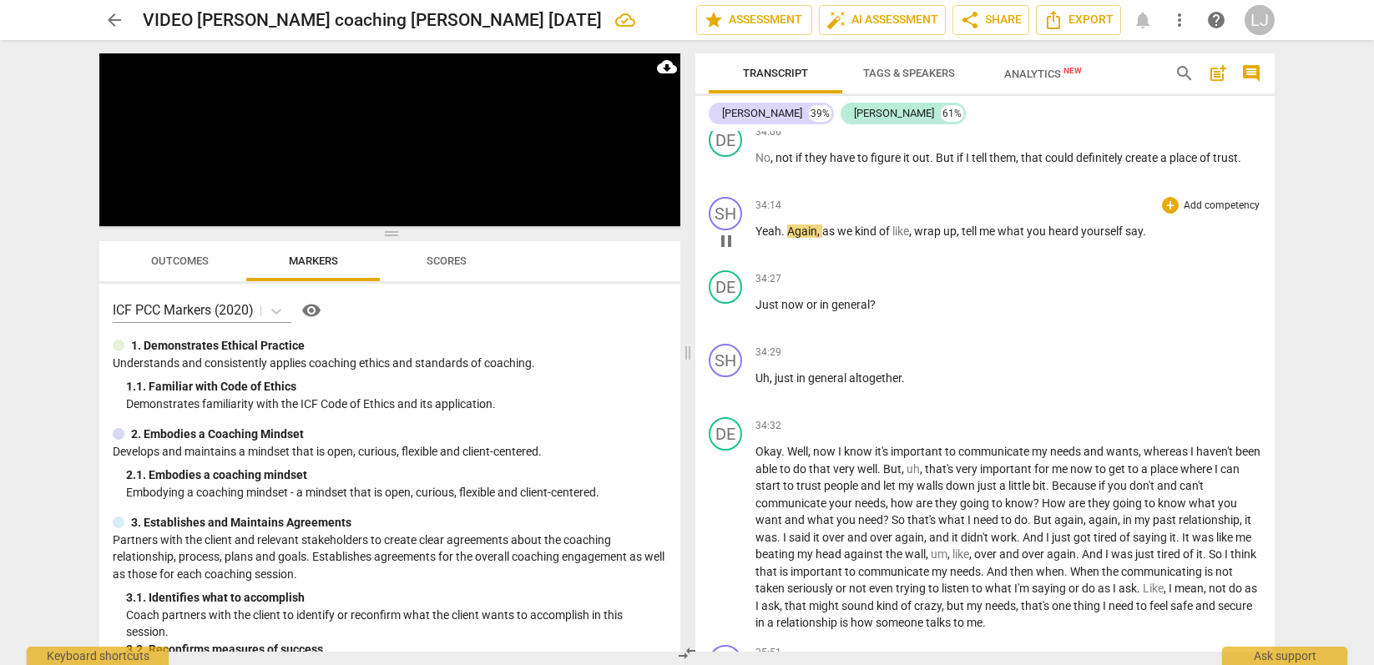
click at [1064, 238] on span "heard" at bounding box center [1065, 231] width 33 height 13
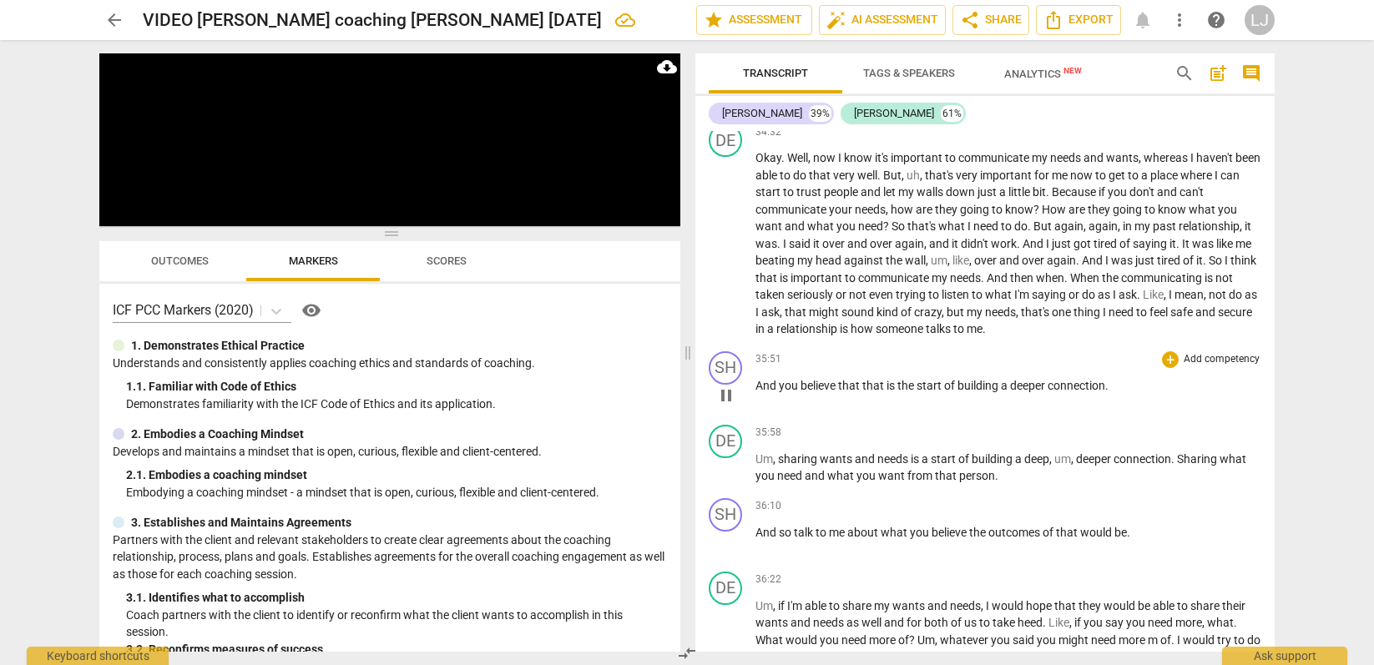
scroll to position [11015, 0]
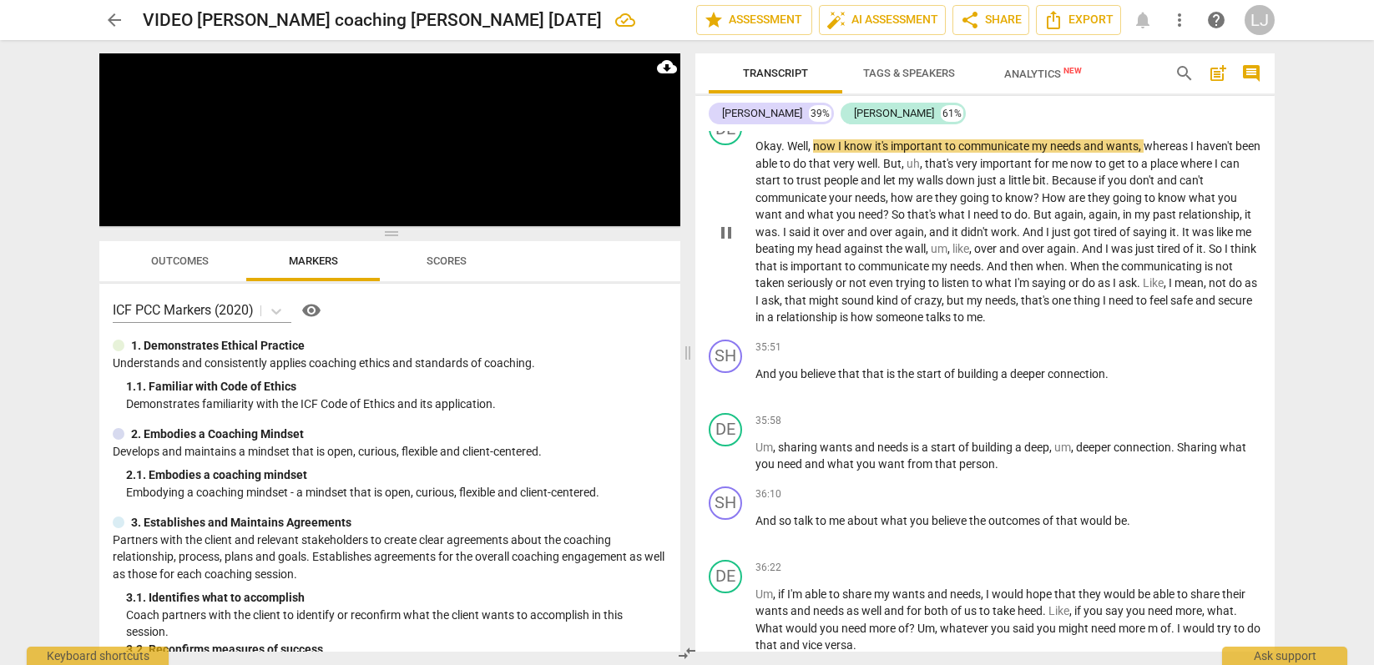
click at [835, 324] on span "relationship" at bounding box center [808, 317] width 63 height 13
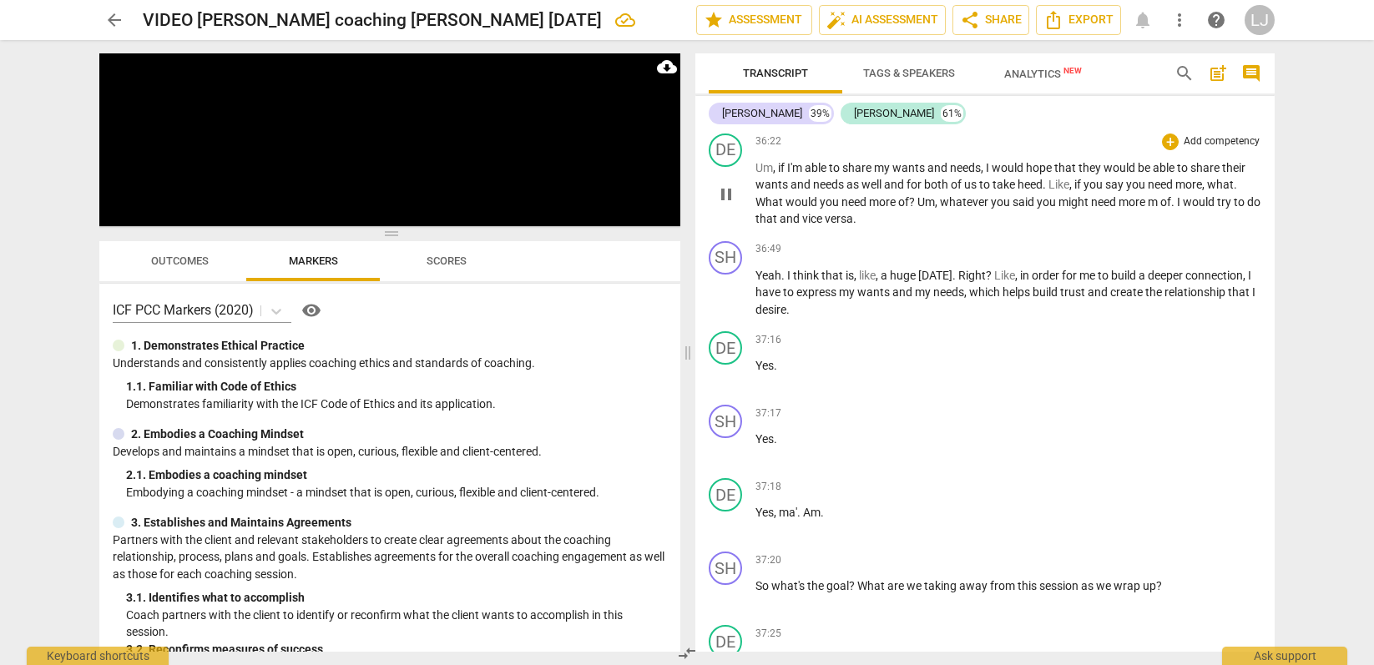
scroll to position [11446, 0]
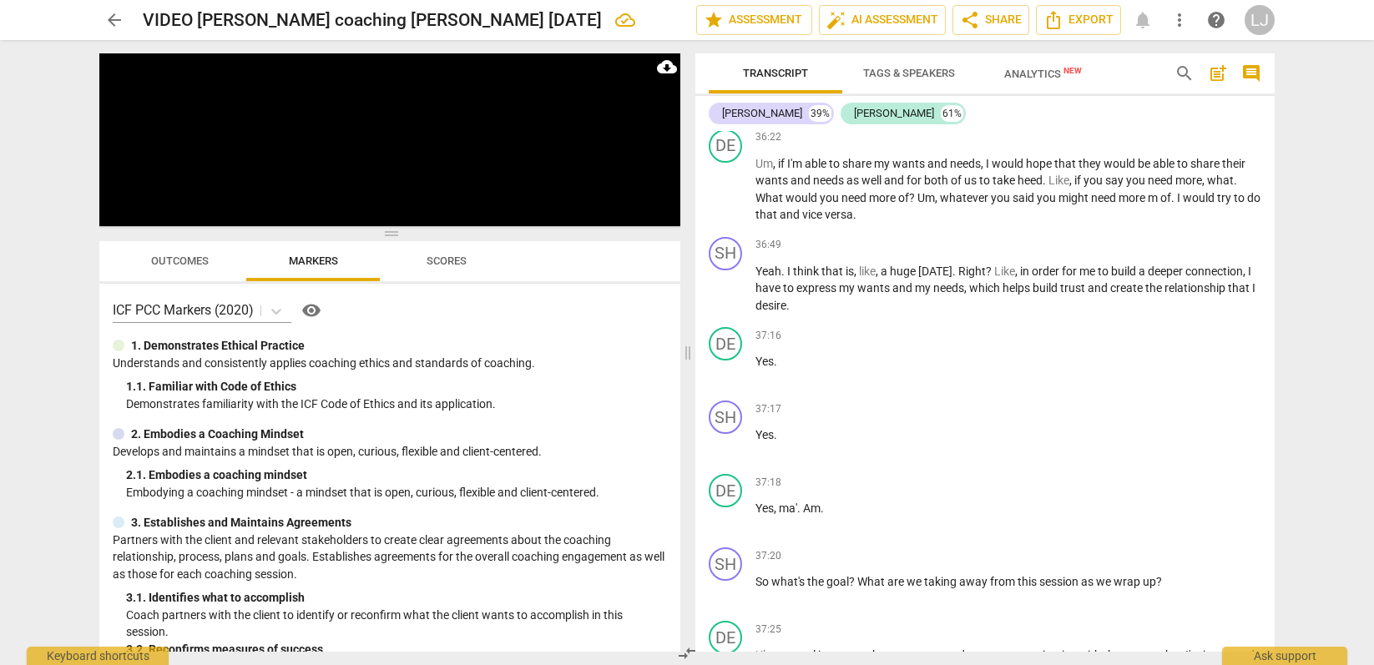
click at [1064, 97] on span "that" at bounding box center [1068, 89] width 24 height 13
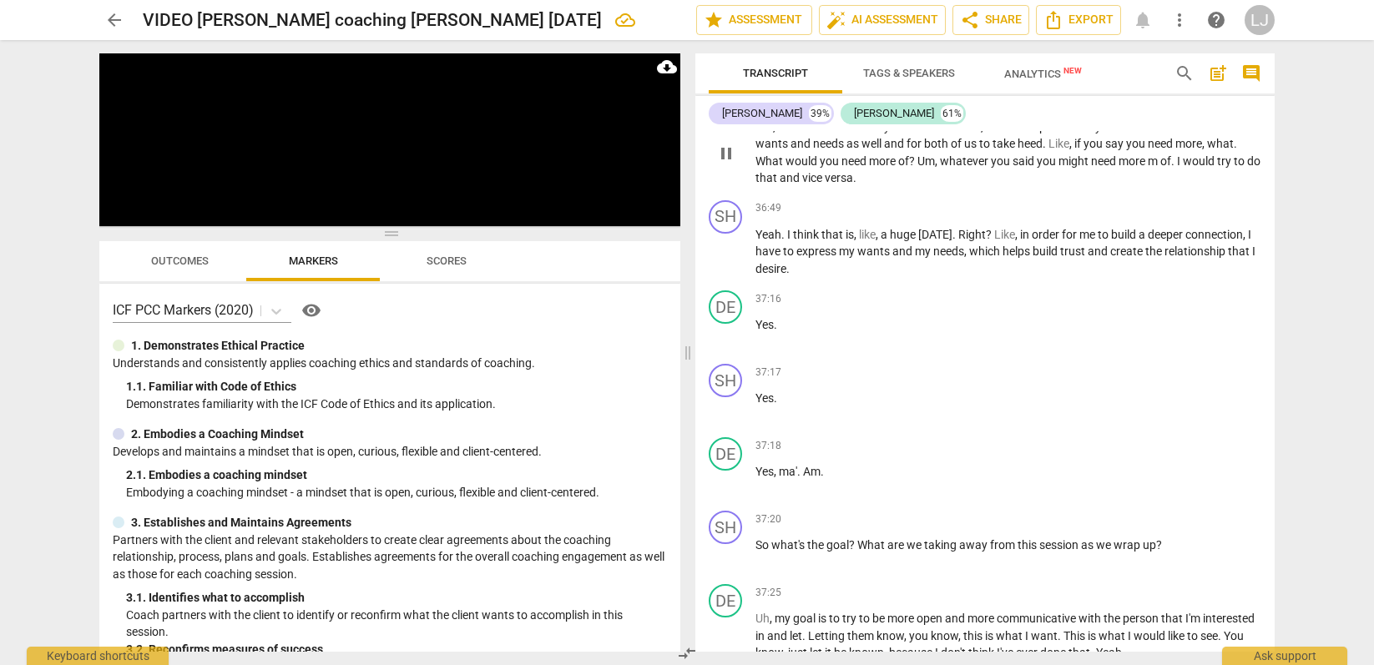
scroll to position [11489, 0]
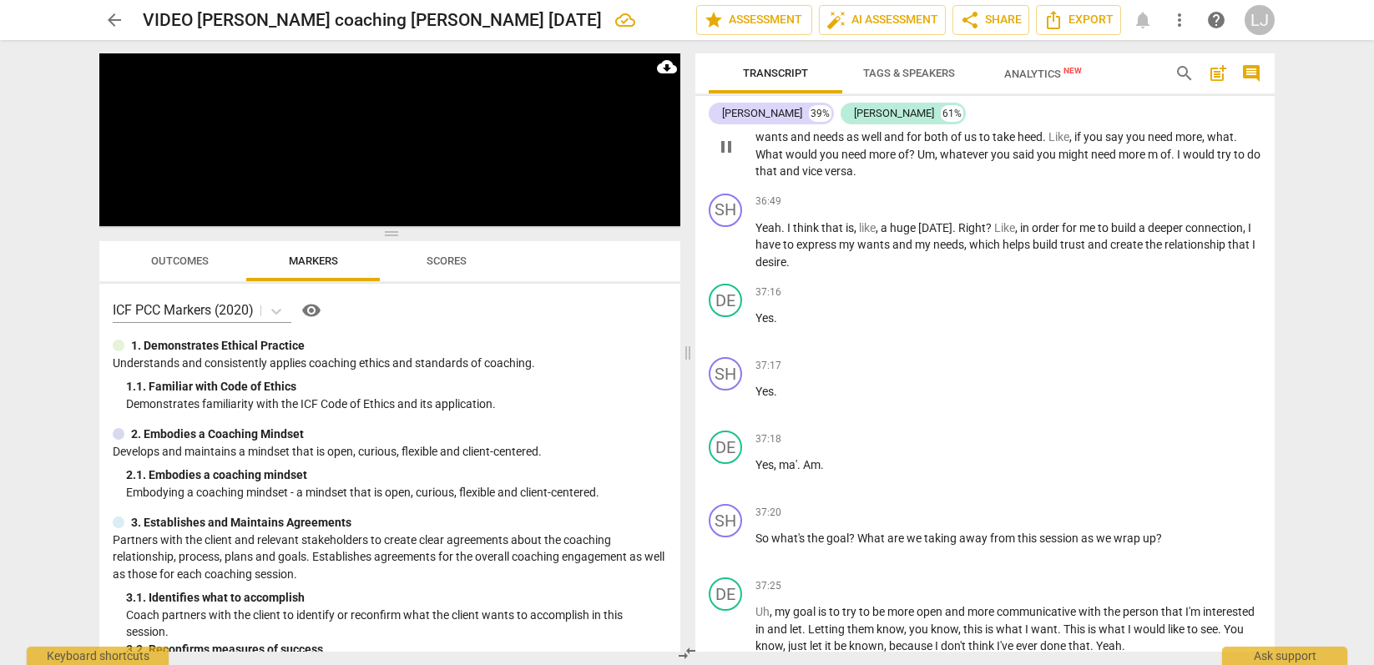
click at [1247, 161] on span "do" at bounding box center [1253, 154] width 13 height 13
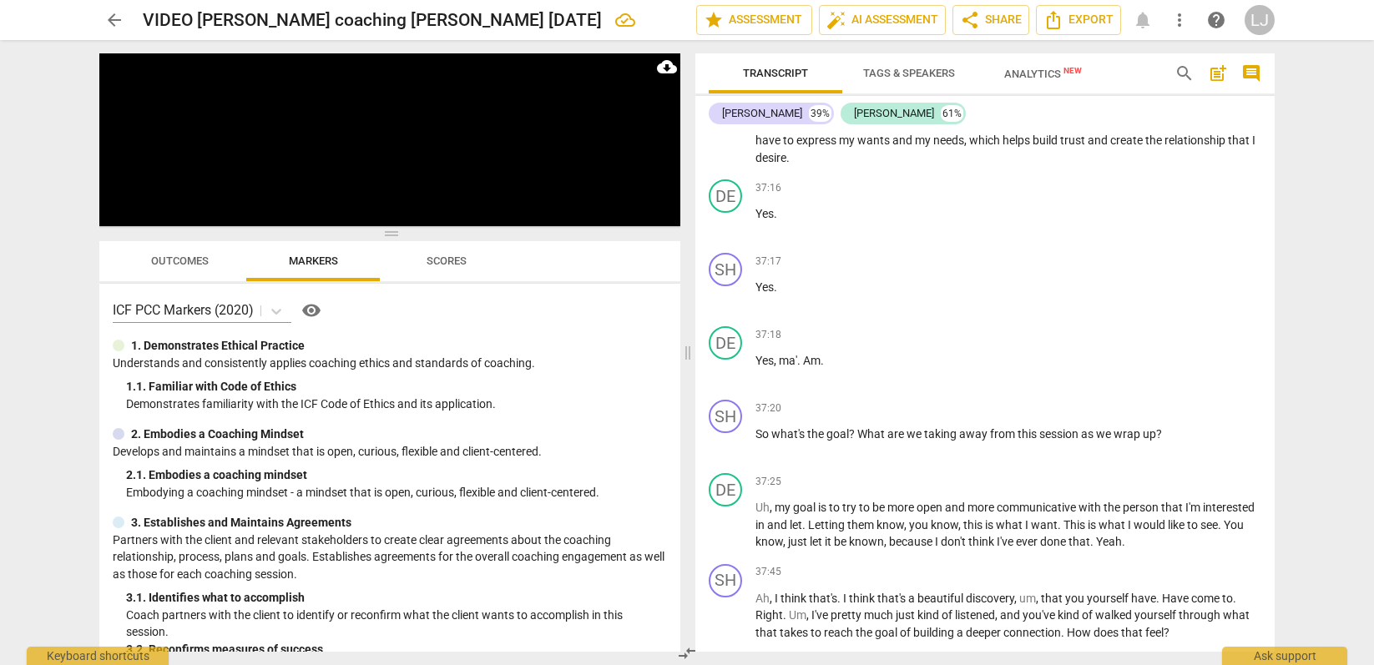
scroll to position [11598, 0]
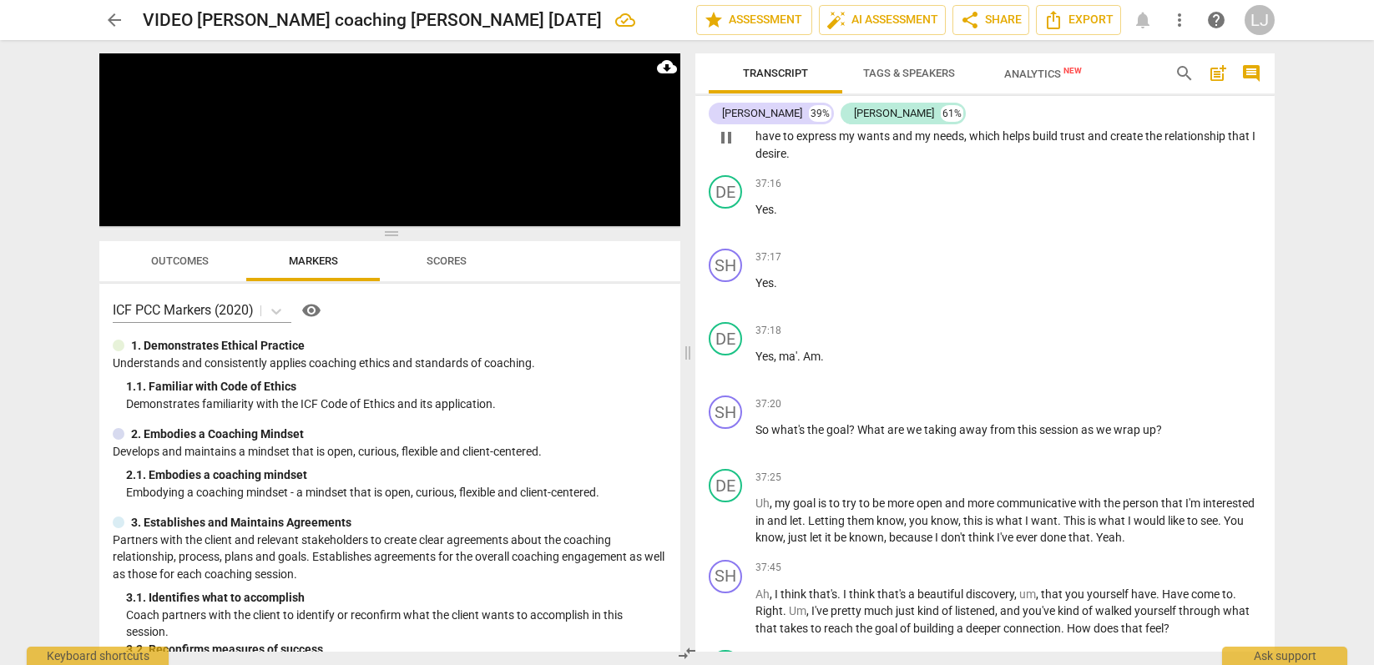
click at [1146, 143] on span "create" at bounding box center [1127, 135] width 35 height 13
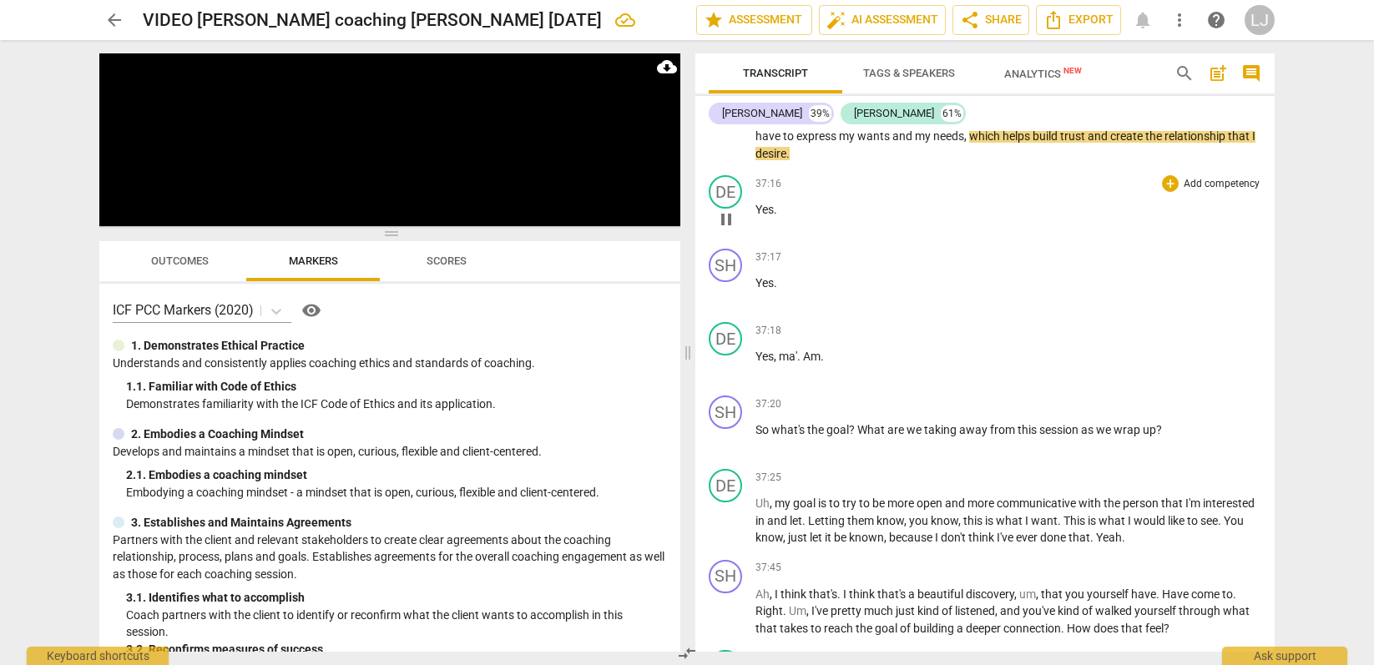
click at [787, 219] on p "Yes ." at bounding box center [1009, 210] width 506 height 18
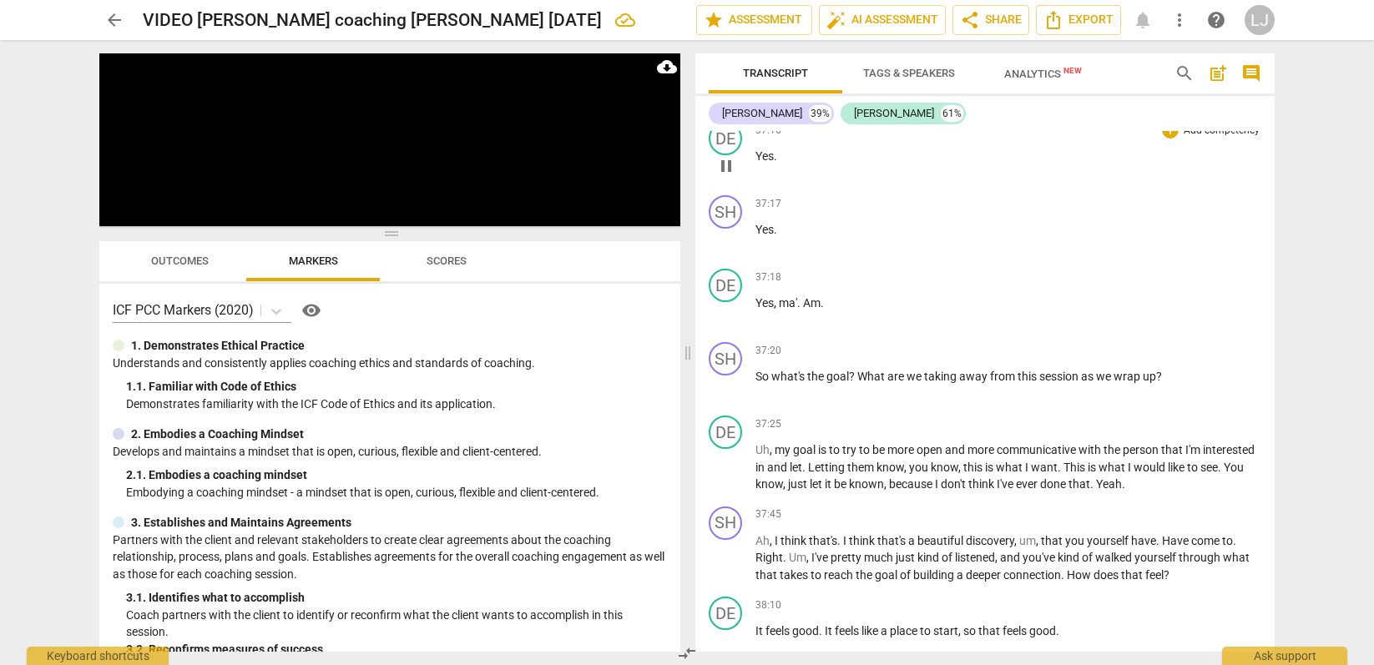
scroll to position [11706, 0]
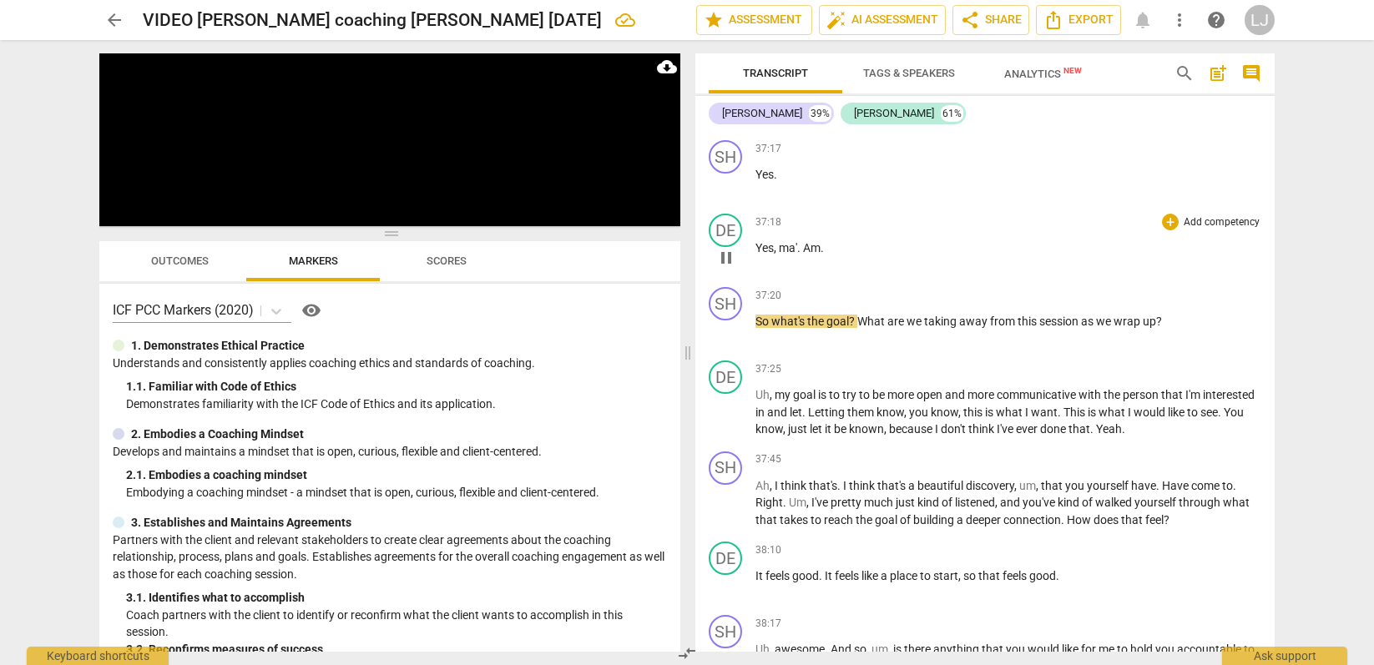
click at [806, 255] on span "Am" at bounding box center [812, 247] width 18 height 13
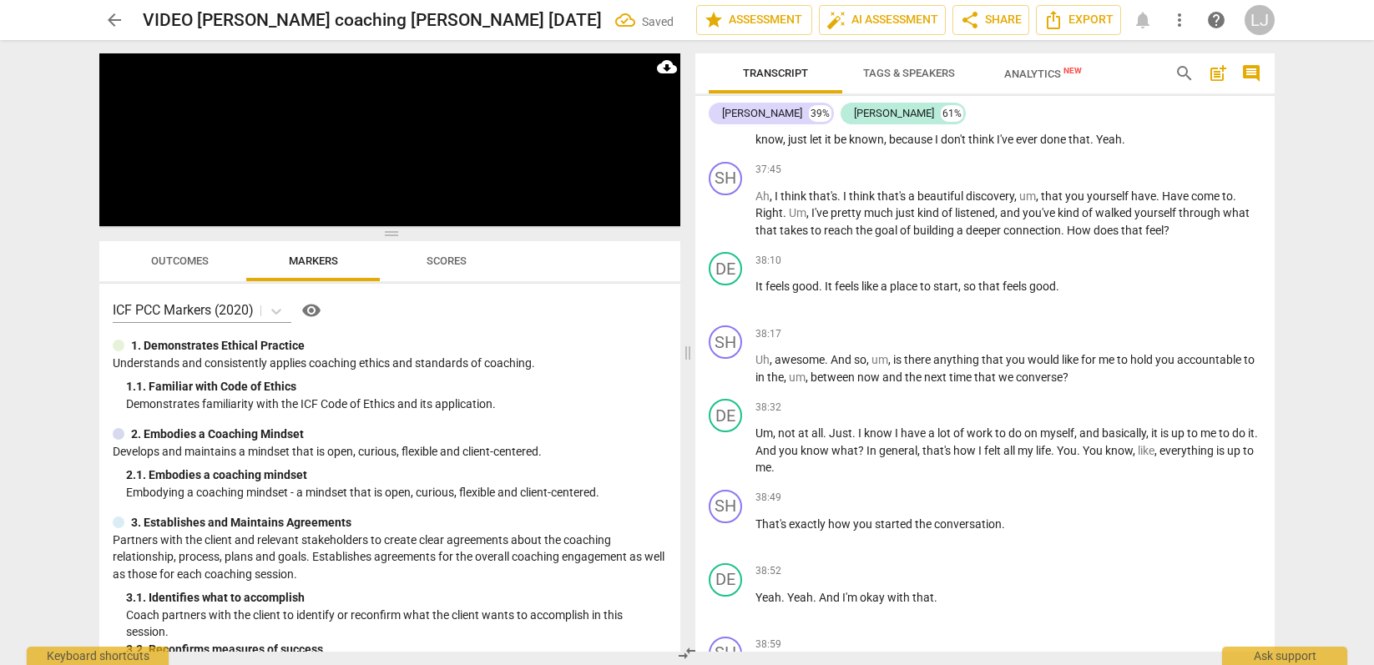
scroll to position [12001, 0]
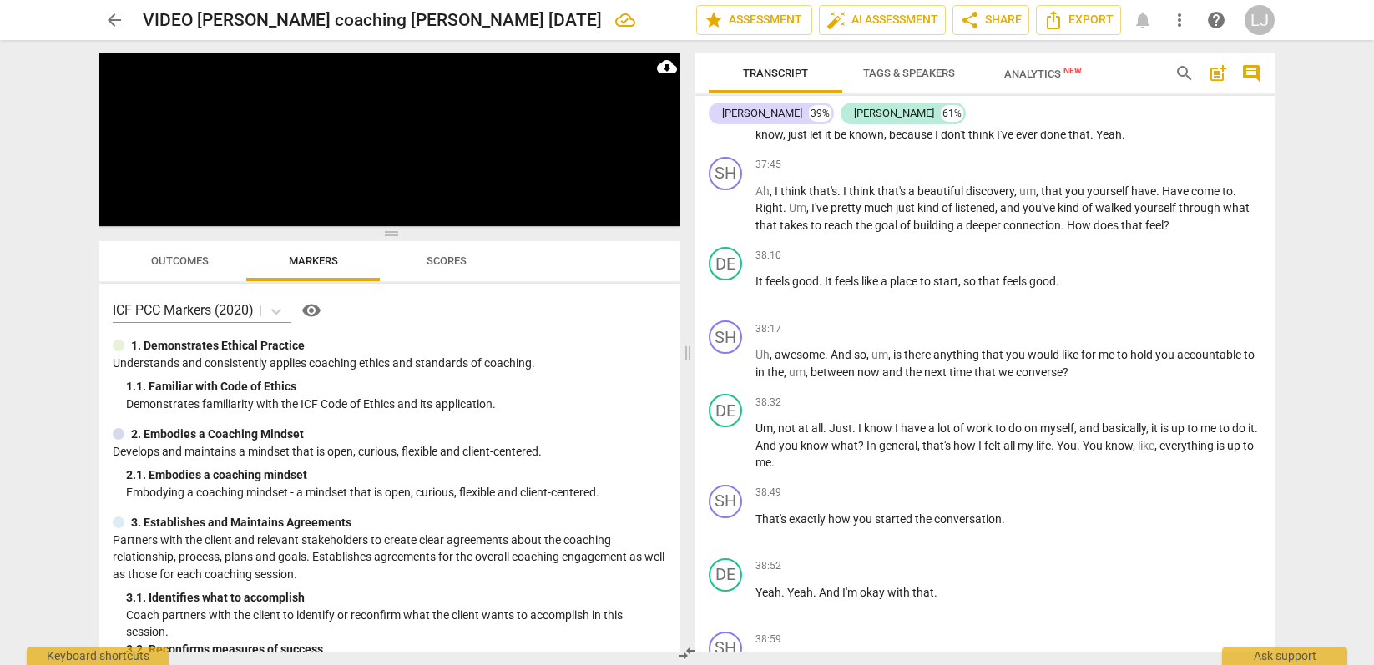
click at [969, 141] on span "don't" at bounding box center [955, 134] width 28 height 13
click at [1122, 141] on span "Yeah" at bounding box center [1109, 134] width 26 height 13
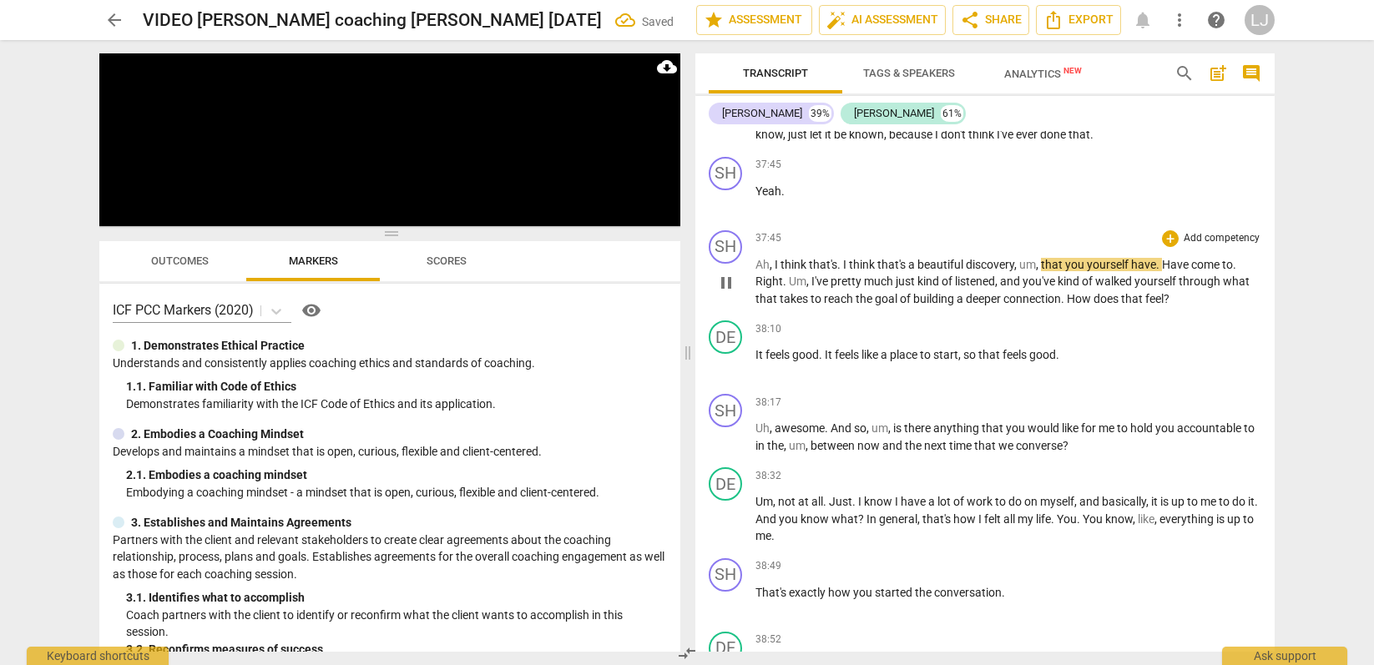
click at [772, 271] on span "," at bounding box center [772, 264] width 5 height 13
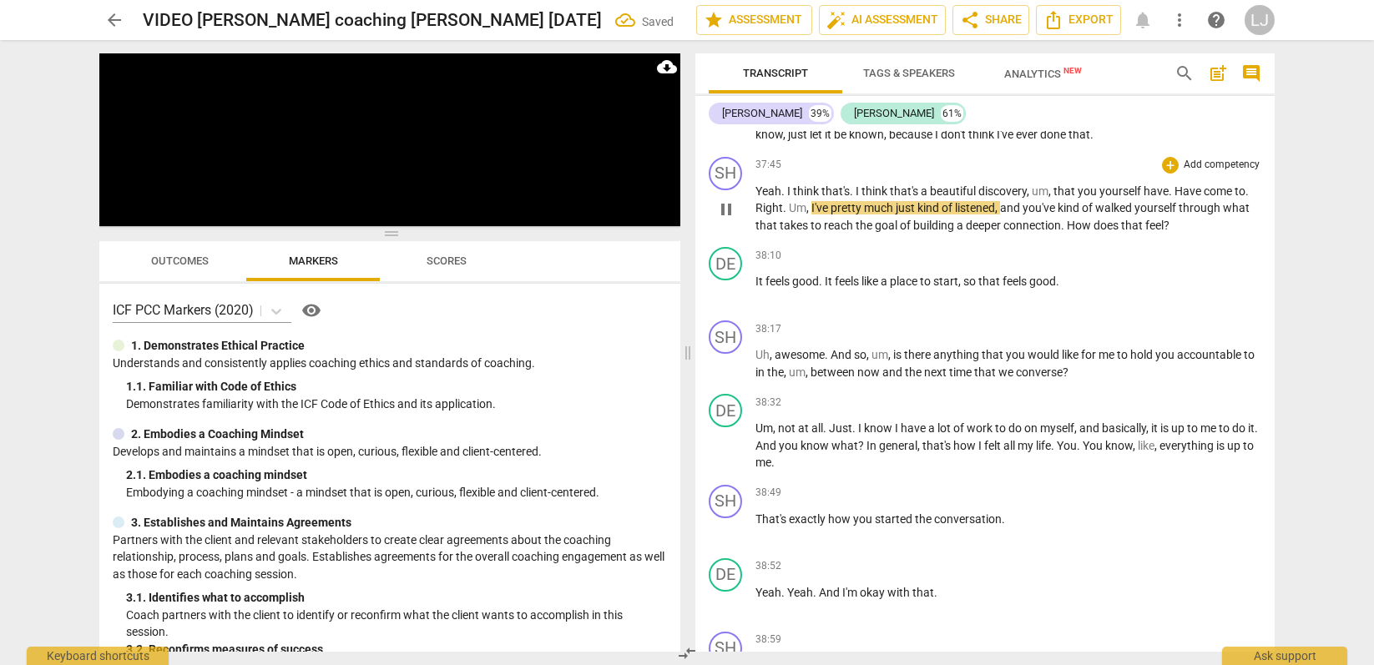
click at [1036, 232] on span "connection" at bounding box center [1033, 225] width 58 height 13
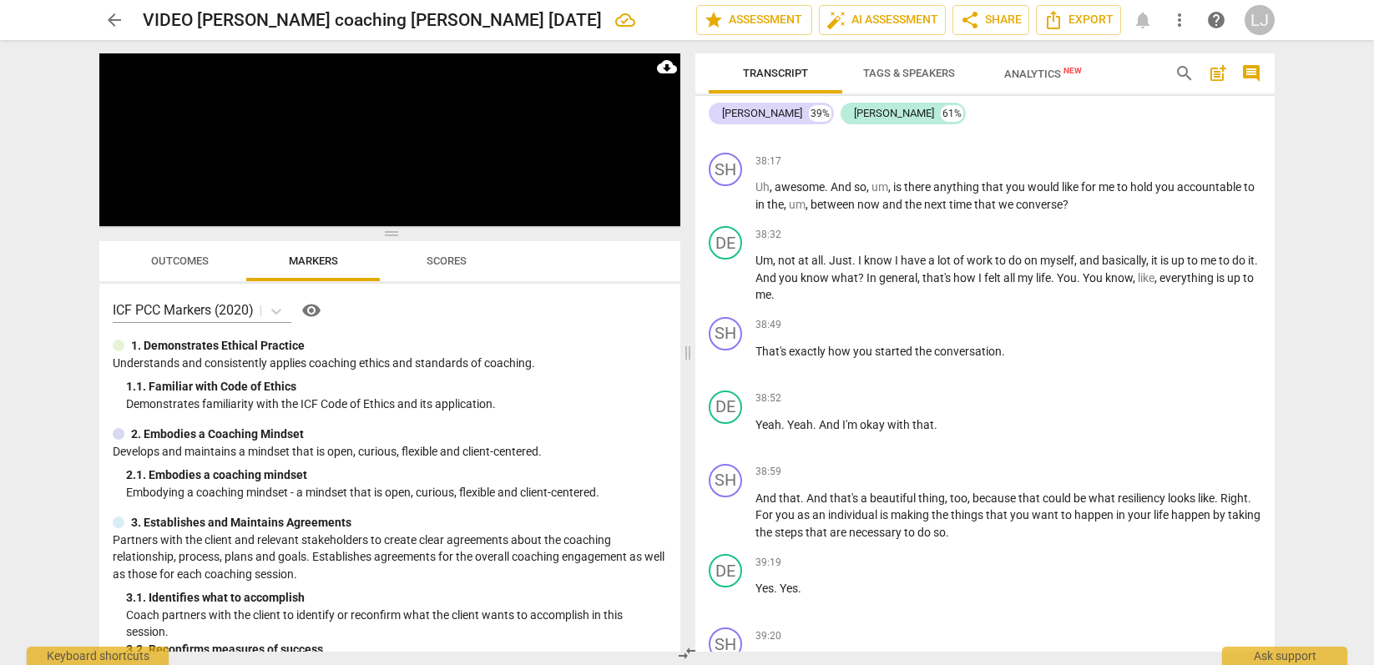
scroll to position [12195, 0]
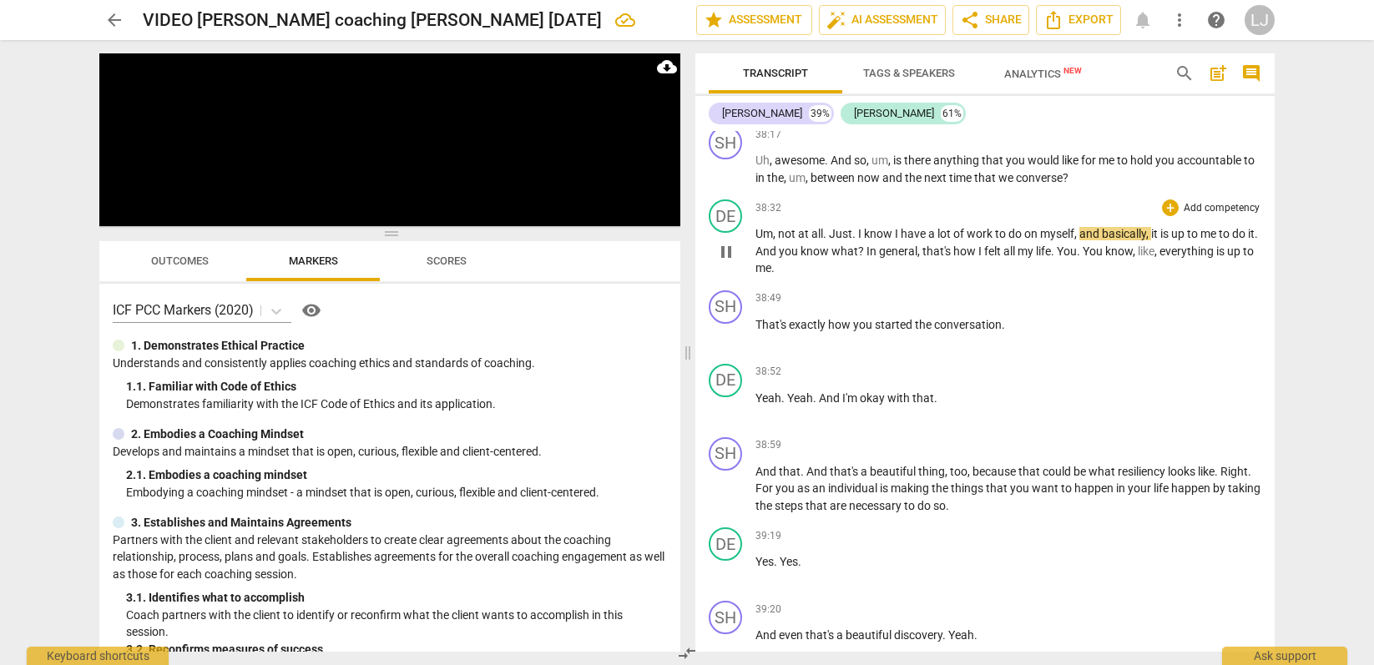
click at [1227, 258] on span "up" at bounding box center [1235, 251] width 16 height 13
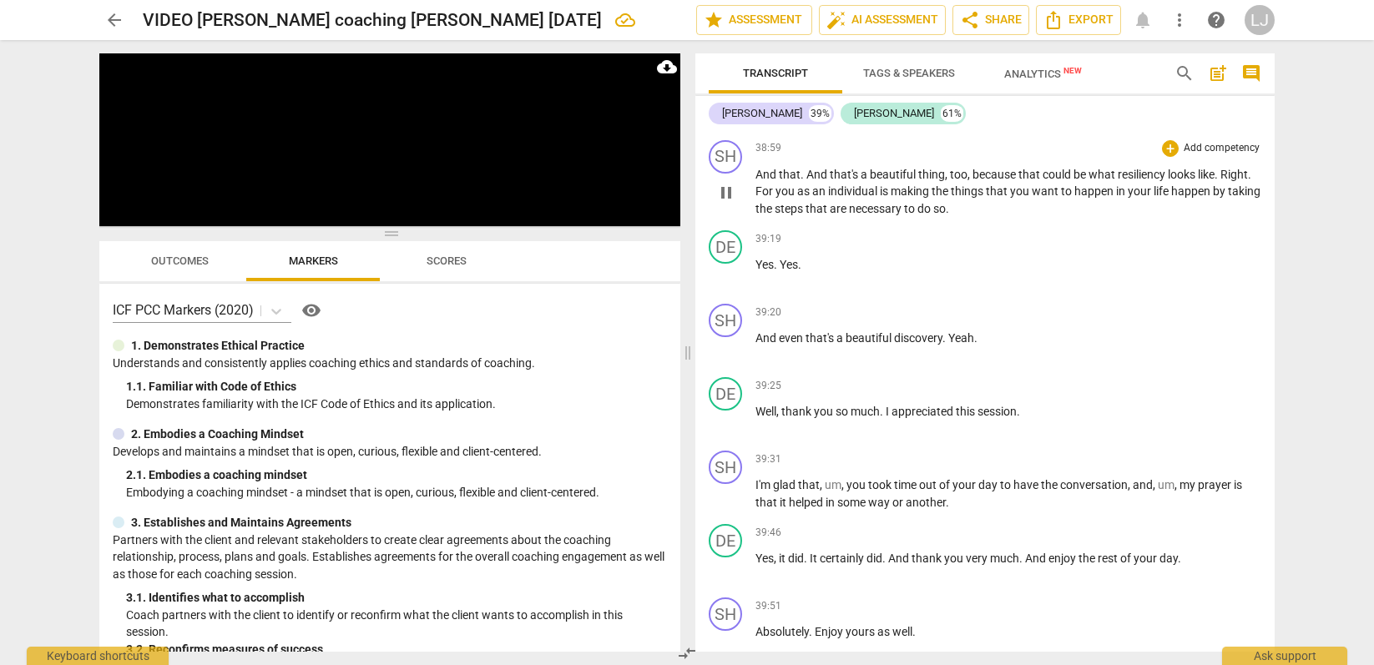
scroll to position [12497, 0]
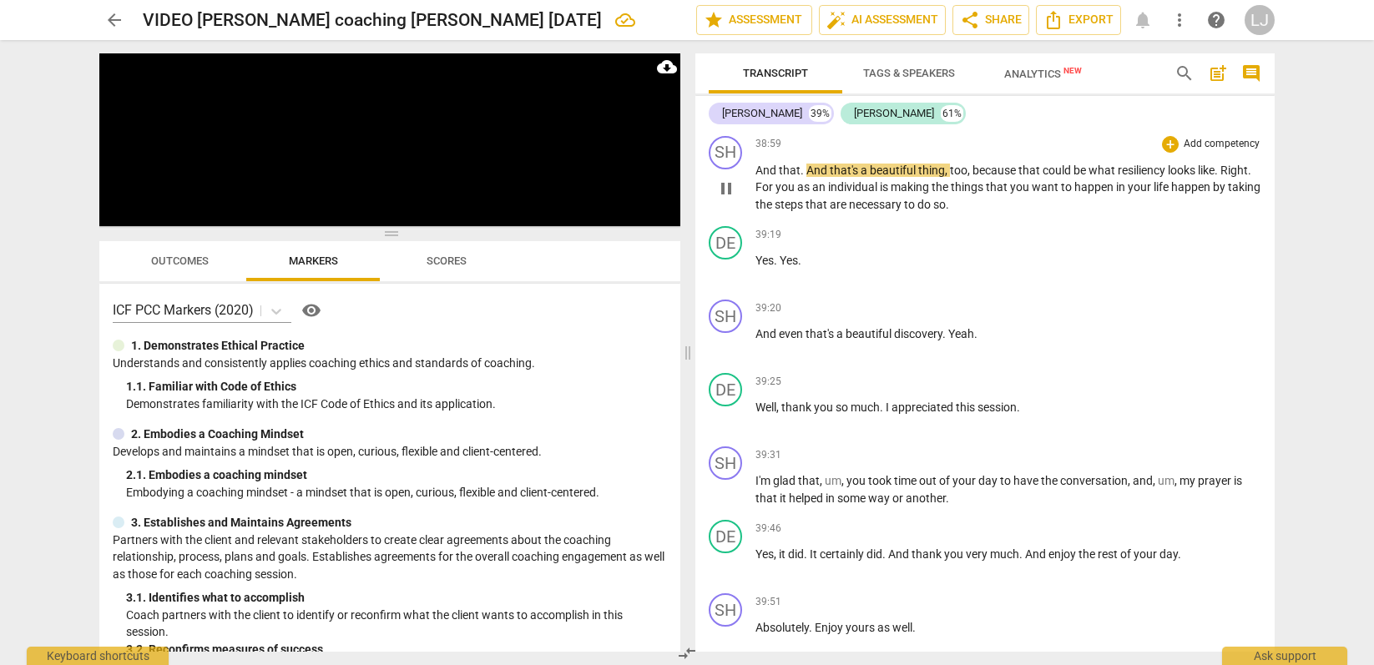
click at [904, 211] on span "necessary" at bounding box center [876, 204] width 55 height 13
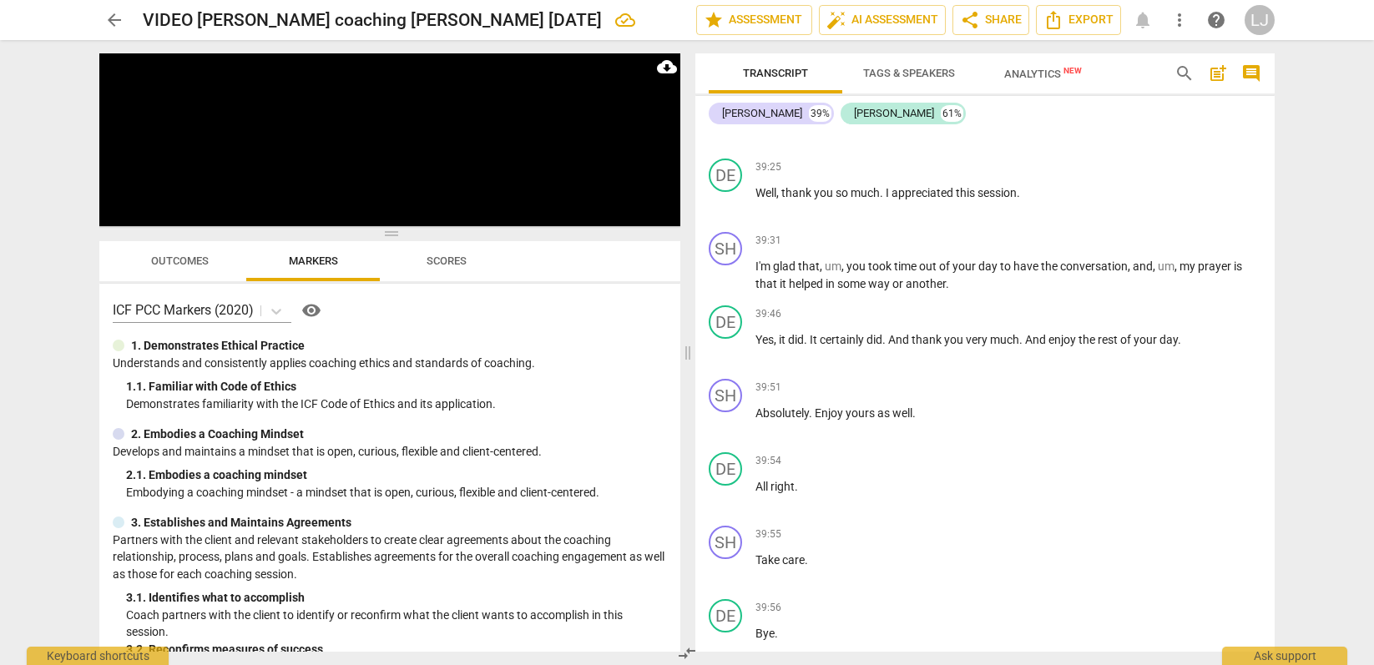
scroll to position [12715, 0]
click at [950, 123] on span "Yeah" at bounding box center [962, 115] width 26 height 13
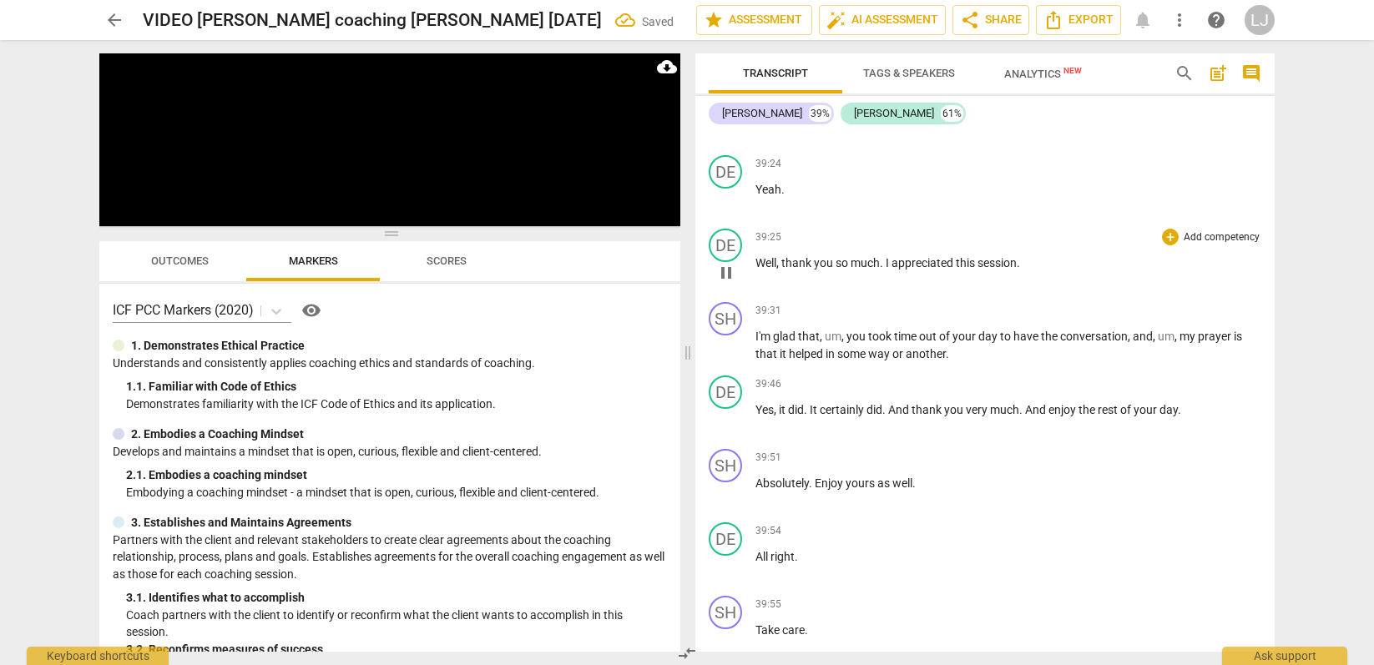
click at [757, 270] on span "Well" at bounding box center [766, 262] width 21 height 13
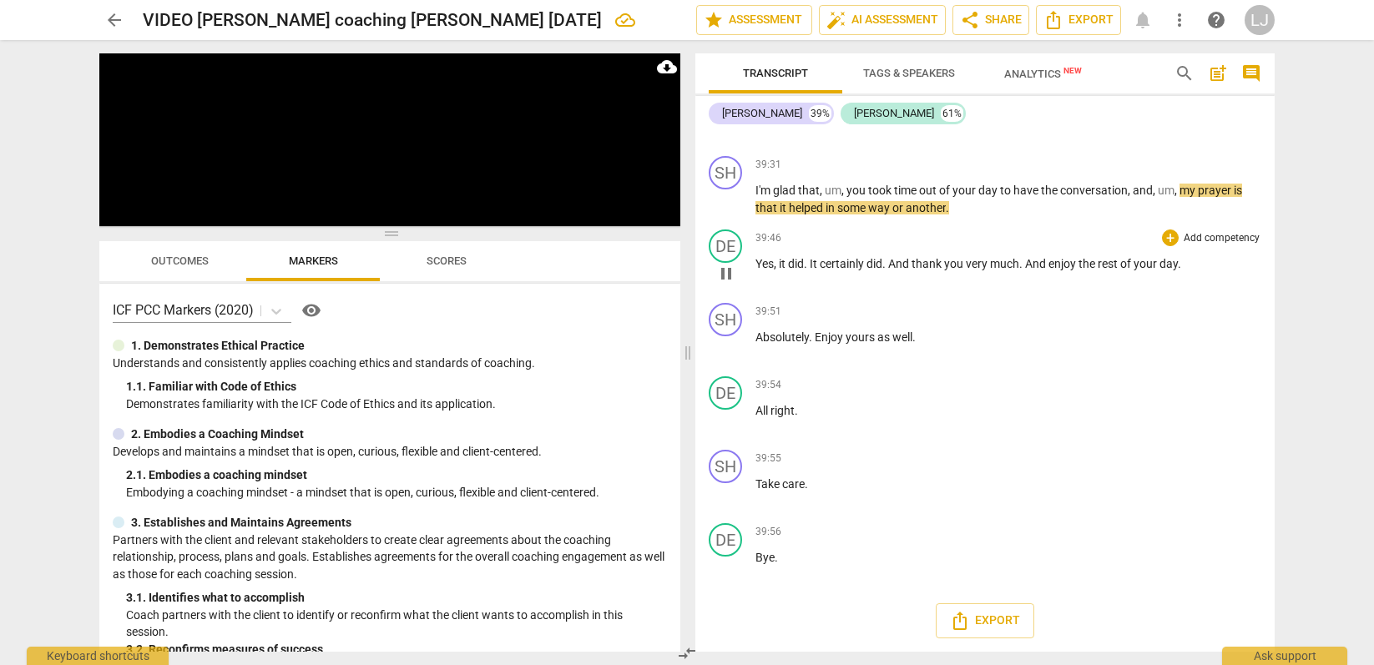
scroll to position [12923, 0]
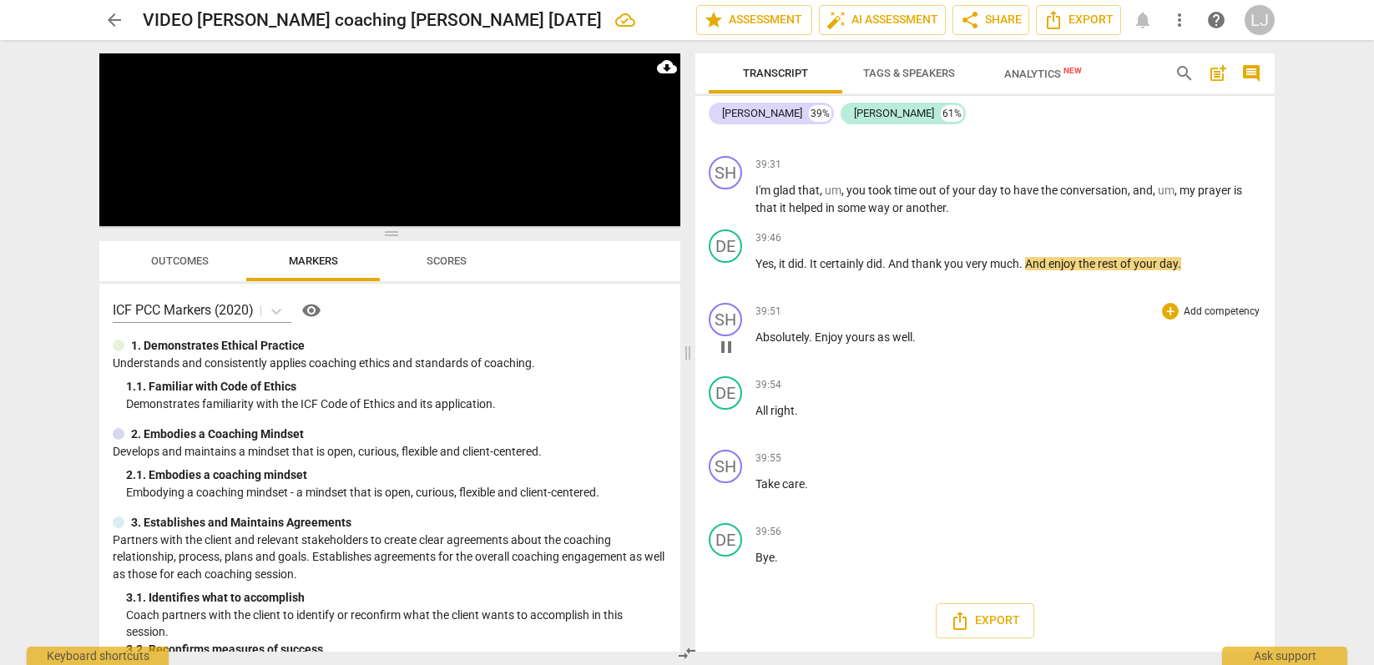
click at [756, 344] on span "Absolutely" at bounding box center [782, 337] width 53 height 13
click at [756, 417] on span "All" at bounding box center [763, 410] width 15 height 13
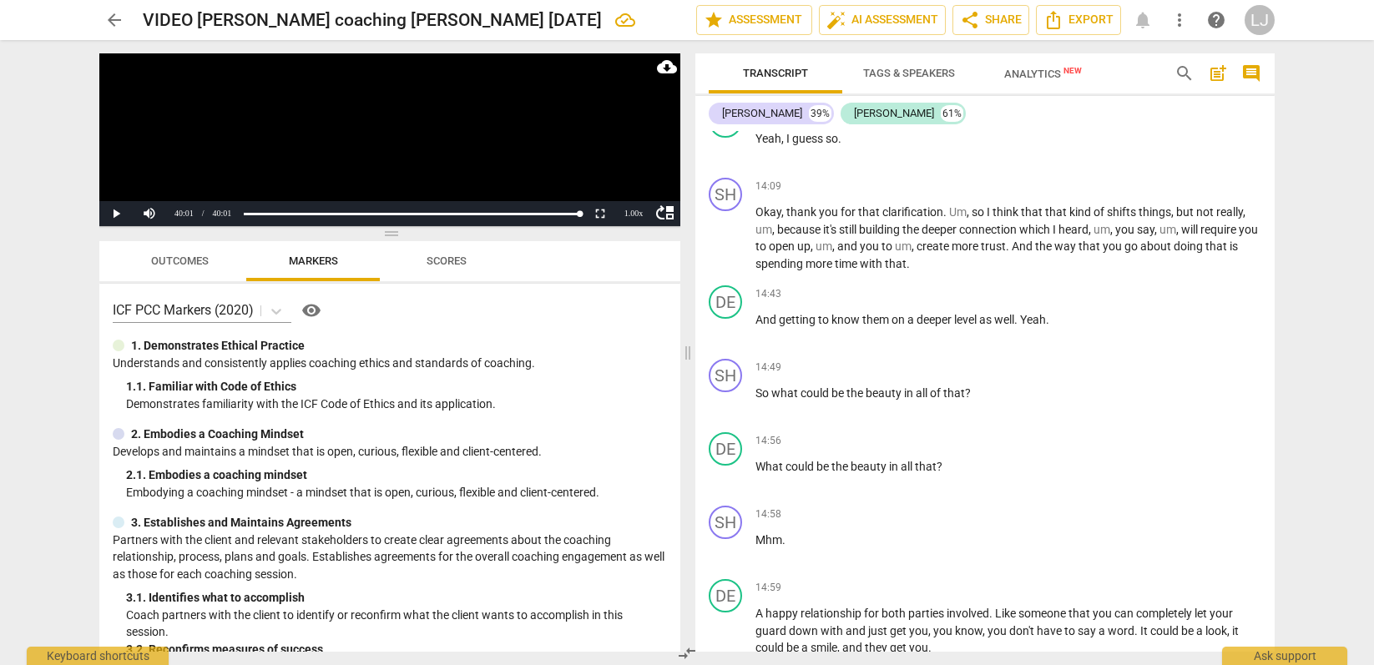
scroll to position [4310, 0]
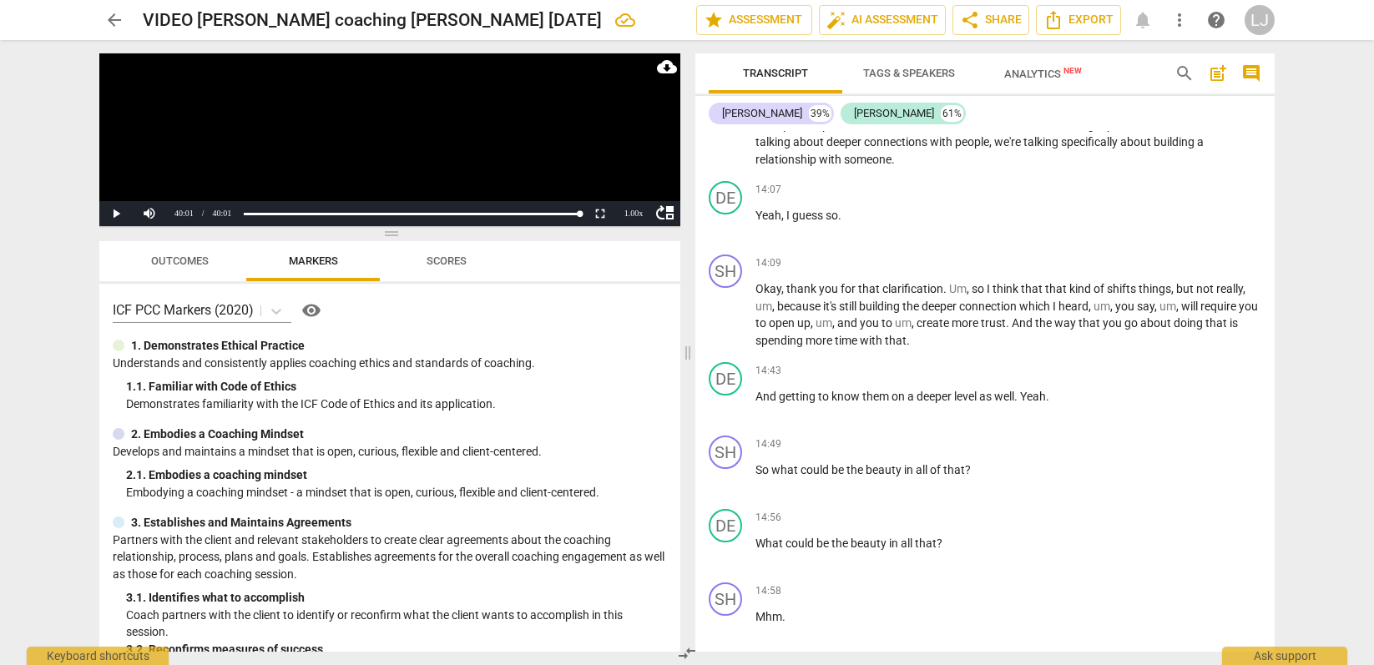
click at [1037, 73] on span "Analytics New" at bounding box center [1043, 74] width 78 height 13
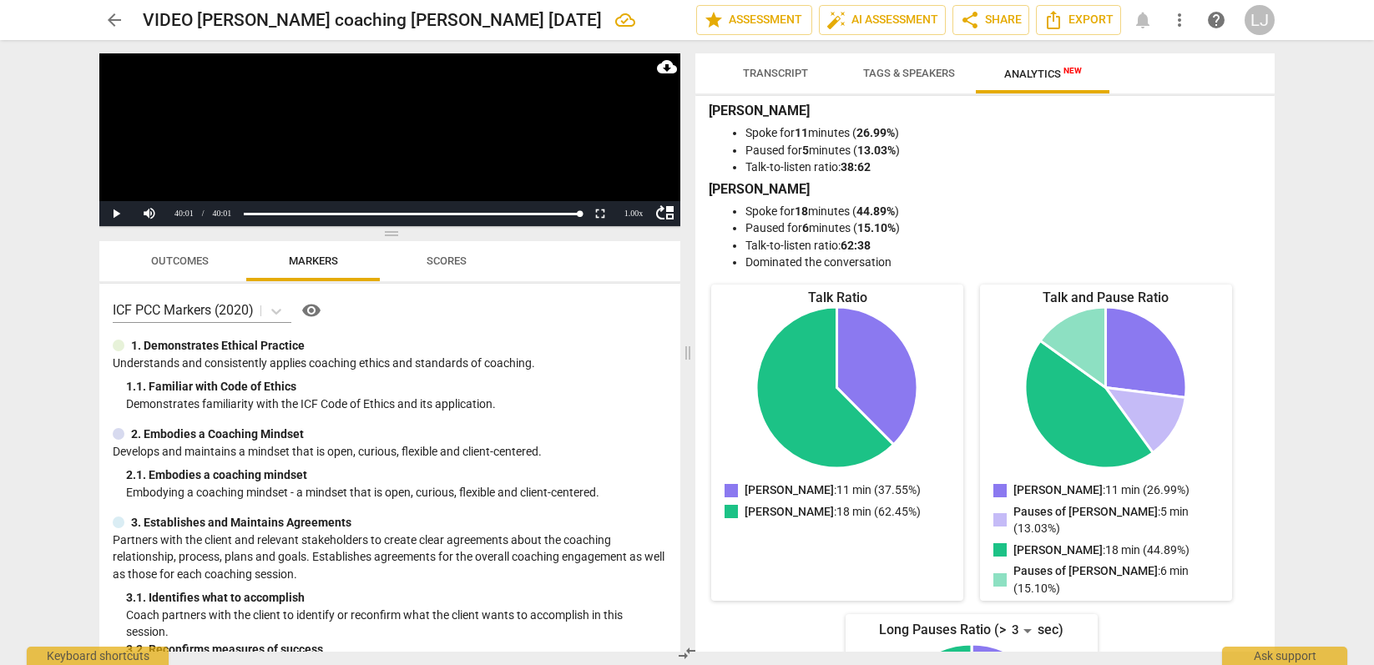
scroll to position [0, 0]
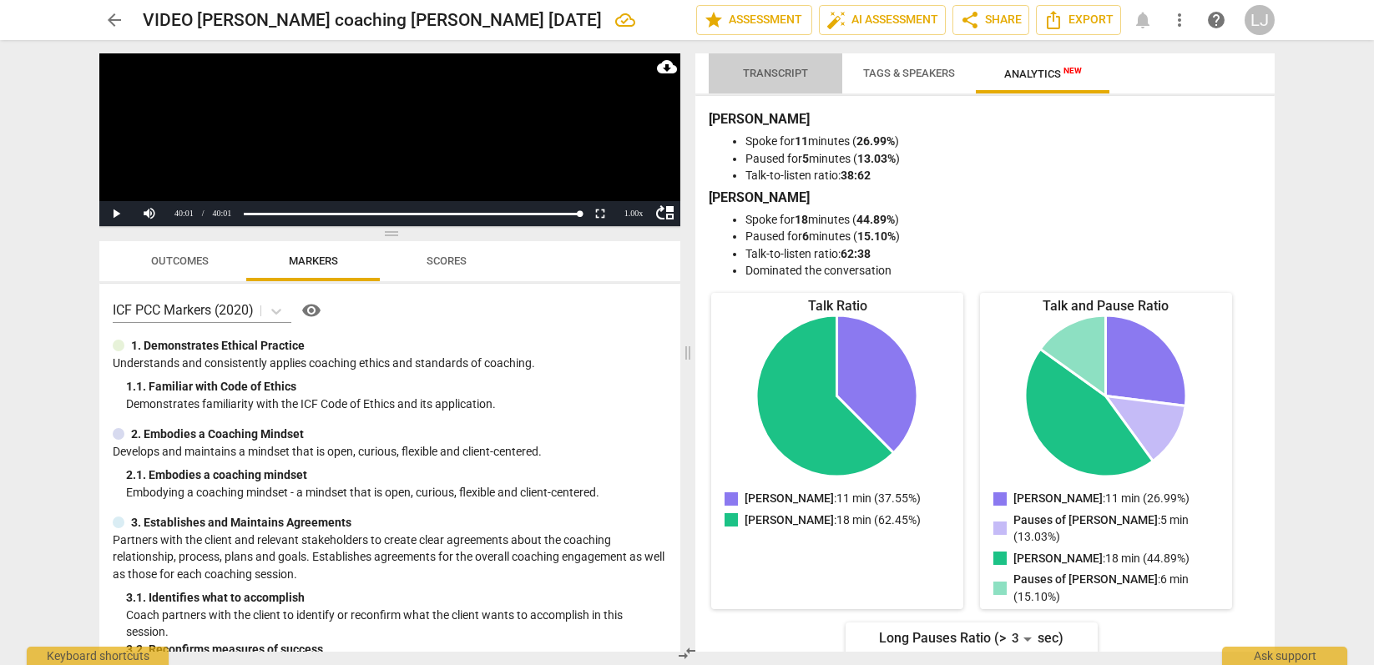
click at [770, 69] on span "Transcript" at bounding box center [775, 73] width 65 height 13
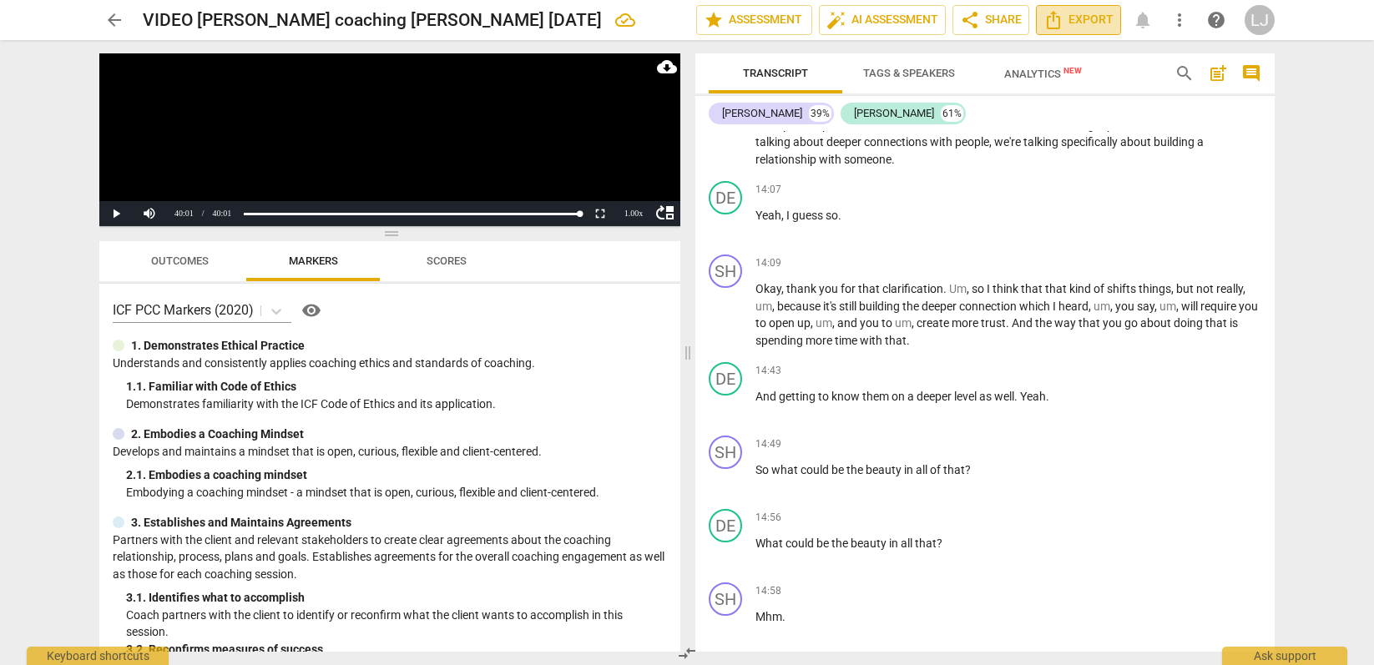
click at [1080, 21] on span "Export" at bounding box center [1079, 20] width 70 height 20
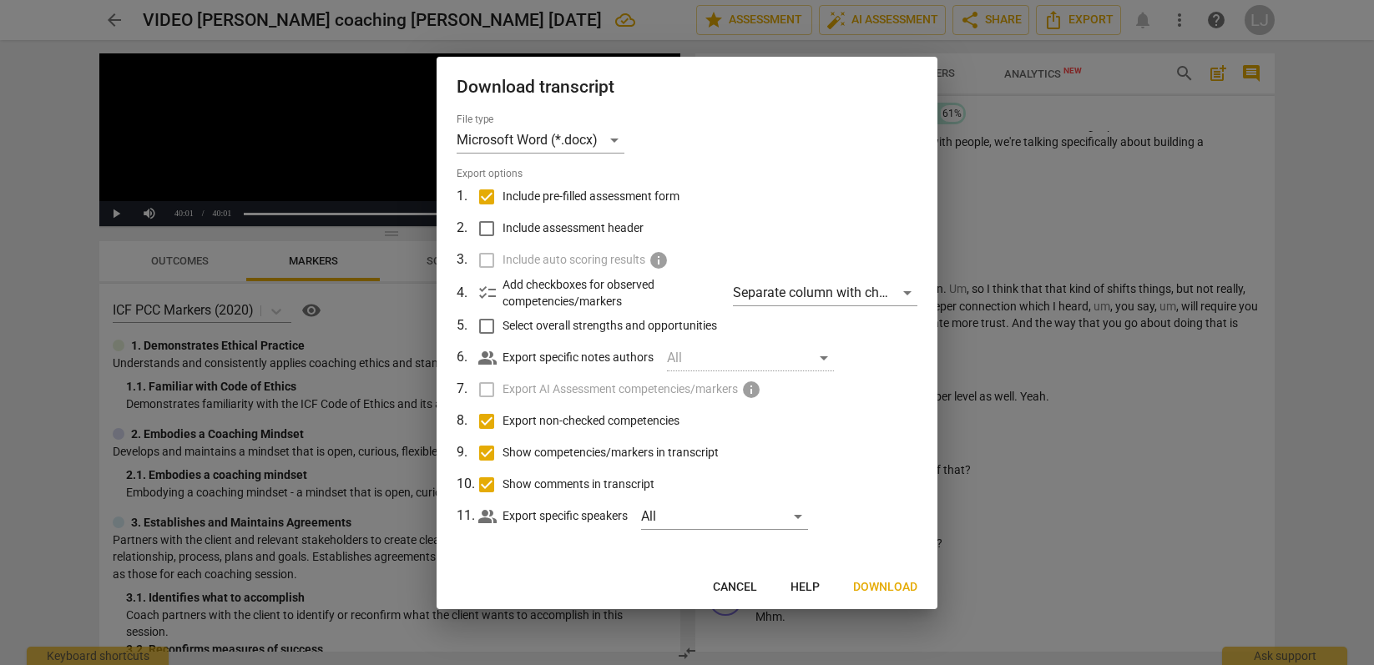
click at [489, 192] on input "Include pre-filled assessment form" at bounding box center [487, 197] width 32 height 32
checkbox input "false"
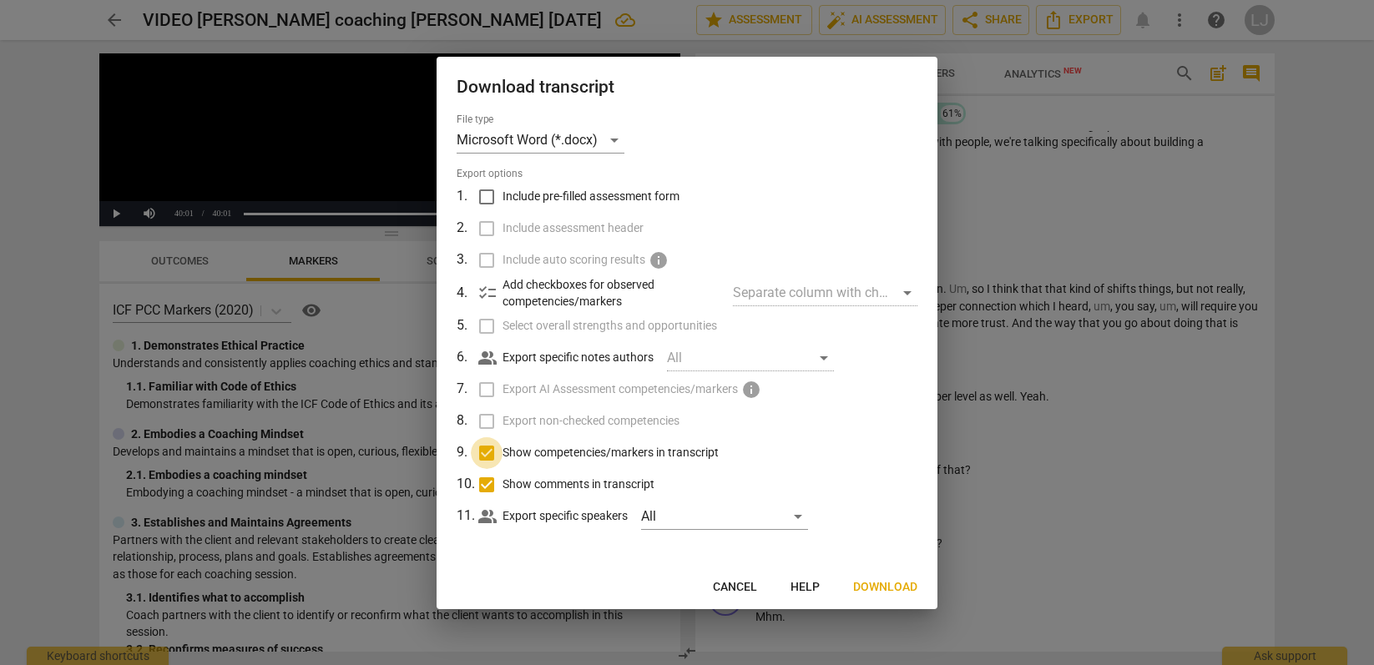
click at [483, 453] on input "Show competencies/markers in transcript" at bounding box center [487, 454] width 32 height 32
checkbox input "false"
click at [485, 477] on input "Show comments in transcript" at bounding box center [487, 485] width 32 height 32
checkbox input "false"
click at [884, 589] on span "Download" at bounding box center [885, 587] width 64 height 17
